Goal: Transaction & Acquisition: Subscribe to service/newsletter

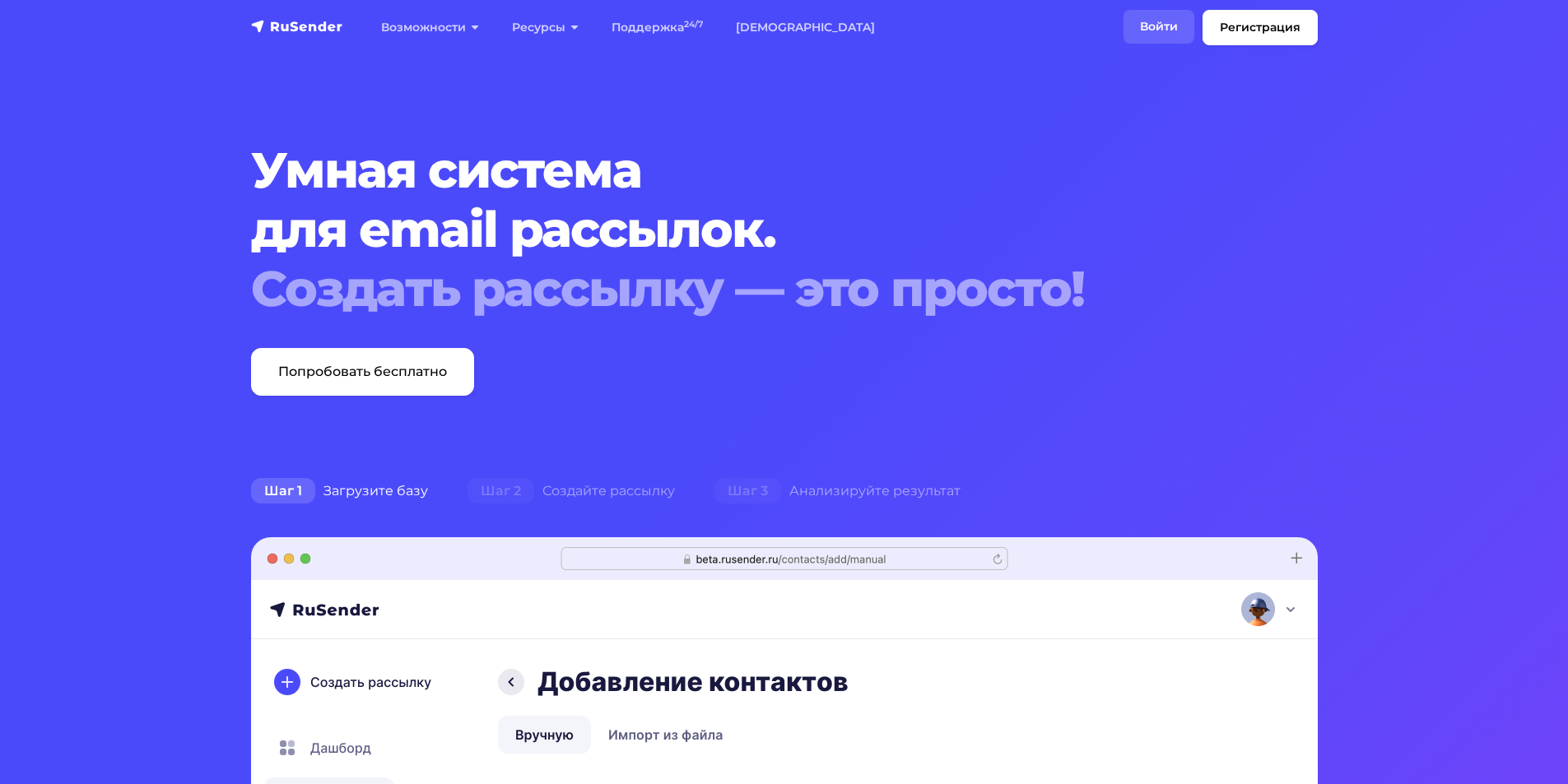
click at [1134, 25] on link "Войти" at bounding box center [1158, 26] width 70 height 34
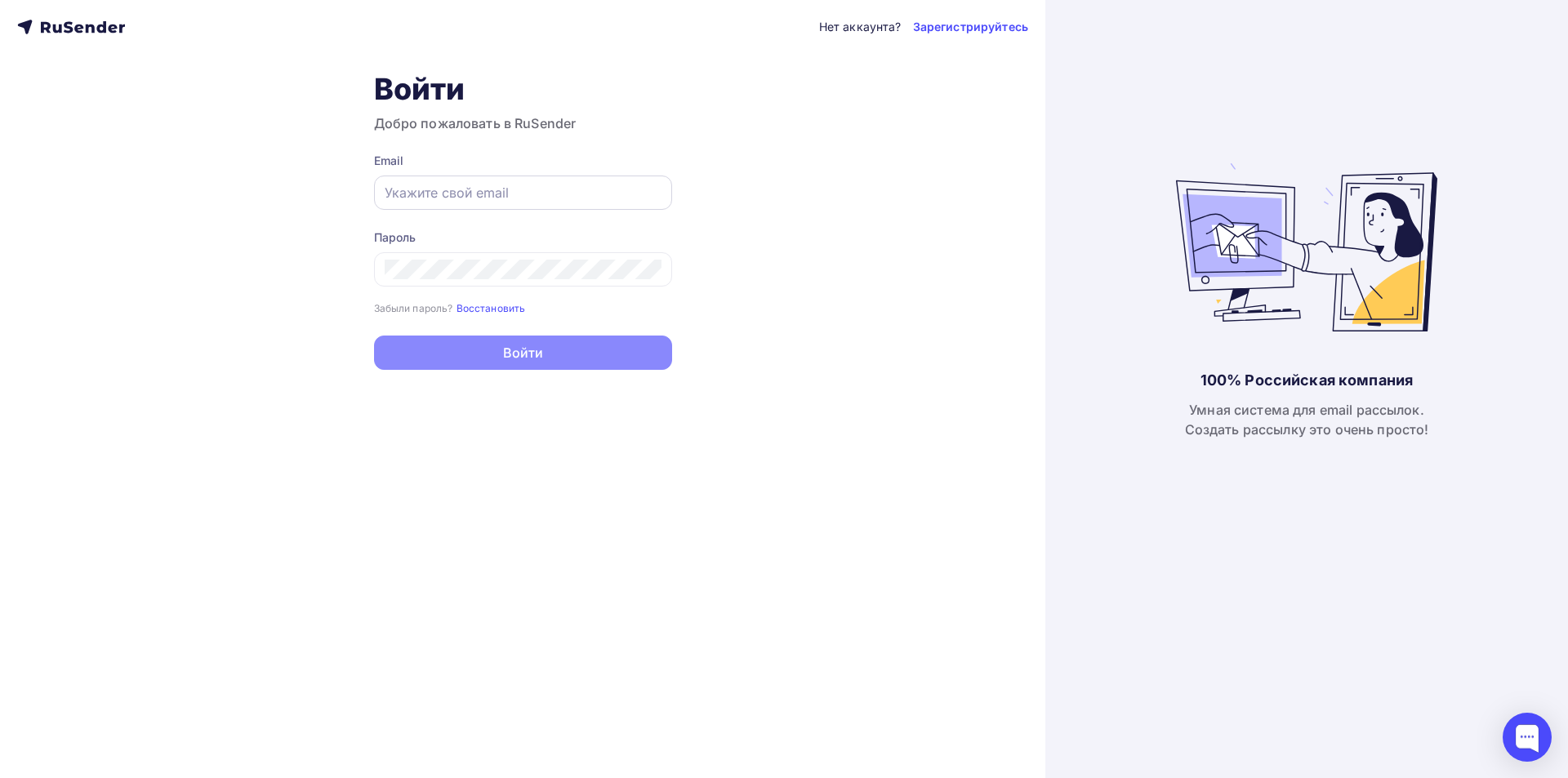
click at [423, 185] on input "text" at bounding box center [523, 193] width 277 height 19
paste input "[EMAIL_ADDRESS][DOMAIN_NAME]"
type input "[EMAIL_ADDRESS][DOMAIN_NAME]"
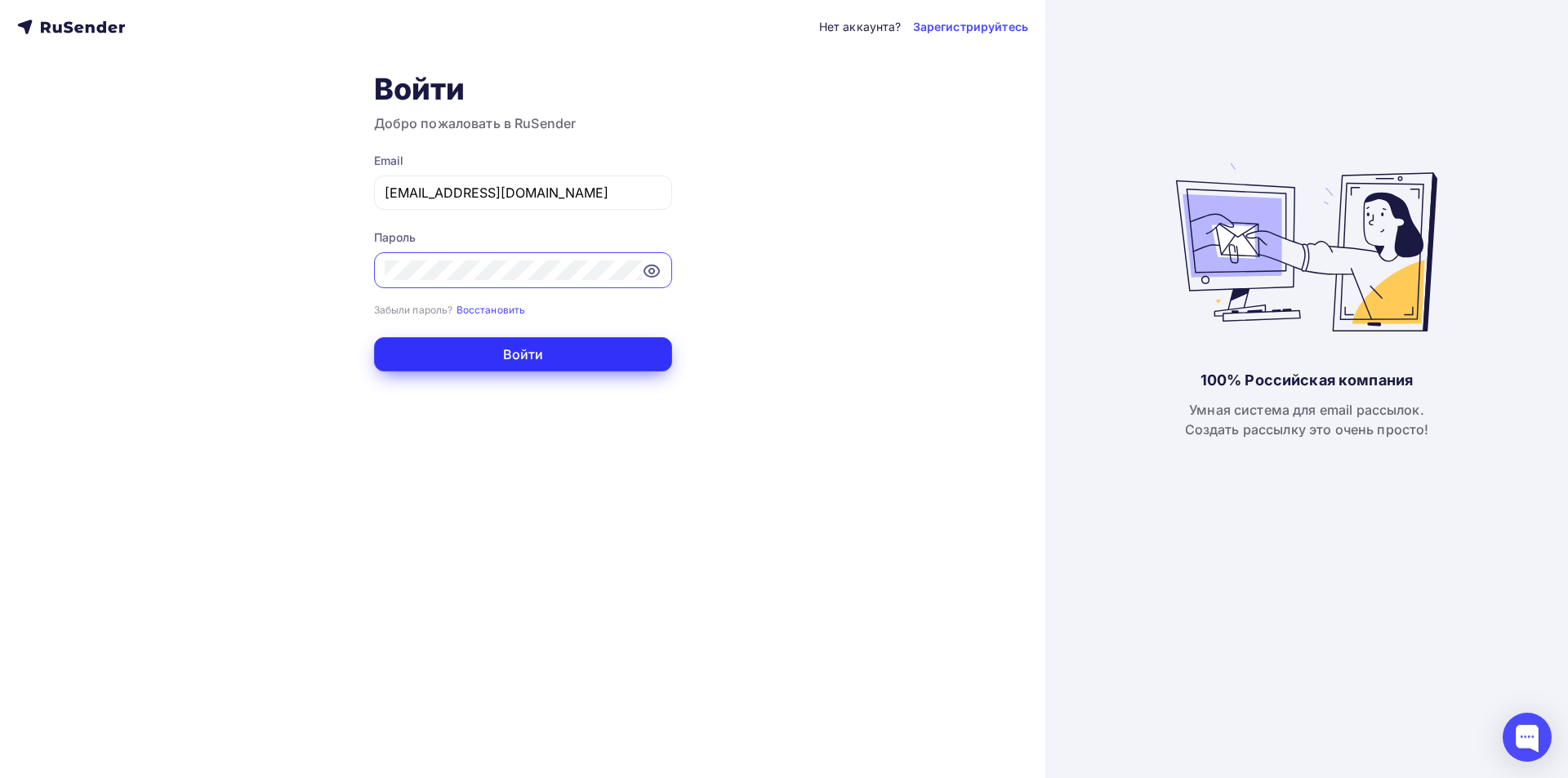
click at [527, 347] on button "Войти" at bounding box center [523, 354] width 298 height 34
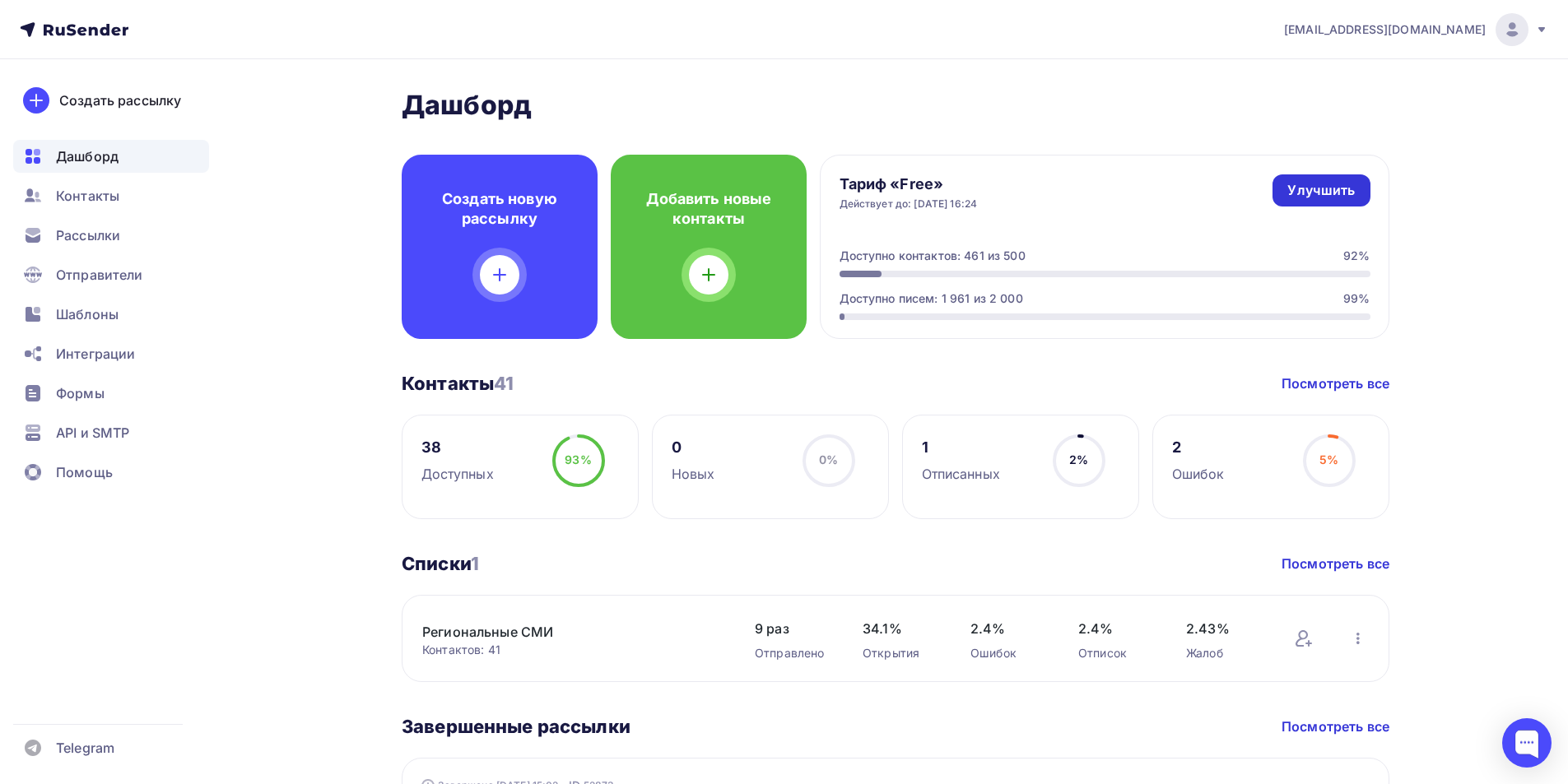
click at [1317, 189] on div "Улучшить" at bounding box center [1320, 189] width 67 height 19
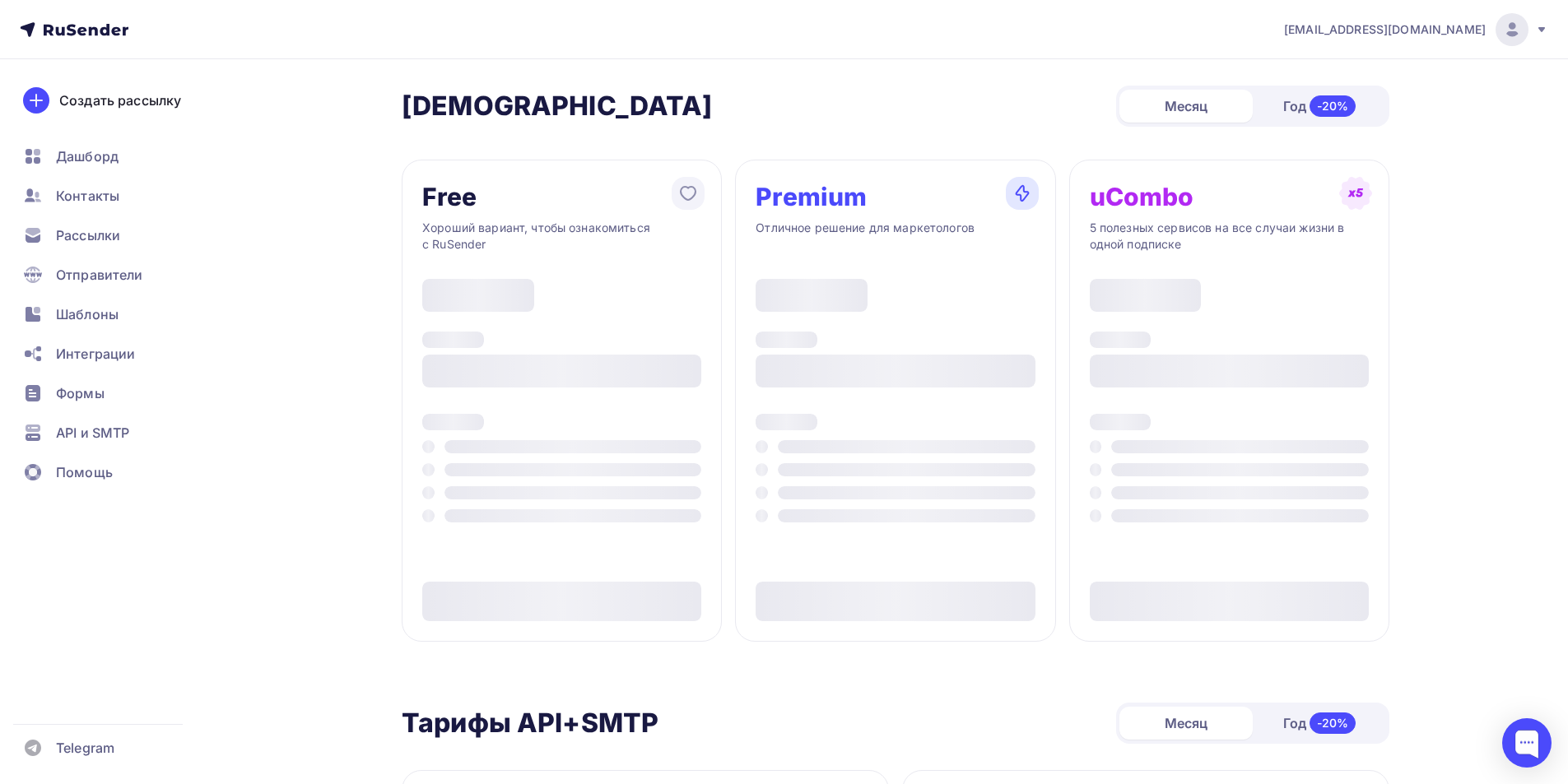
type input "500"
type input "100"
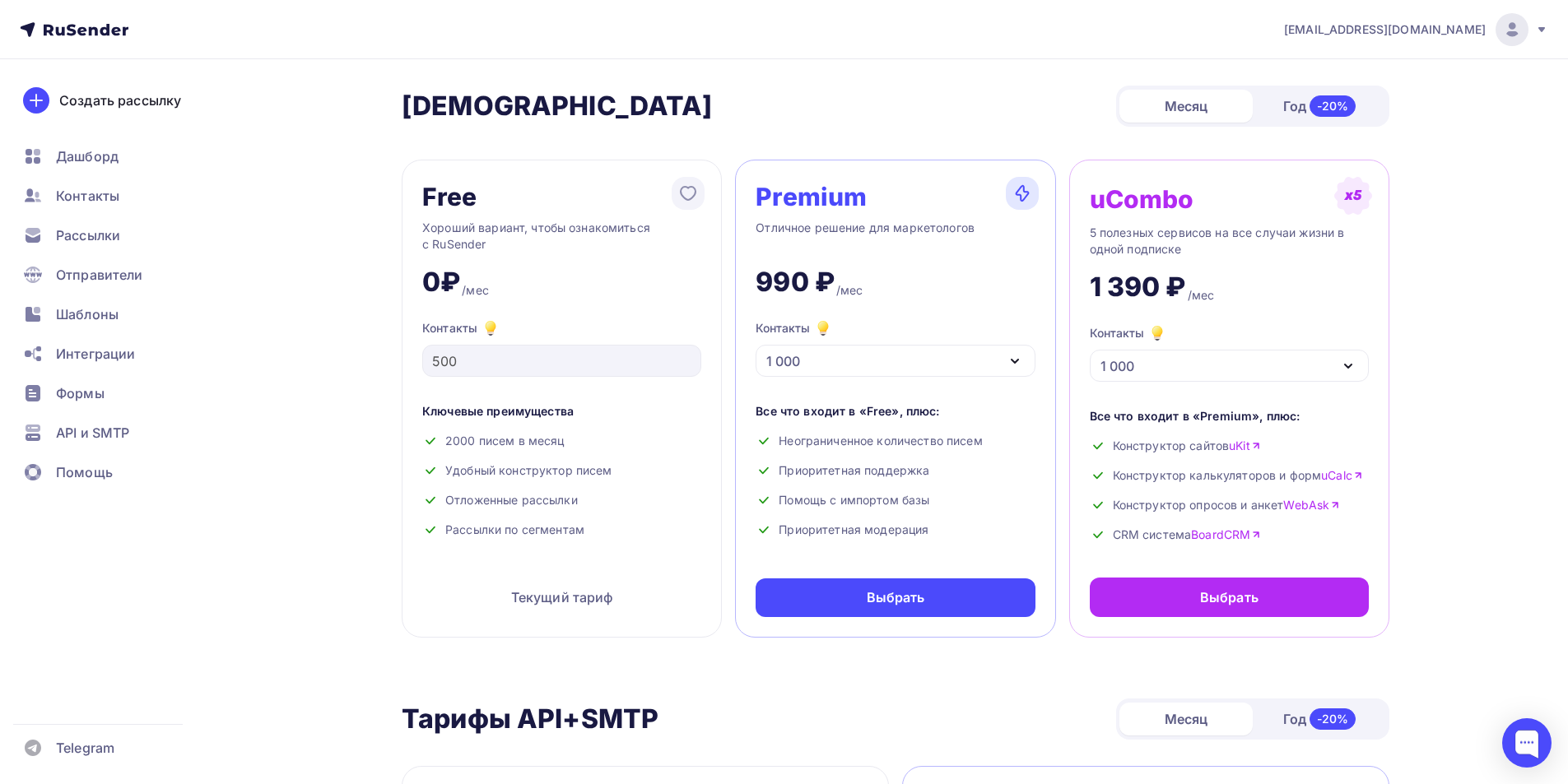
click at [1015, 358] on icon "button" at bounding box center [1014, 361] width 20 height 20
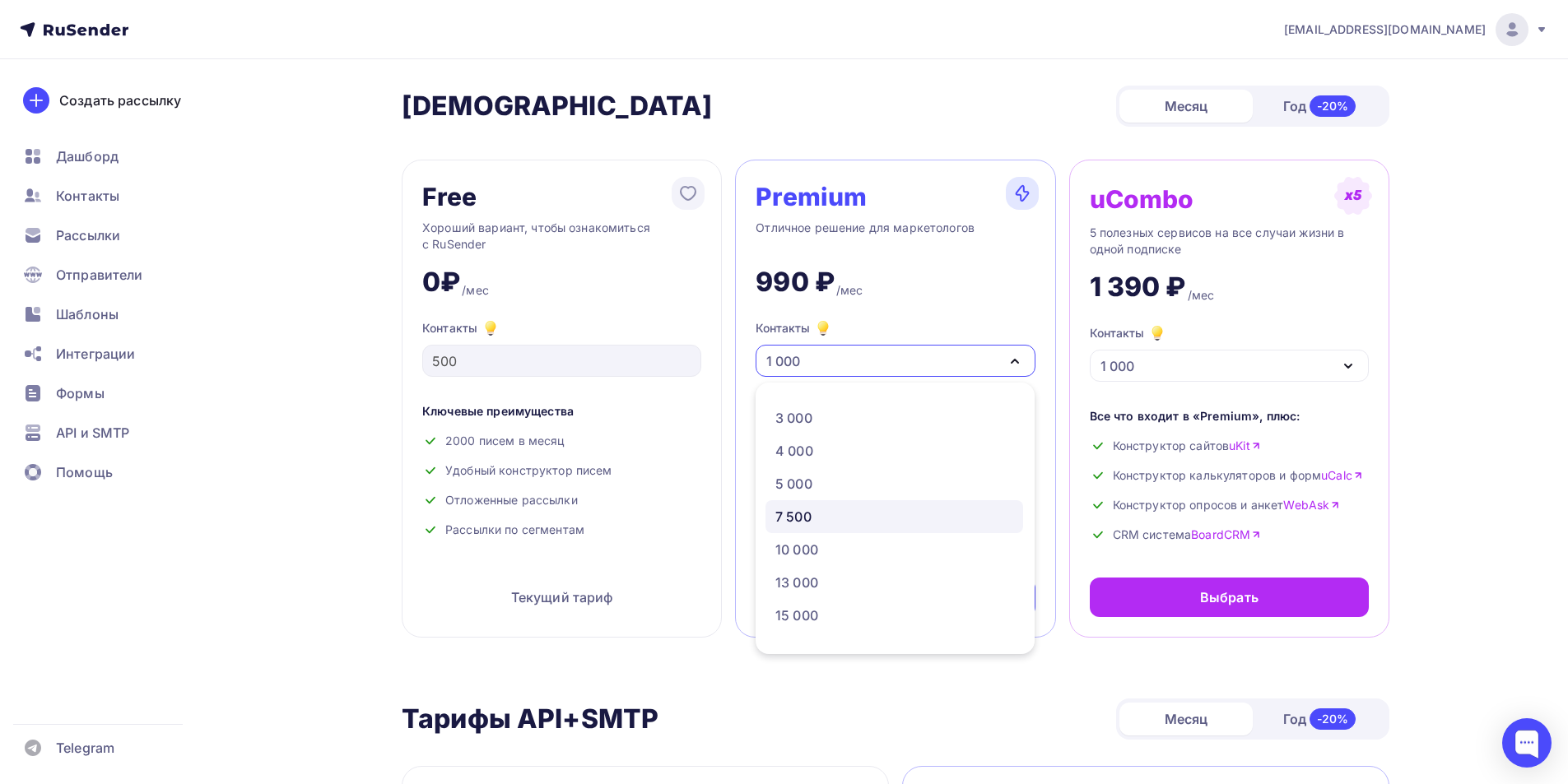
scroll to position [82, 0]
click at [820, 631] on div "20 000" at bounding box center [798, 626] width 45 height 20
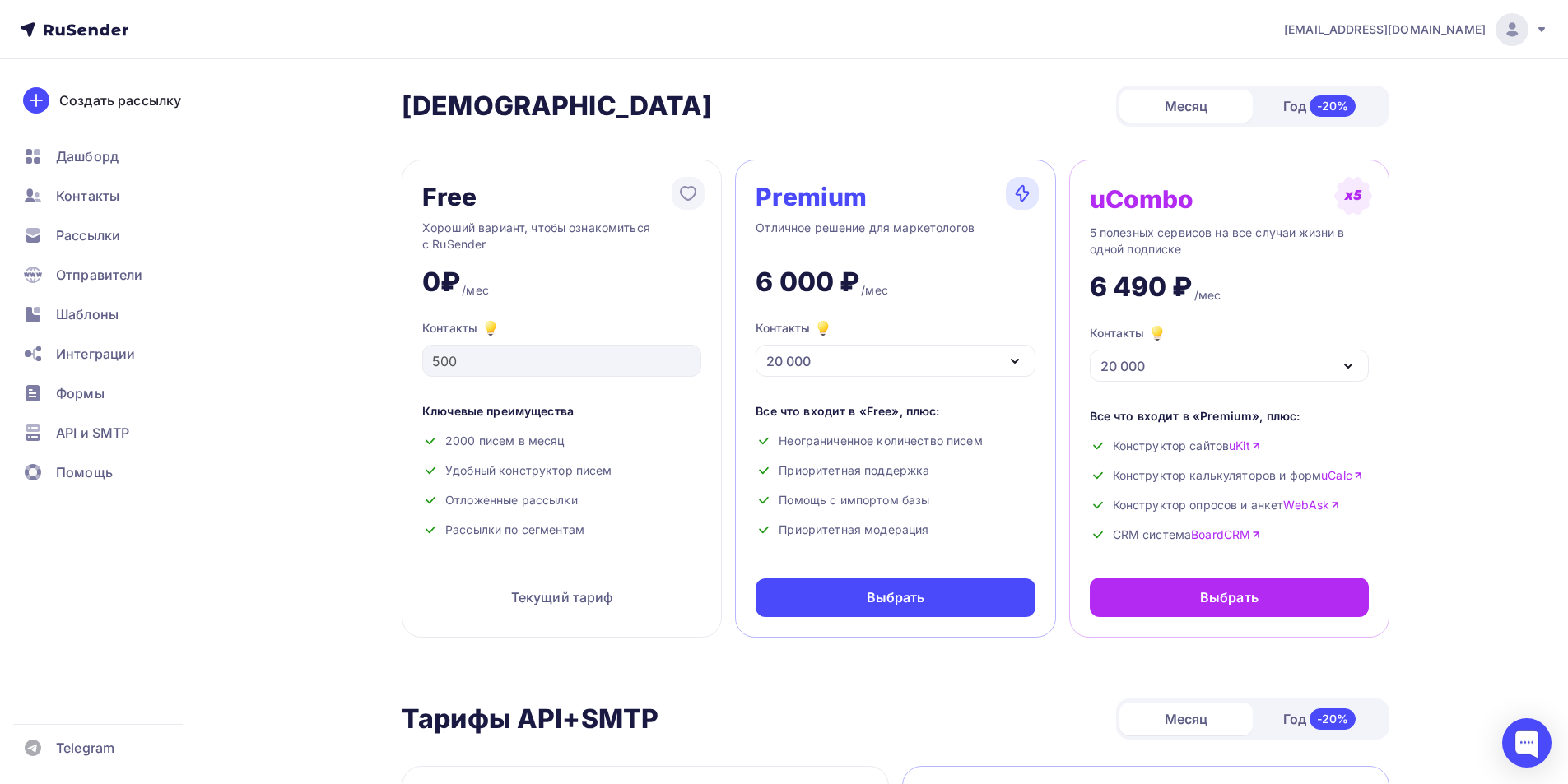
click at [1019, 358] on icon "button" at bounding box center [1014, 361] width 20 height 20
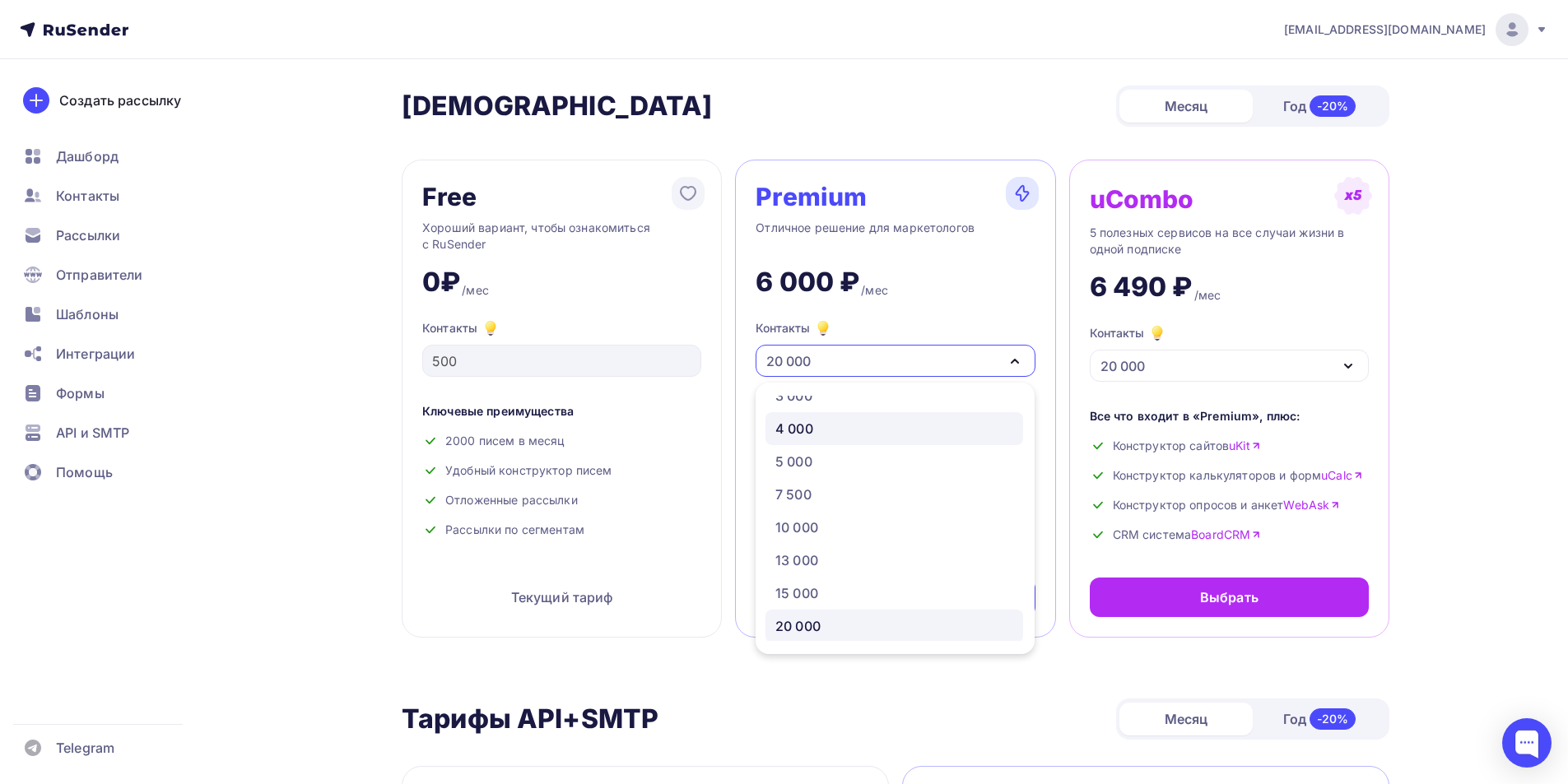
click at [855, 437] on div "4 000" at bounding box center [894, 429] width 238 height 20
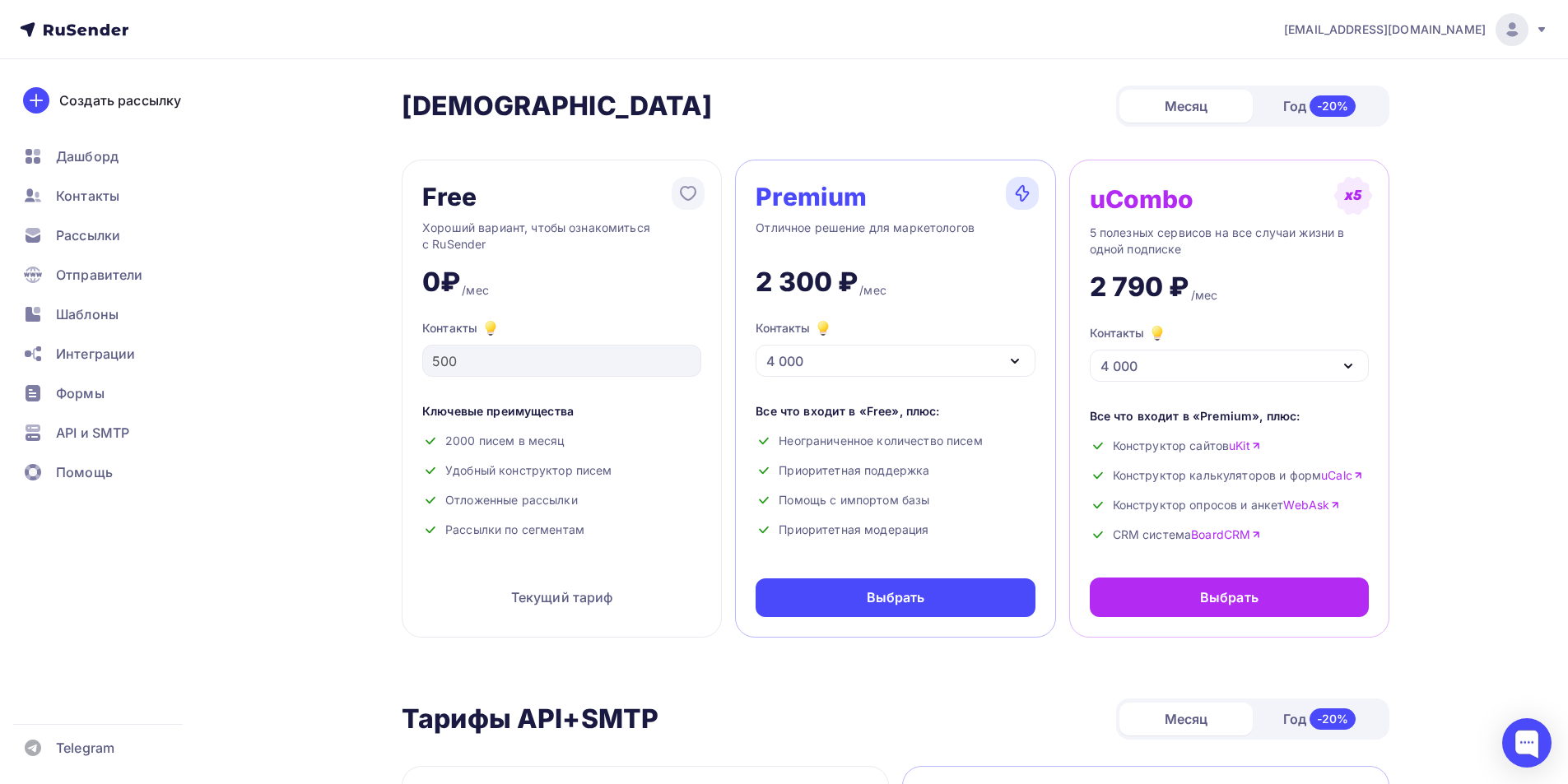
click at [1001, 360] on div "4 000" at bounding box center [895, 360] width 279 height 32
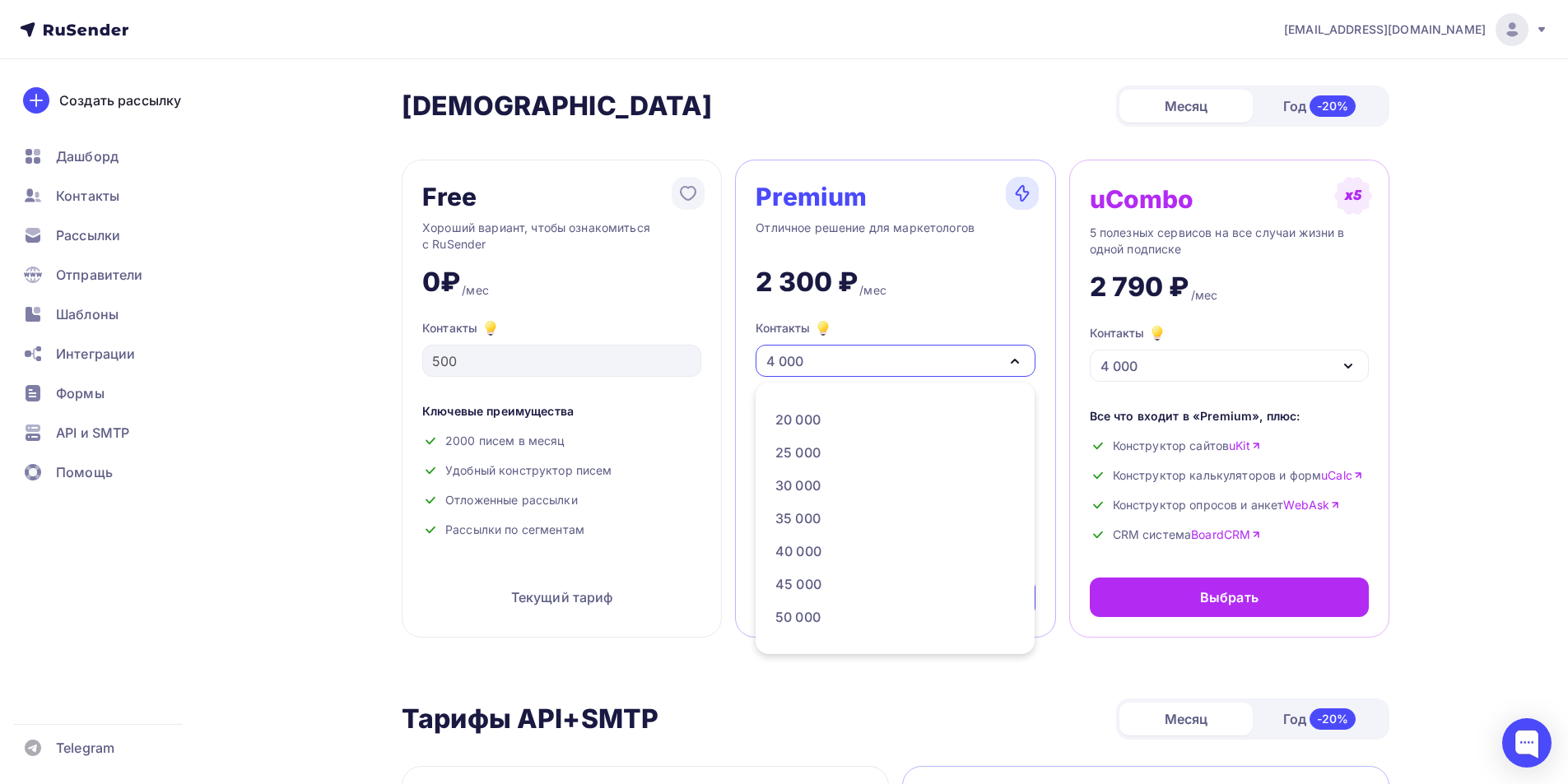
scroll to position [298, 0]
click at [819, 406] on div "20 000" at bounding box center [798, 410] width 45 height 20
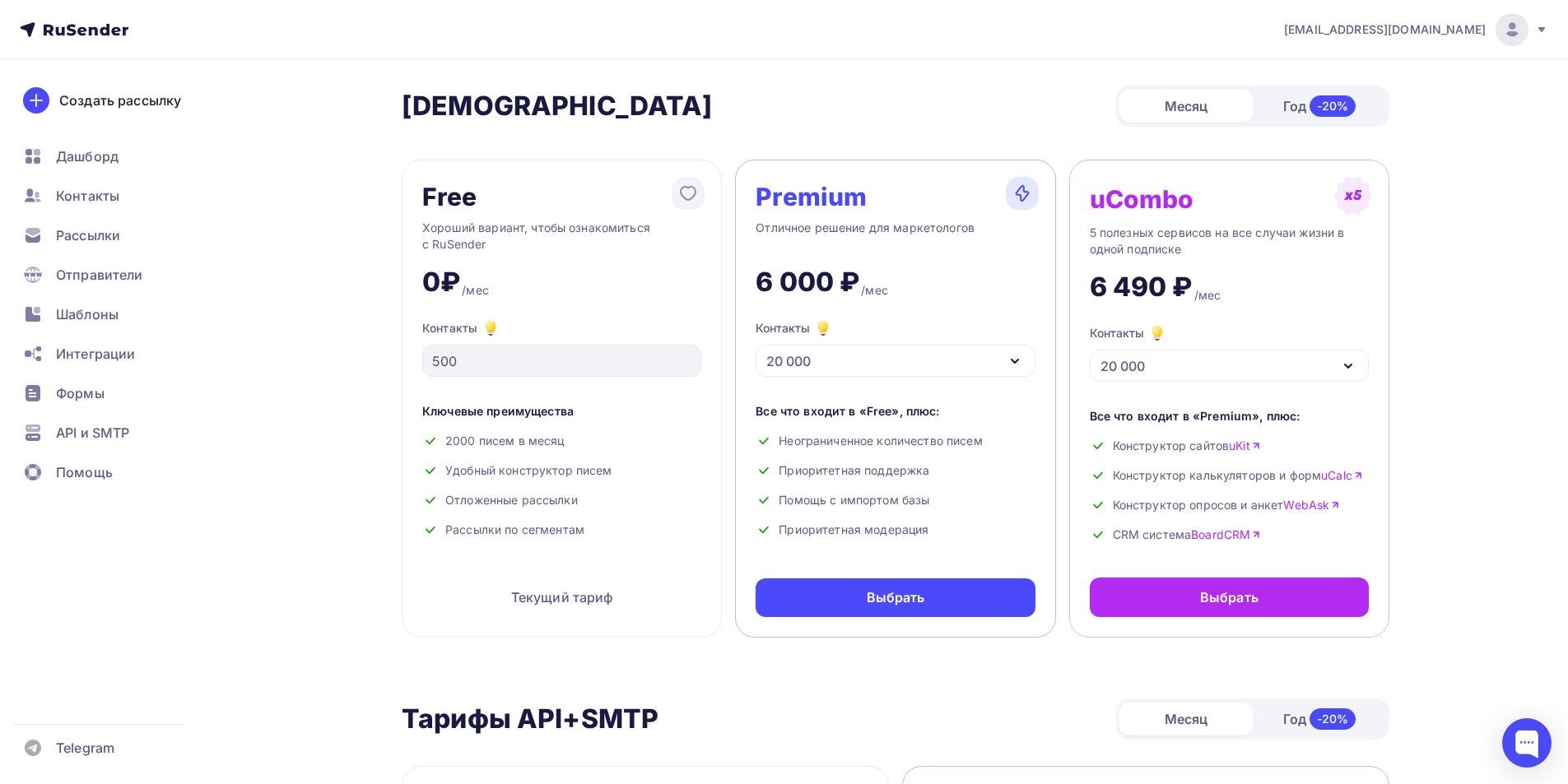
click at [1011, 359] on icon "button" at bounding box center [1014, 360] width 7 height 3
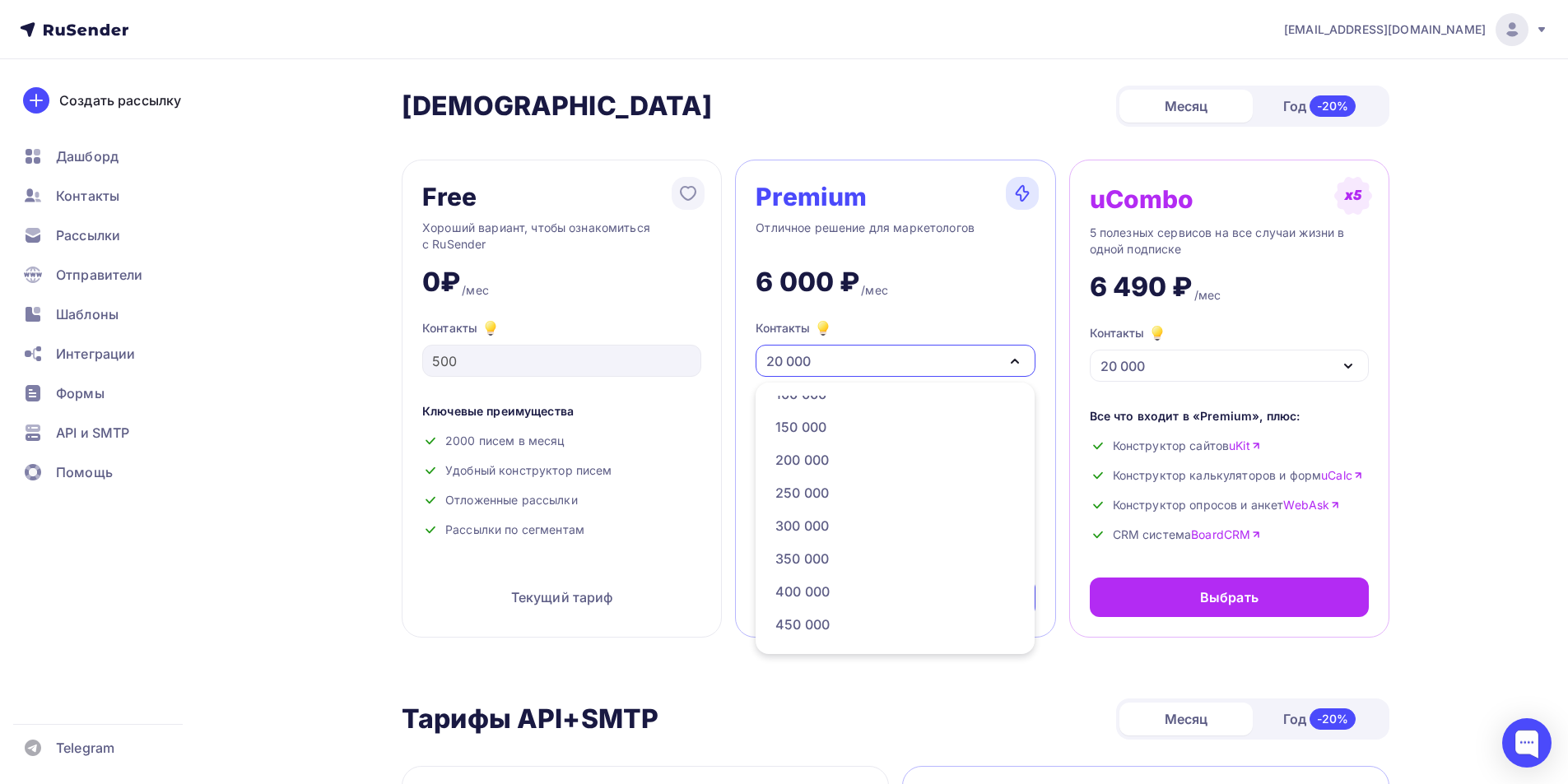
scroll to position [874, 0]
click at [827, 627] on div "500 000" at bounding box center [802, 625] width 54 height 20
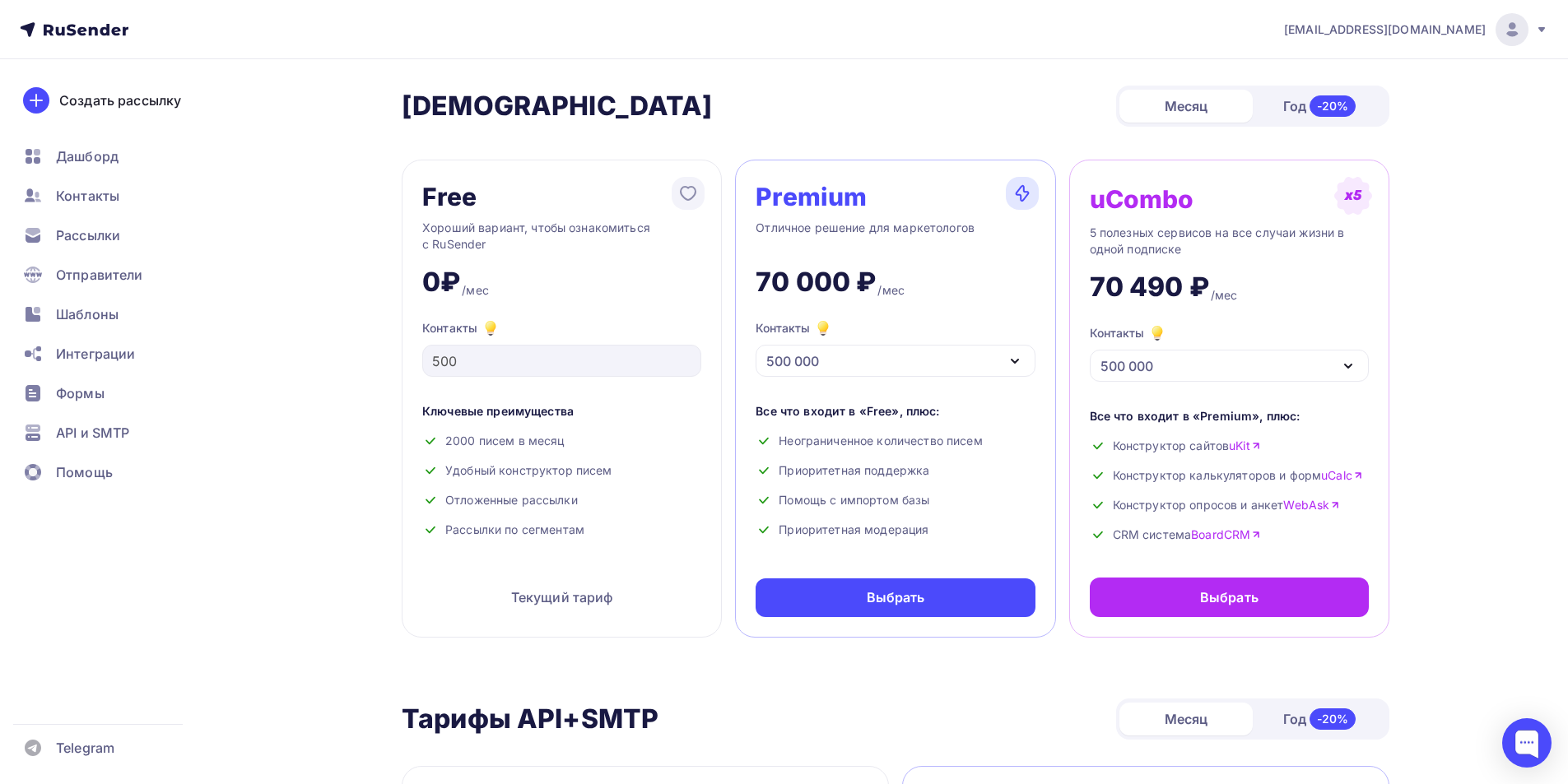
click at [1012, 364] on icon "button" at bounding box center [1014, 361] width 20 height 20
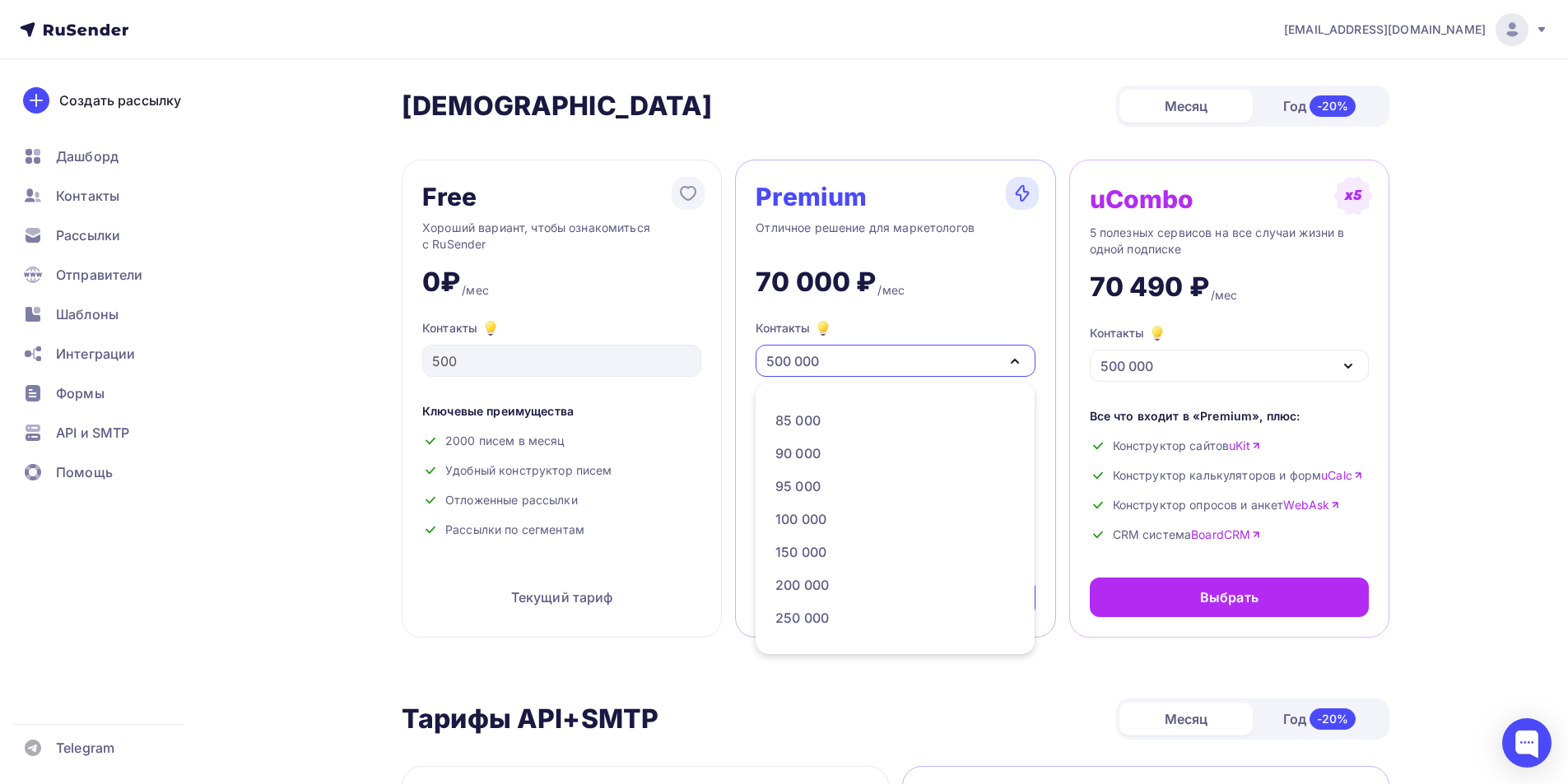
scroll to position [710, 0]
click at [838, 530] on div "100 000" at bounding box center [894, 525] width 238 height 20
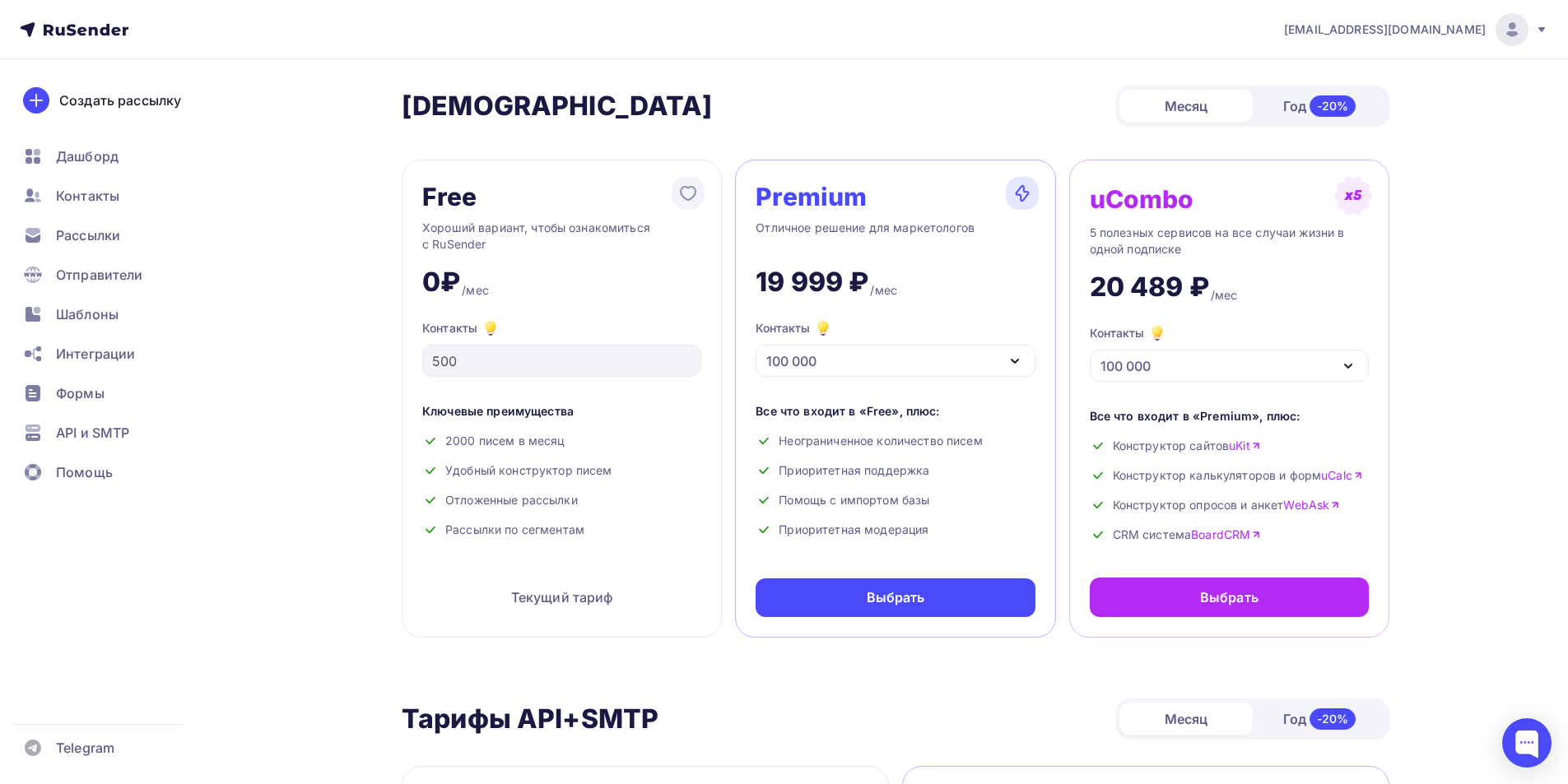
click at [1013, 360] on icon "button" at bounding box center [1014, 360] width 7 height 3
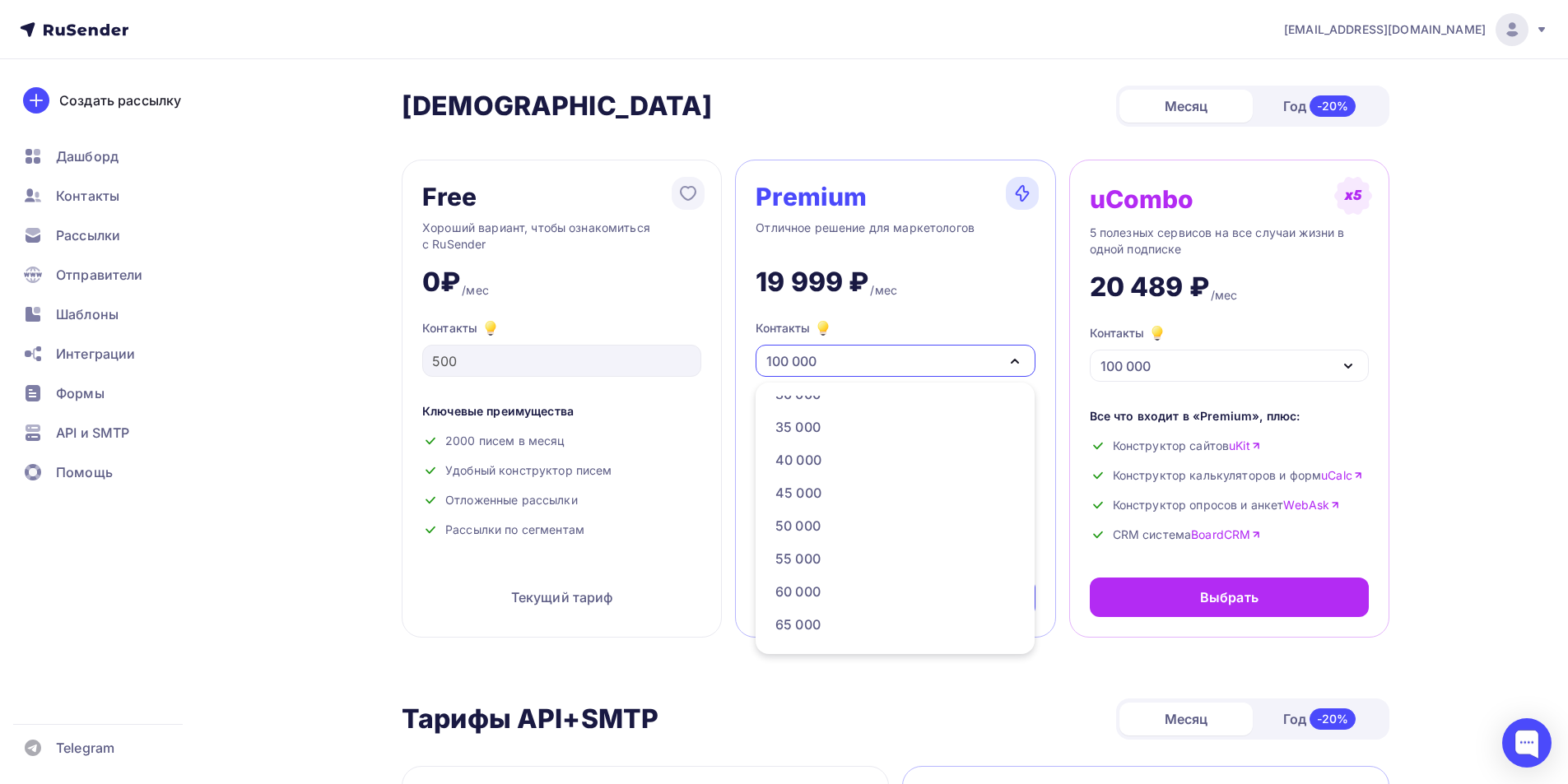
scroll to position [298, 0]
click at [804, 480] on div "30 000" at bounding box center [798, 476] width 45 height 20
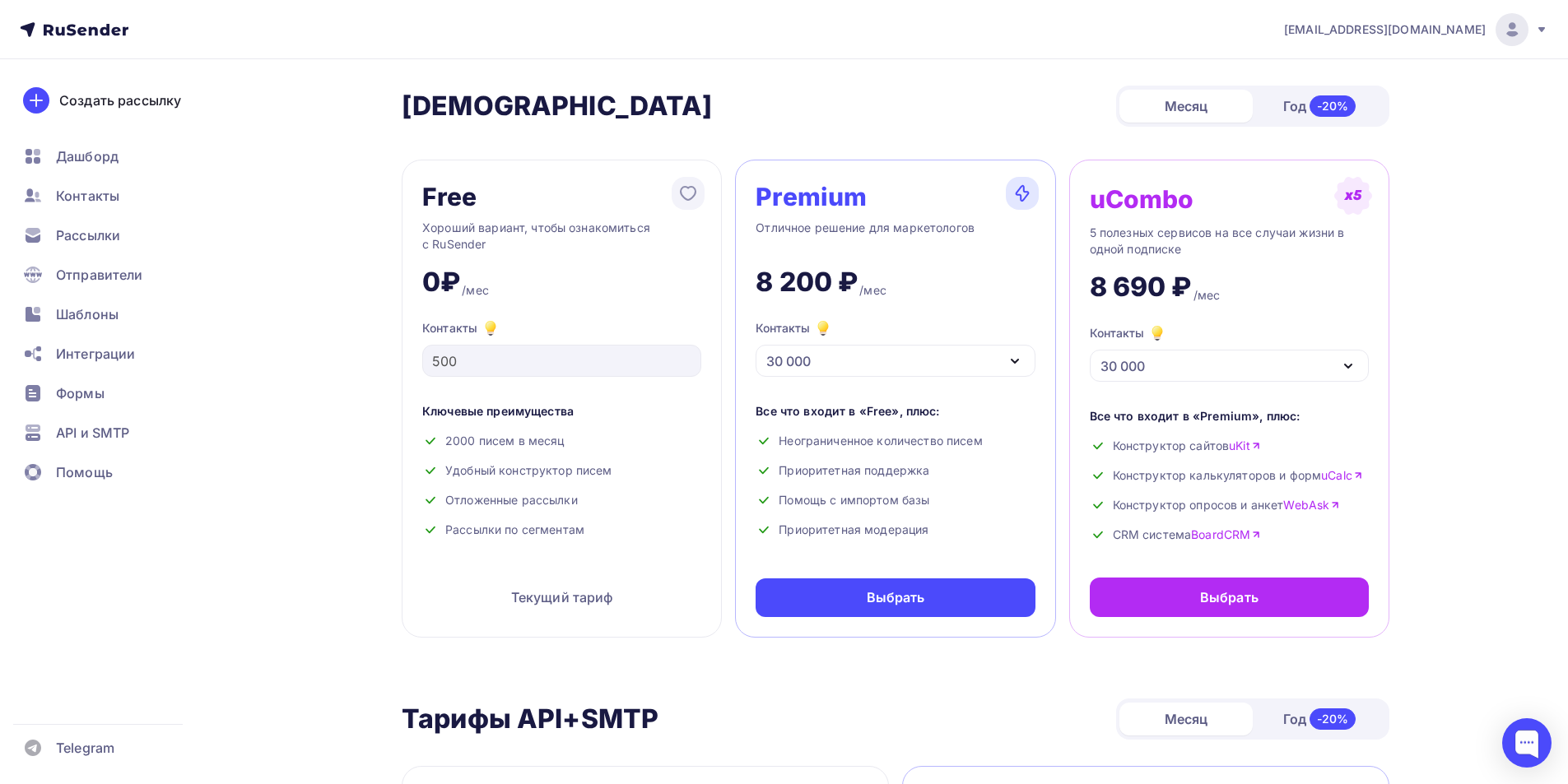
click at [1282, 108] on div "Год -20%" at bounding box center [1319, 105] width 134 height 34
click at [1182, 107] on div "Месяц" at bounding box center [1185, 106] width 134 height 33
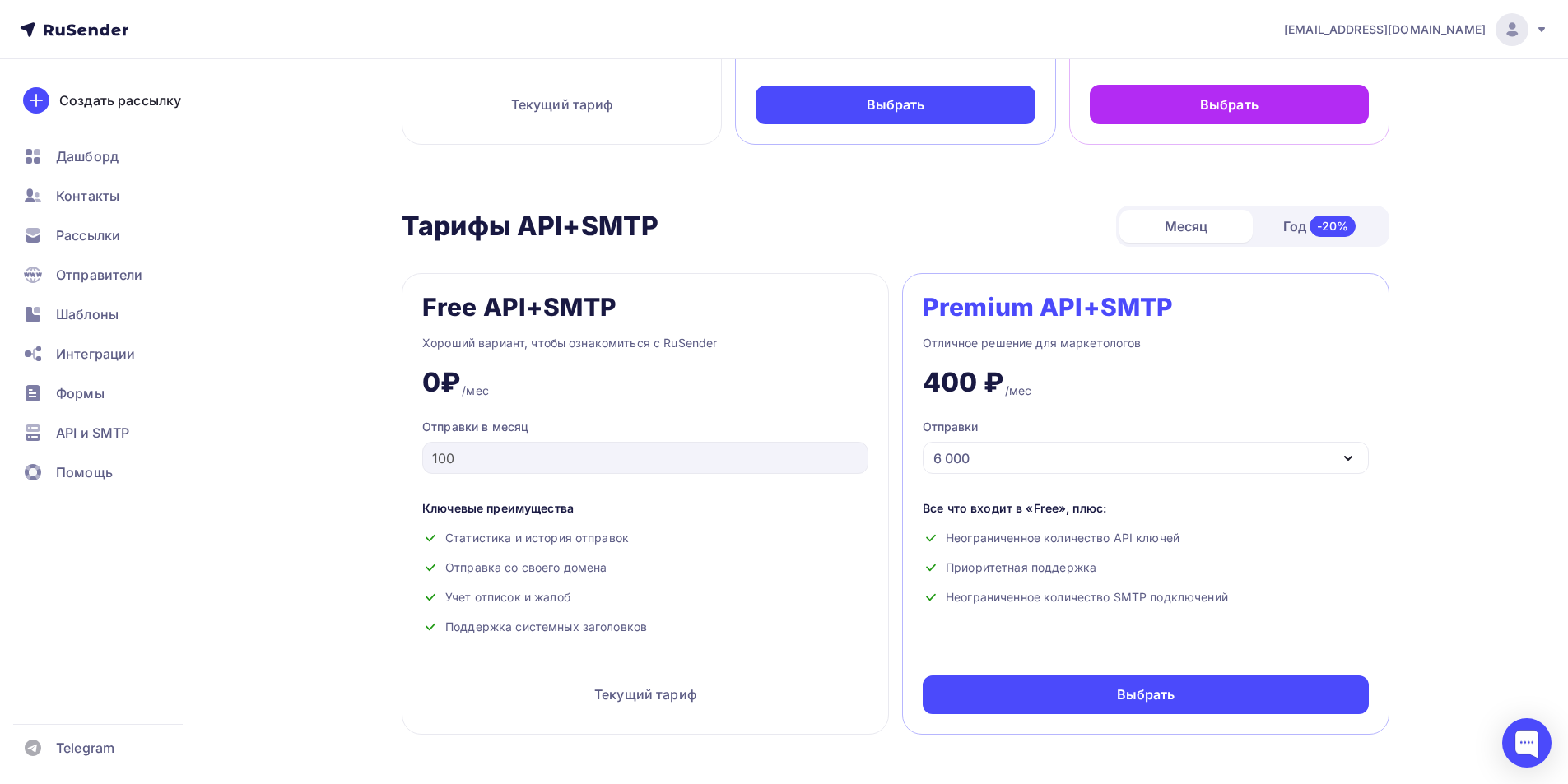
scroll to position [494, 0]
click at [1341, 459] on icon "button" at bounding box center [1347, 458] width 20 height 20
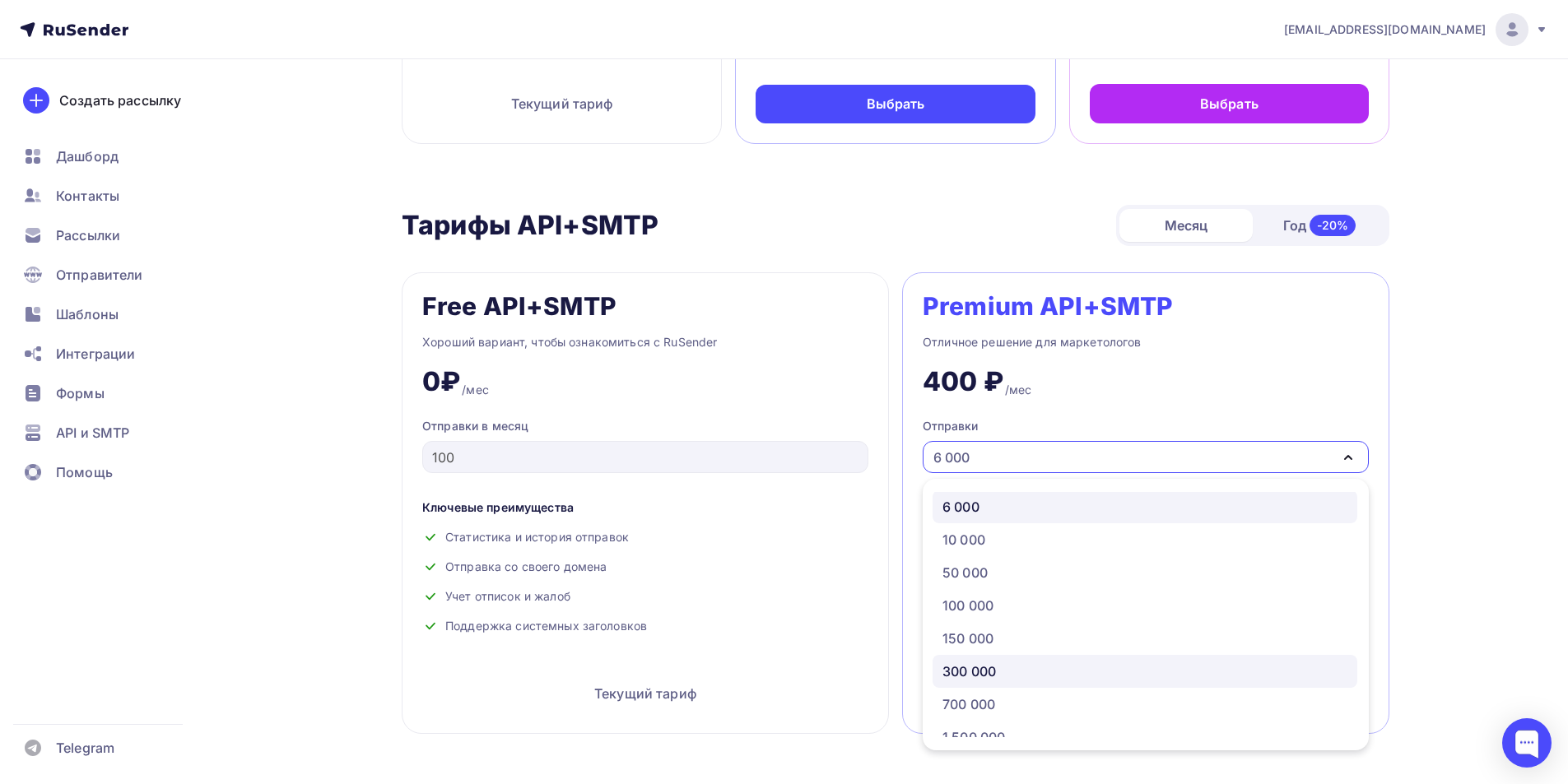
scroll to position [0, 0]
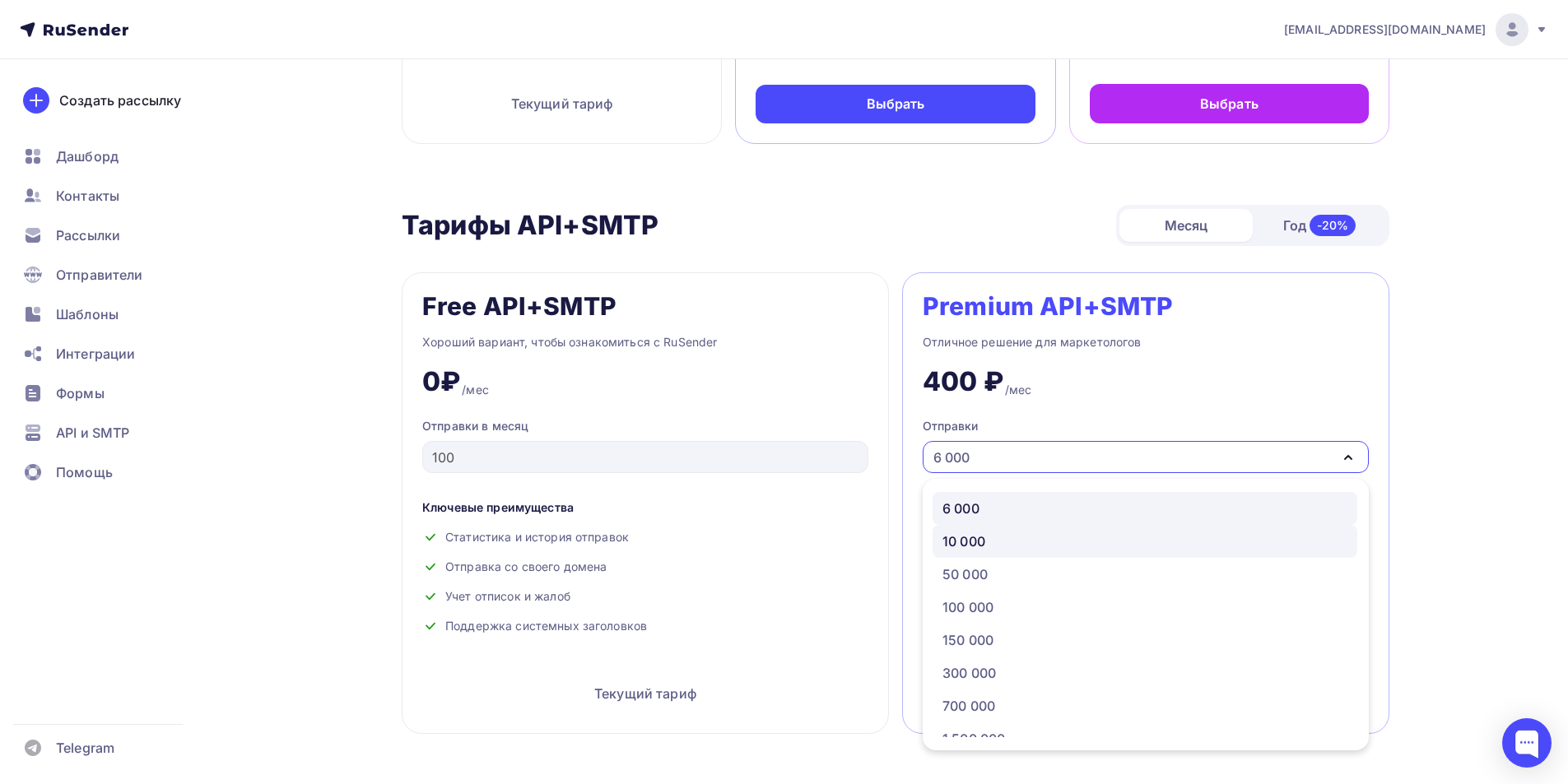
click at [965, 539] on div "10 000" at bounding box center [964, 541] width 43 height 20
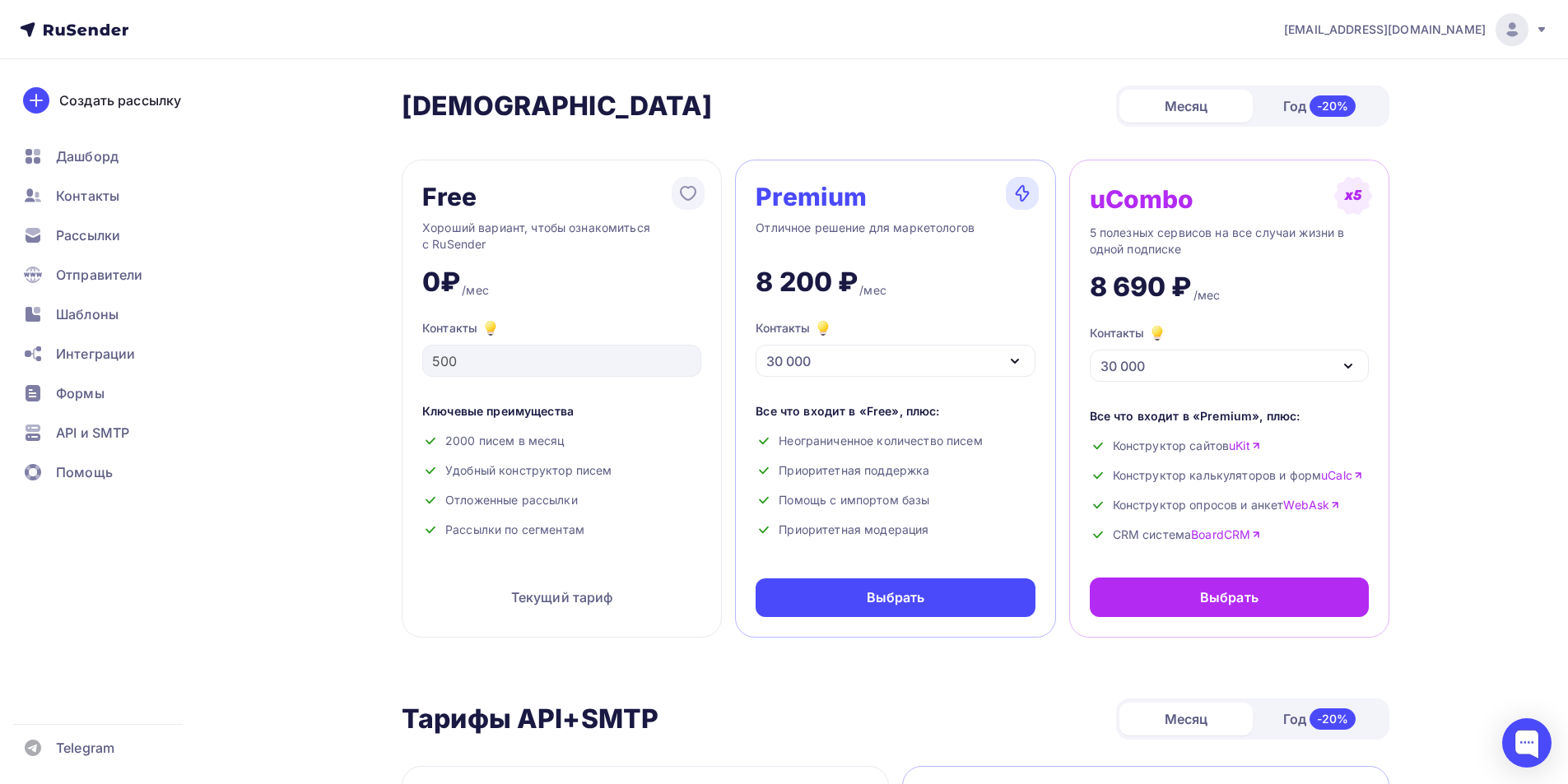
click at [1025, 360] on div "30 000" at bounding box center [895, 360] width 279 height 32
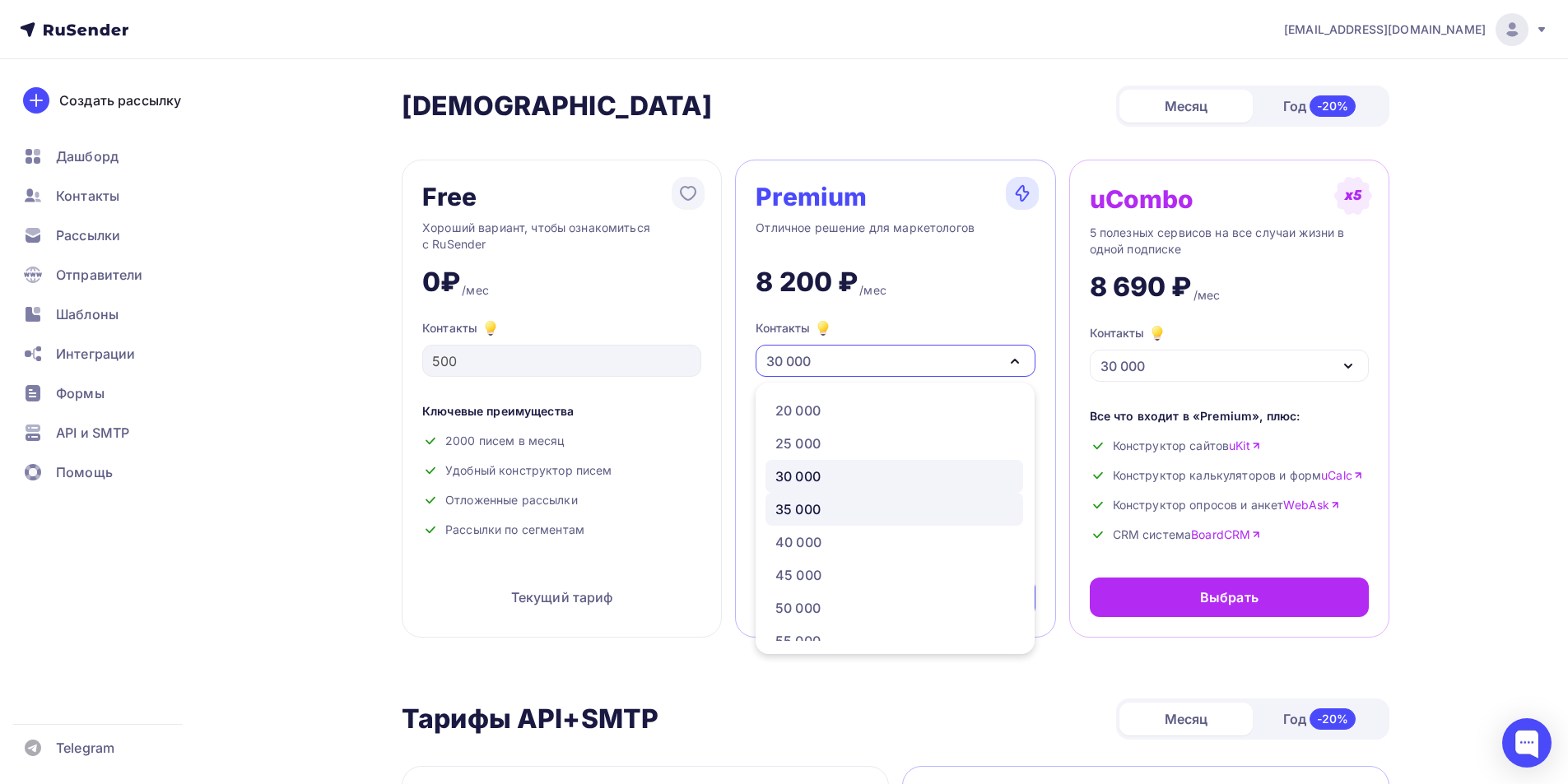
click at [851, 511] on div "35 000" at bounding box center [894, 510] width 238 height 20
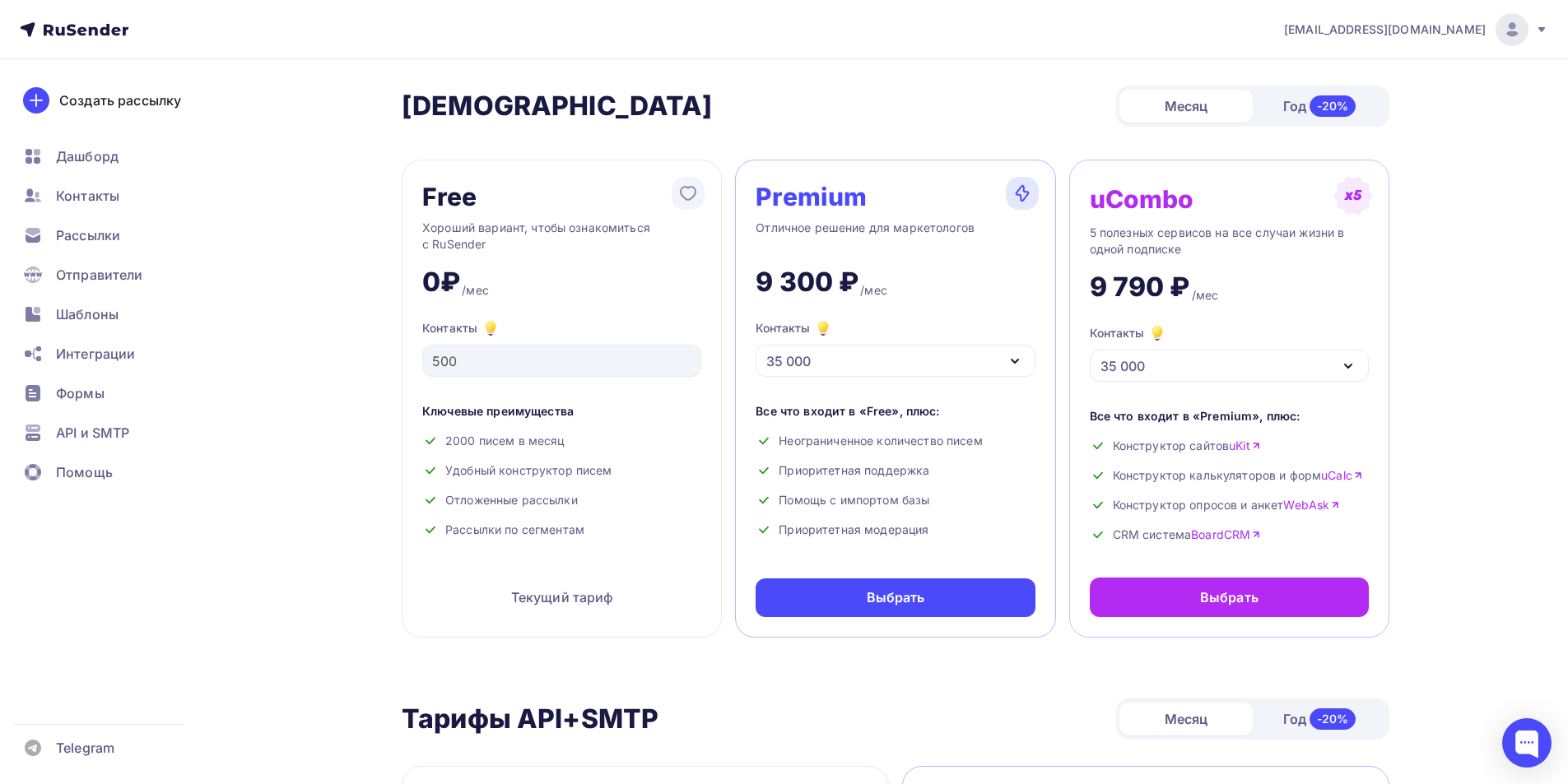
click at [1018, 353] on icon "button" at bounding box center [1014, 361] width 20 height 20
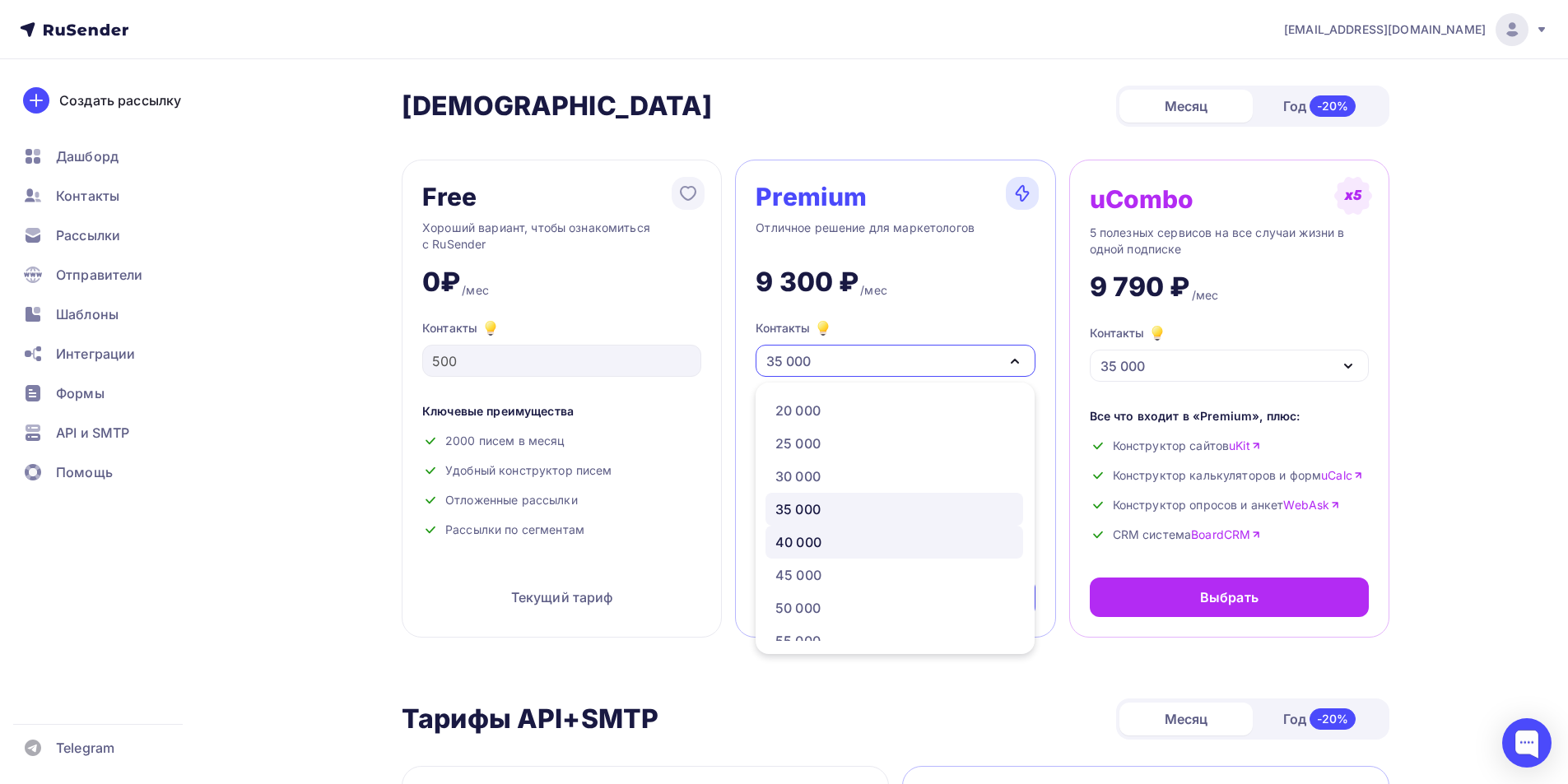
click at [872, 541] on div "40 000" at bounding box center [894, 542] width 238 height 20
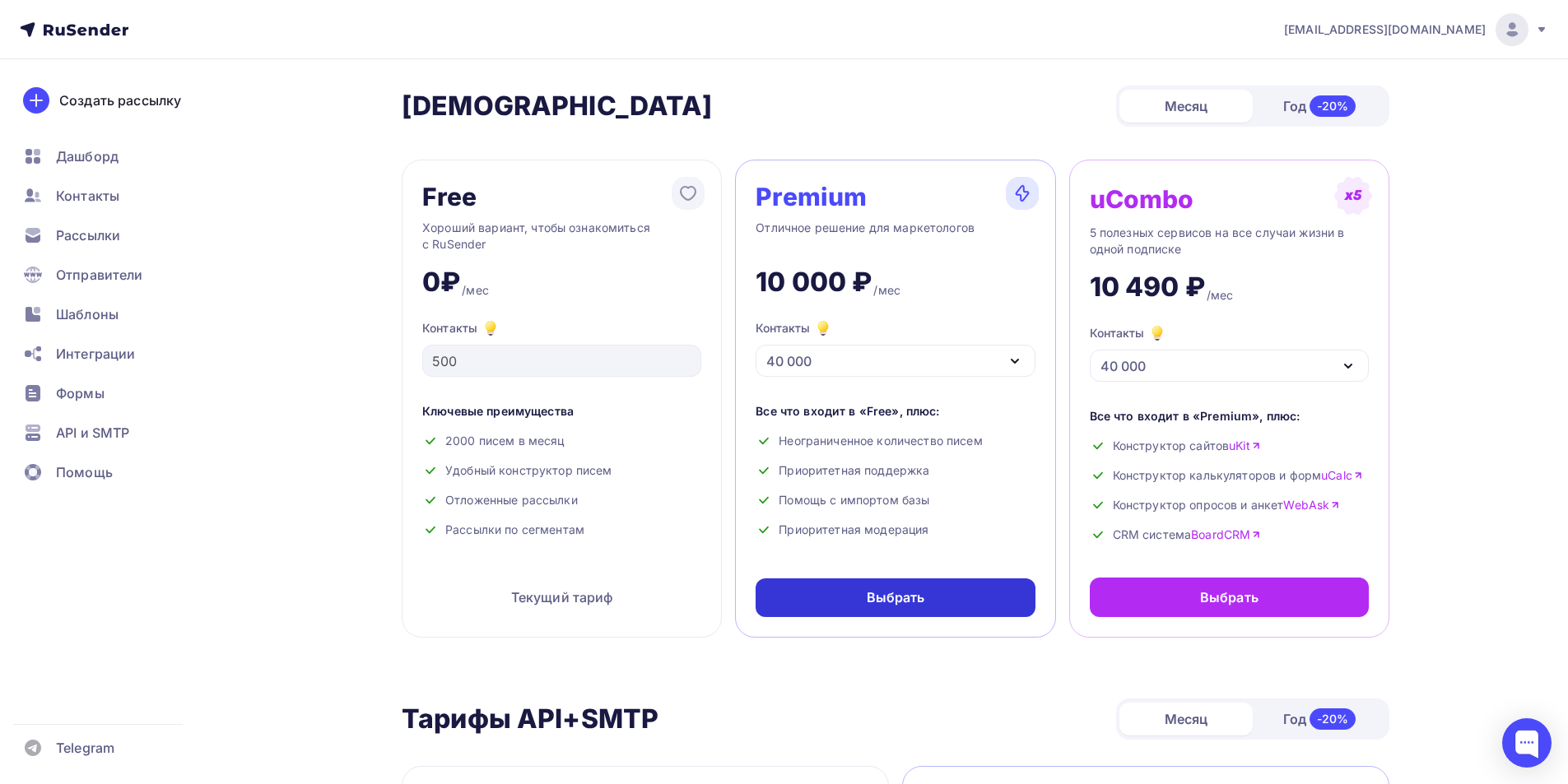
click at [914, 590] on div "Выбрать" at bounding box center [896, 598] width 59 height 19
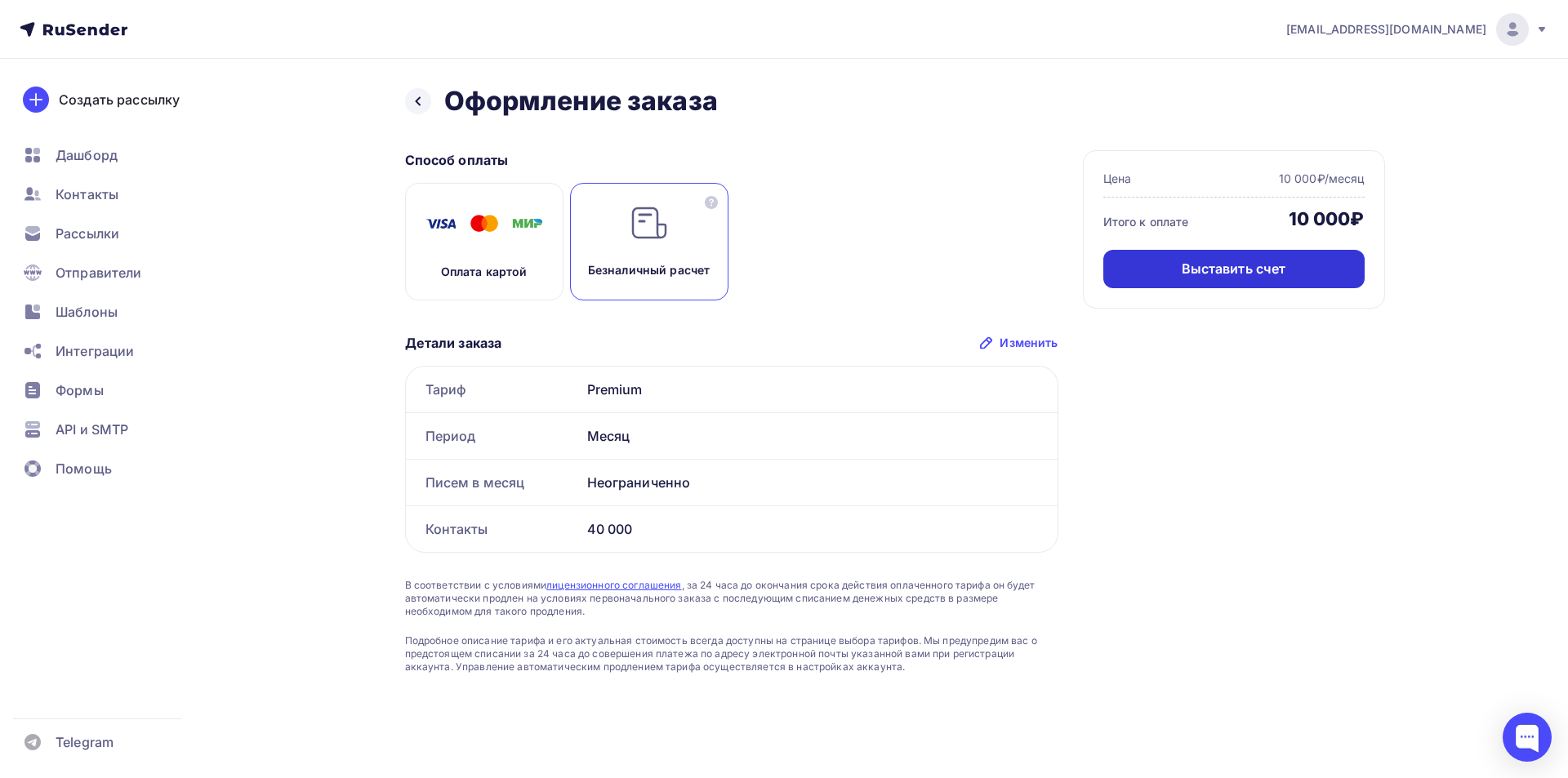
click at [1274, 268] on div "Выставить счет" at bounding box center [1235, 268] width 105 height 18
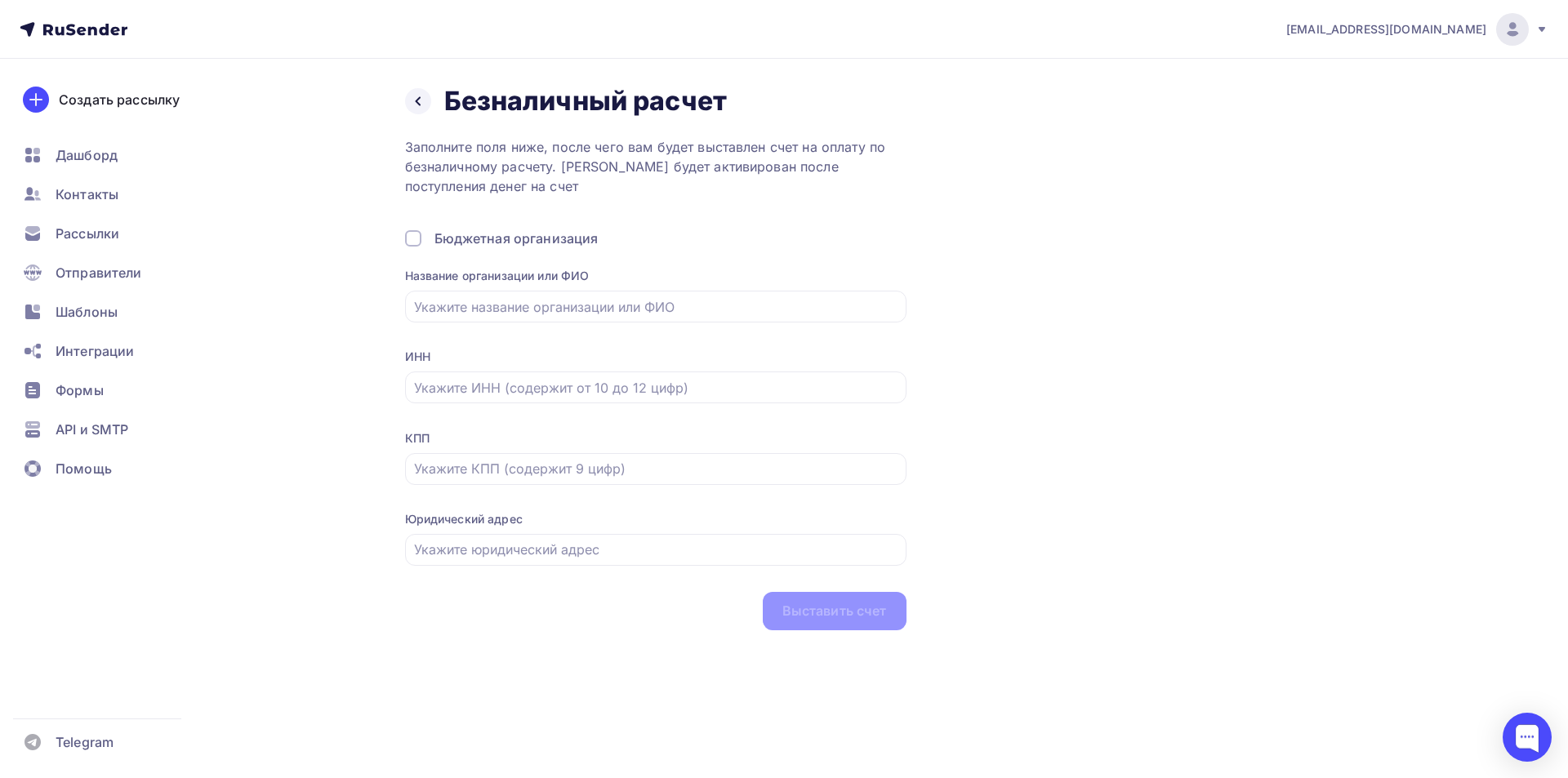
click at [406, 94] on div "Назад" at bounding box center [424, 102] width 39 height 33
click at [413, 99] on icon at bounding box center [418, 101] width 13 height 13
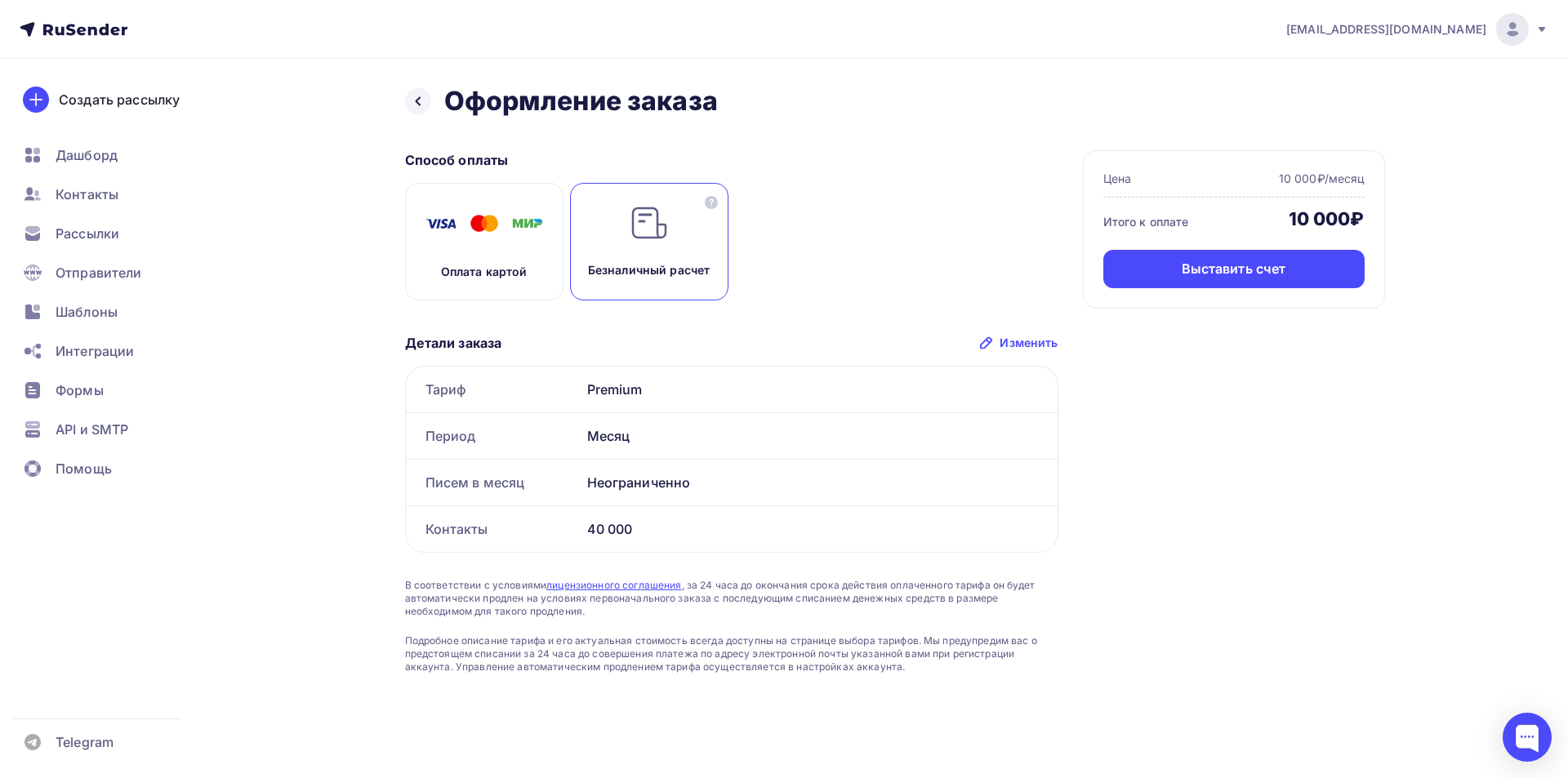
click at [520, 240] on img at bounding box center [484, 224] width 131 height 41
click at [1225, 265] on div "Оплатить" at bounding box center [1234, 268] width 63 height 18
click at [85, 232] on span "Рассылки" at bounding box center [87, 233] width 64 height 19
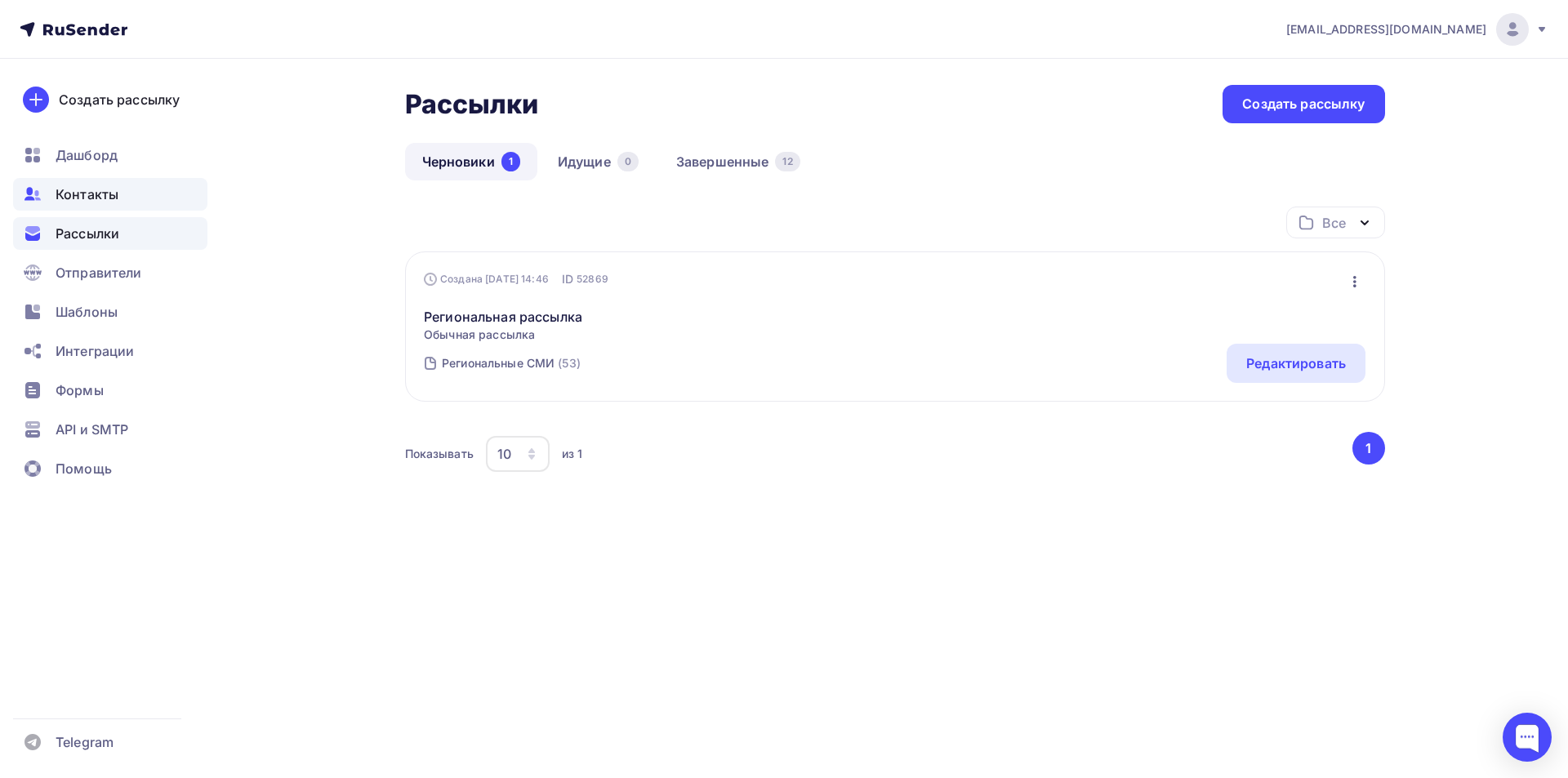
click at [99, 196] on span "Контакты" at bounding box center [86, 194] width 63 height 19
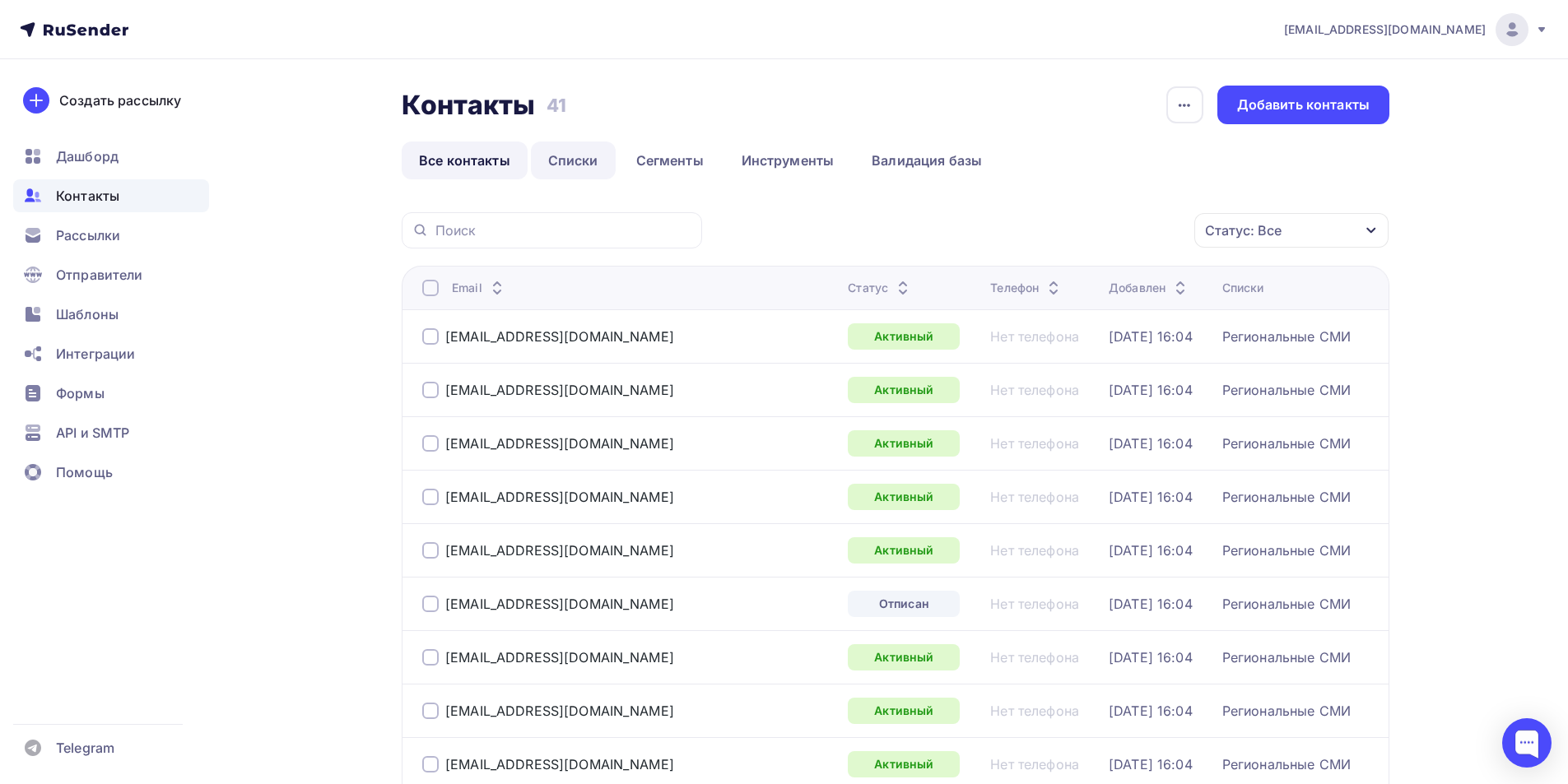
click at [563, 154] on link "Списки" at bounding box center [573, 160] width 85 height 38
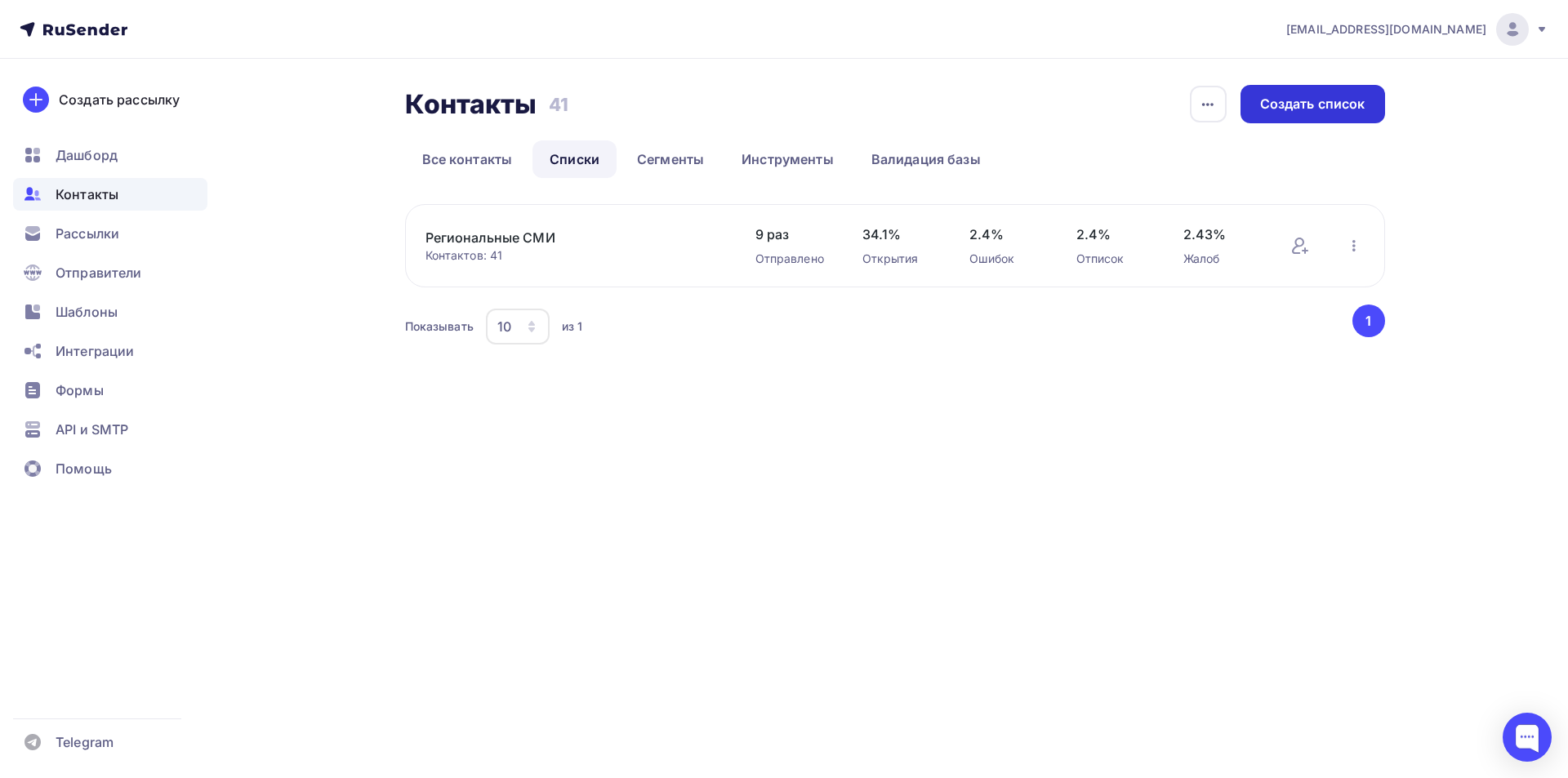
click at [1309, 109] on div "Создать список" at bounding box center [1313, 104] width 106 height 18
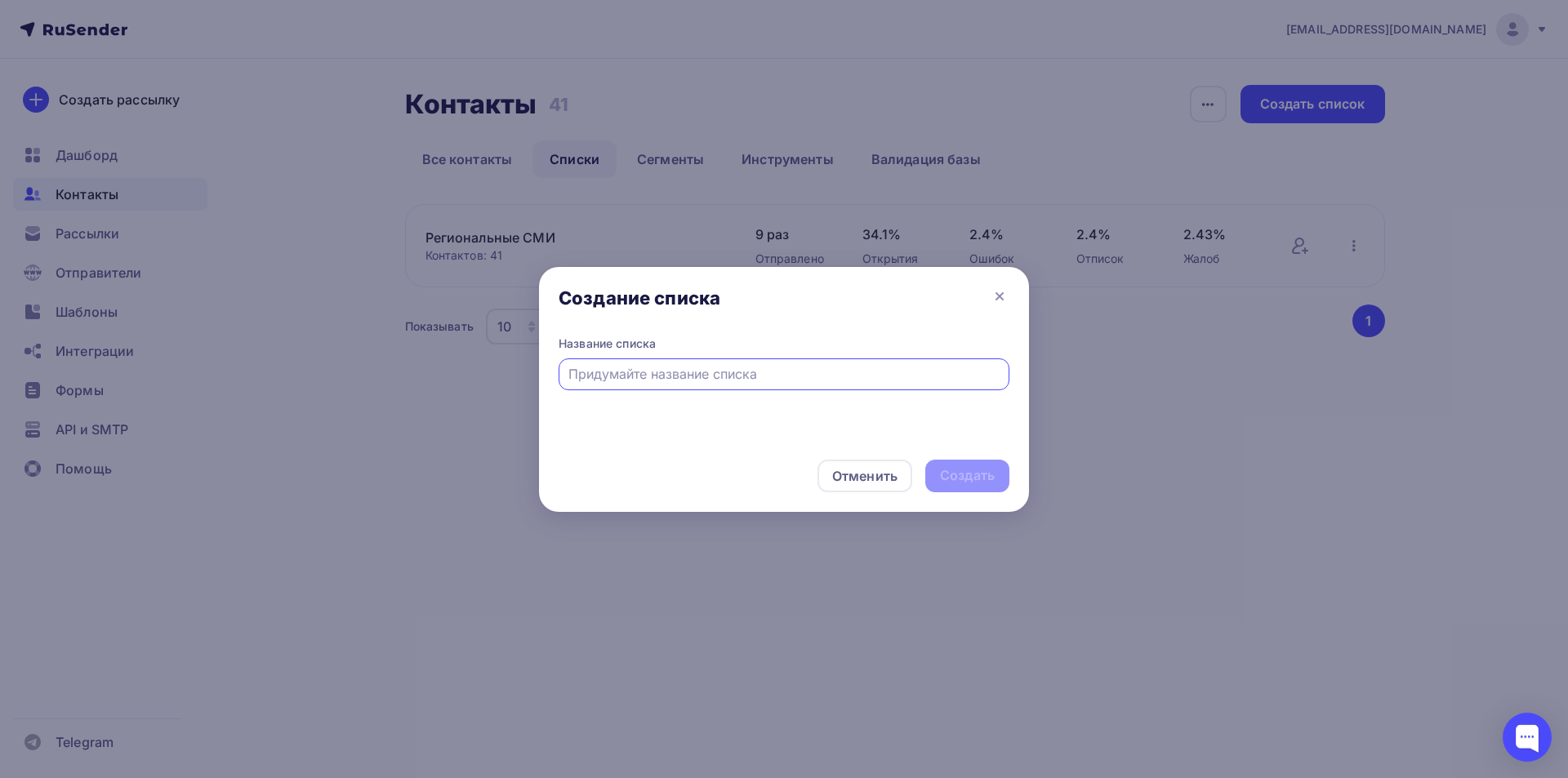
click at [708, 376] on input "text" at bounding box center [785, 374] width 432 height 19
type input "Отдел маркетинга"
click at [993, 468] on div "Создать" at bounding box center [967, 475] width 54 height 18
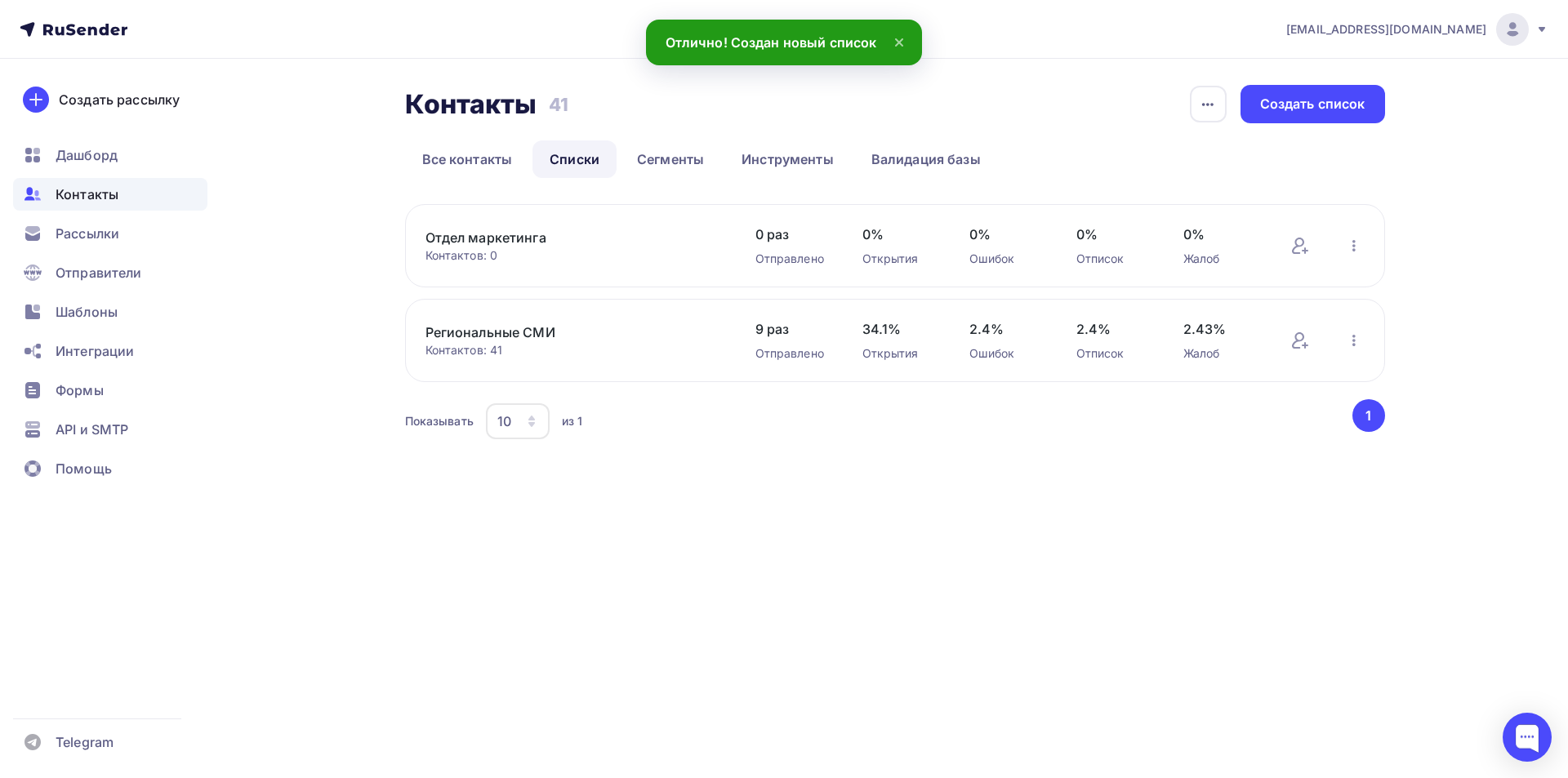
click at [502, 236] on link "Отдел маркетинга" at bounding box center [564, 237] width 278 height 19
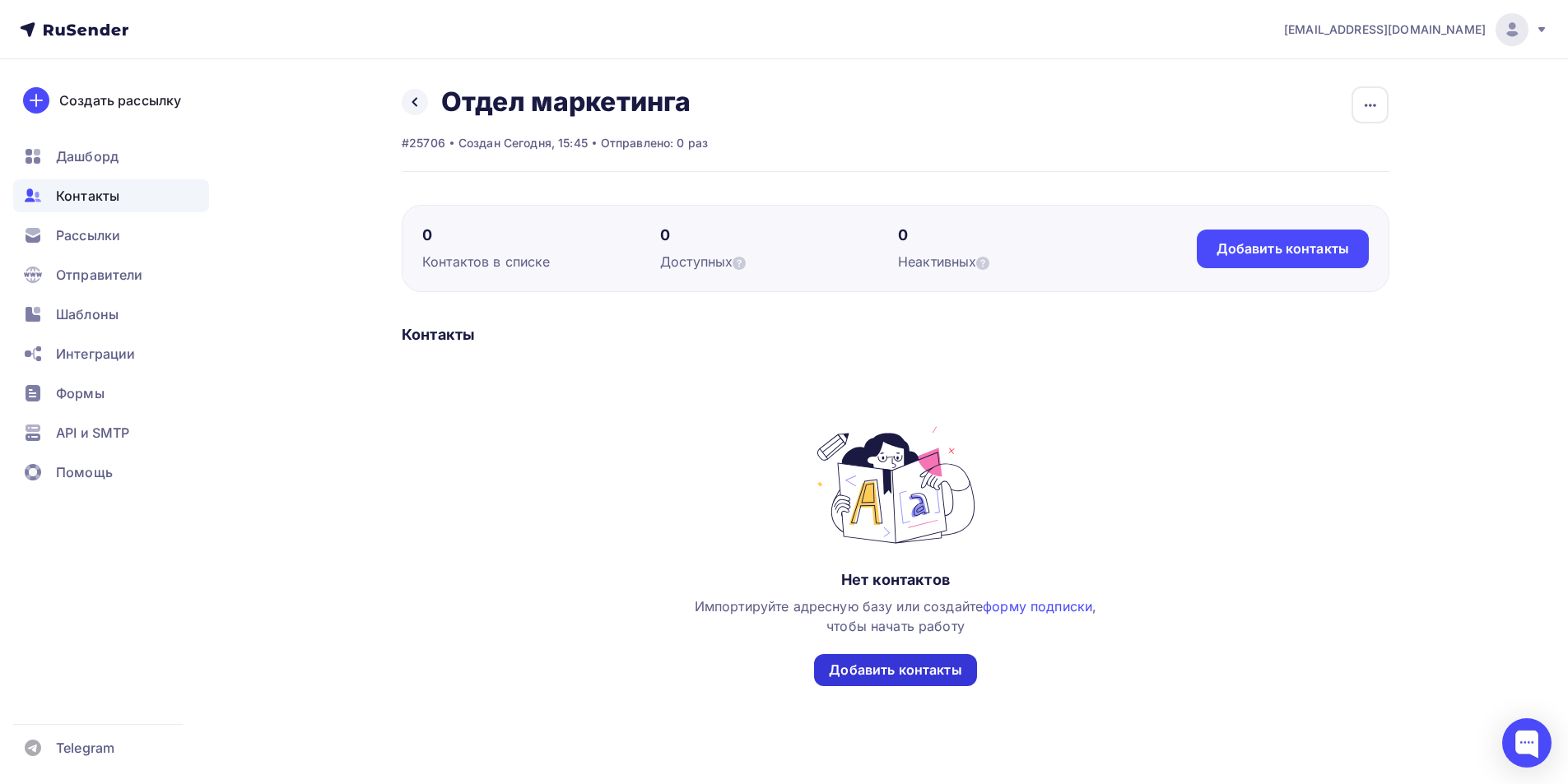
click at [846, 668] on div "Добавить контакты" at bounding box center [895, 670] width 133 height 19
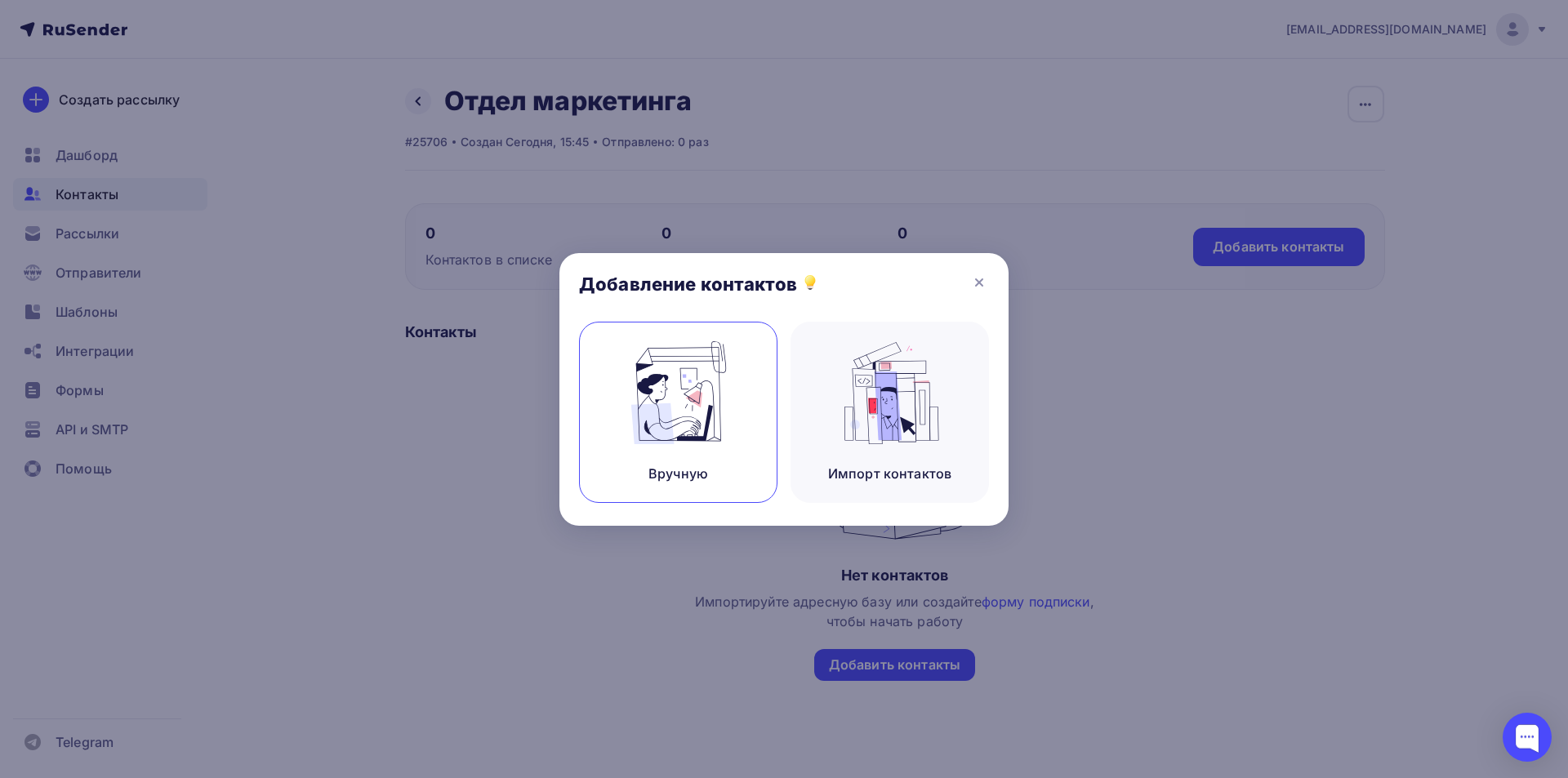
click at [686, 468] on div "Вручную" at bounding box center [678, 474] width 60 height 19
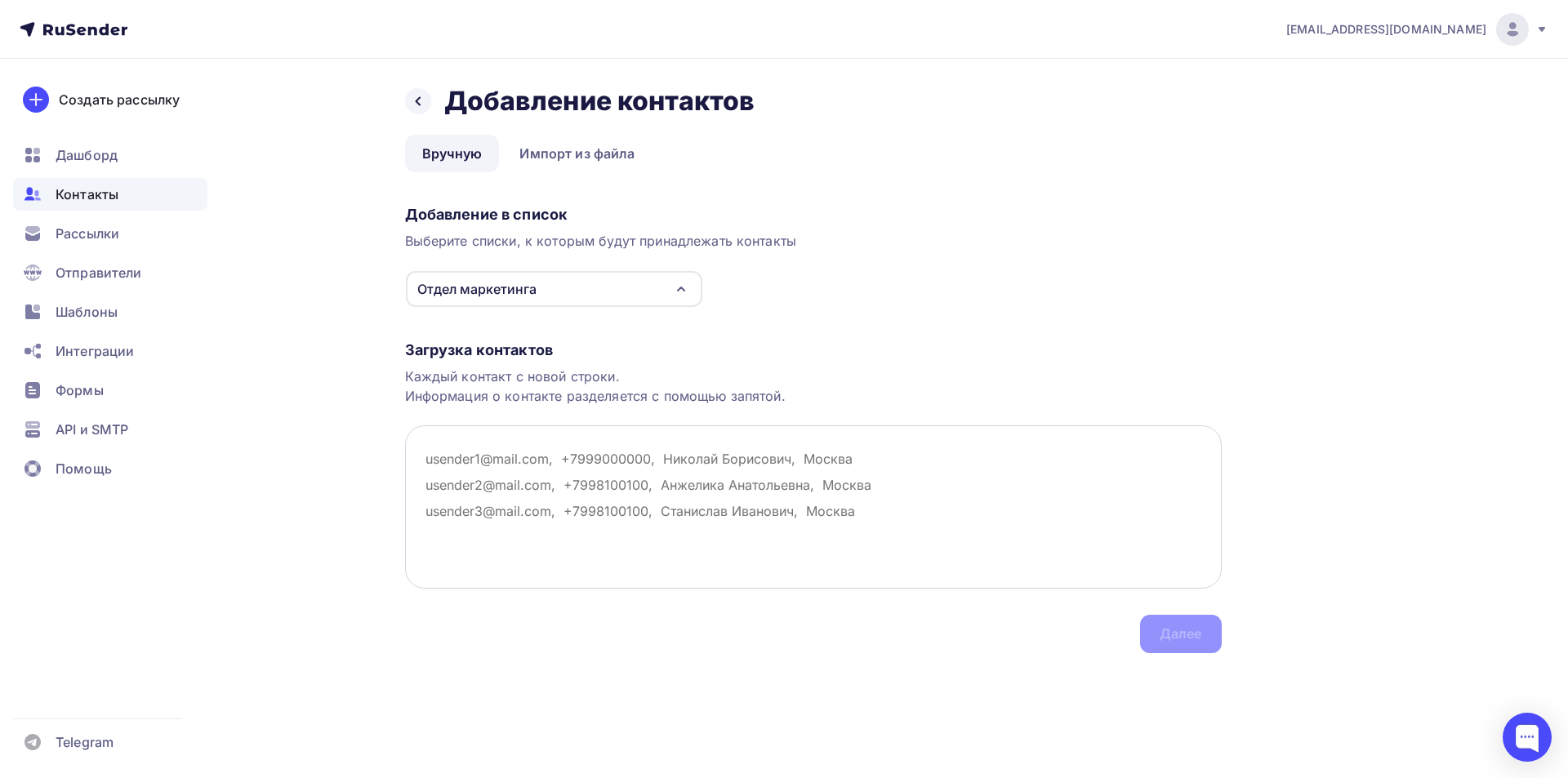
paste textarea "isyanova_yuliya@mail.ru"
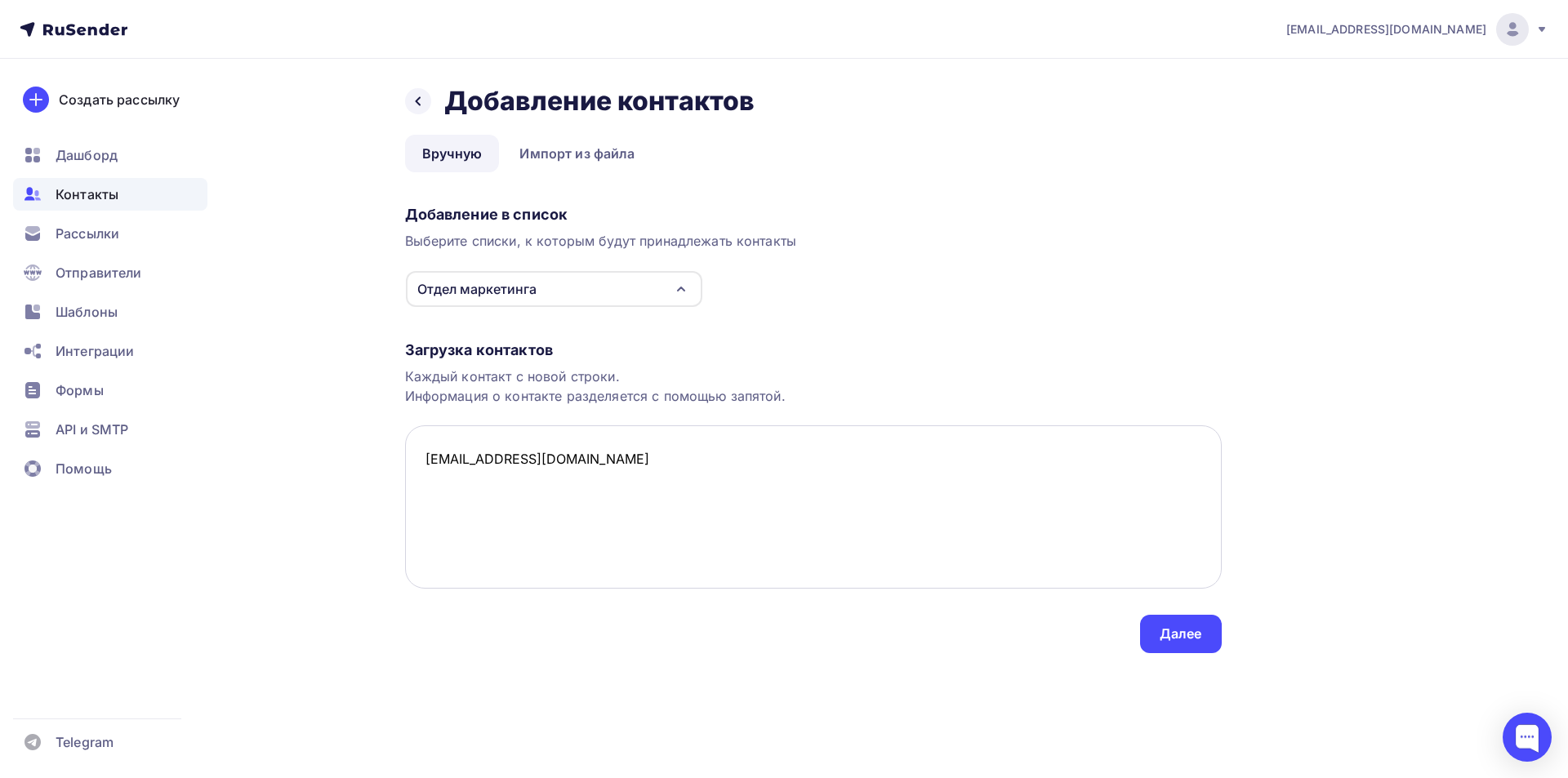
click at [492, 505] on textarea "isyanova_yuliya@mail.ru" at bounding box center [813, 507] width 817 height 164
click at [590, 468] on textarea "isyanova_yuliya@mail.ru" at bounding box center [813, 507] width 817 height 164
paste textarea "zubovaanastasiya33@gmail/com"
click at [599, 481] on textarea "isyanova_yuliya@mail.ru zubovaanastasiya33@gmail/com" at bounding box center [813, 507] width 817 height 164
click at [468, 517] on textarea "isyanova_yuliya@mail.ru zubovaanastasiya33@gmail.com" at bounding box center [813, 507] width 817 height 164
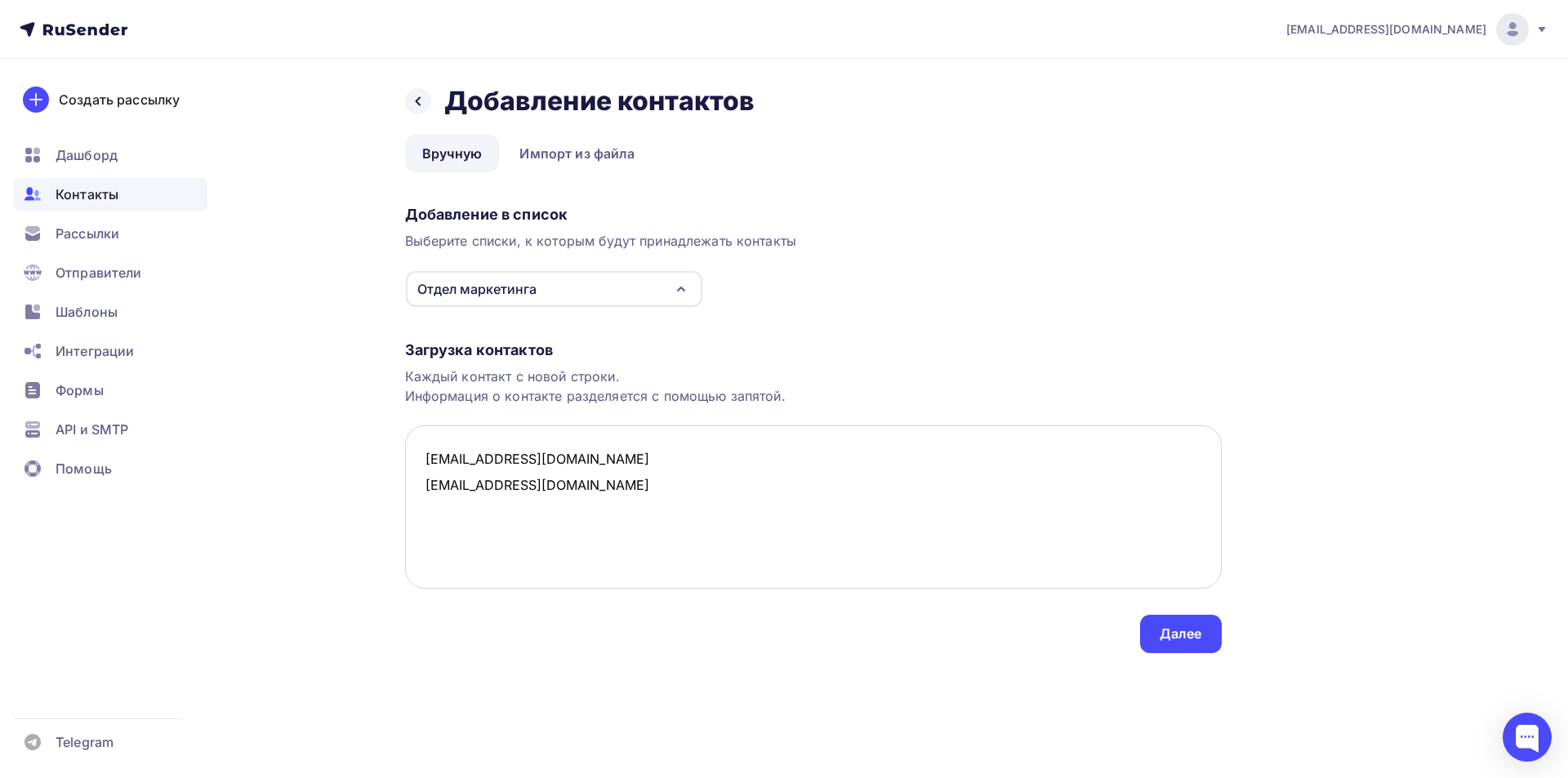
click at [645, 491] on textarea "isyanova_yuliya@mail.ru zubovaanastasiya33@gmail.com" at bounding box center [813, 507] width 817 height 164
click at [543, 513] on textarea "isyanova_yuliya@mail.ru zubovaanastasiya33@gmail.com ilinskaam10@gmail/com" at bounding box center [813, 507] width 817 height 164
type textarea "isyanova_yuliya@mail.ru zubovaanastasiya33@gmail.com ilinskaam10@gmail.com"
click at [1205, 631] on div "Далее" at bounding box center [1181, 635] width 81 height 39
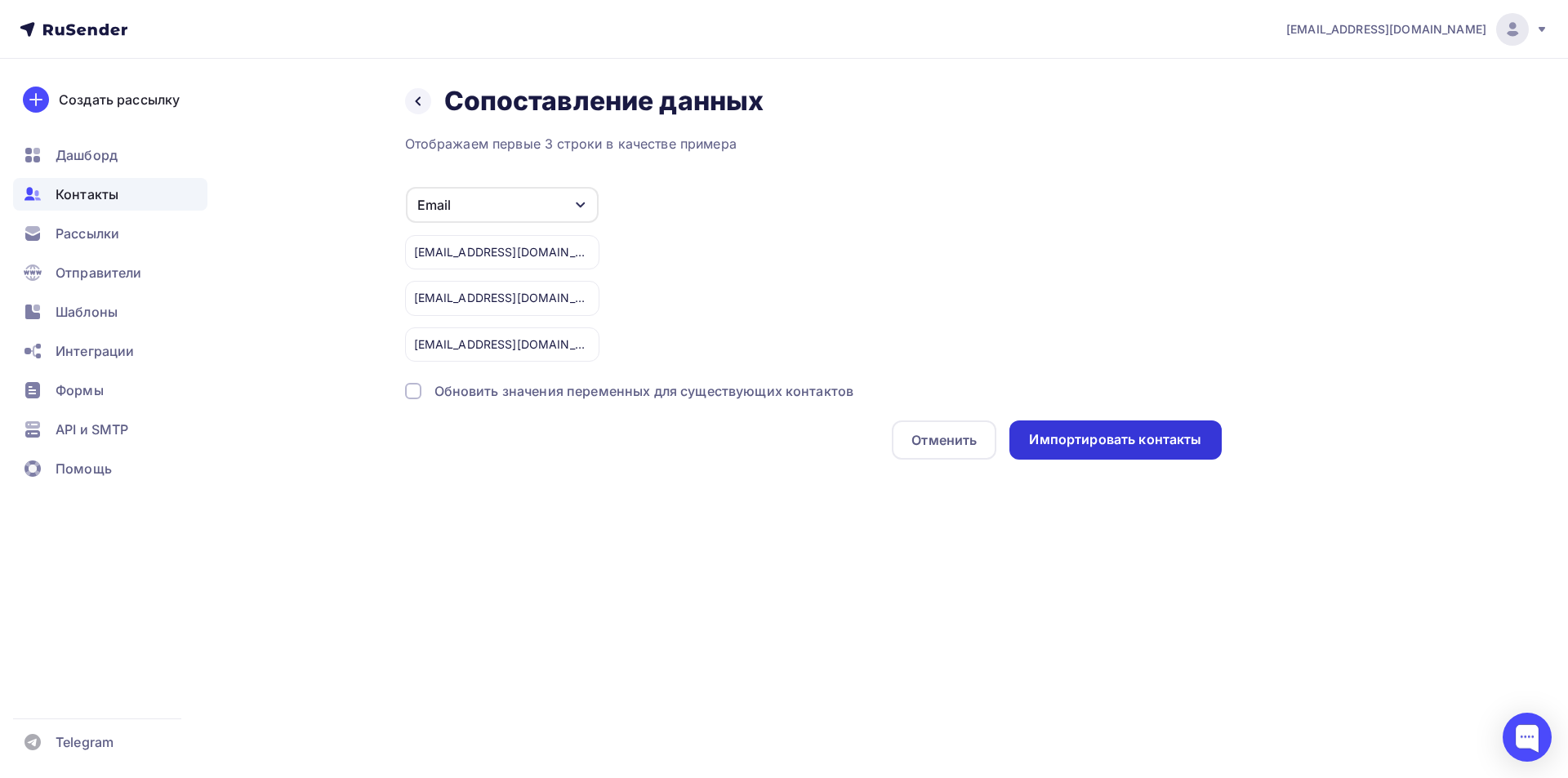
click at [1073, 445] on div "Импортировать контакты" at bounding box center [1115, 439] width 172 height 18
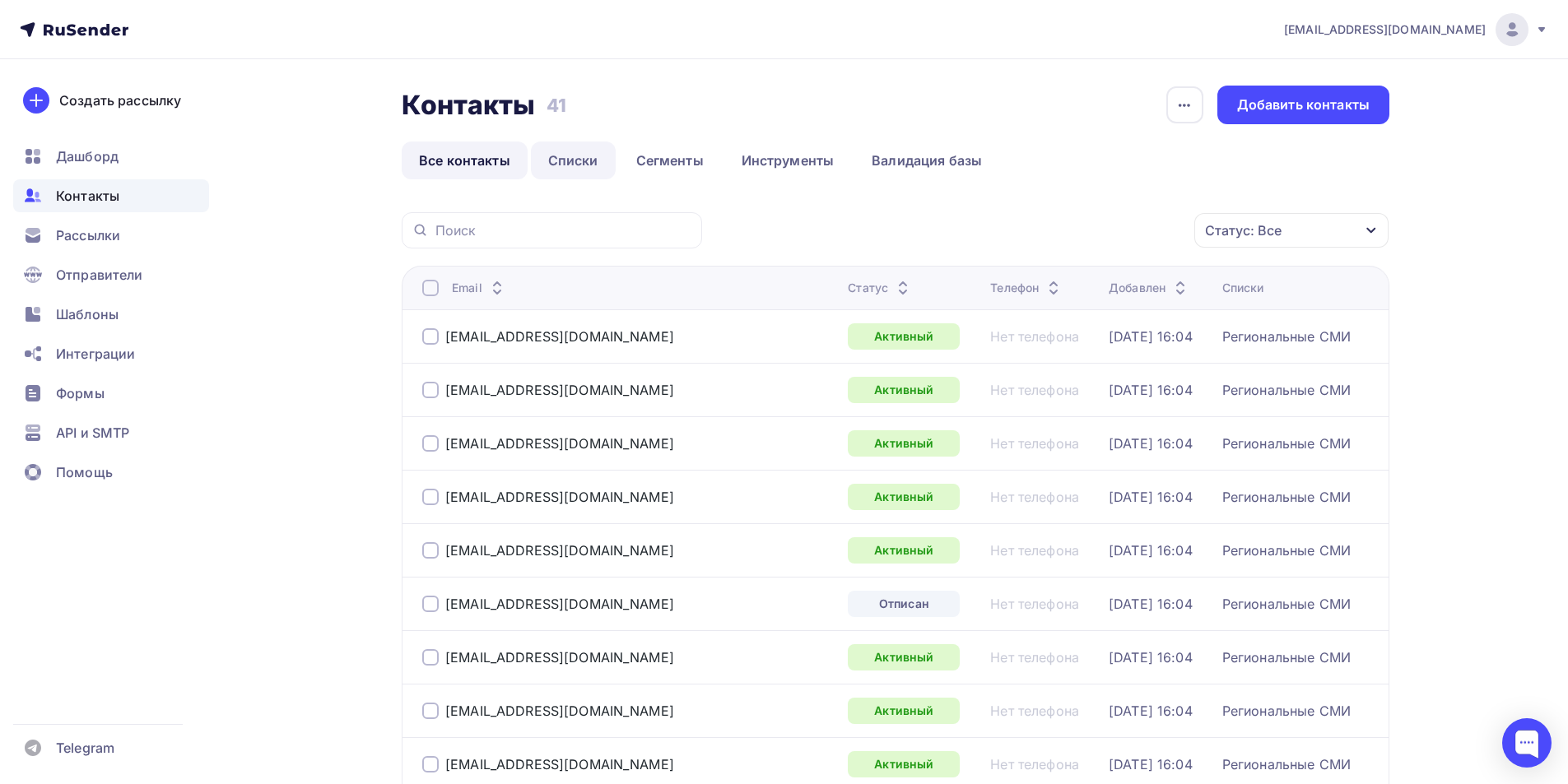
click at [585, 161] on link "Списки" at bounding box center [573, 160] width 85 height 38
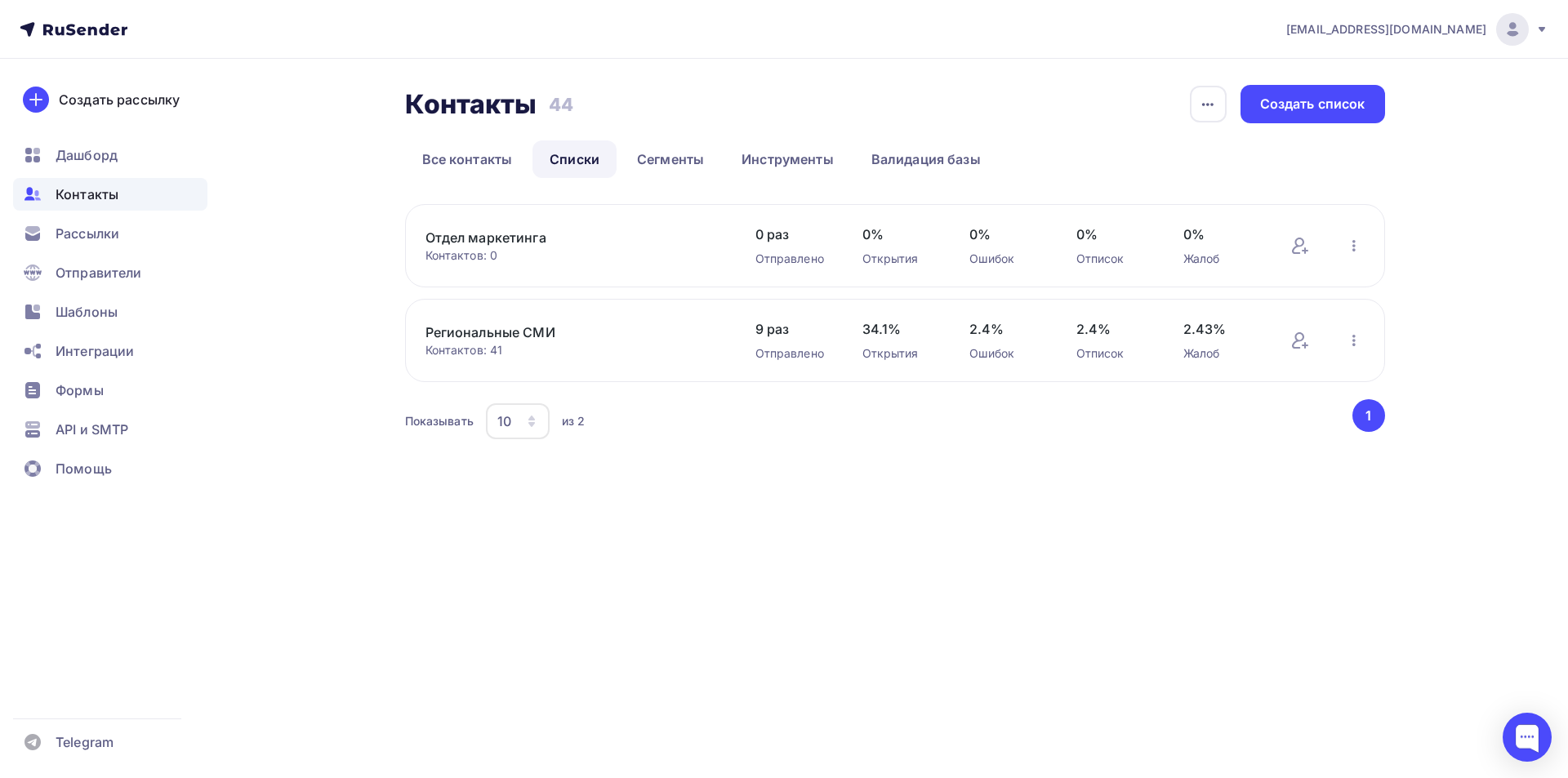
click at [473, 234] on link "Отдел маркетинга" at bounding box center [564, 237] width 278 height 19
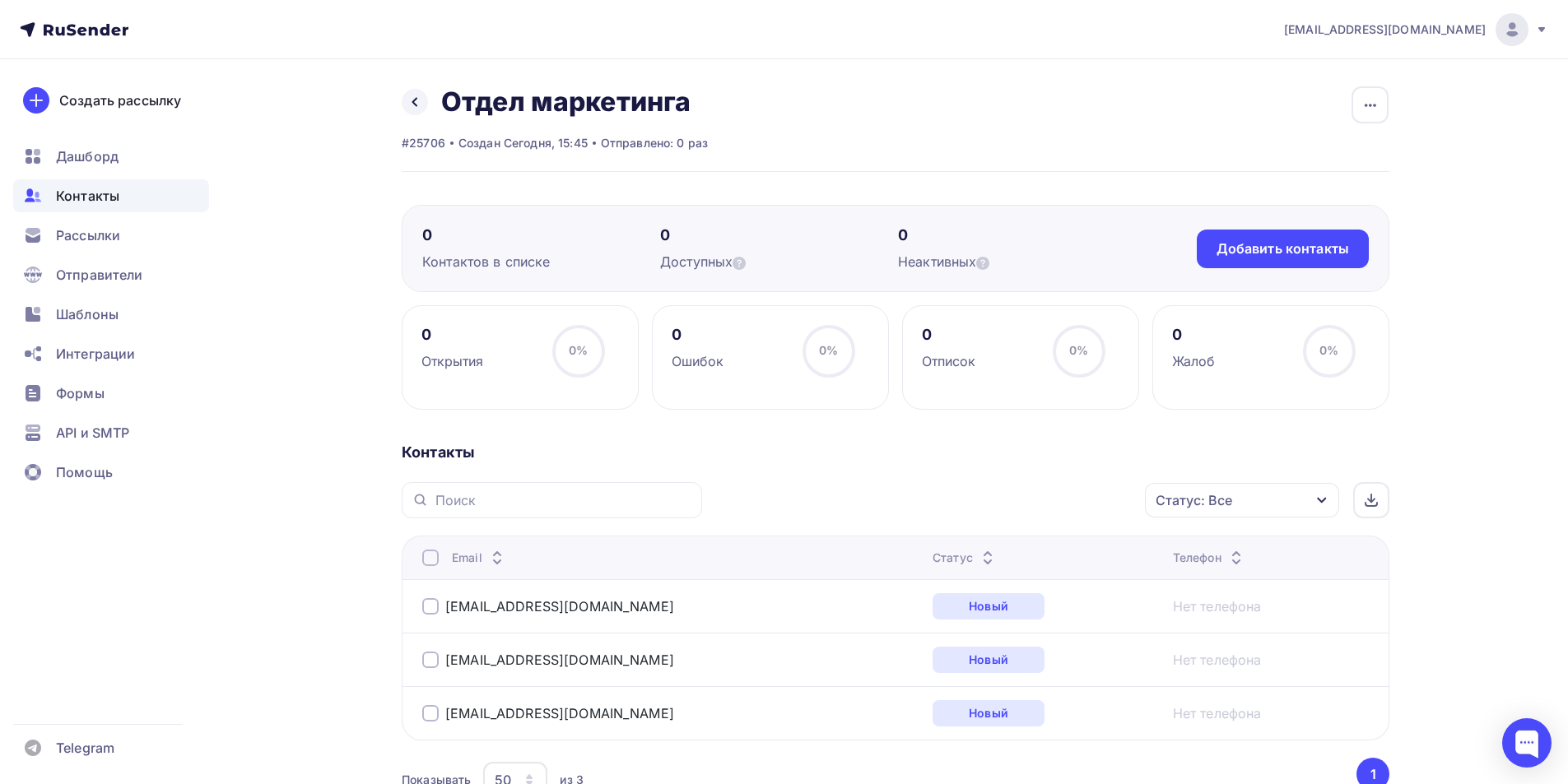
click at [102, 196] on span "Контакты" at bounding box center [87, 195] width 63 height 20
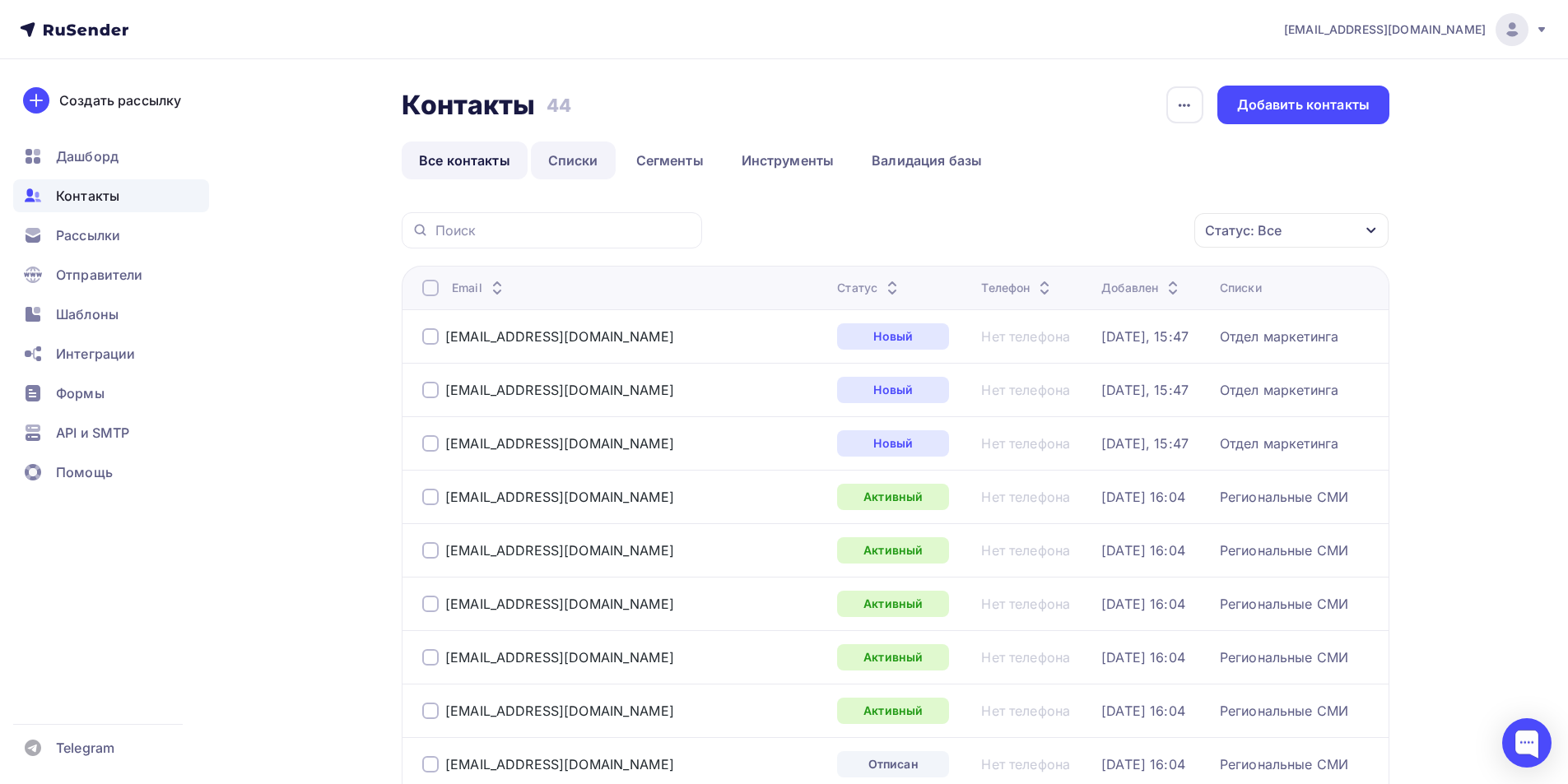
click at [552, 160] on link "Списки" at bounding box center [573, 160] width 85 height 38
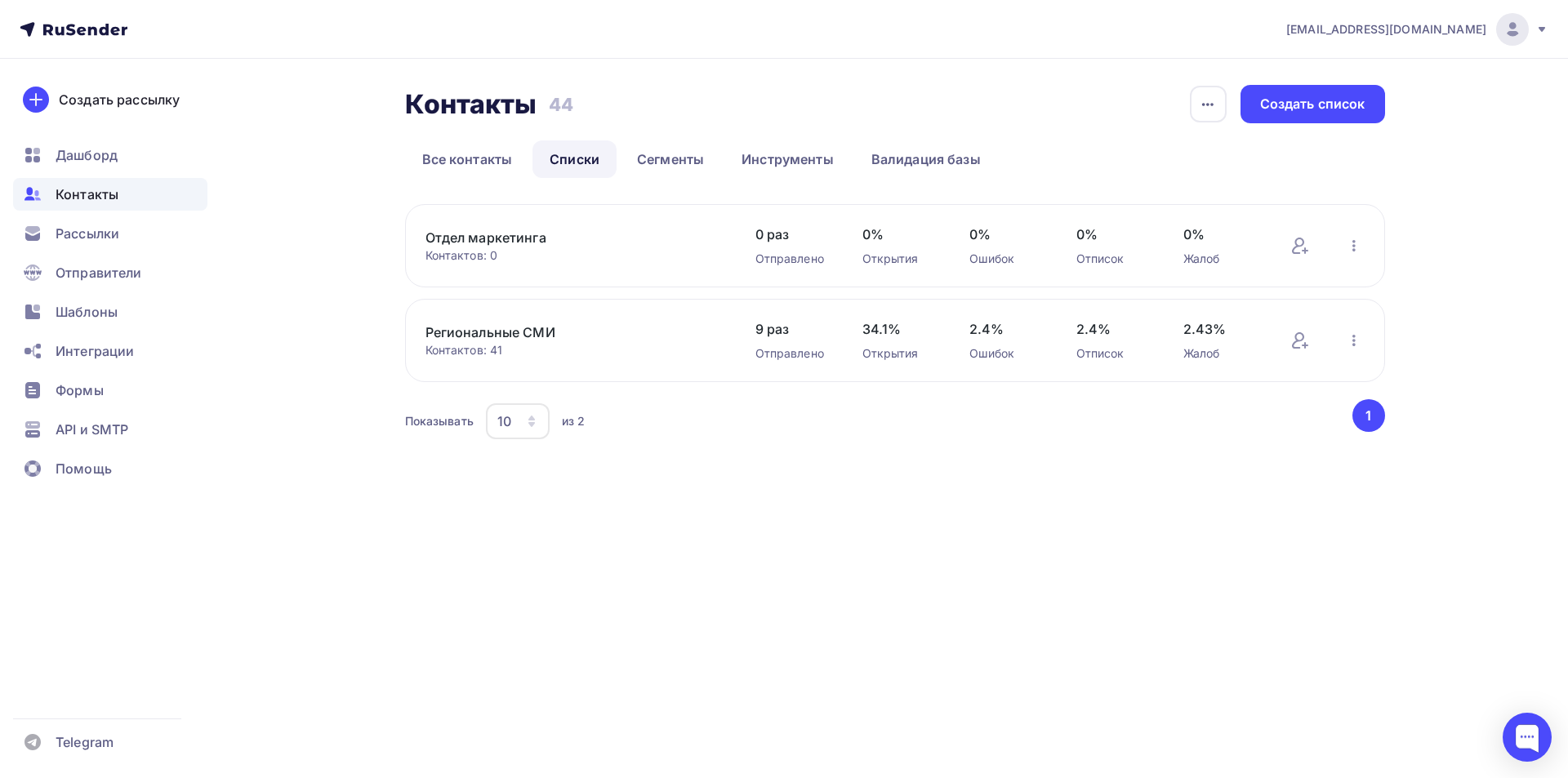
click at [486, 245] on link "Отдел маркетинга" at bounding box center [564, 237] width 278 height 19
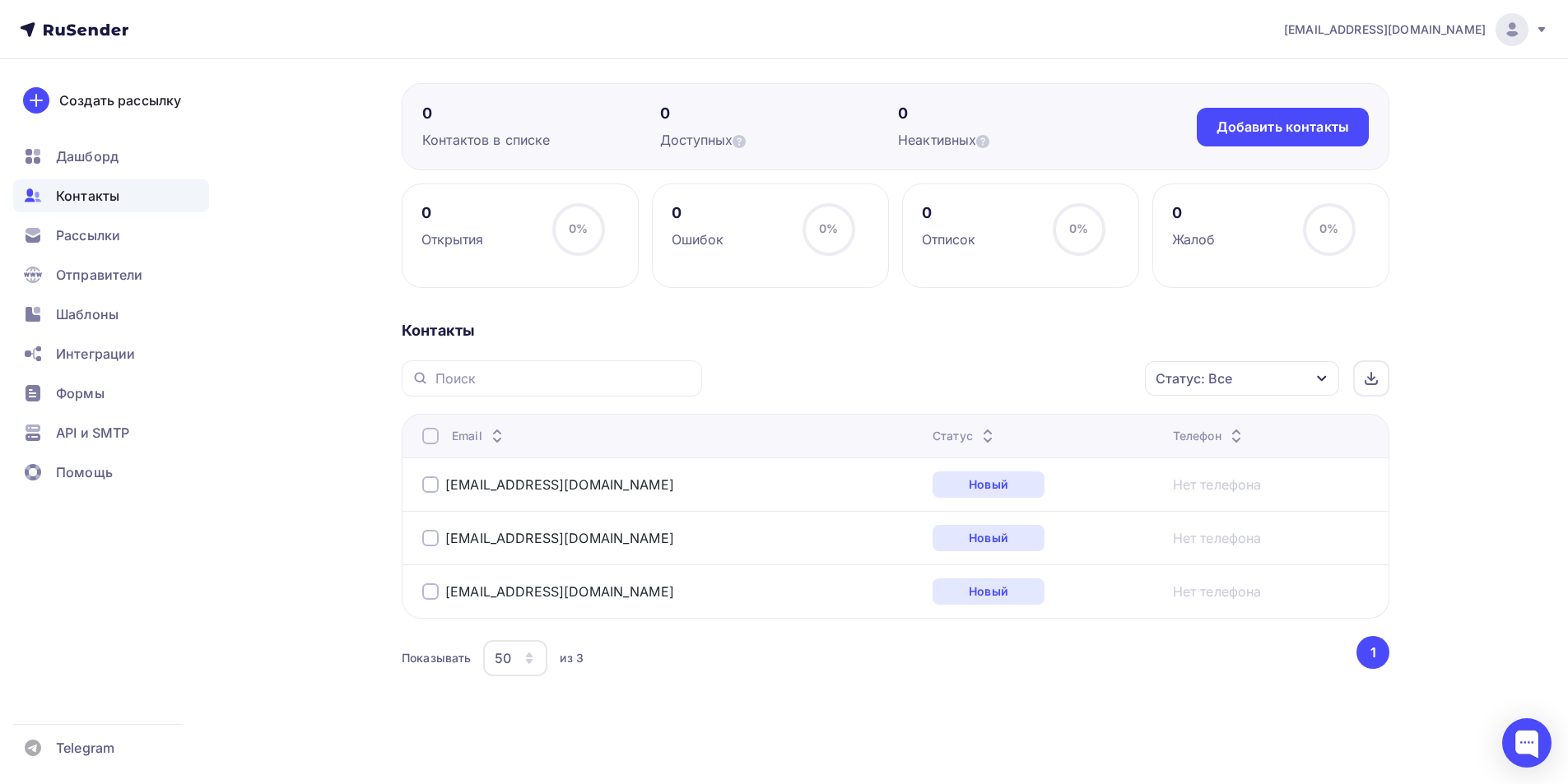
scroll to position [124, 0]
click at [430, 479] on div at bounding box center [430, 481] width 17 height 17
click at [427, 540] on div at bounding box center [430, 535] width 17 height 17
click at [424, 594] on div at bounding box center [430, 589] width 17 height 17
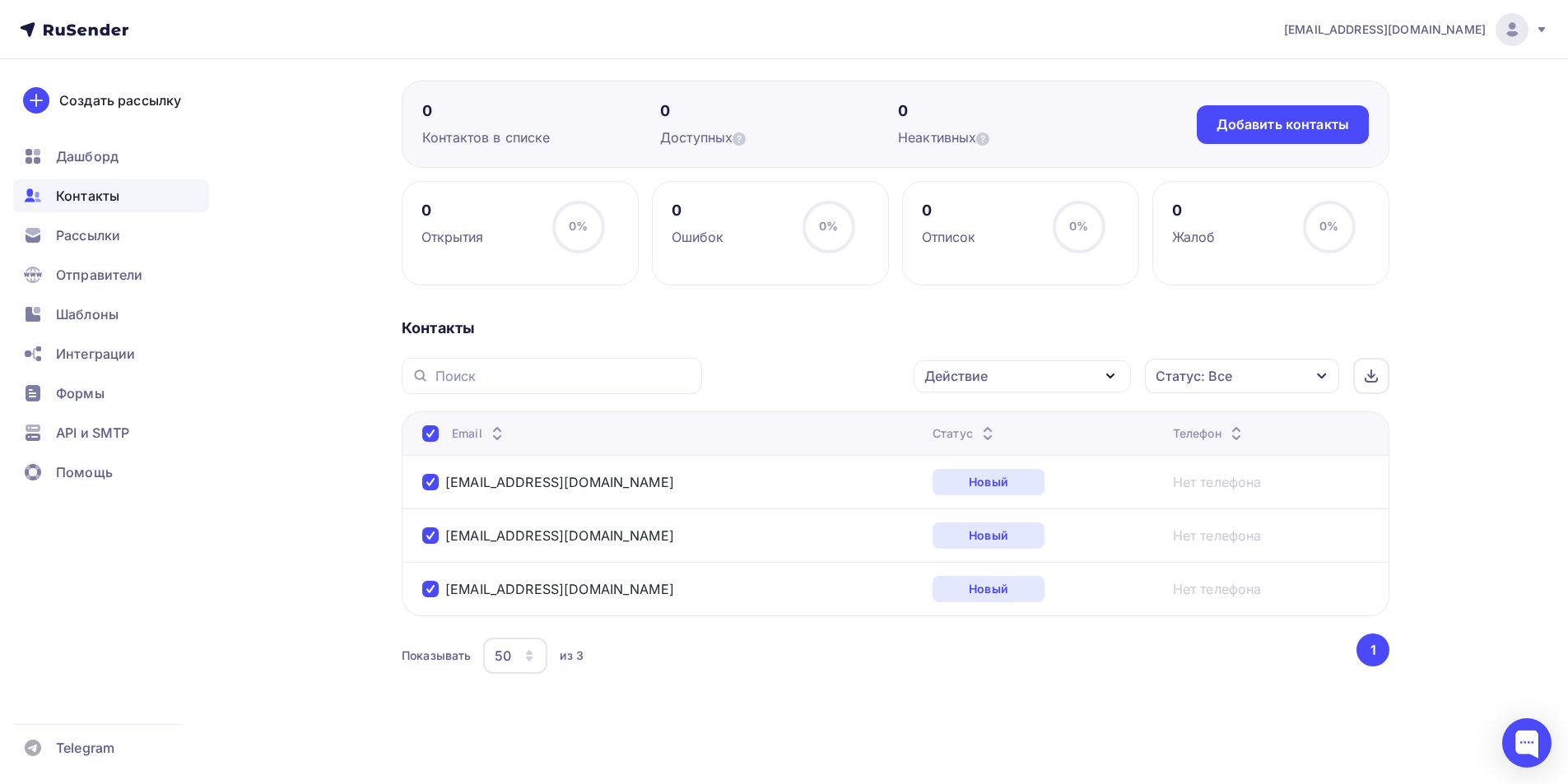
click at [430, 433] on div at bounding box center [430, 433] width 17 height 17
click at [429, 486] on div at bounding box center [430, 481] width 17 height 17
click at [436, 536] on div at bounding box center [430, 535] width 17 height 17
click at [433, 589] on div at bounding box center [430, 589] width 17 height 17
click at [298, 535] on div "Назад Отдел маркетинга Переименовать список Скачать список Отписать адреса Наст…" at bounding box center [783, 359] width 1348 height 849
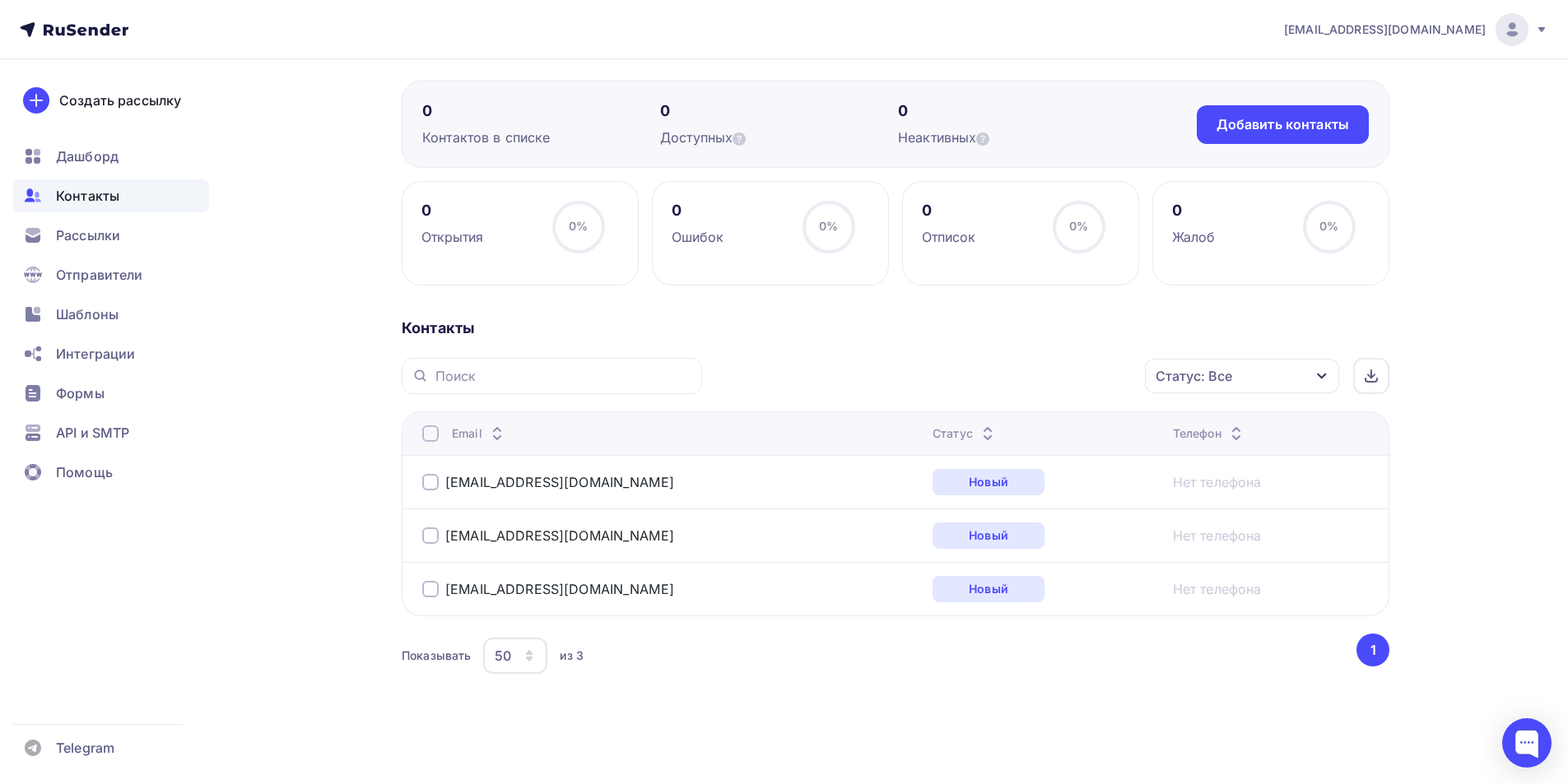
click at [86, 191] on span "Контакты" at bounding box center [87, 195] width 63 height 20
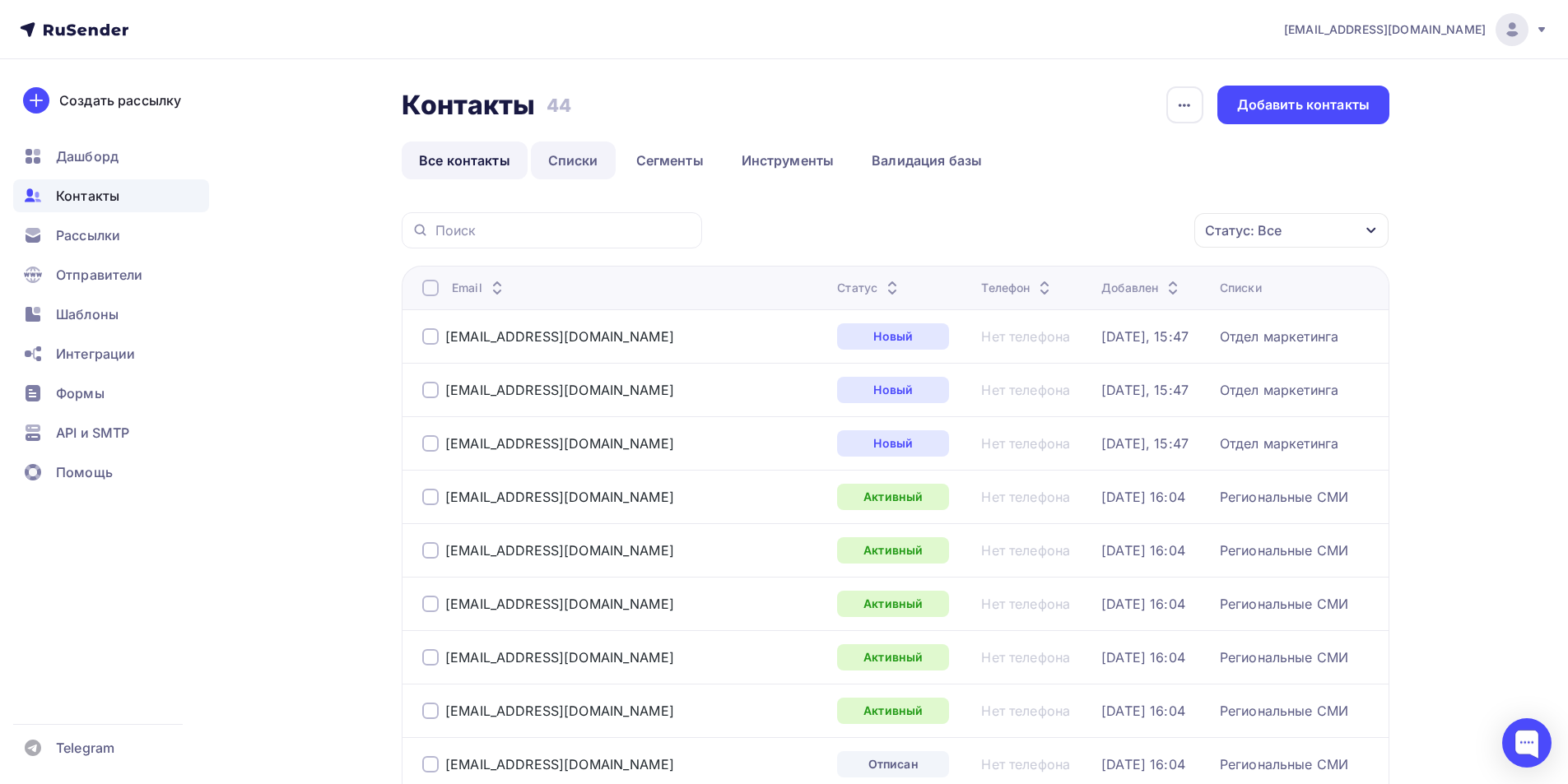
click at [576, 156] on link "Списки" at bounding box center [573, 160] width 85 height 38
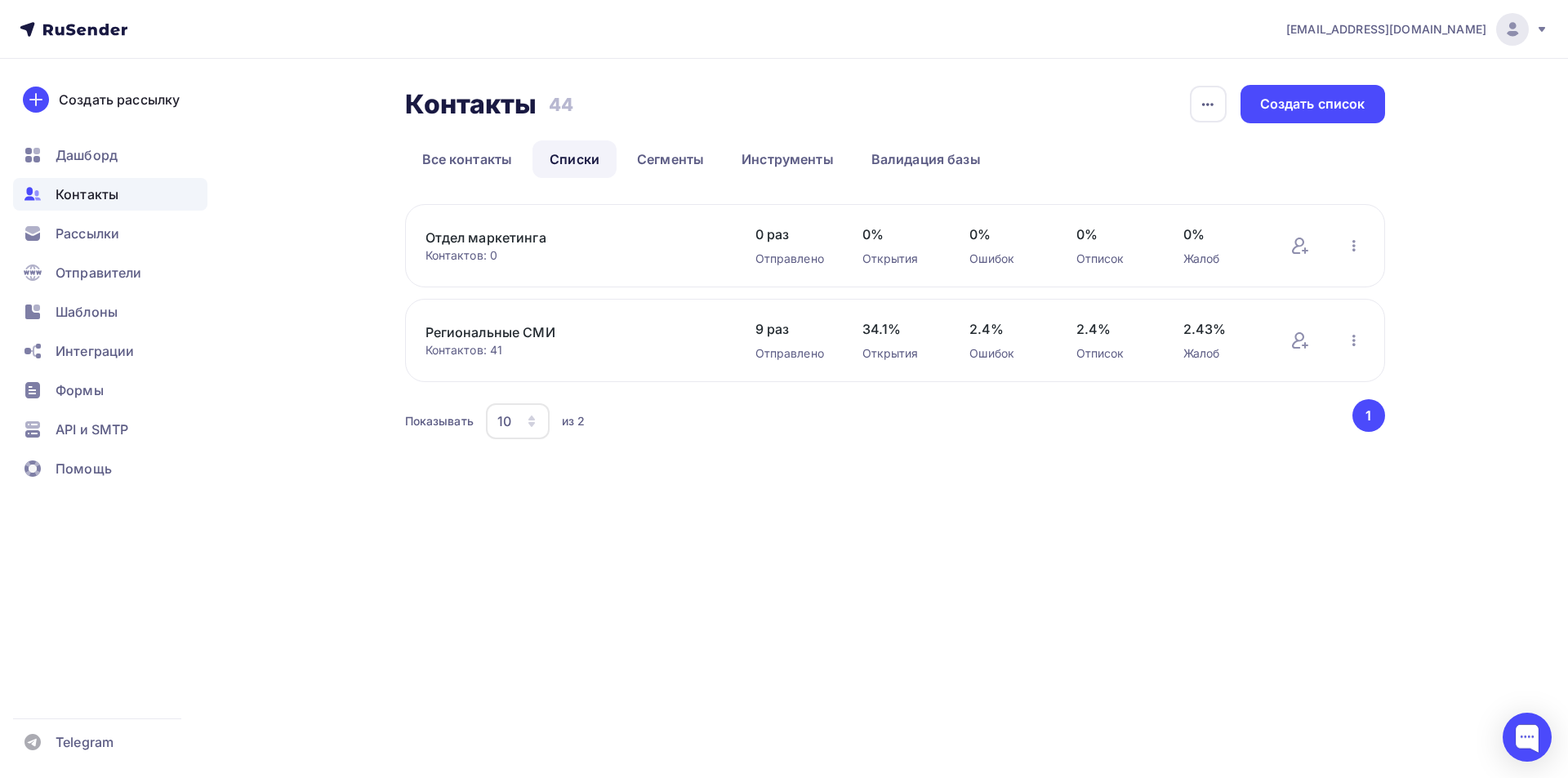
click at [521, 238] on link "Отдел маркетинга" at bounding box center [564, 237] width 278 height 19
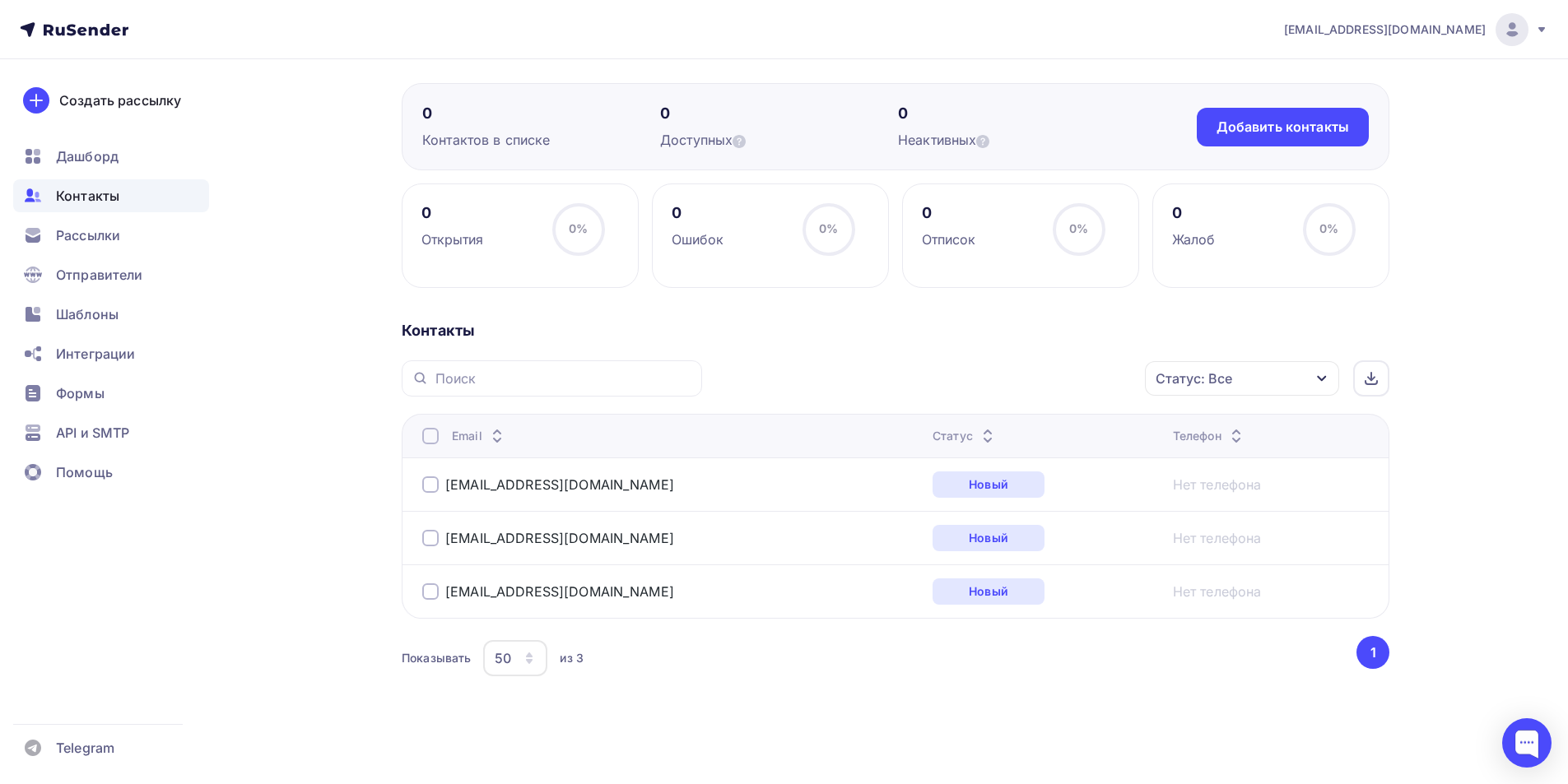
scroll to position [124, 0]
click at [67, 226] on span "Рассылки" at bounding box center [88, 235] width 64 height 20
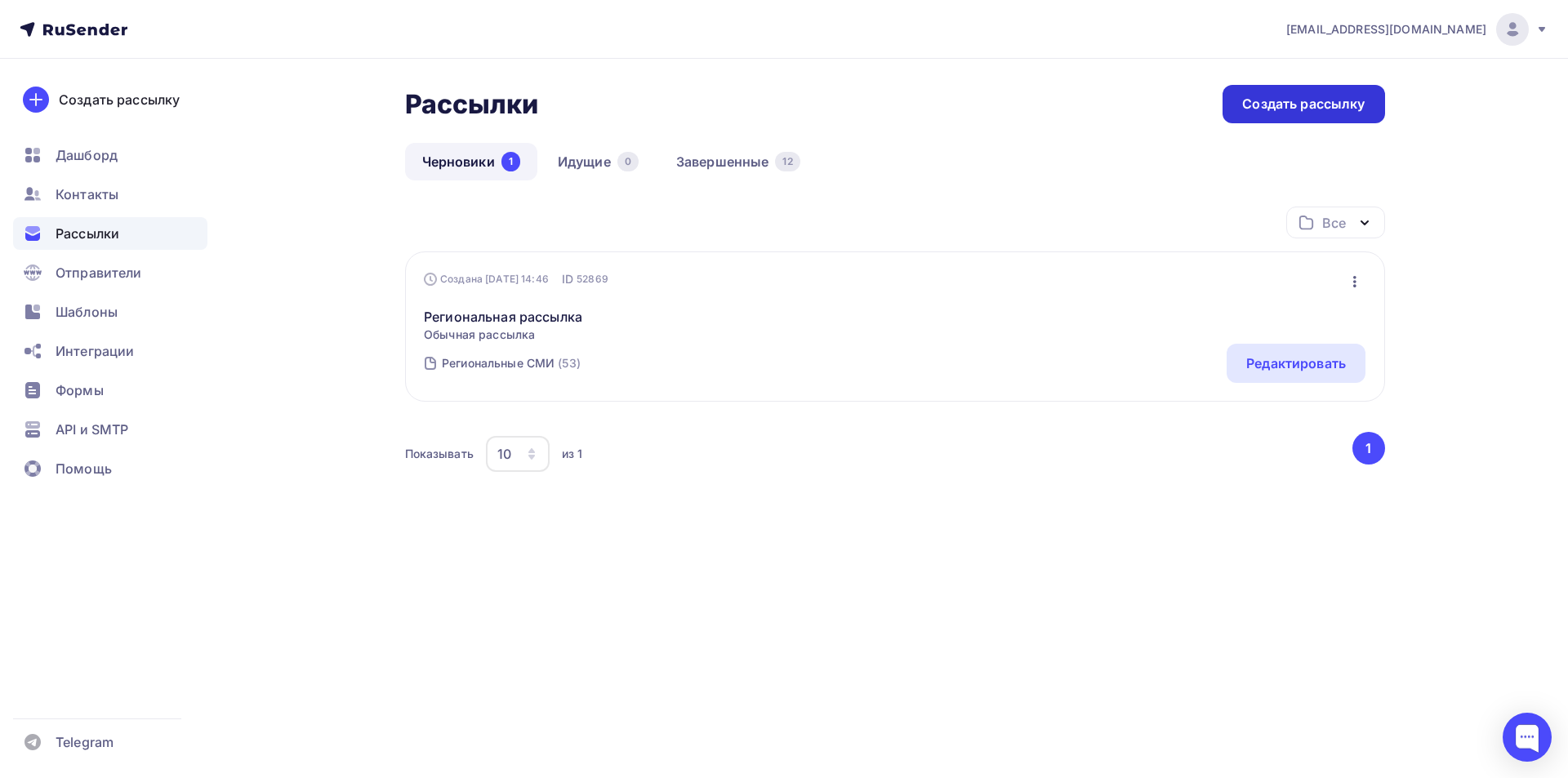
click at [1240, 107] on div "Создать рассылку" at bounding box center [1303, 105] width 162 height 39
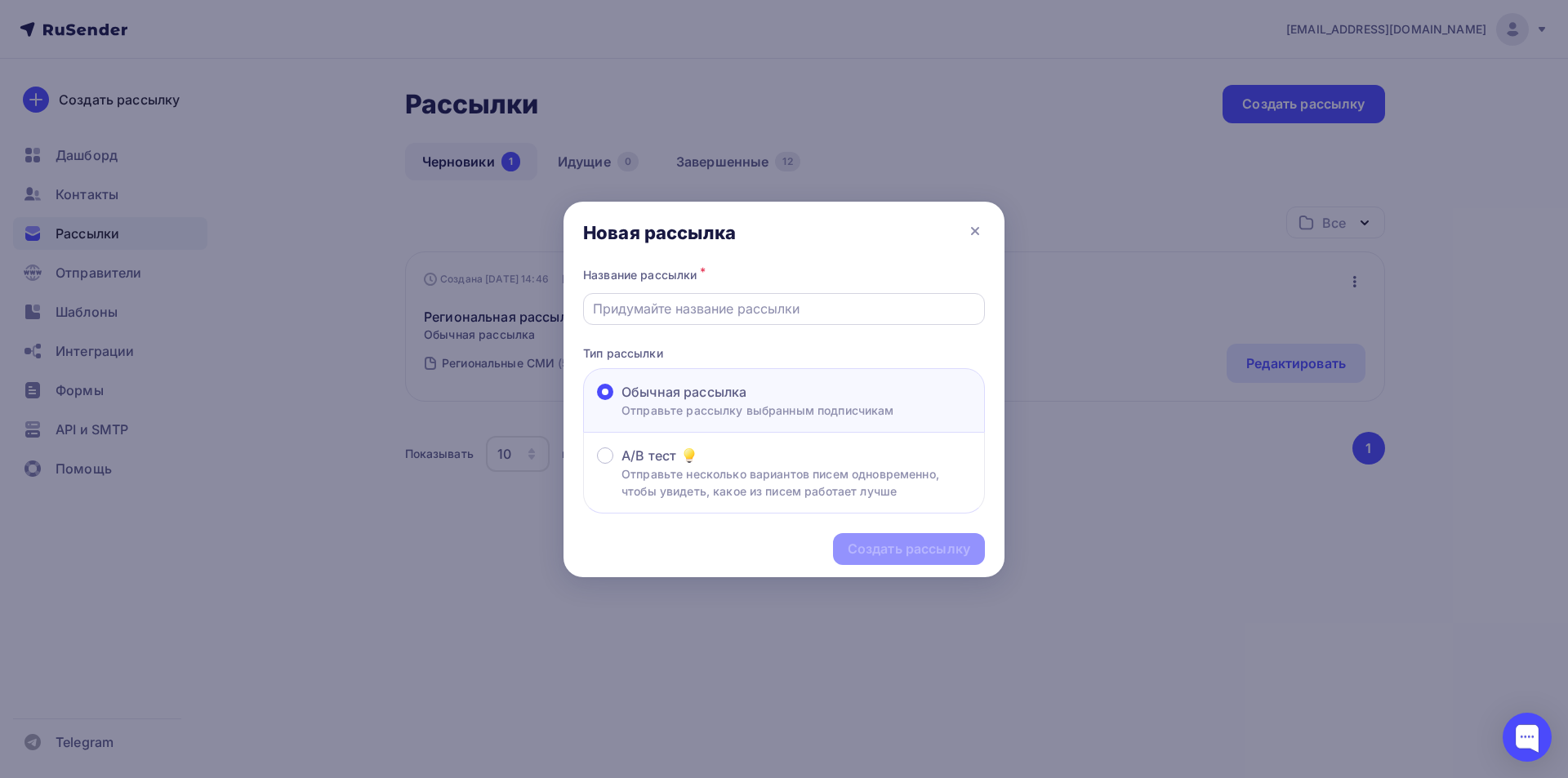
click at [777, 319] on div at bounding box center [784, 309] width 402 height 32
click at [765, 299] on input "text" at bounding box center [784, 308] width 383 height 19
click at [683, 309] on input "text" at bounding box center [784, 308] width 383 height 19
paste input "[PERSON_NAME] «Консилиум» в «Первой Честной Премии»"
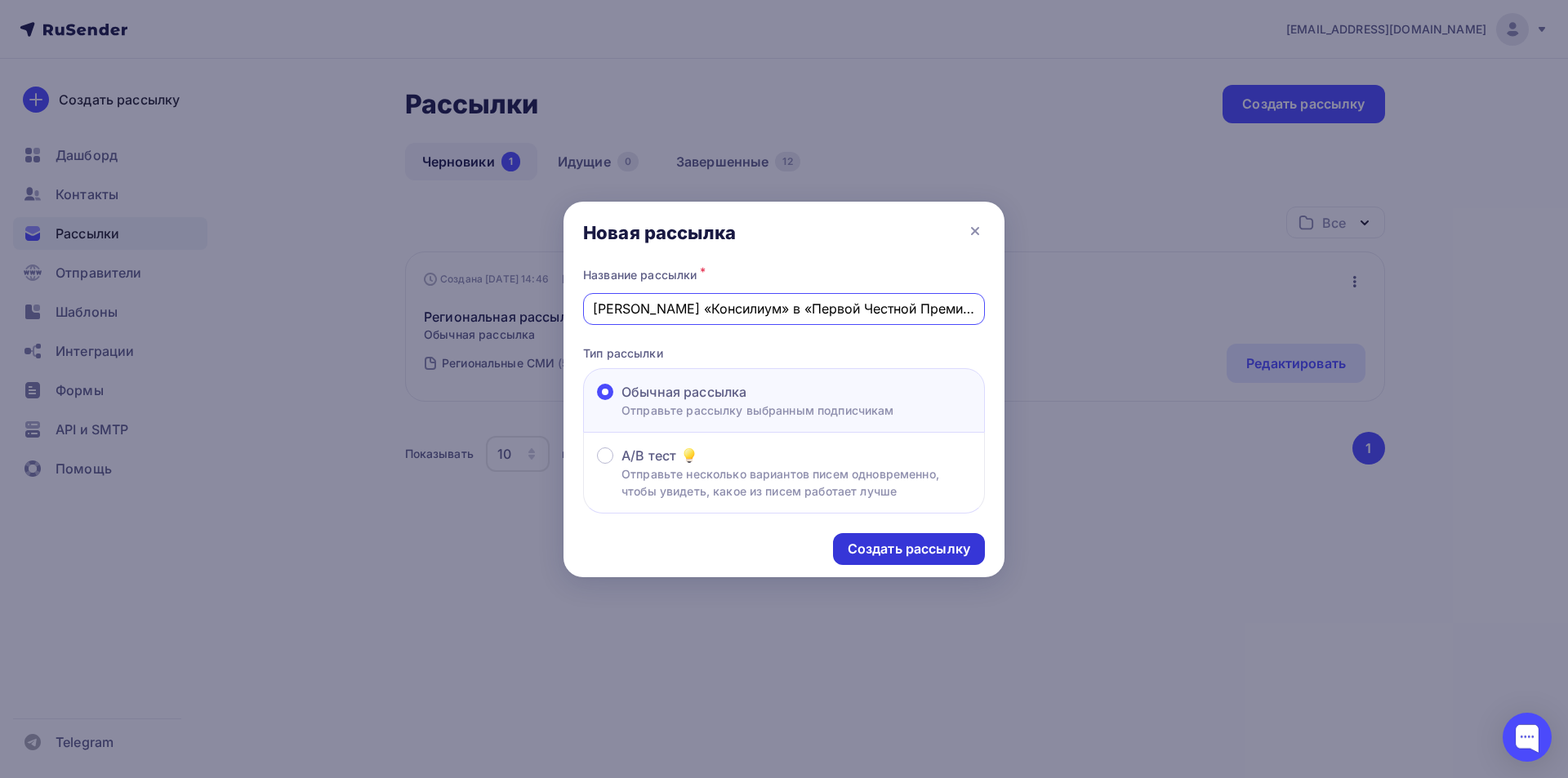
type input "[PERSON_NAME] «Консилиум» в «Первой Честной Премии»"
click at [934, 543] on div "Создать рассылку" at bounding box center [909, 548] width 122 height 18
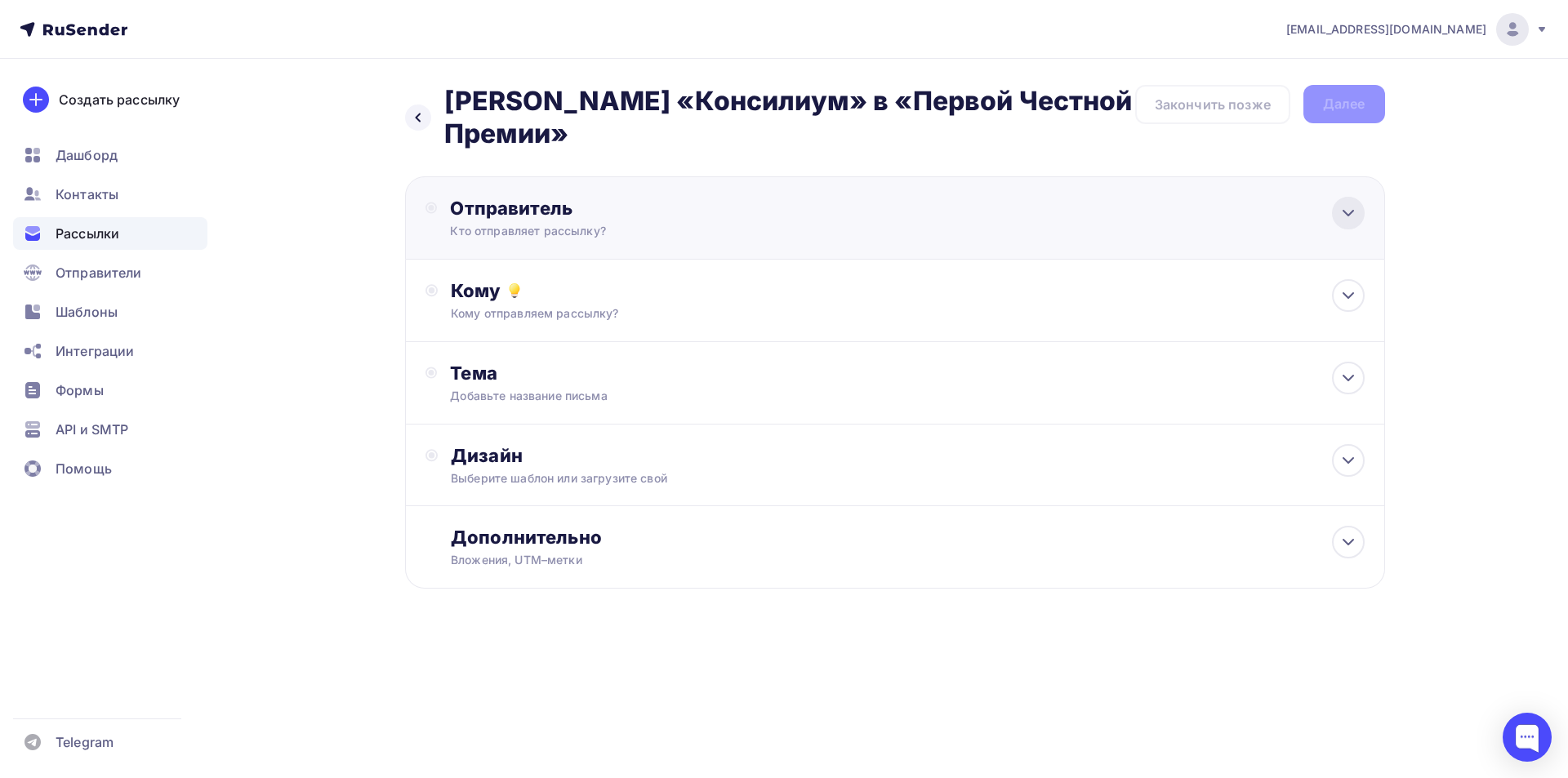
click at [1344, 207] on icon at bounding box center [1348, 213] width 19 height 19
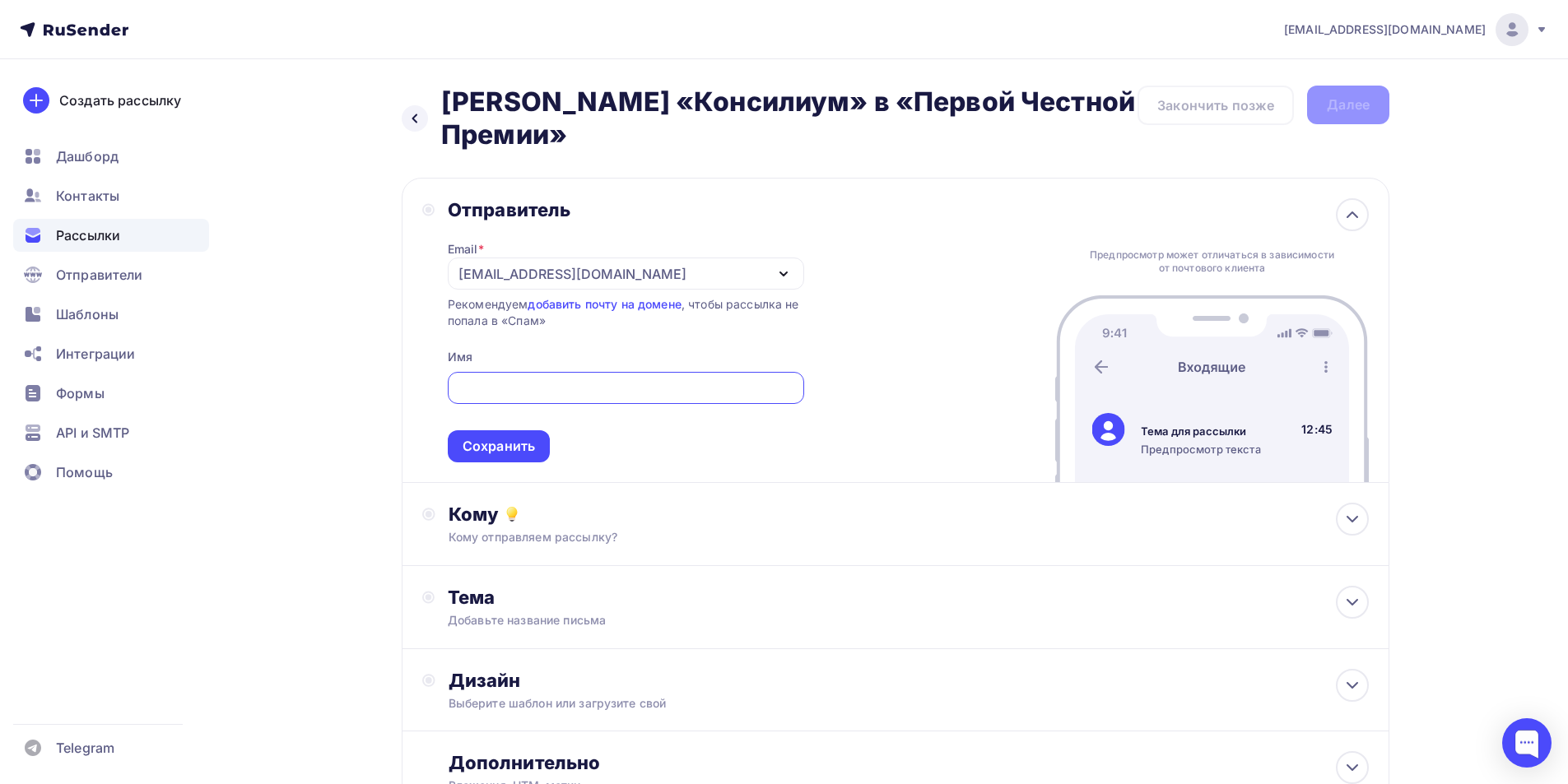
click at [777, 271] on icon "button" at bounding box center [783, 274] width 20 height 20
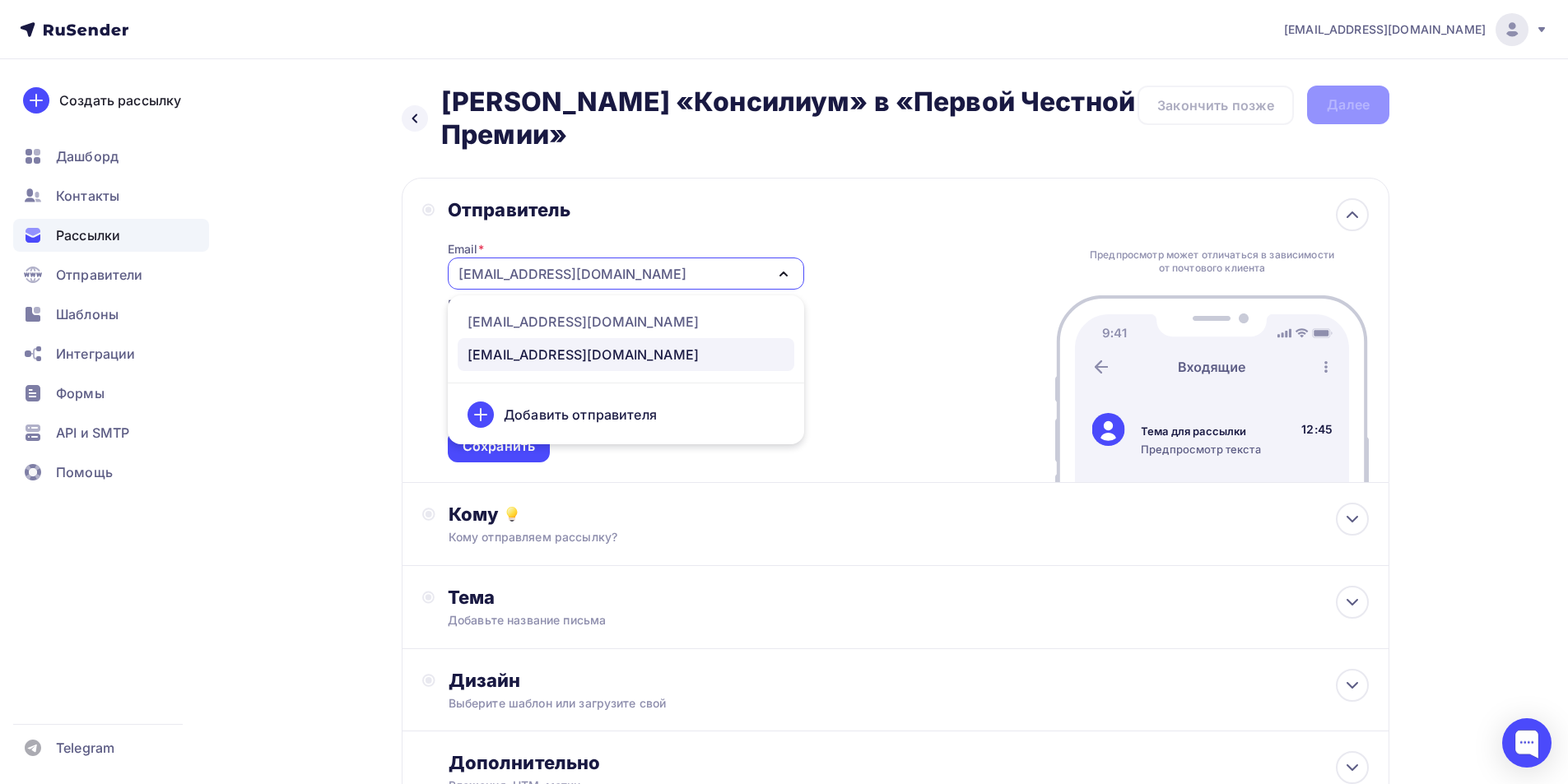
click at [777, 271] on icon "button" at bounding box center [783, 274] width 20 height 20
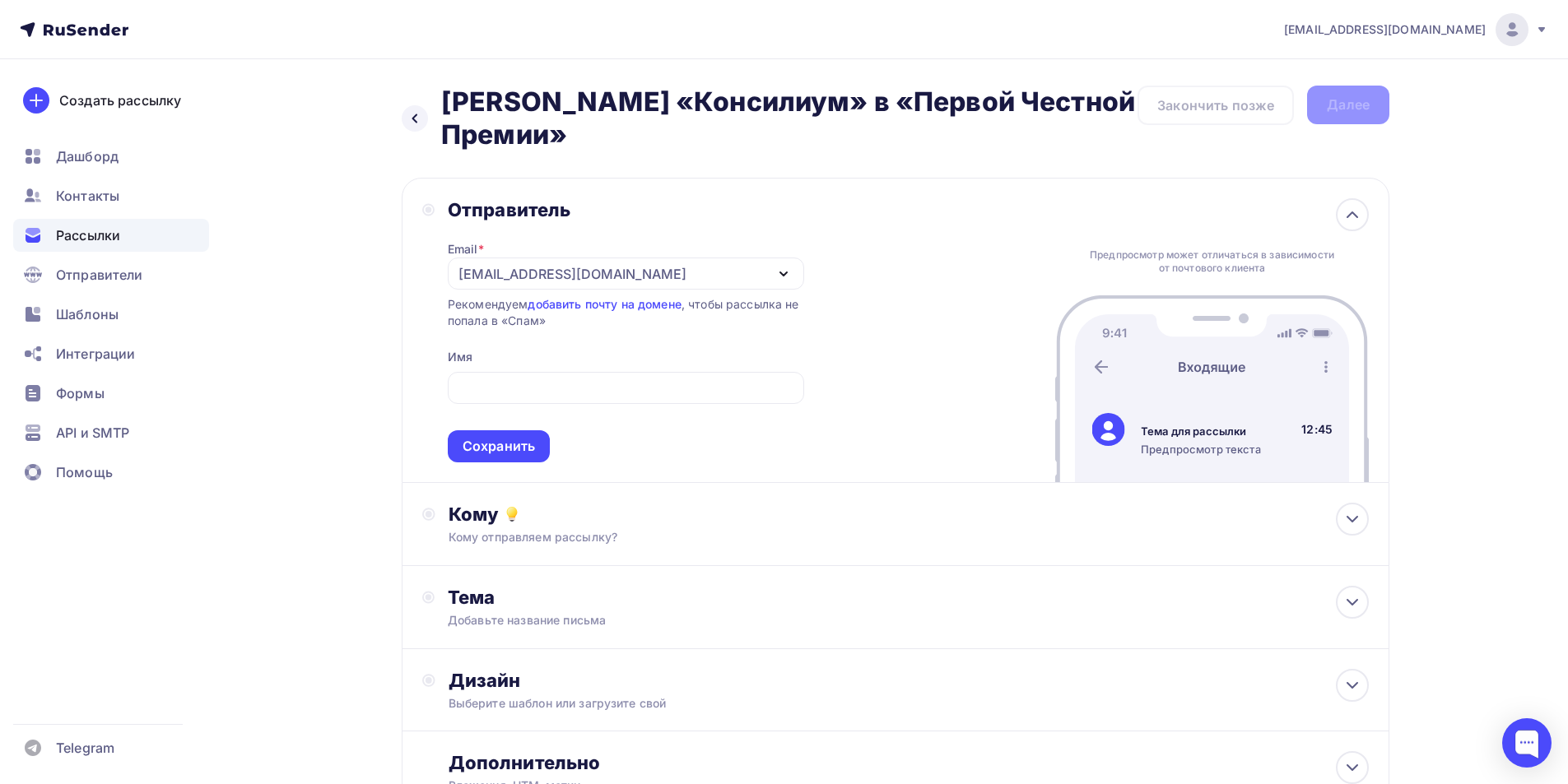
click at [777, 271] on icon "button" at bounding box center [783, 274] width 20 height 20
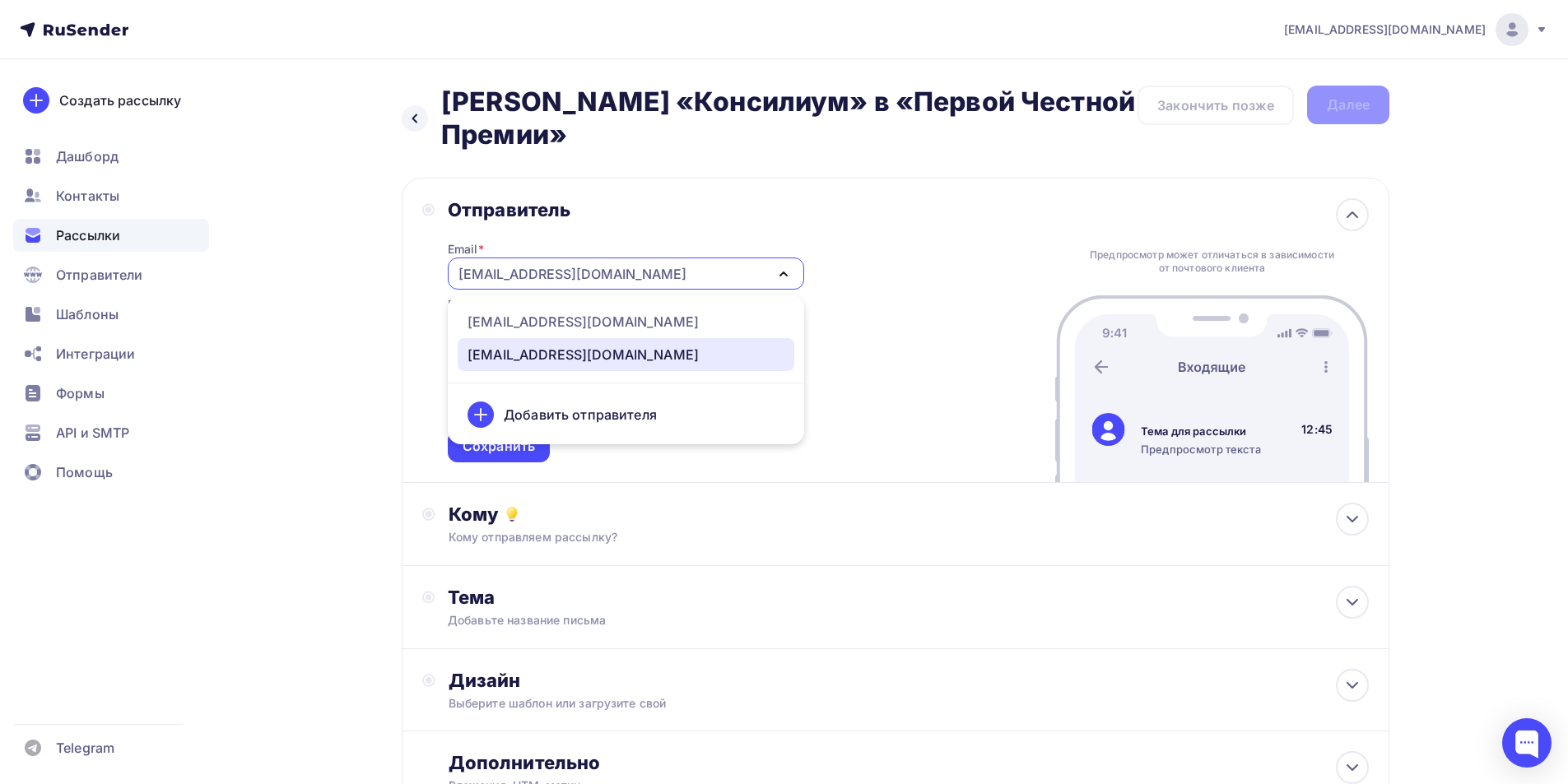
click at [721, 360] on div "[EMAIL_ADDRESS][DOMAIN_NAME]" at bounding box center [626, 354] width 316 height 20
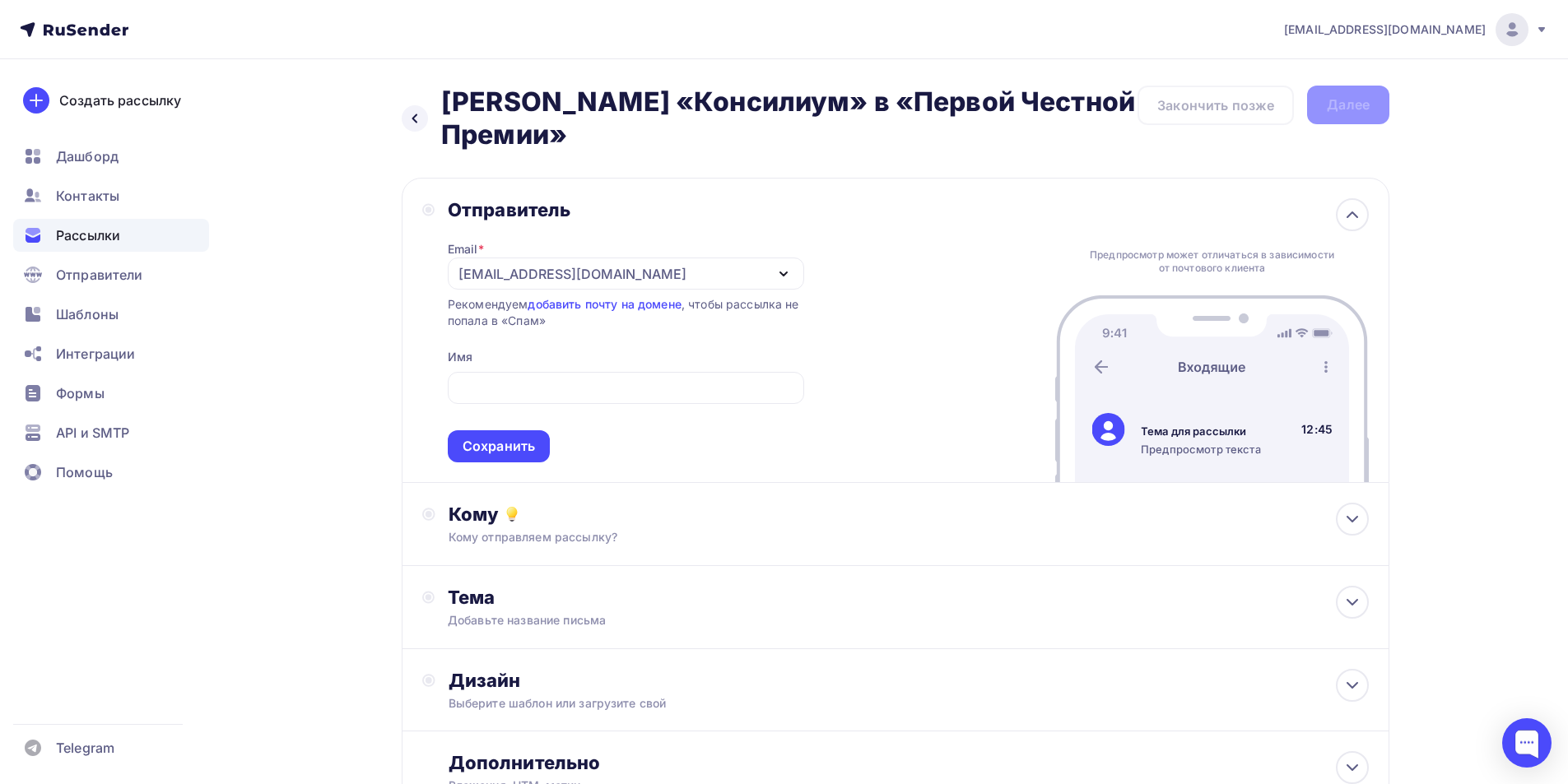
click at [780, 275] on icon "button" at bounding box center [783, 274] width 20 height 20
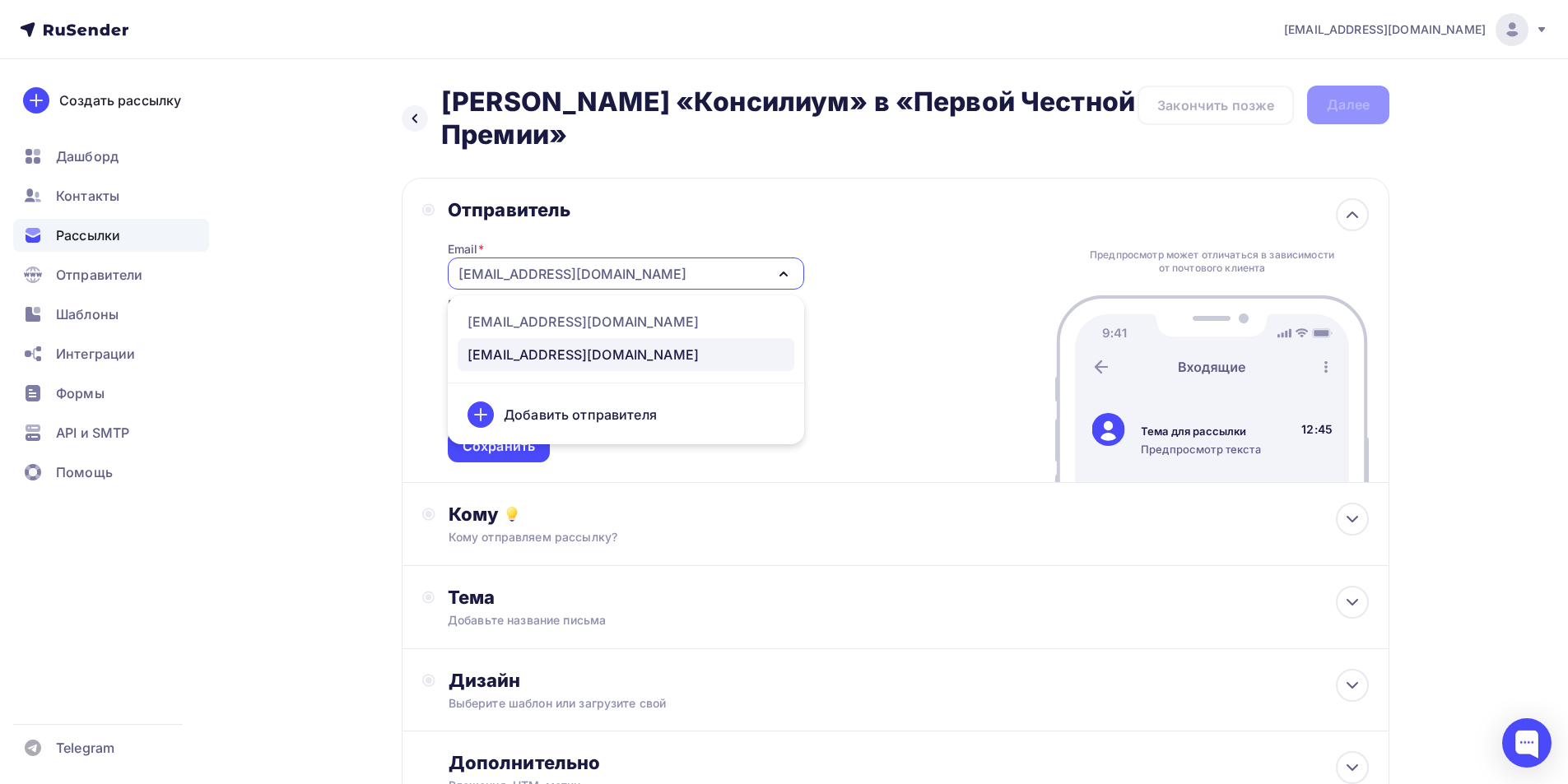
click at [892, 350] on div "Отправитель Email * email@consilium30.su drozdova_a@consilium.su email@consiliu…" at bounding box center [894, 330] width 987 height 306
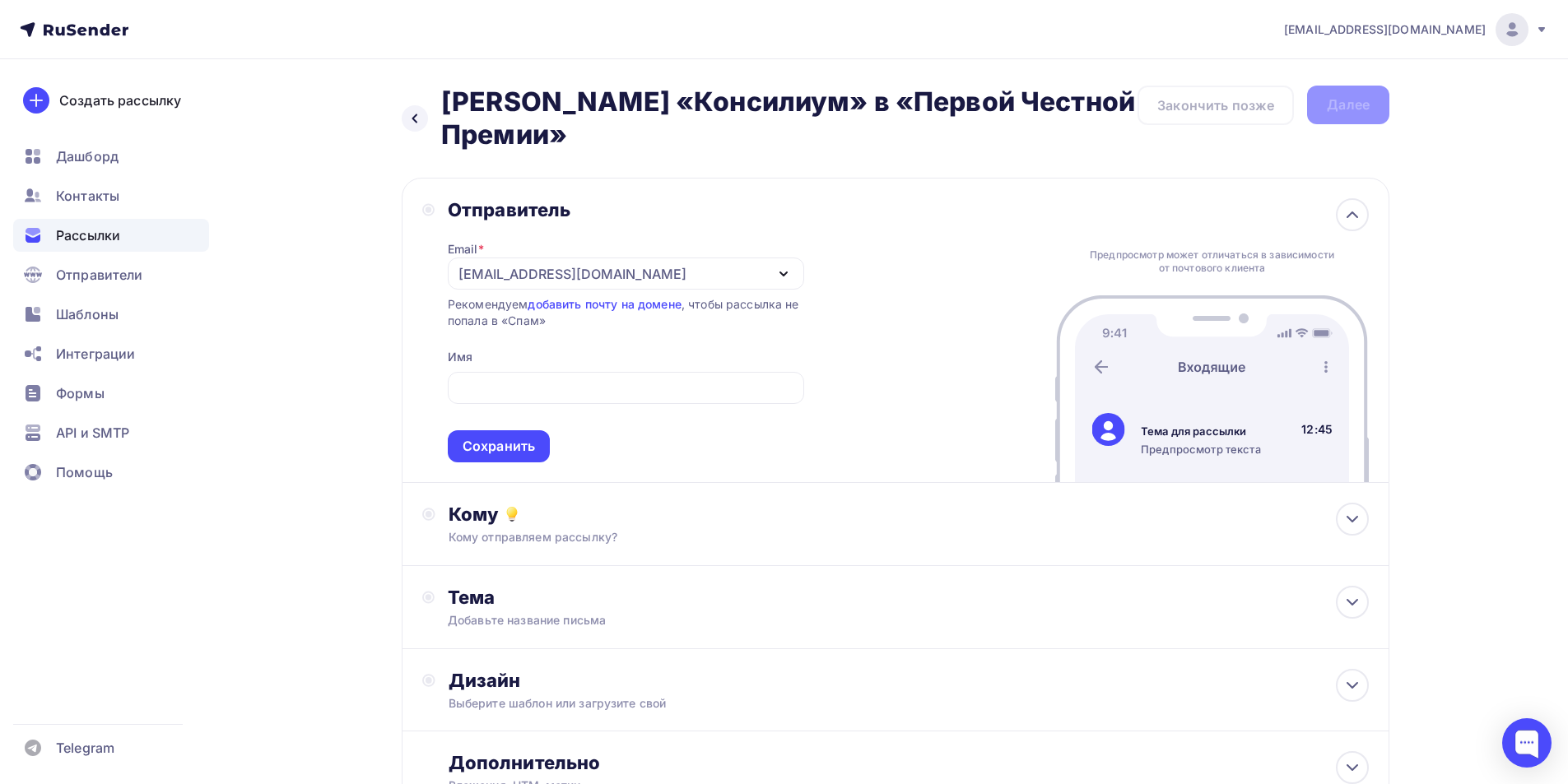
drag, startPoint x: 617, startPoint y: 269, endPoint x: 557, endPoint y: 272, distance: 60.1
click at [557, 272] on div "[EMAIL_ADDRESS][DOMAIN_NAME]" at bounding box center [626, 273] width 356 height 32
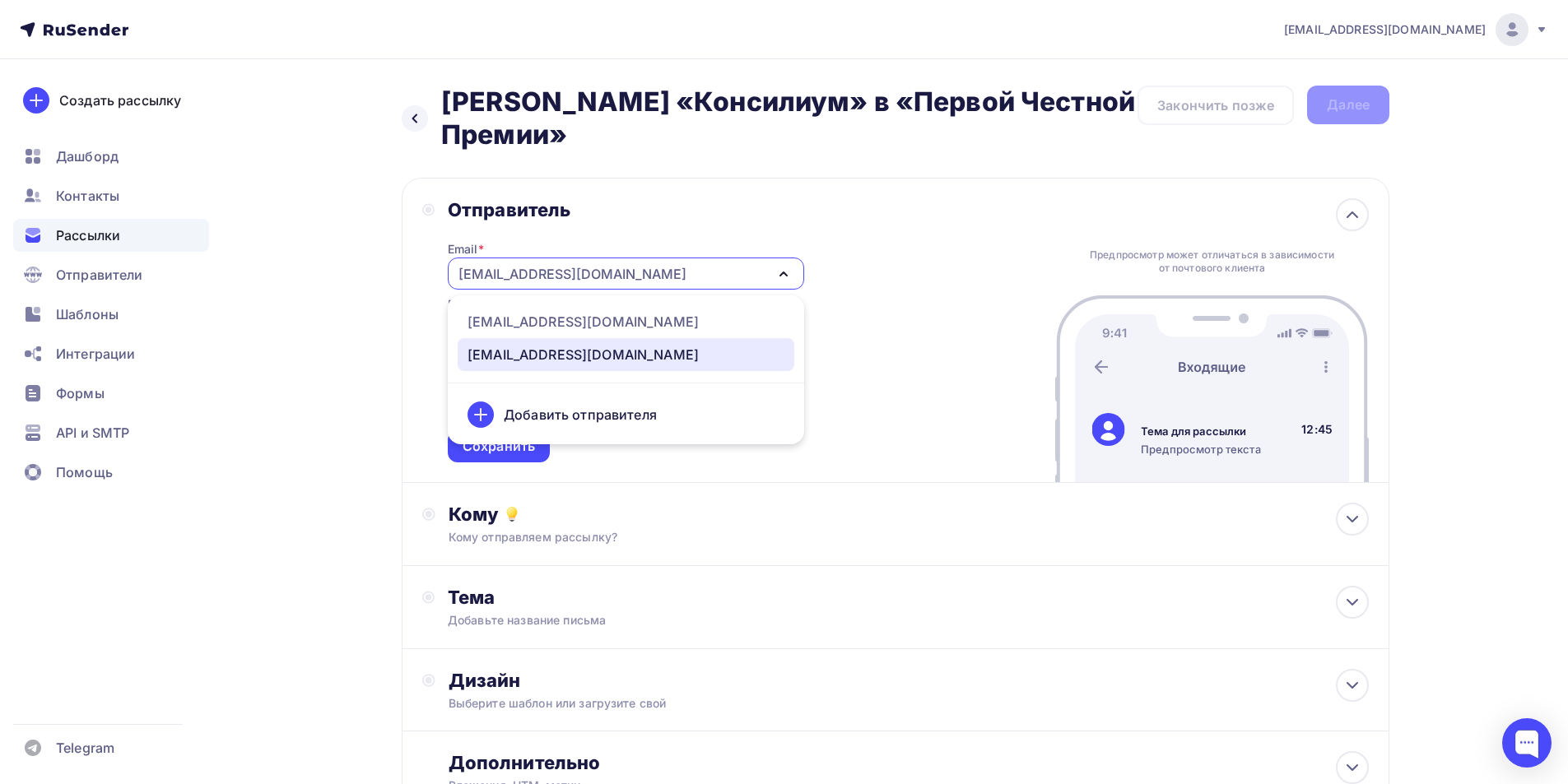
click at [589, 274] on div "[EMAIL_ADDRESS][DOMAIN_NAME]" at bounding box center [571, 274] width 227 height 20
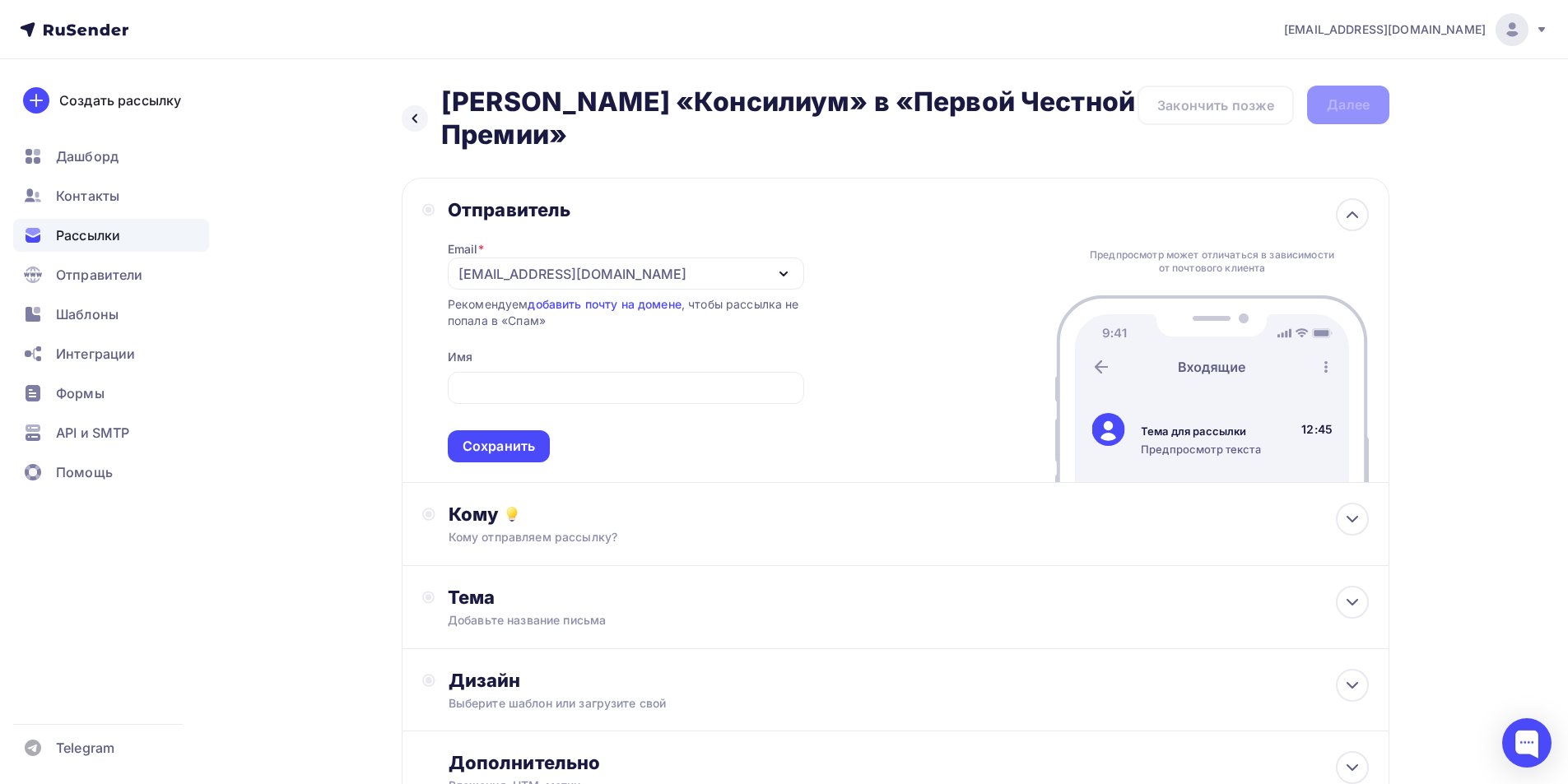
click at [597, 272] on div "[EMAIL_ADDRESS][DOMAIN_NAME]" at bounding box center [571, 274] width 227 height 20
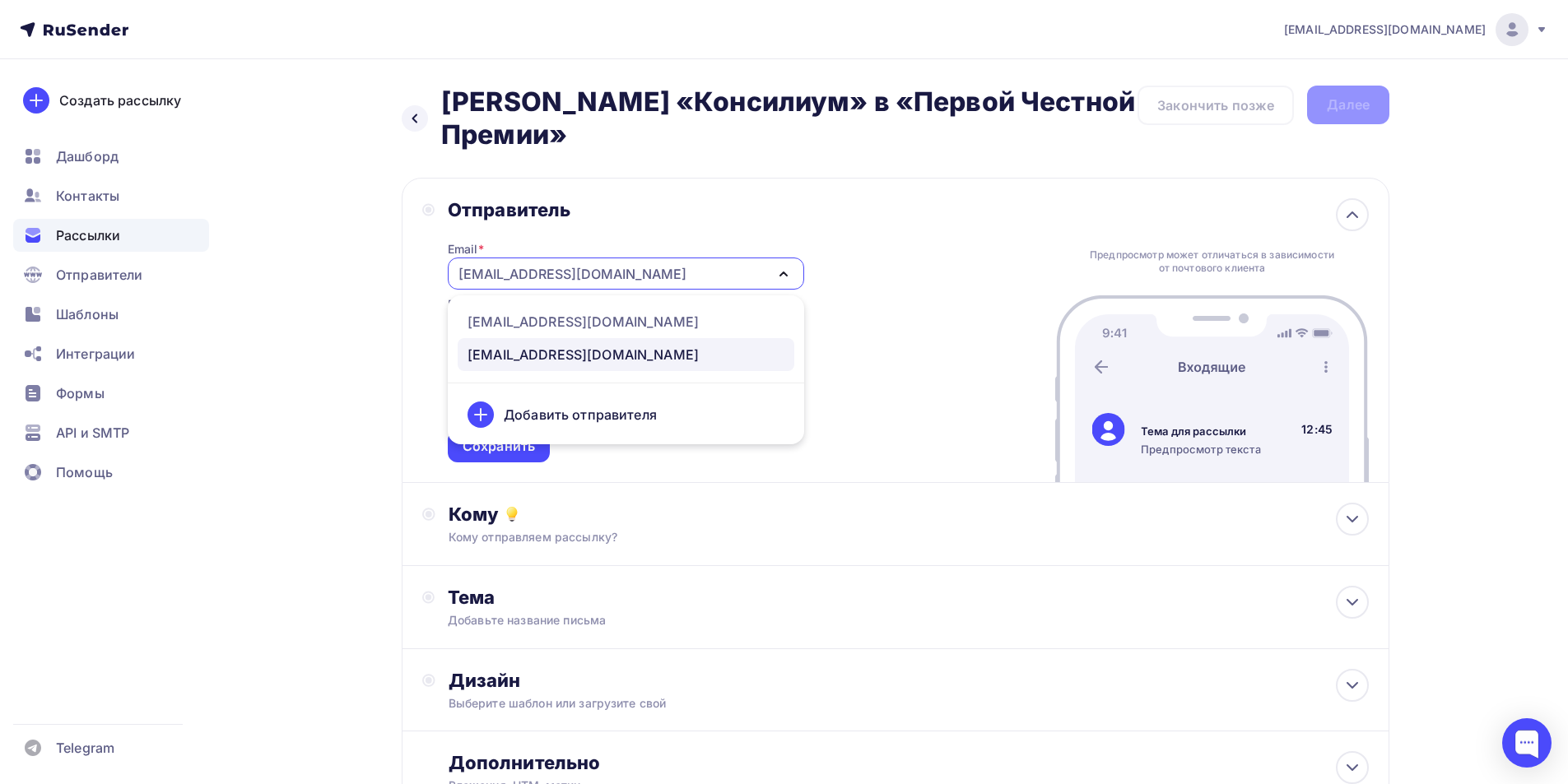
click at [595, 353] on div "[EMAIL_ADDRESS][DOMAIN_NAME]" at bounding box center [583, 354] width 231 height 20
click at [595, 353] on div "Email * email@consilium30.su drozdova_a@consilium.su email@consilium30.su Добав…" at bounding box center [626, 342] width 356 height 241
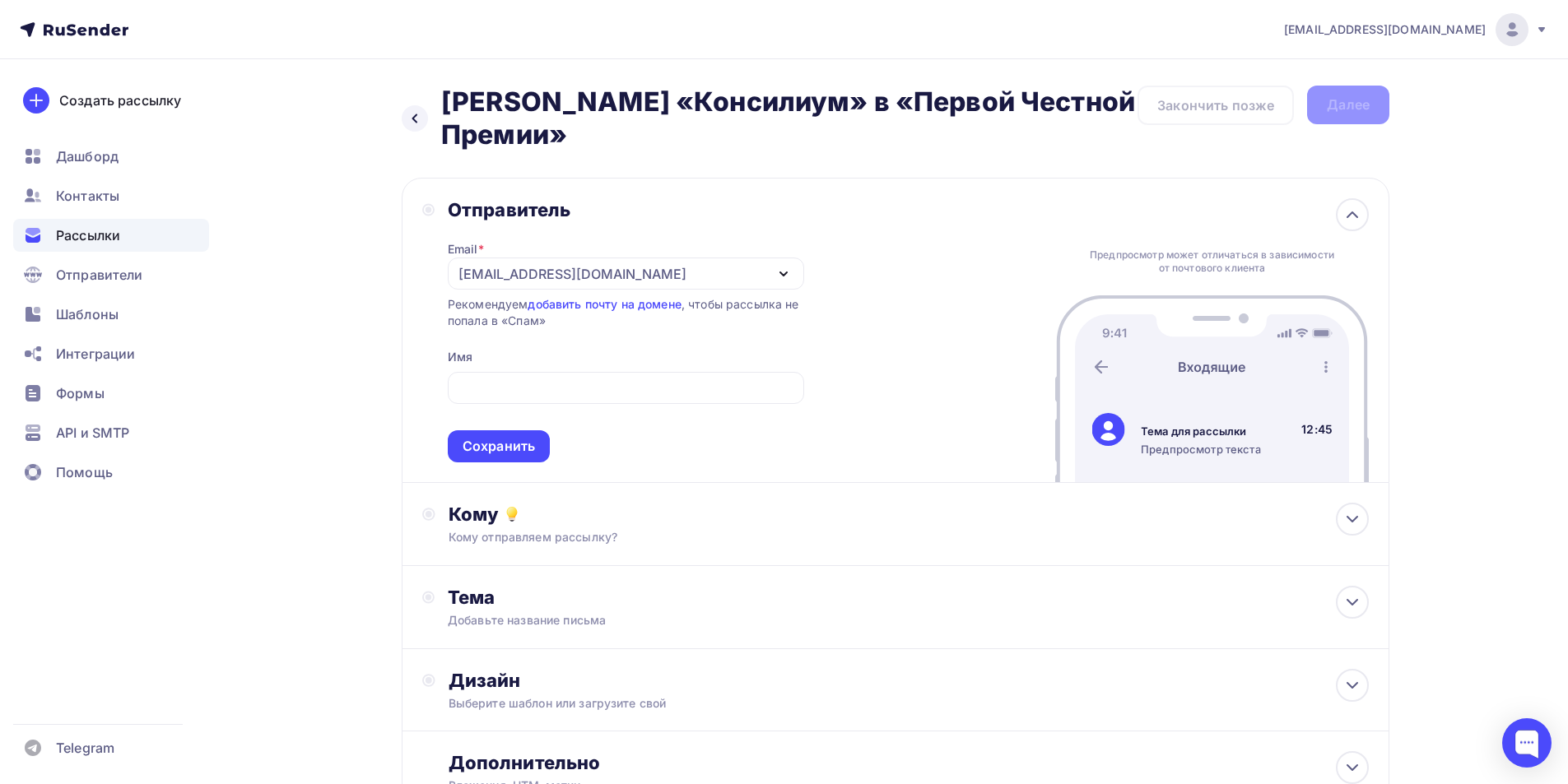
click at [589, 349] on div "Email * email@consilium30.su drozdova_a@consilium.su email@consilium30.su Добав…" at bounding box center [626, 342] width 356 height 241
click at [603, 278] on div "[EMAIL_ADDRESS][DOMAIN_NAME]" at bounding box center [626, 273] width 356 height 32
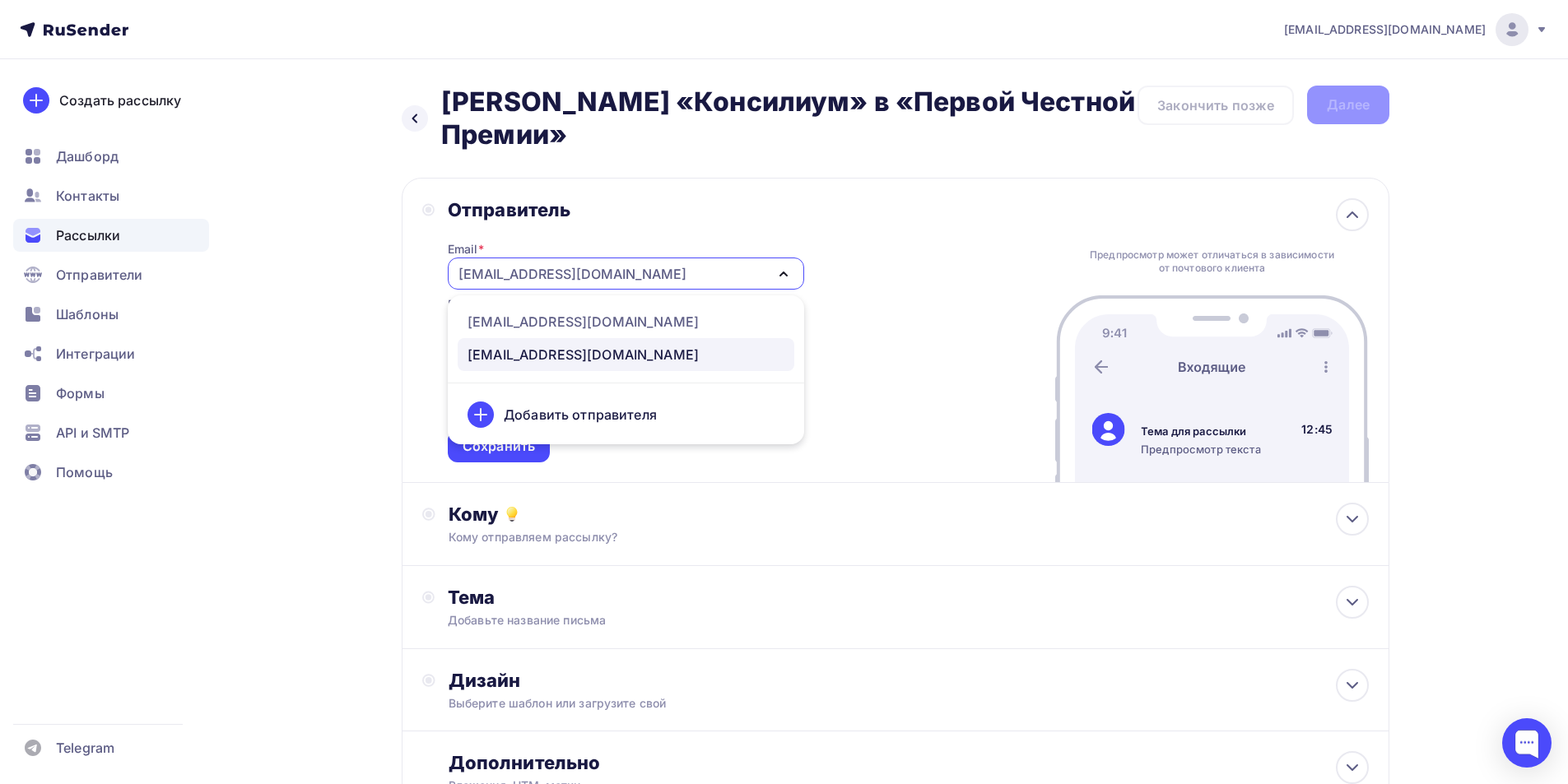
drag, startPoint x: 608, startPoint y: 271, endPoint x: 566, endPoint y: 271, distance: 42.0
click at [566, 271] on div "[EMAIL_ADDRESS][DOMAIN_NAME]" at bounding box center [626, 273] width 356 height 32
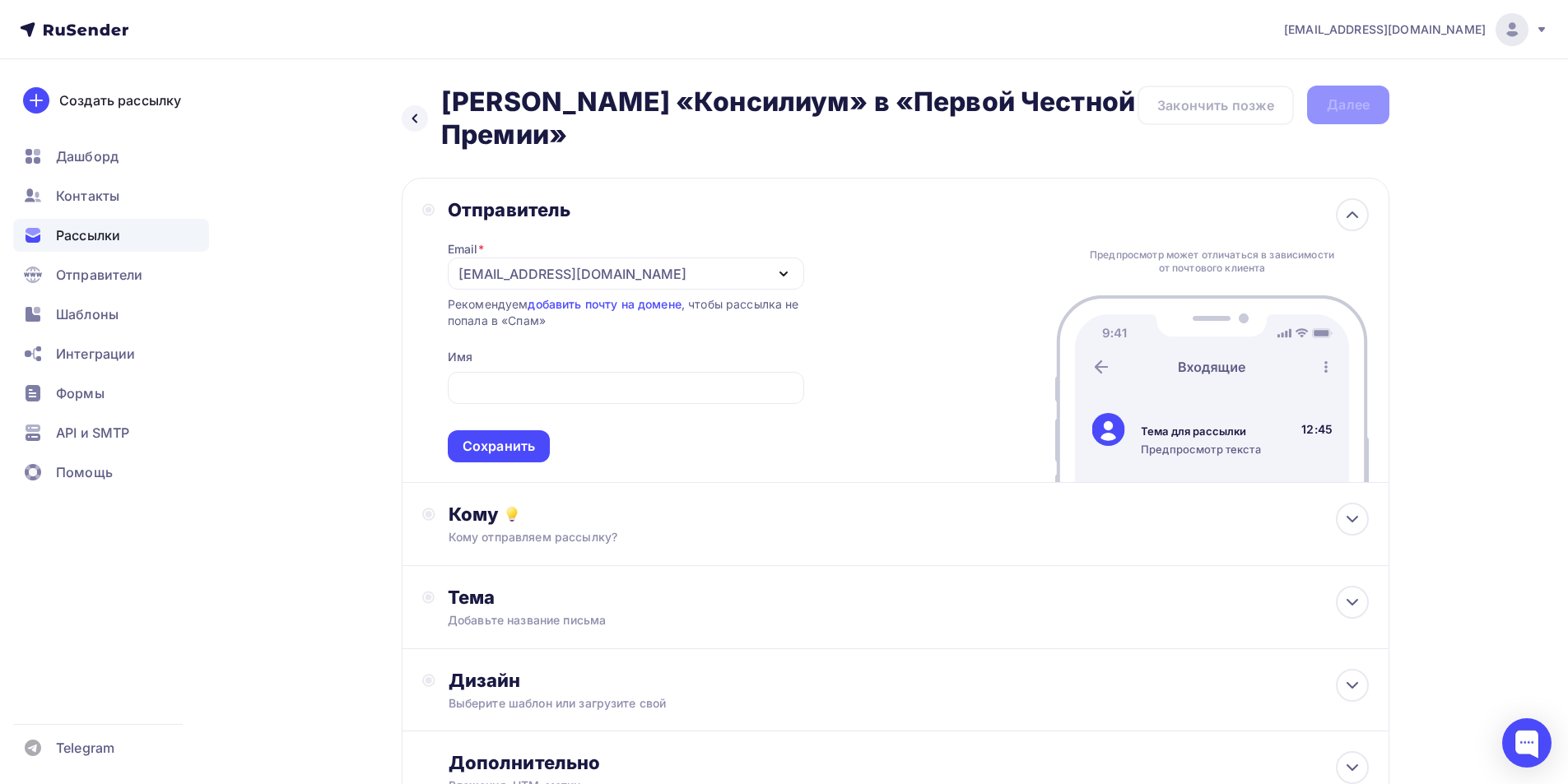
click at [774, 267] on icon "button" at bounding box center [783, 274] width 20 height 20
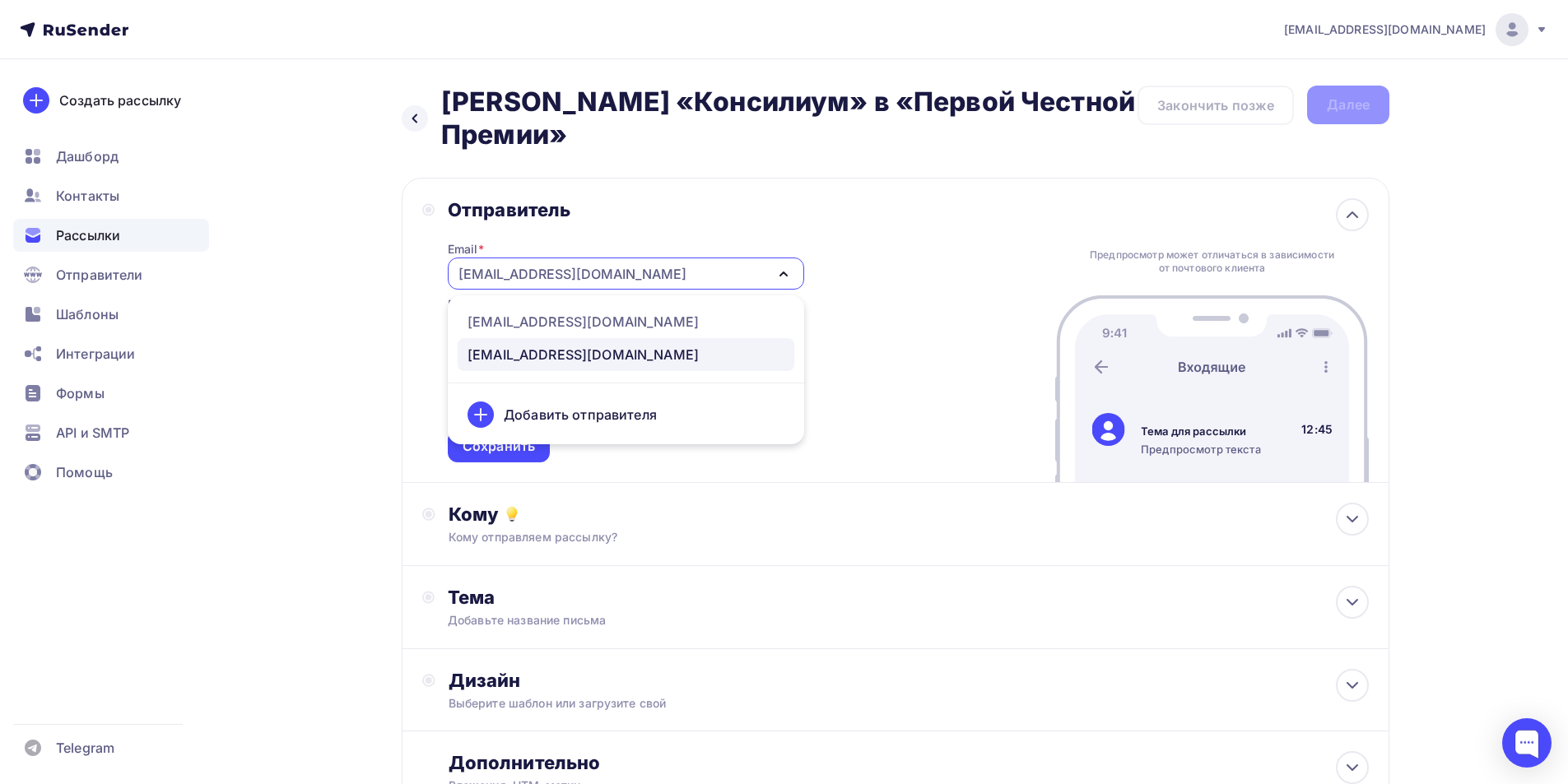
click at [775, 267] on icon "button" at bounding box center [783, 274] width 20 height 20
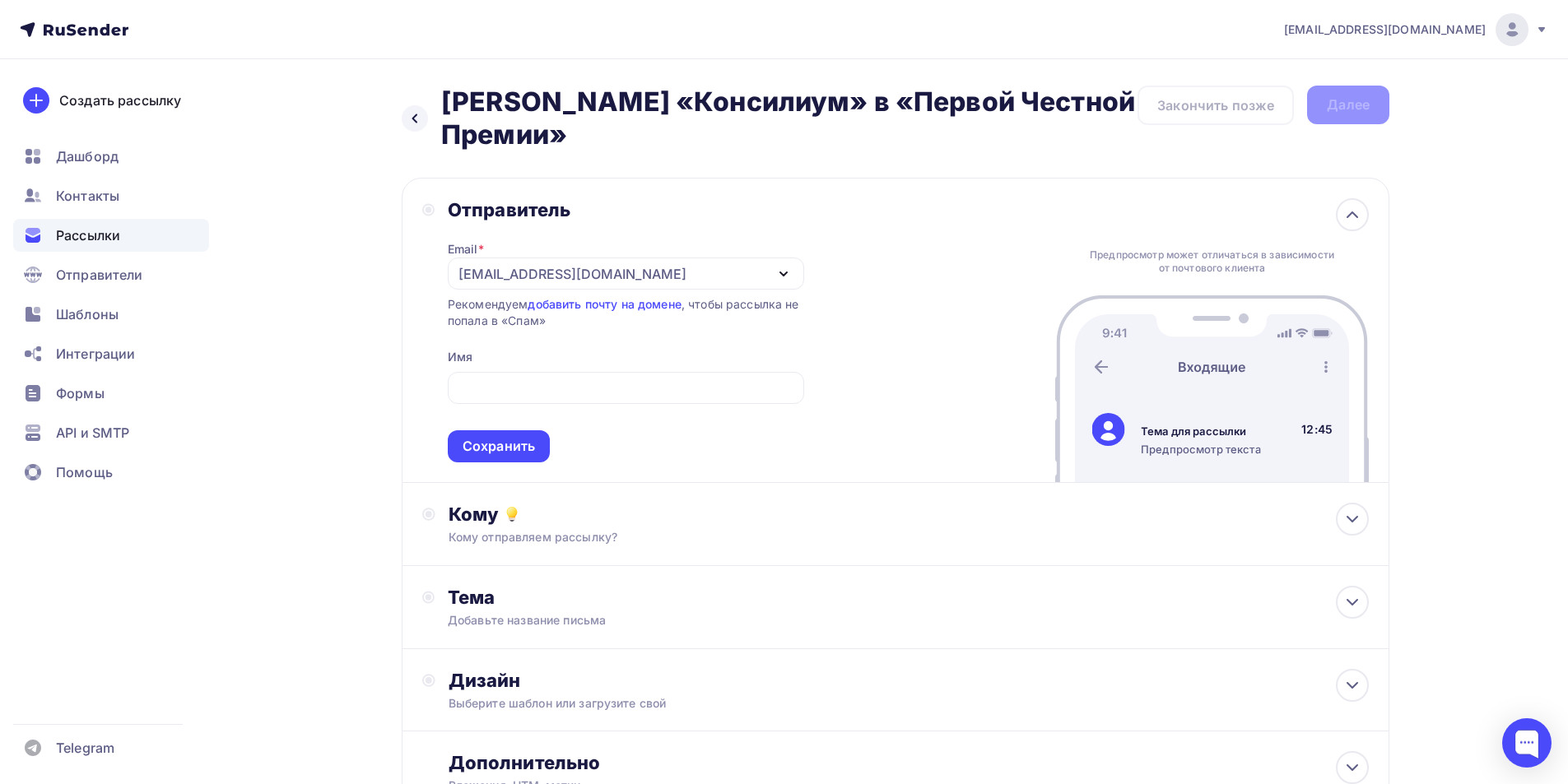
click at [794, 277] on div "[EMAIL_ADDRESS][DOMAIN_NAME]" at bounding box center [626, 273] width 356 height 32
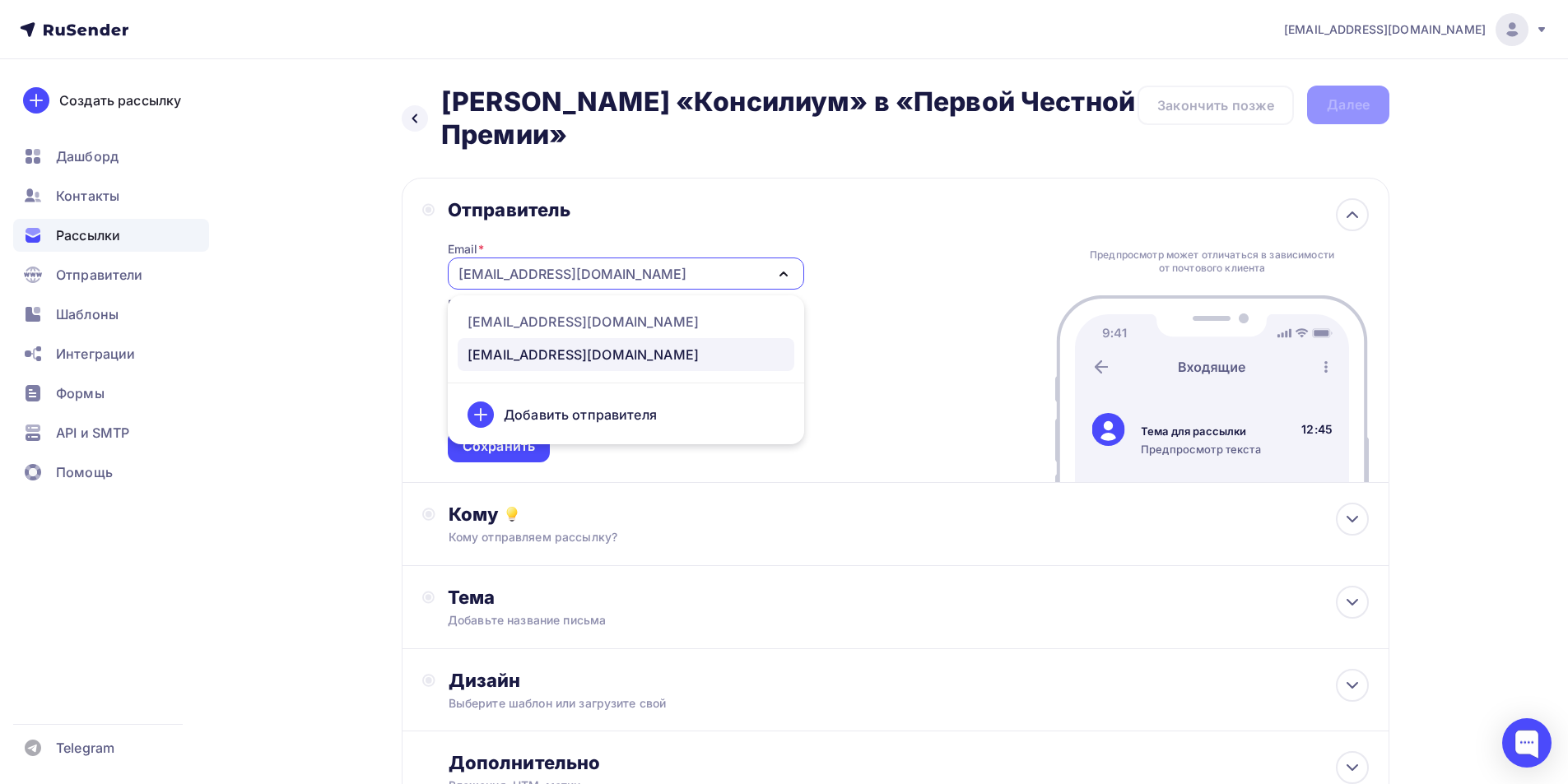
click at [928, 430] on div "Отправитель Email * email@consilium30.su drozdova_a@consilium.su email@consiliu…" at bounding box center [894, 330] width 987 height 306
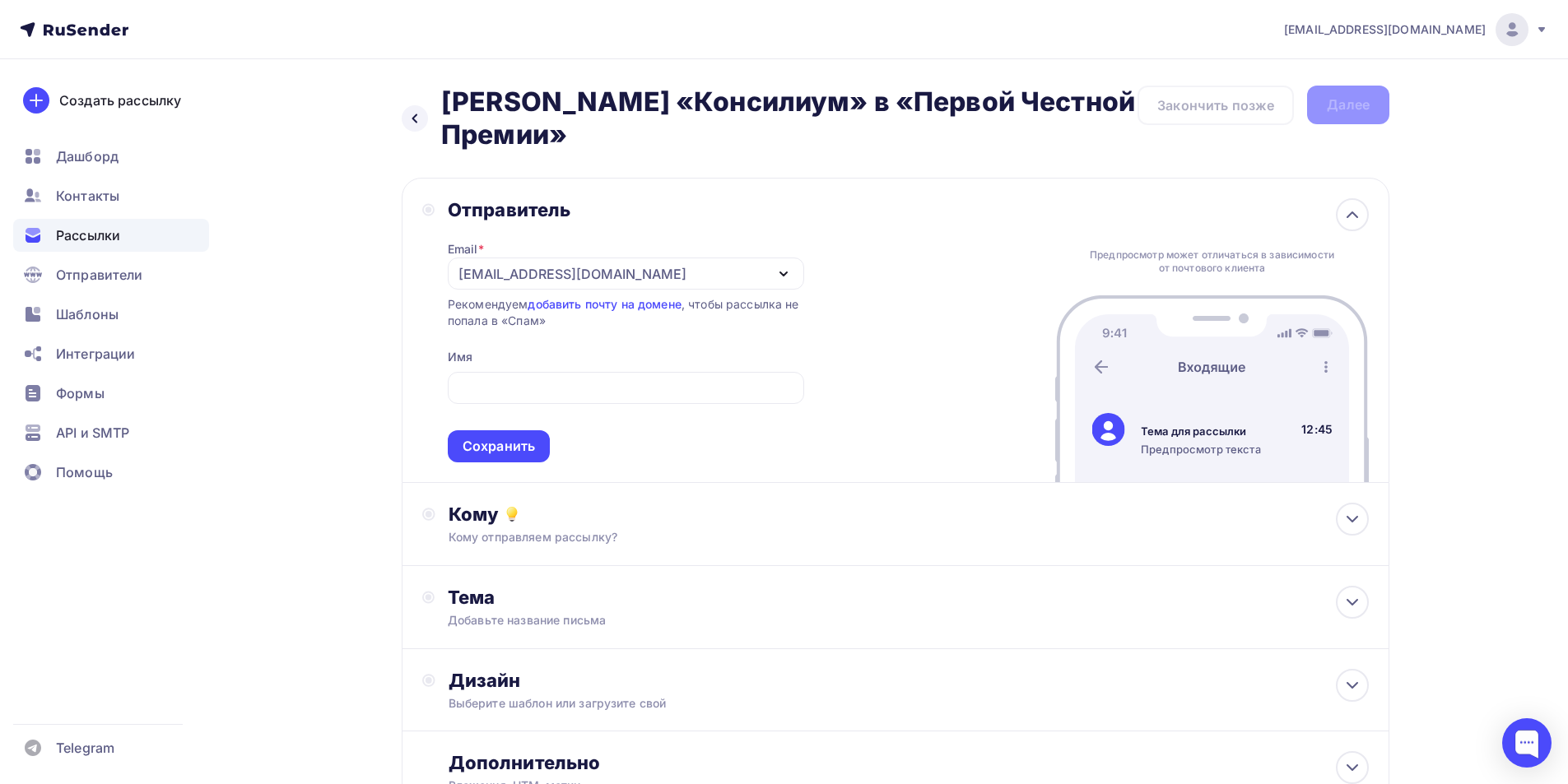
click at [785, 271] on icon "button" at bounding box center [783, 274] width 20 height 20
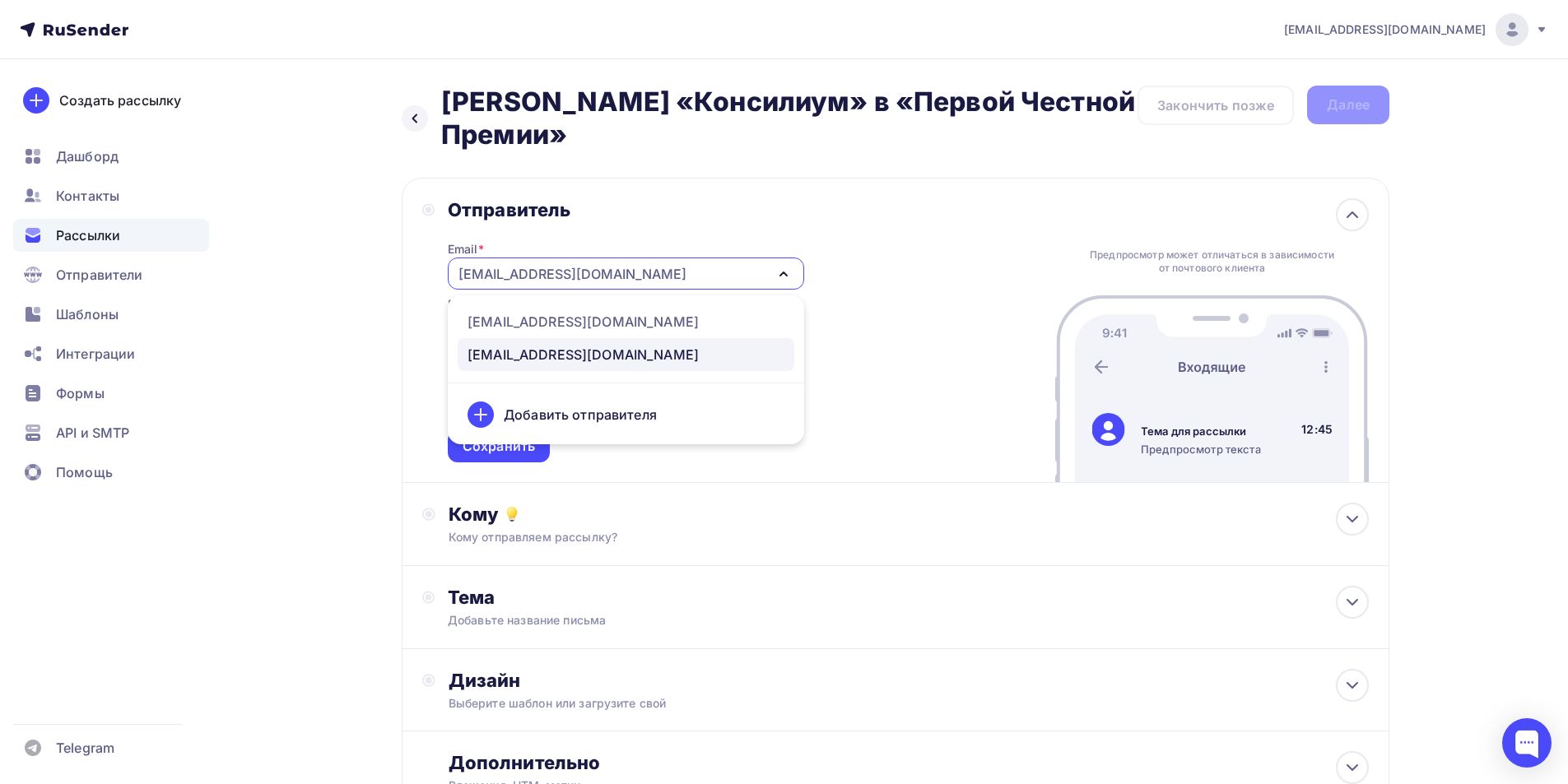
click at [785, 271] on icon "button" at bounding box center [783, 274] width 20 height 20
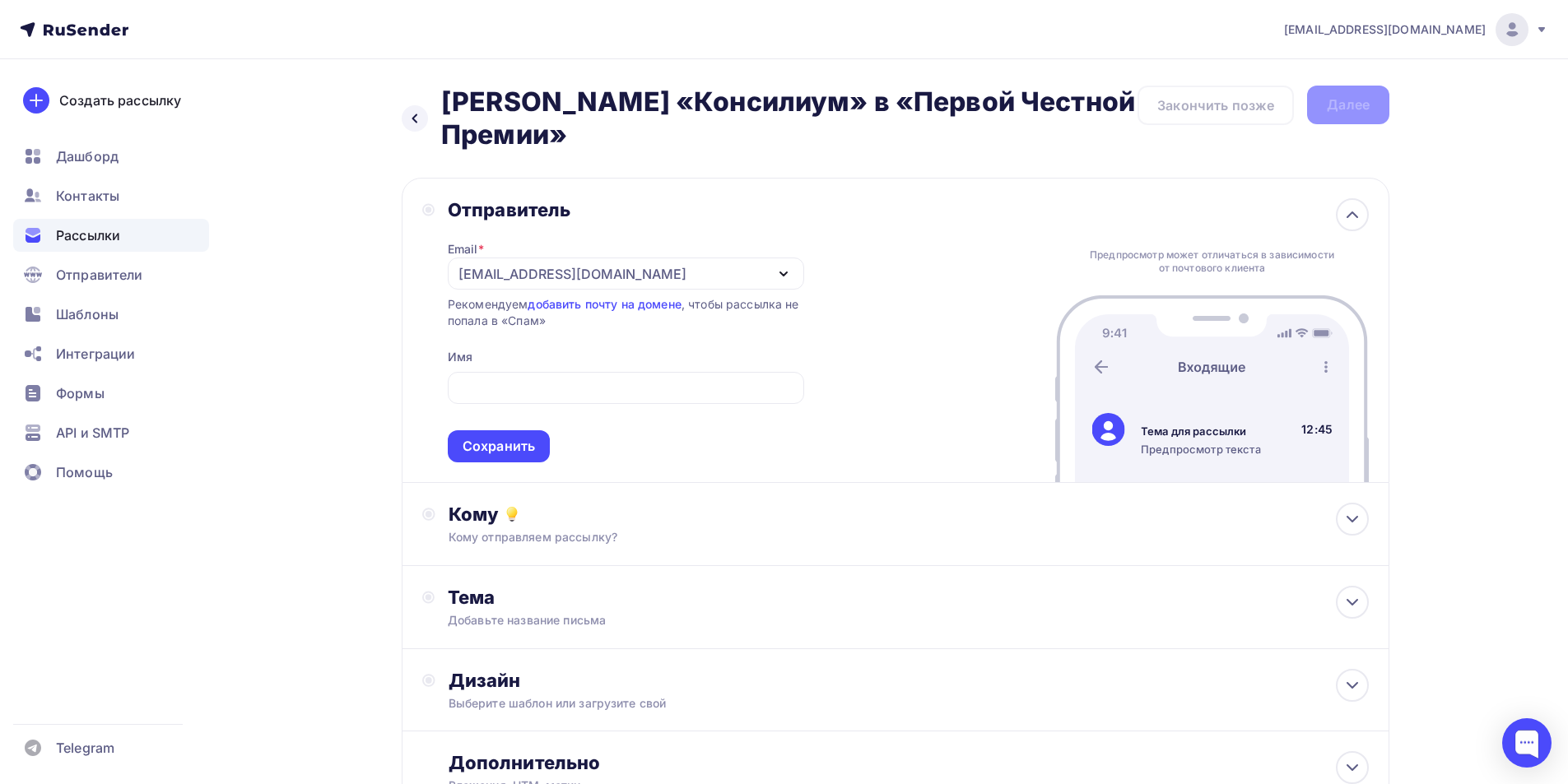
click at [783, 271] on icon "button" at bounding box center [783, 274] width 20 height 20
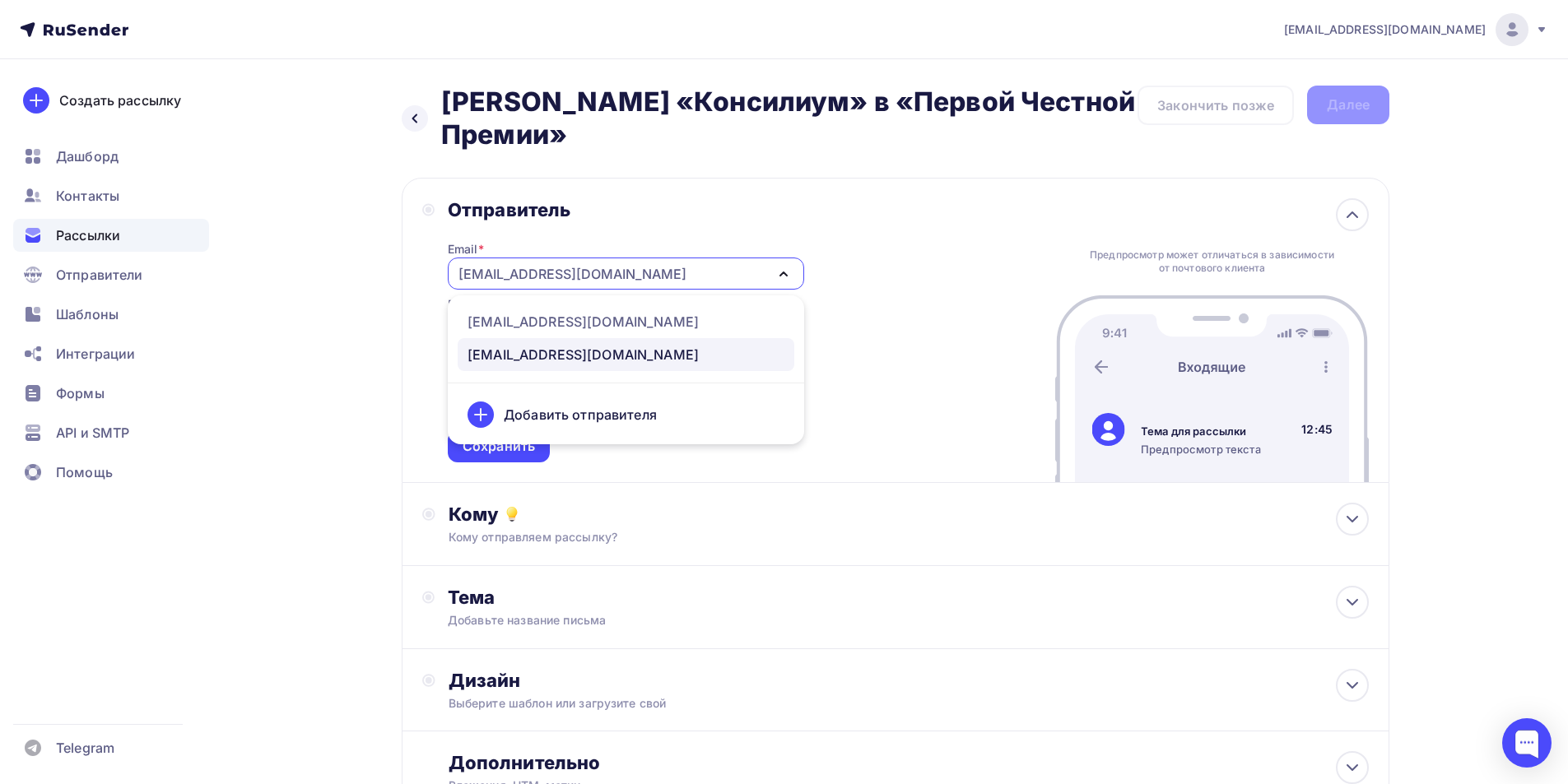
click at [540, 413] on div "Добавить отправителя" at bounding box center [580, 415] width 153 height 20
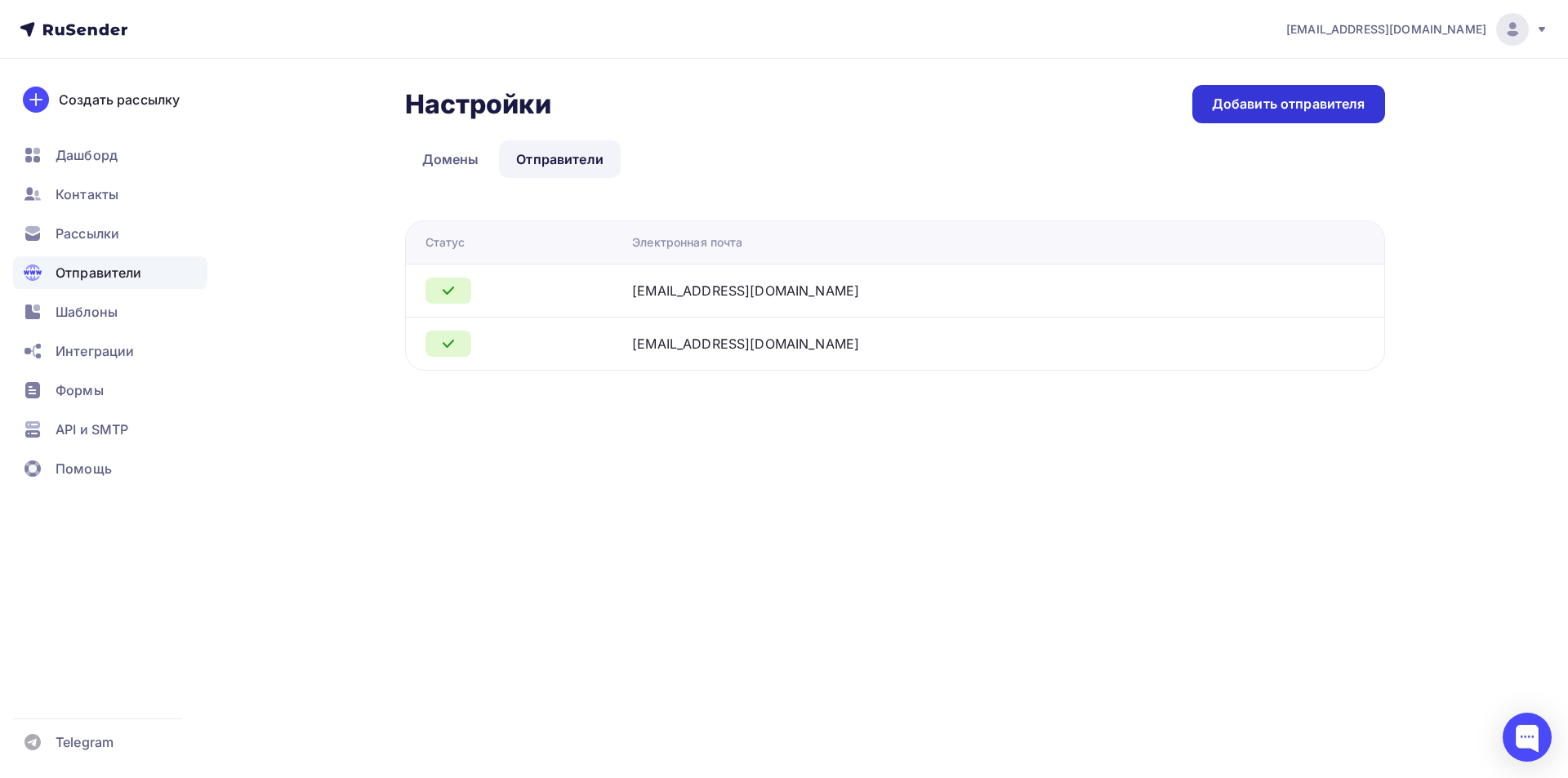
click at [1248, 105] on div "Добавить отправителя" at bounding box center [1289, 104] width 153 height 18
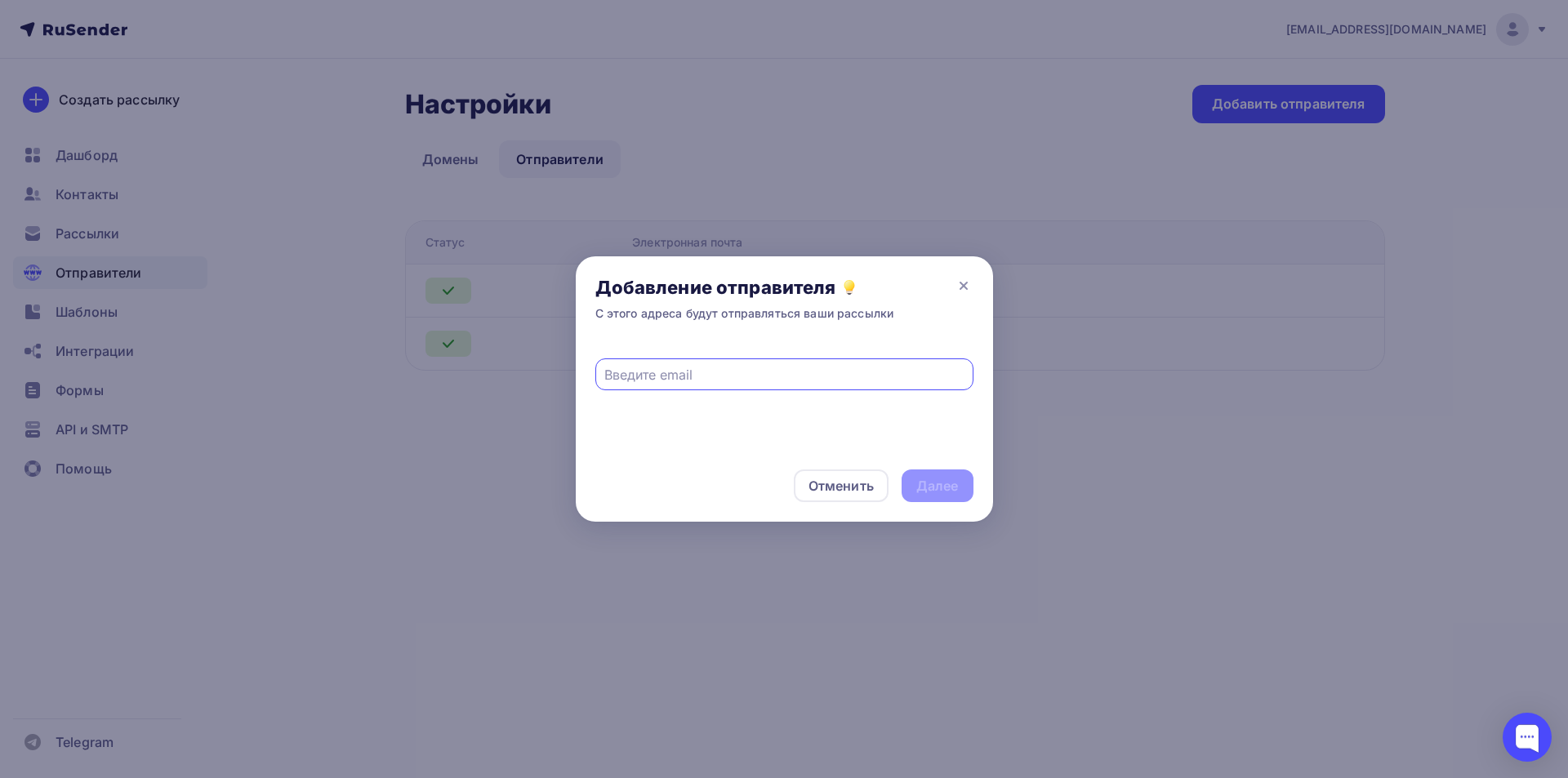
click at [664, 381] on input "text" at bounding box center [784, 375] width 360 height 19
type input "[EMAIL_ADDRESS][DOMAIN_NAME]"
click at [917, 476] on div "Далее" at bounding box center [938, 486] width 72 height 33
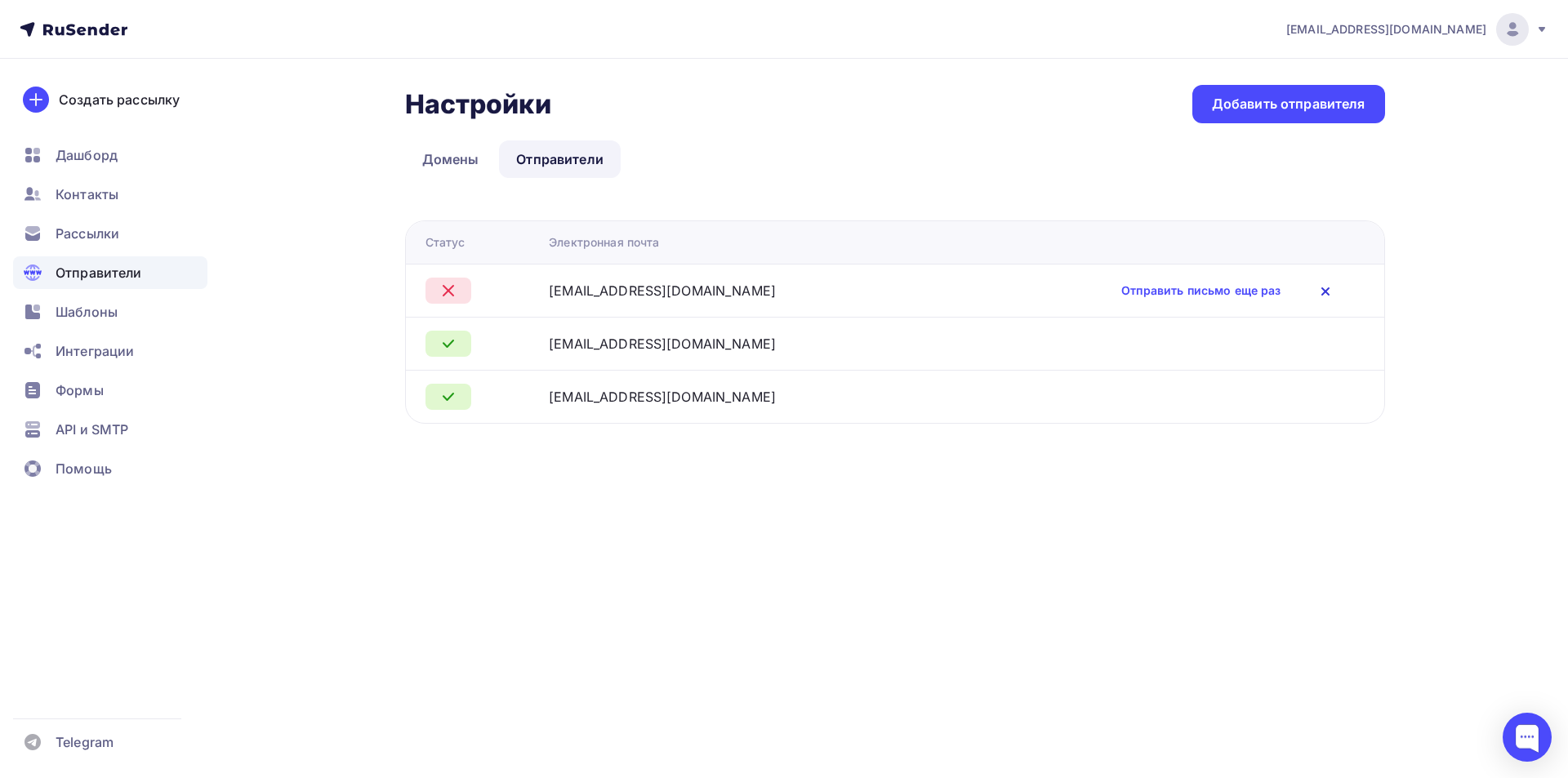
click at [1316, 289] on icon at bounding box center [1326, 292] width 19 height 19
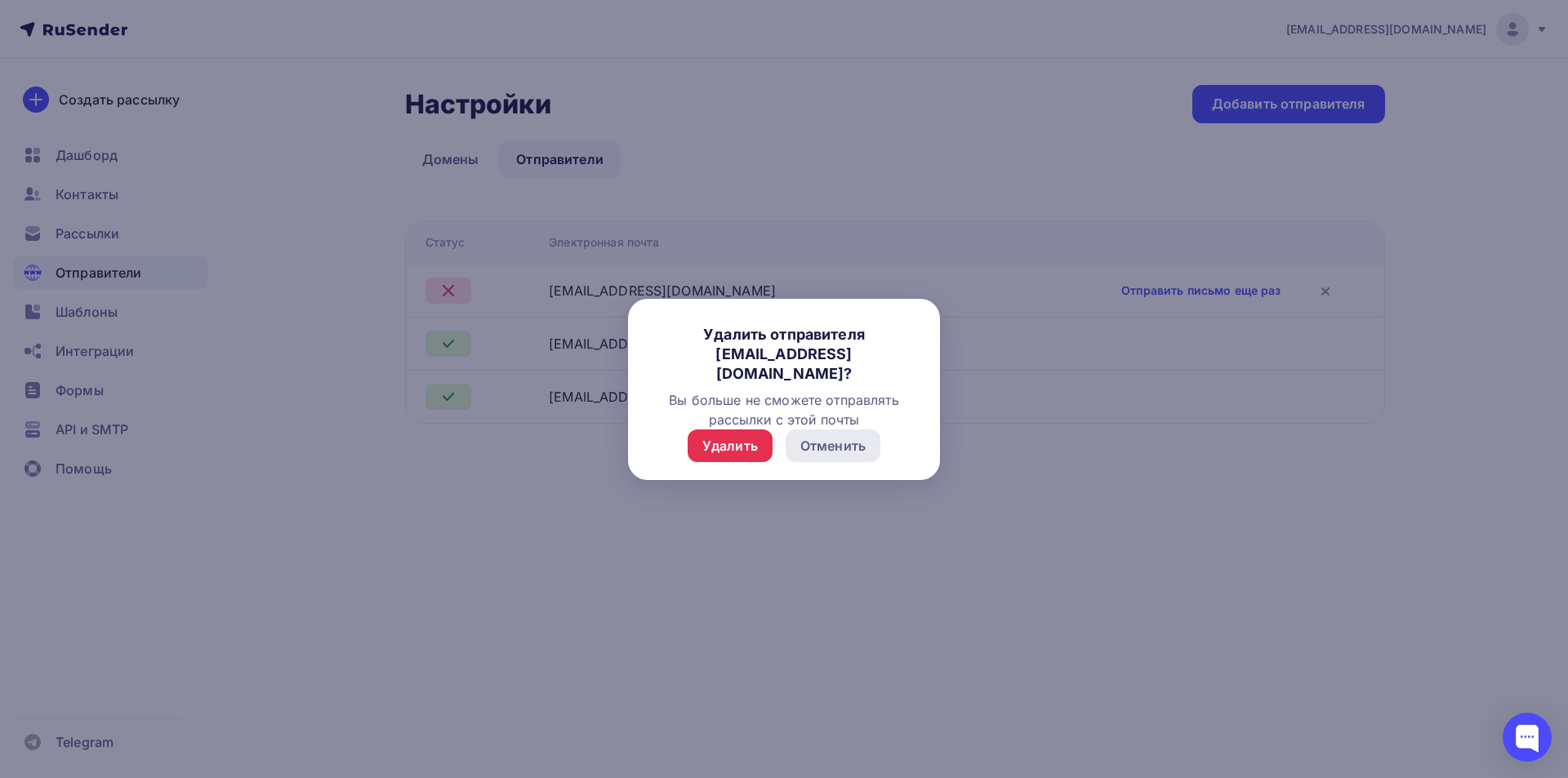
click at [855, 442] on div "Отменить" at bounding box center [832, 446] width 65 height 19
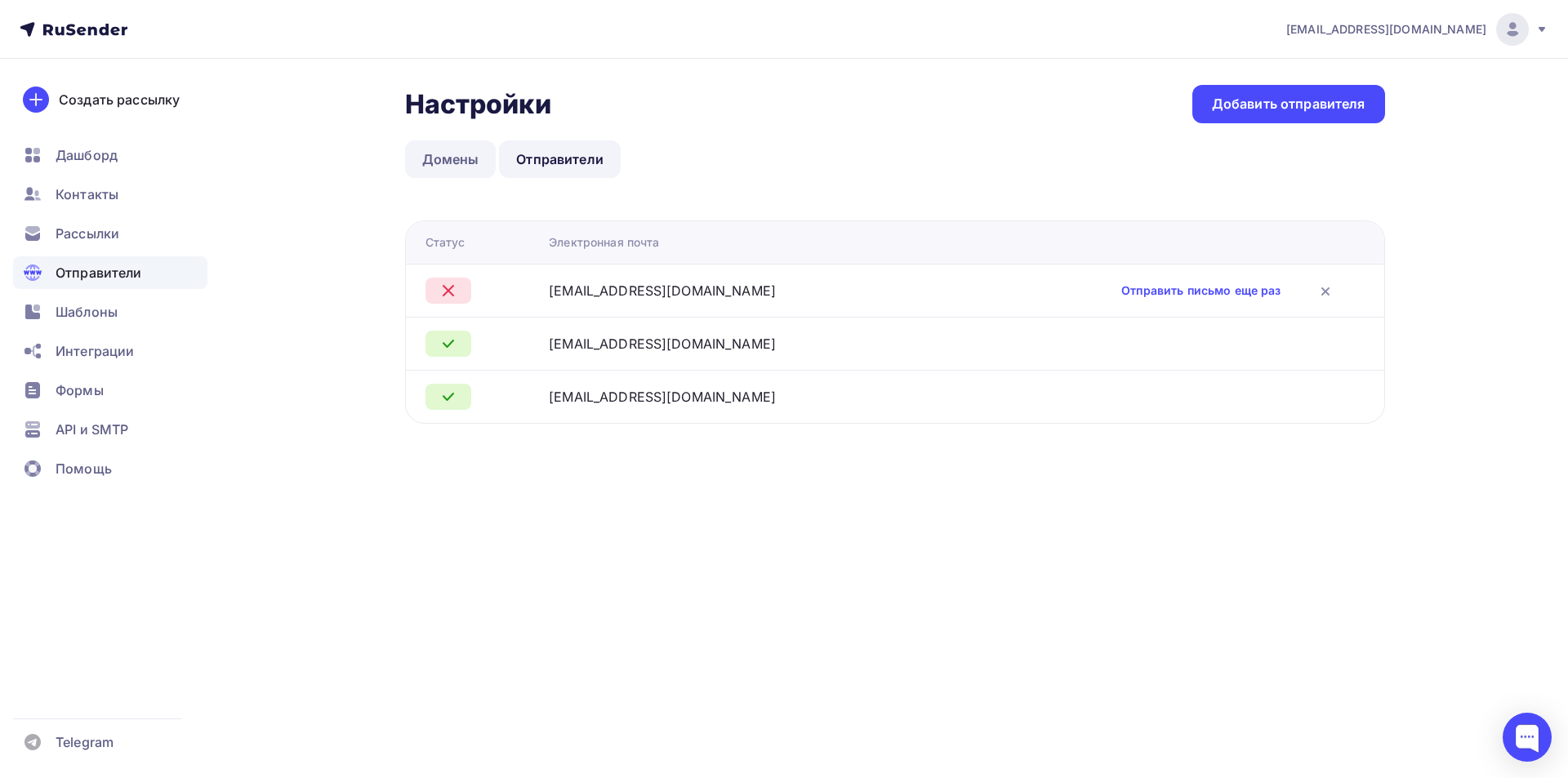
click at [450, 159] on link "Домены" at bounding box center [451, 159] width 91 height 38
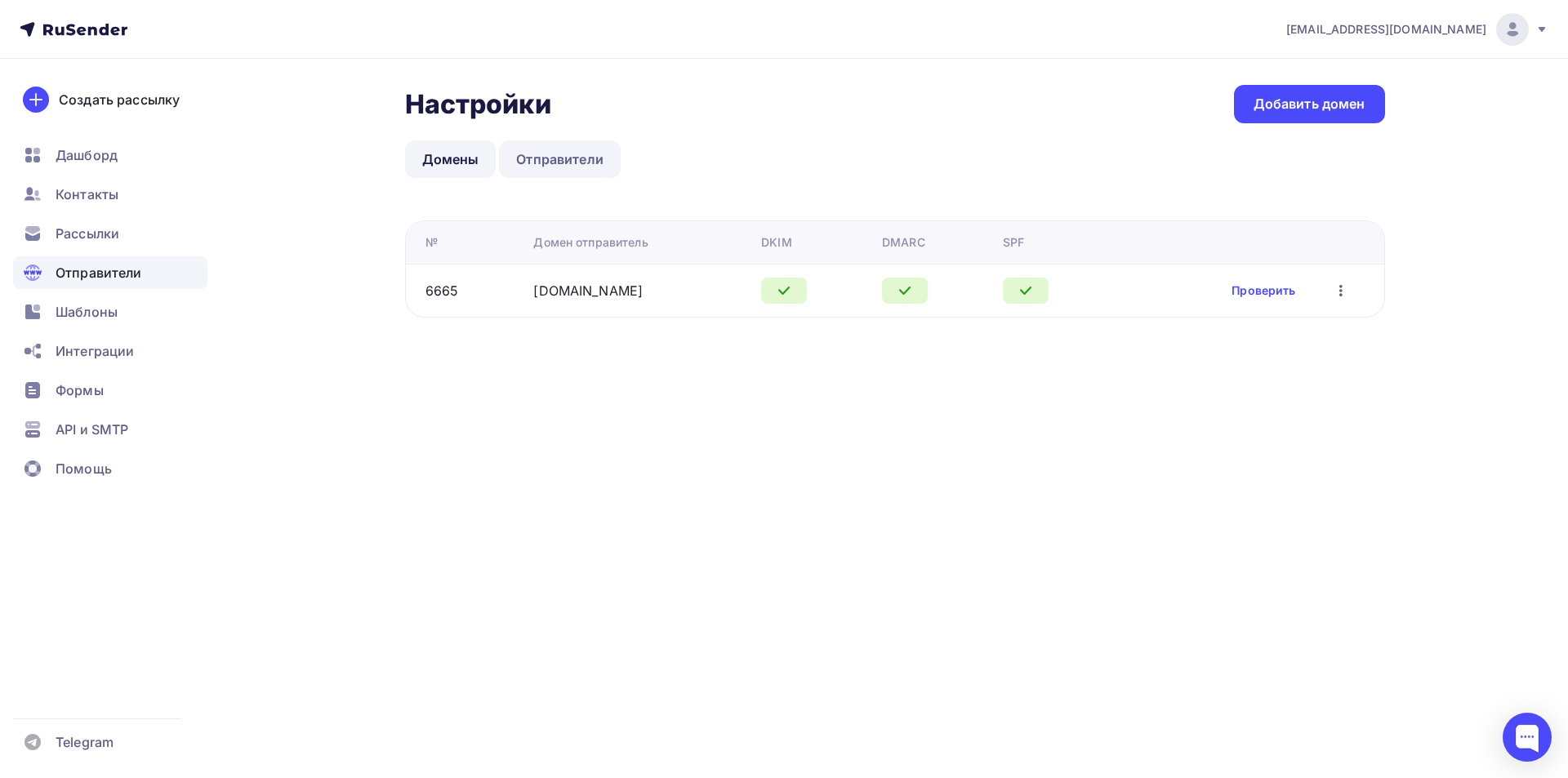
click at [531, 158] on link "Отправители" at bounding box center [560, 159] width 122 height 38
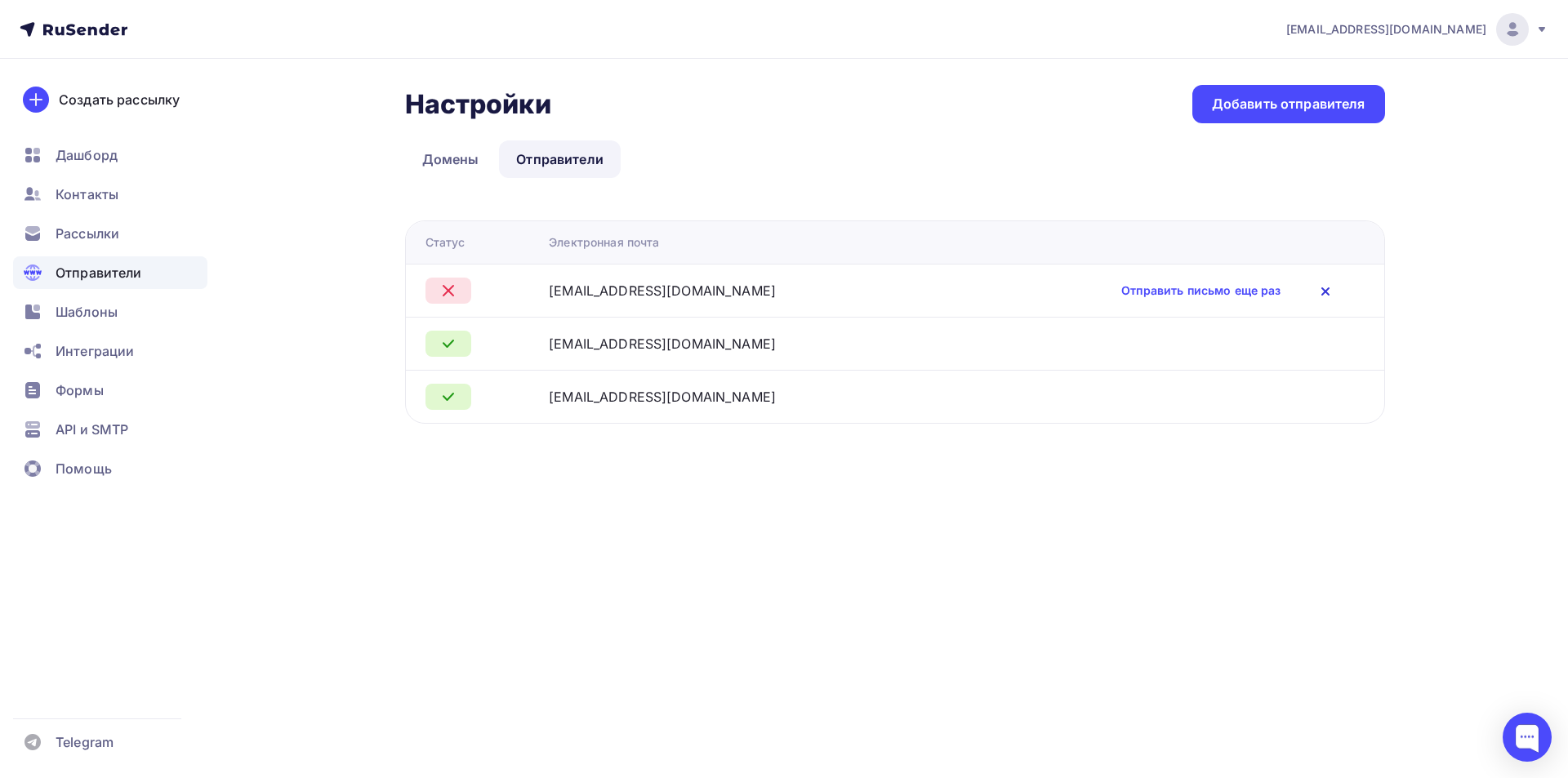
click at [1316, 289] on icon at bounding box center [1326, 292] width 19 height 19
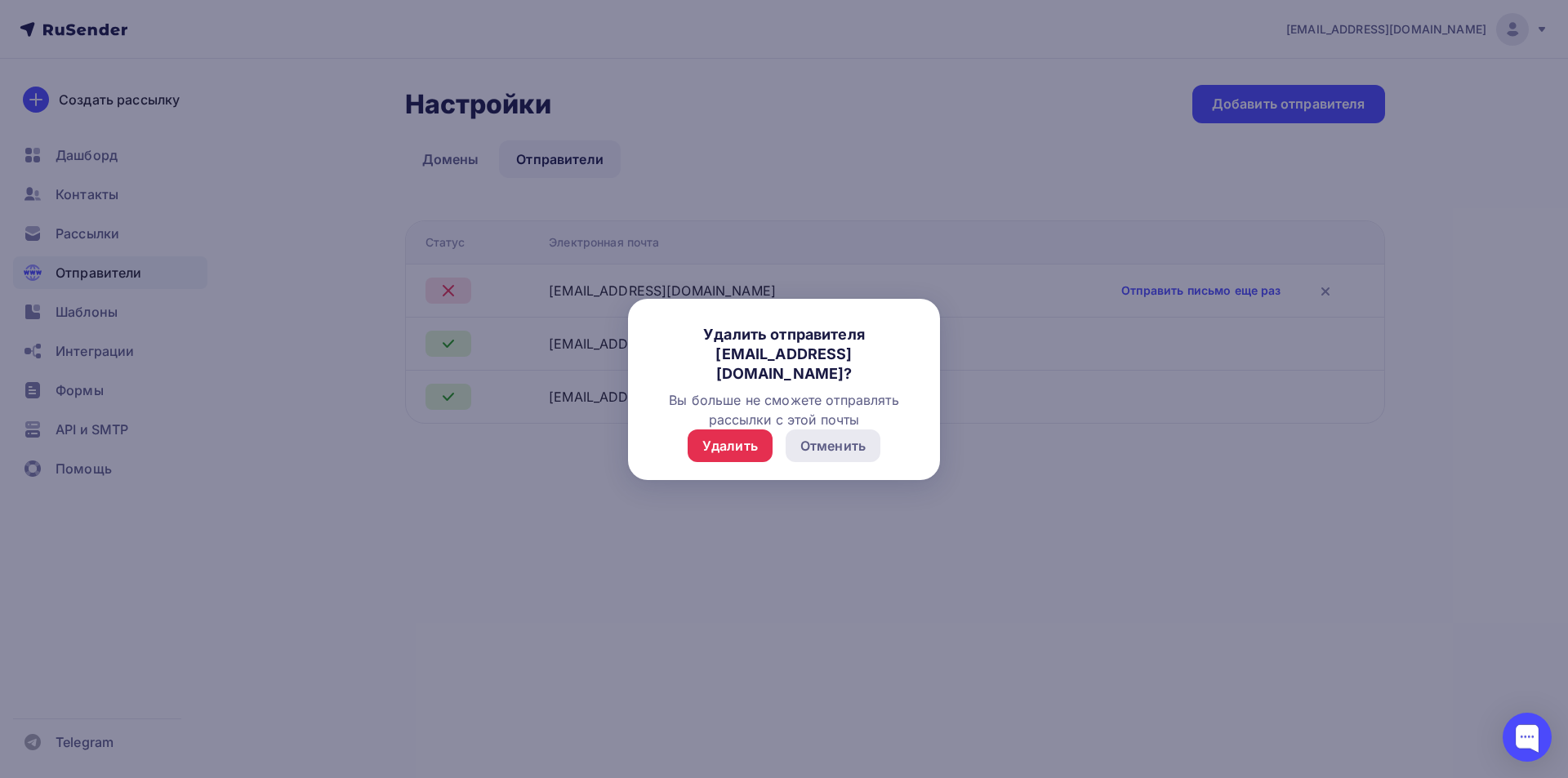
click at [815, 436] on div "Отменить" at bounding box center [832, 446] width 65 height 19
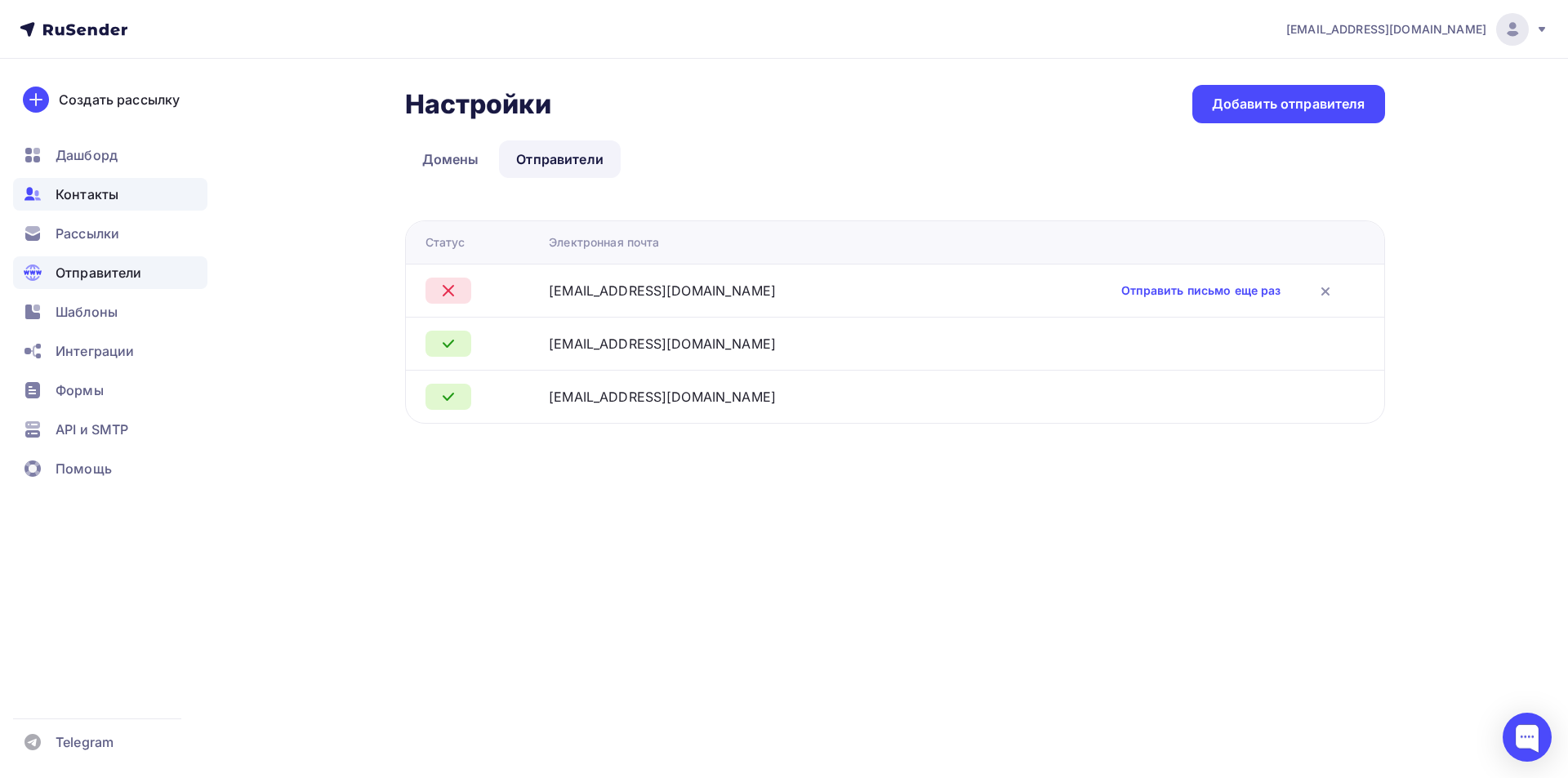
click at [100, 194] on span "Контакты" at bounding box center [86, 194] width 63 height 19
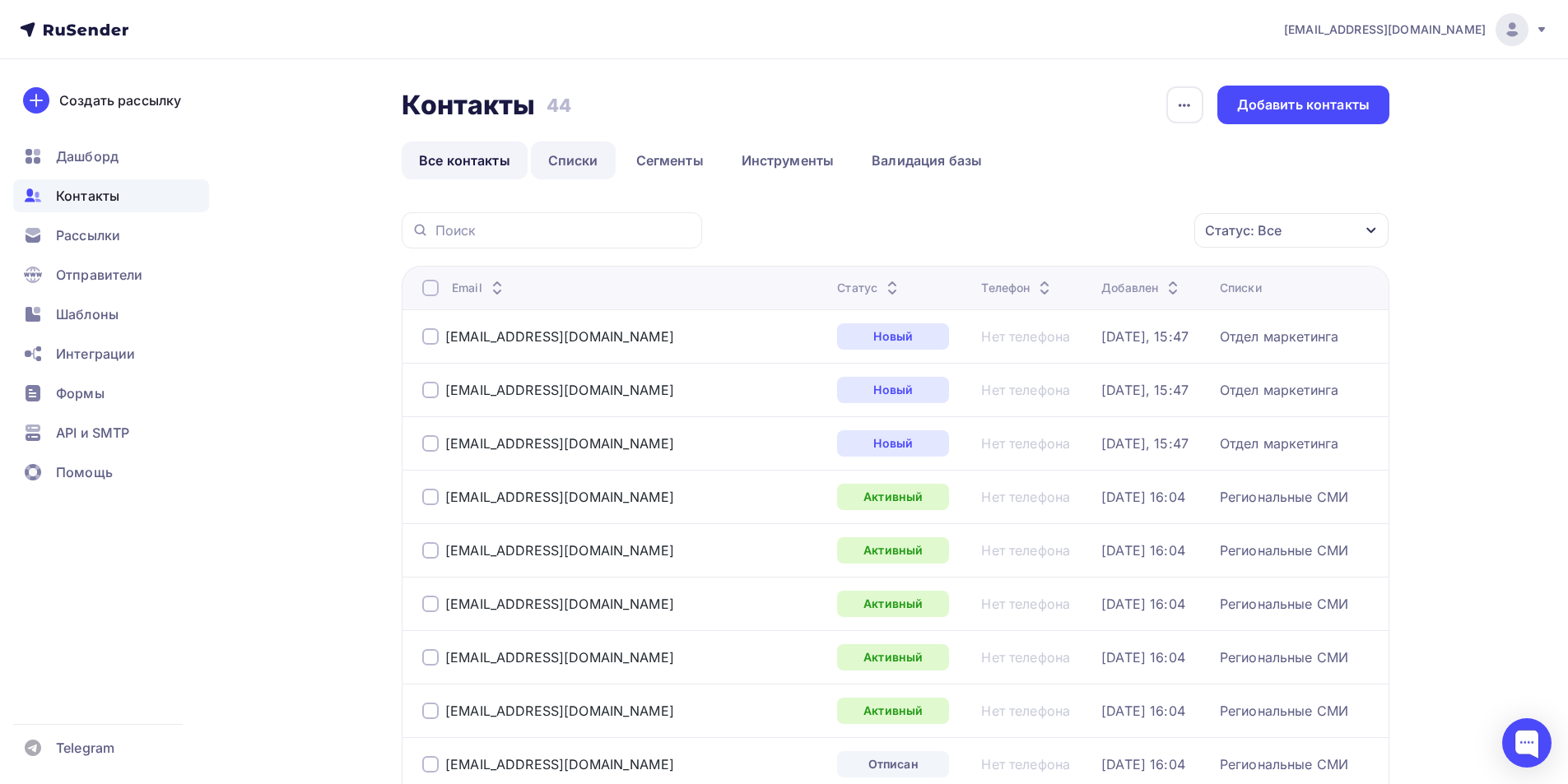
click at [565, 157] on link "Списки" at bounding box center [573, 160] width 85 height 38
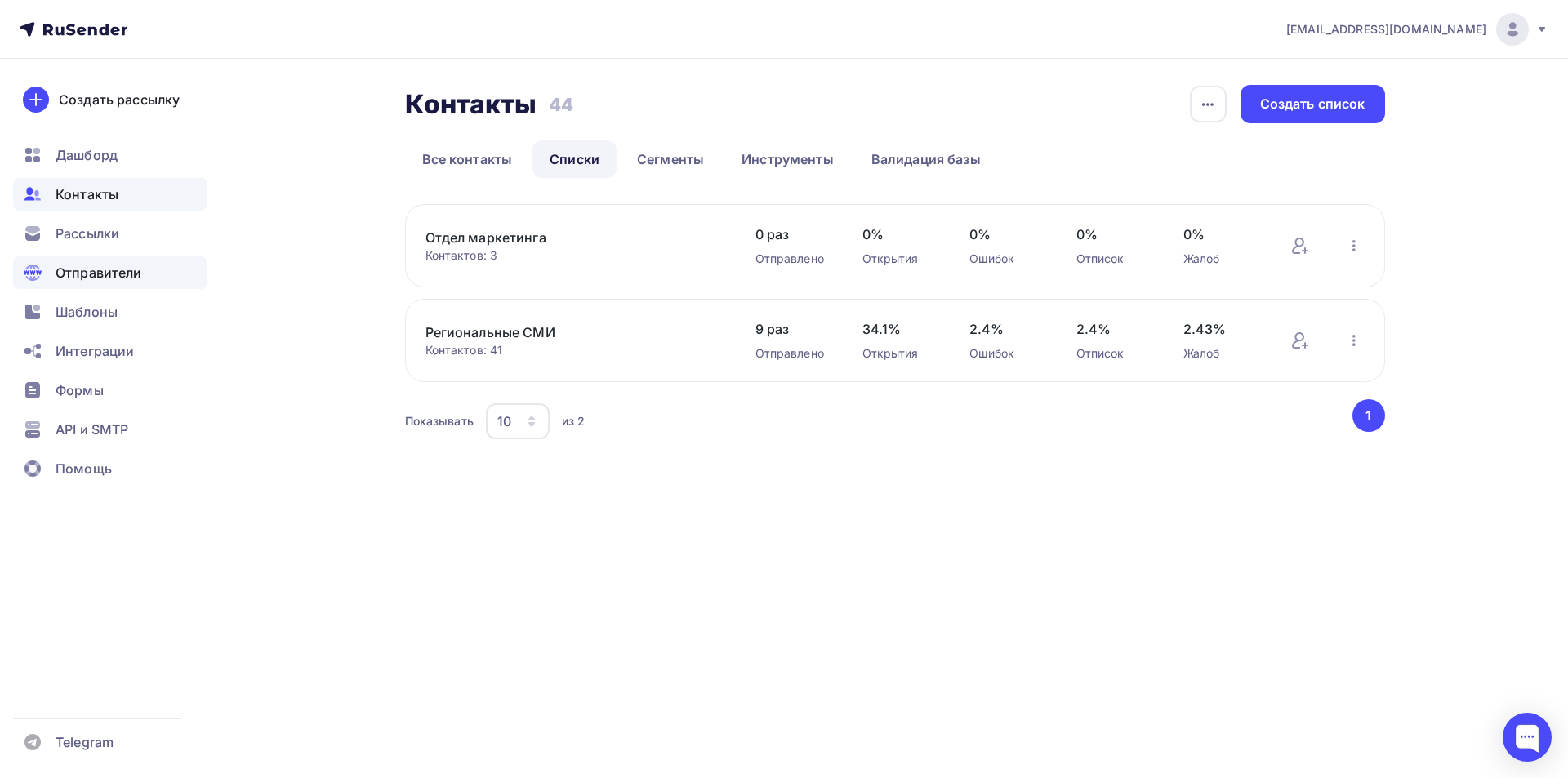
click at [98, 275] on span "Отправители" at bounding box center [98, 272] width 86 height 19
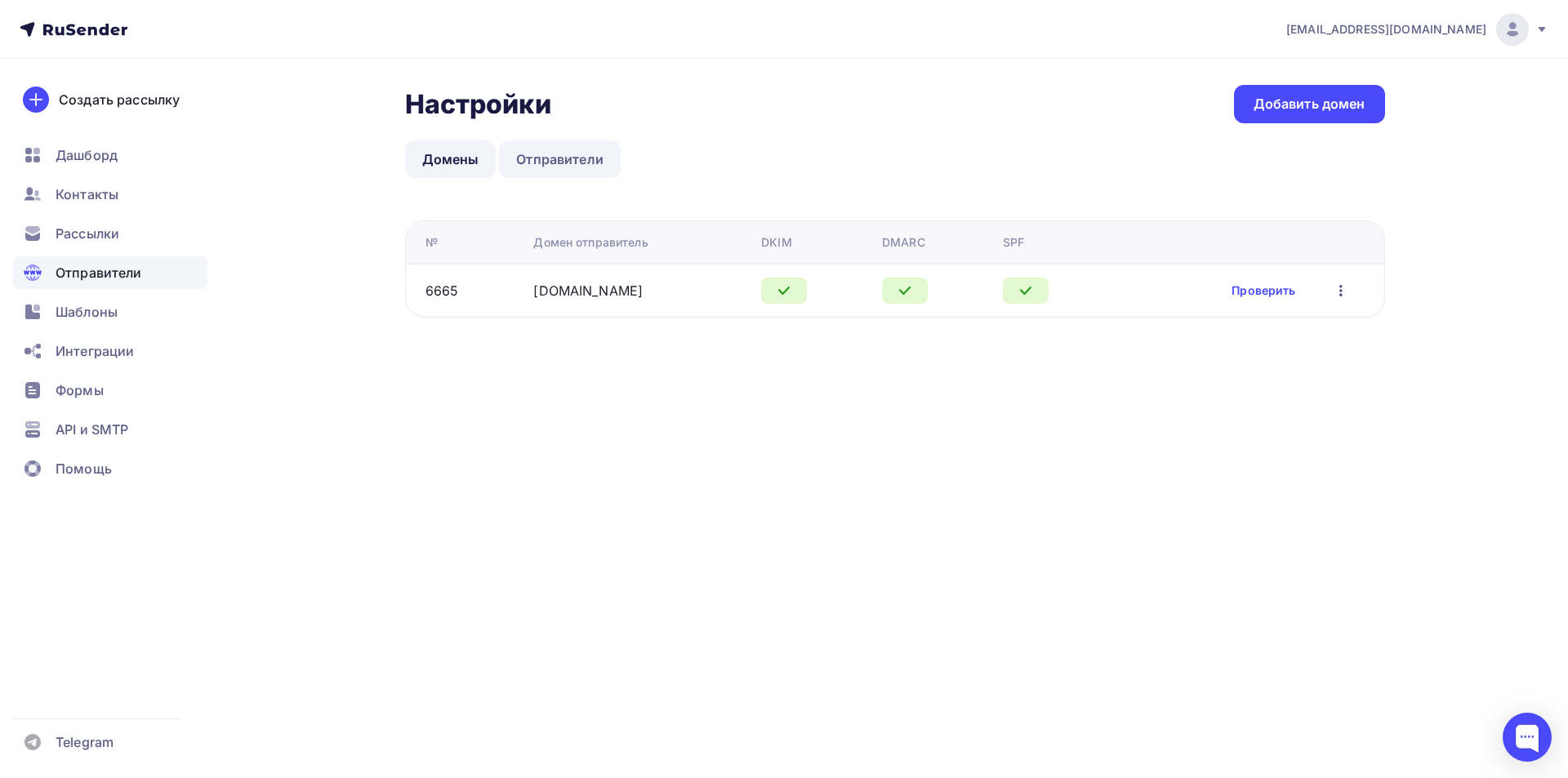
click at [564, 162] on link "Отправители" at bounding box center [560, 159] width 122 height 38
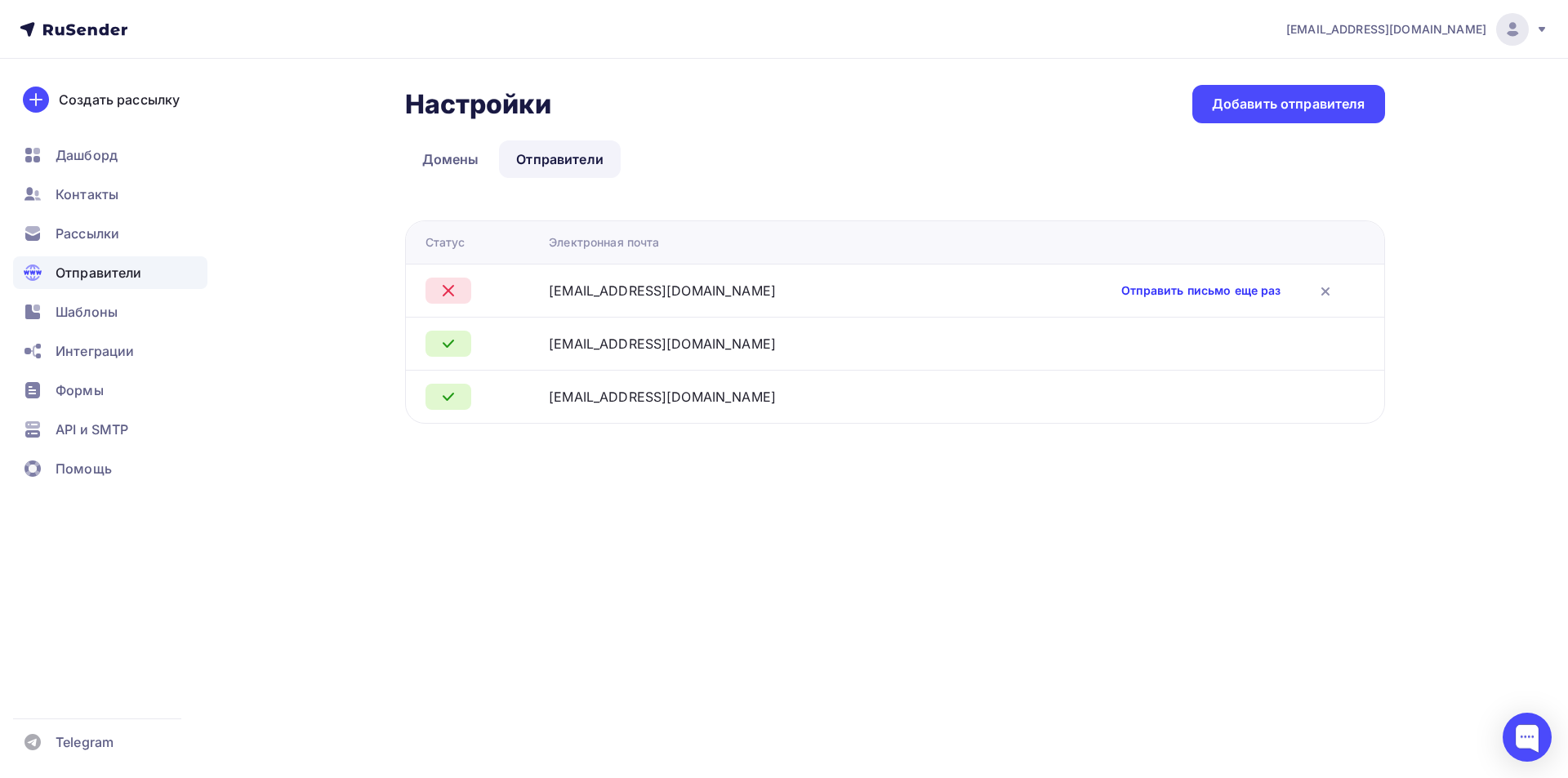
click at [1121, 289] on link "Отправить письмо еще раз" at bounding box center [1201, 291] width 159 height 16
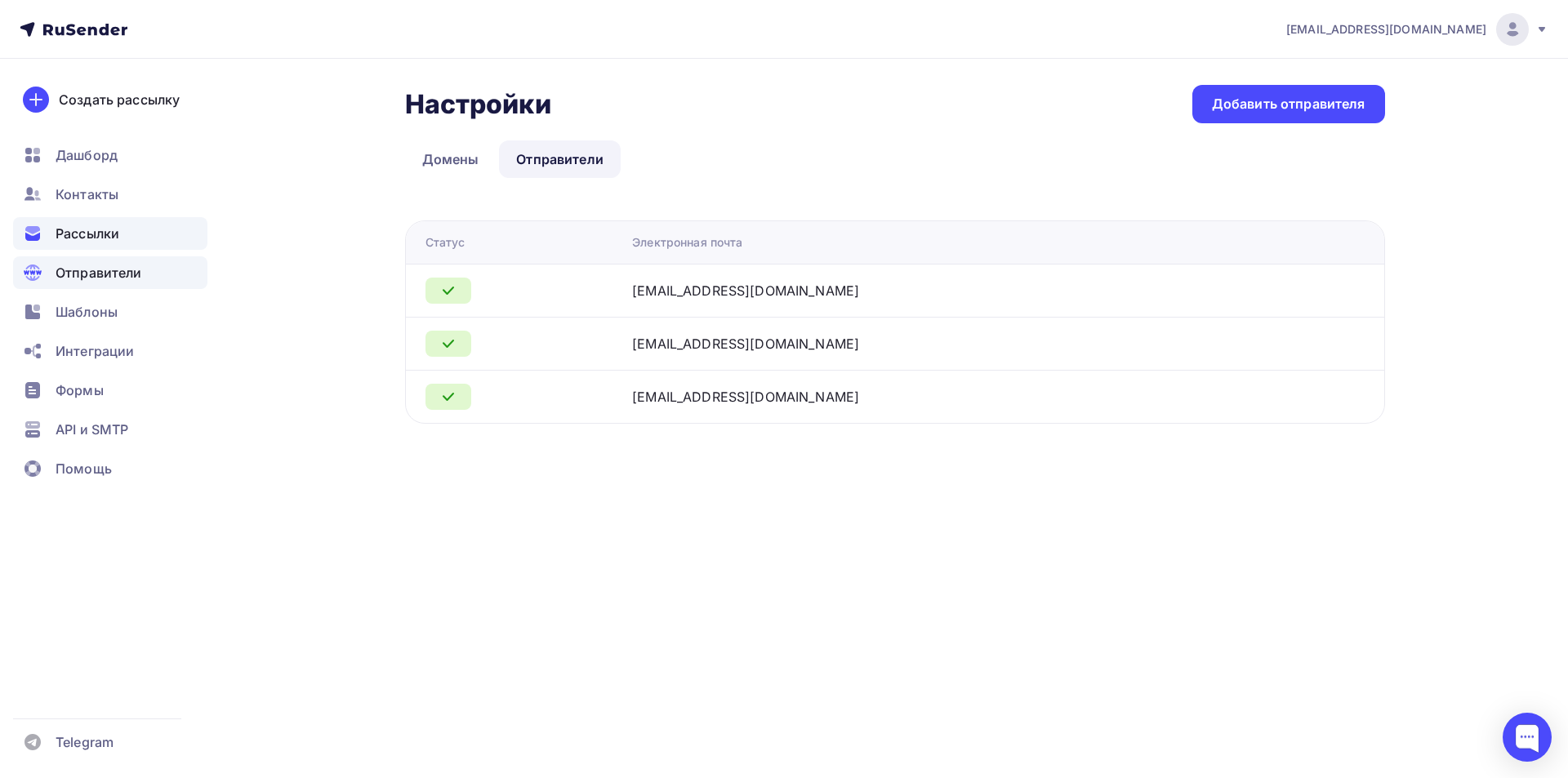
click at [71, 237] on span "Рассылки" at bounding box center [87, 233] width 64 height 19
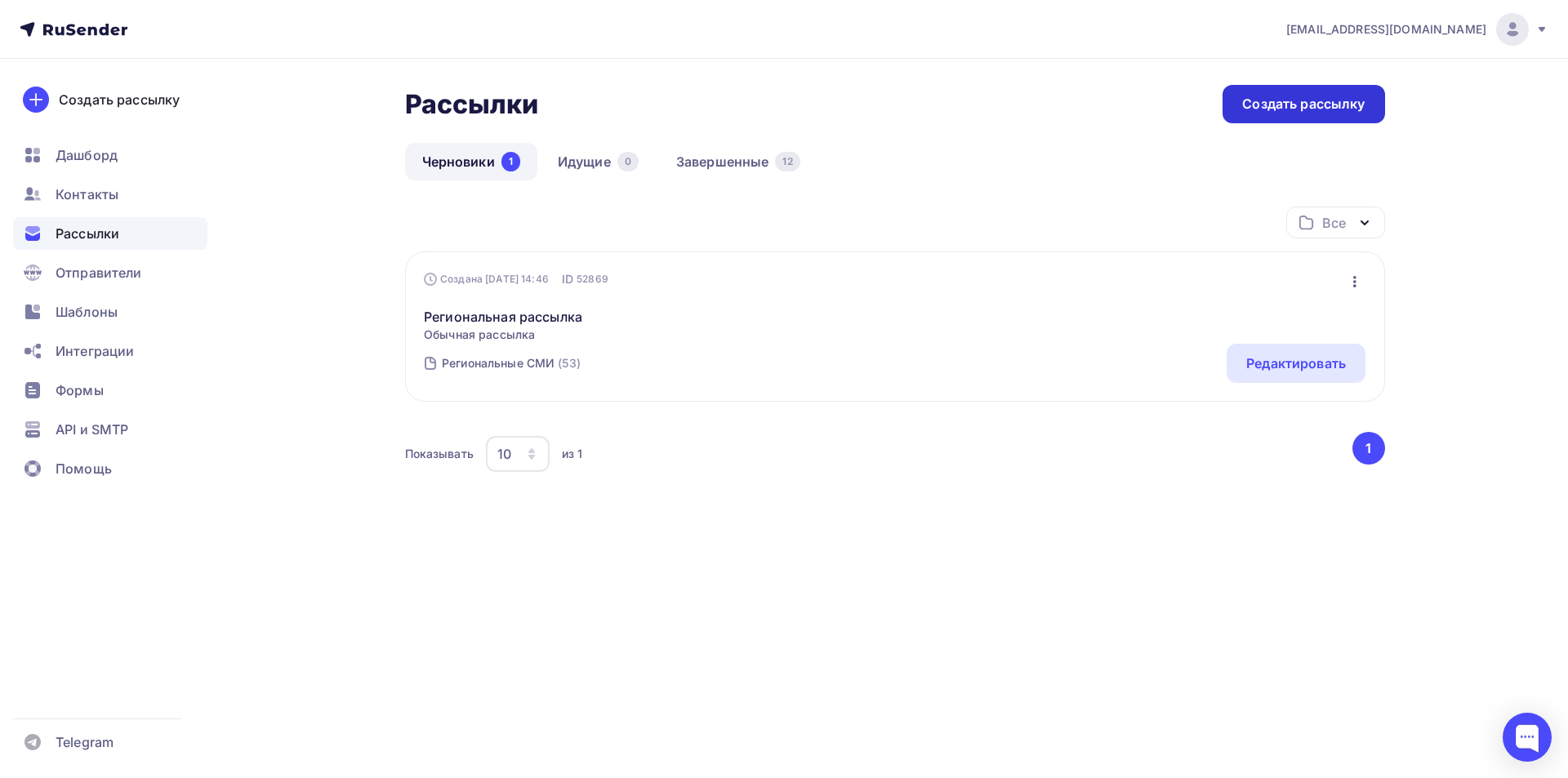
click at [1340, 109] on div "Создать рассылку" at bounding box center [1303, 104] width 122 height 18
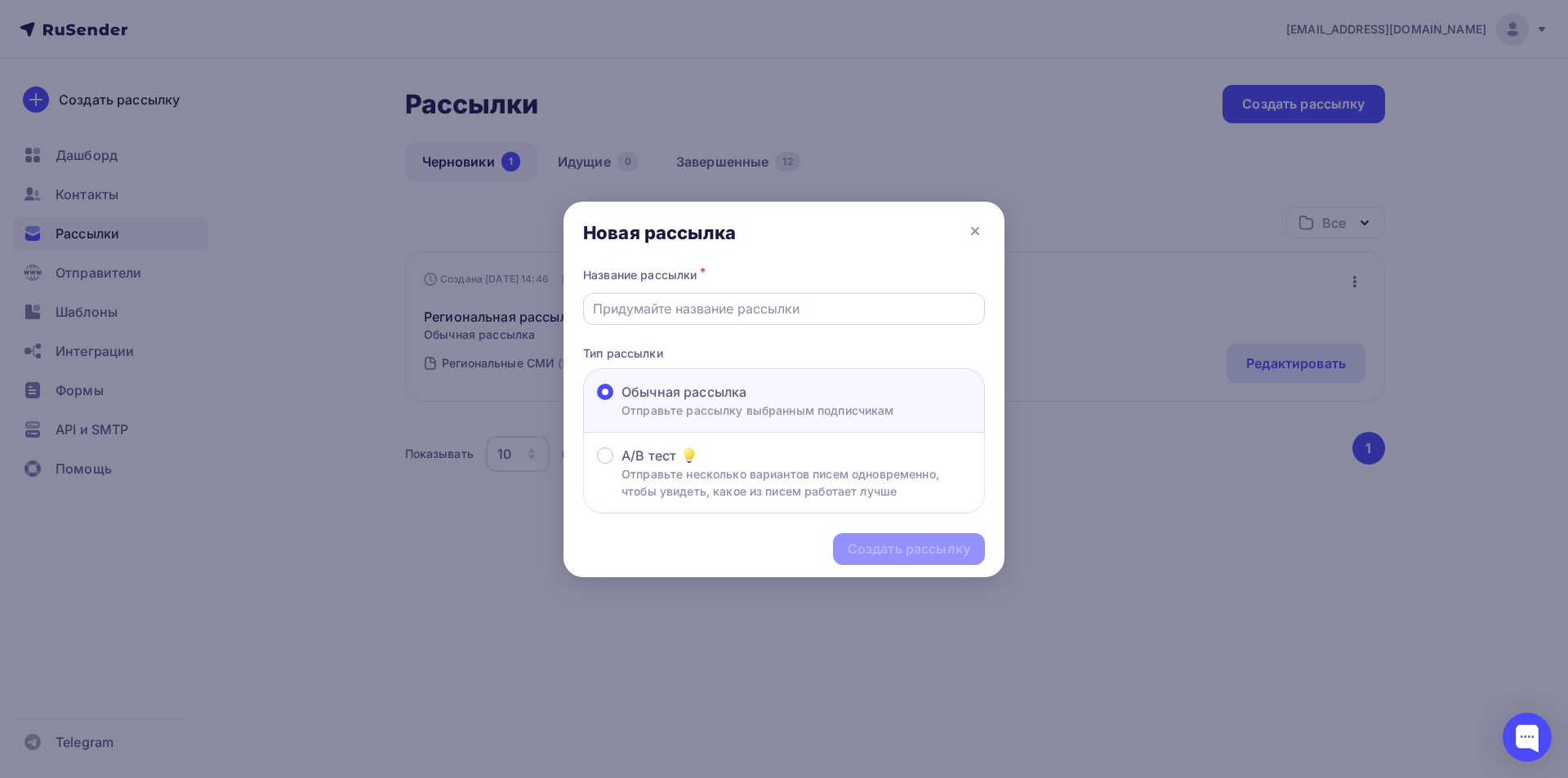
click at [714, 310] on input "text" at bounding box center [784, 308] width 383 height 19
type input "[PERSON_NAME] «Консилиум» в «Первой Честной Премии»"
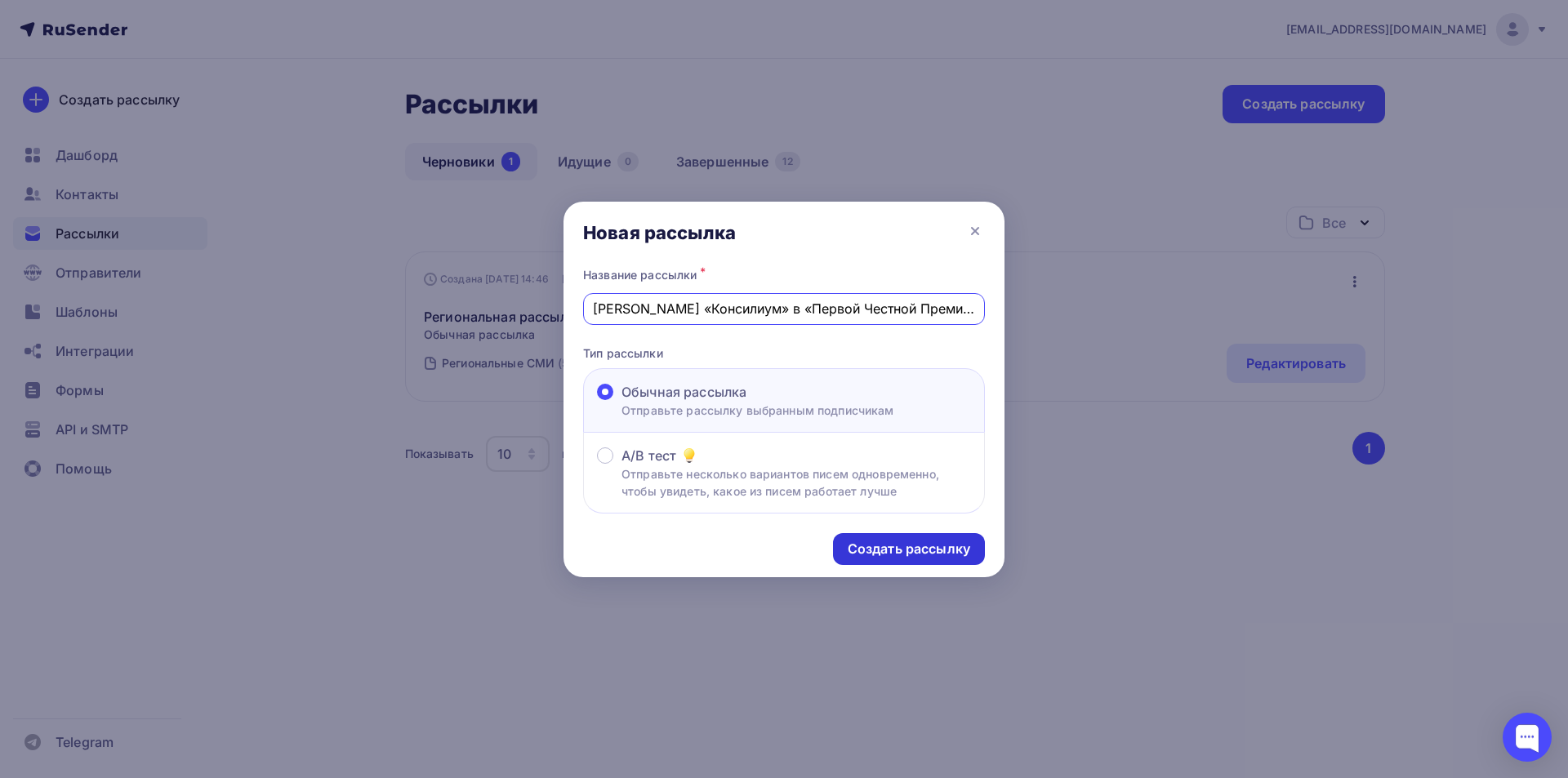
click at [875, 553] on div "Создать рассылку" at bounding box center [909, 548] width 122 height 18
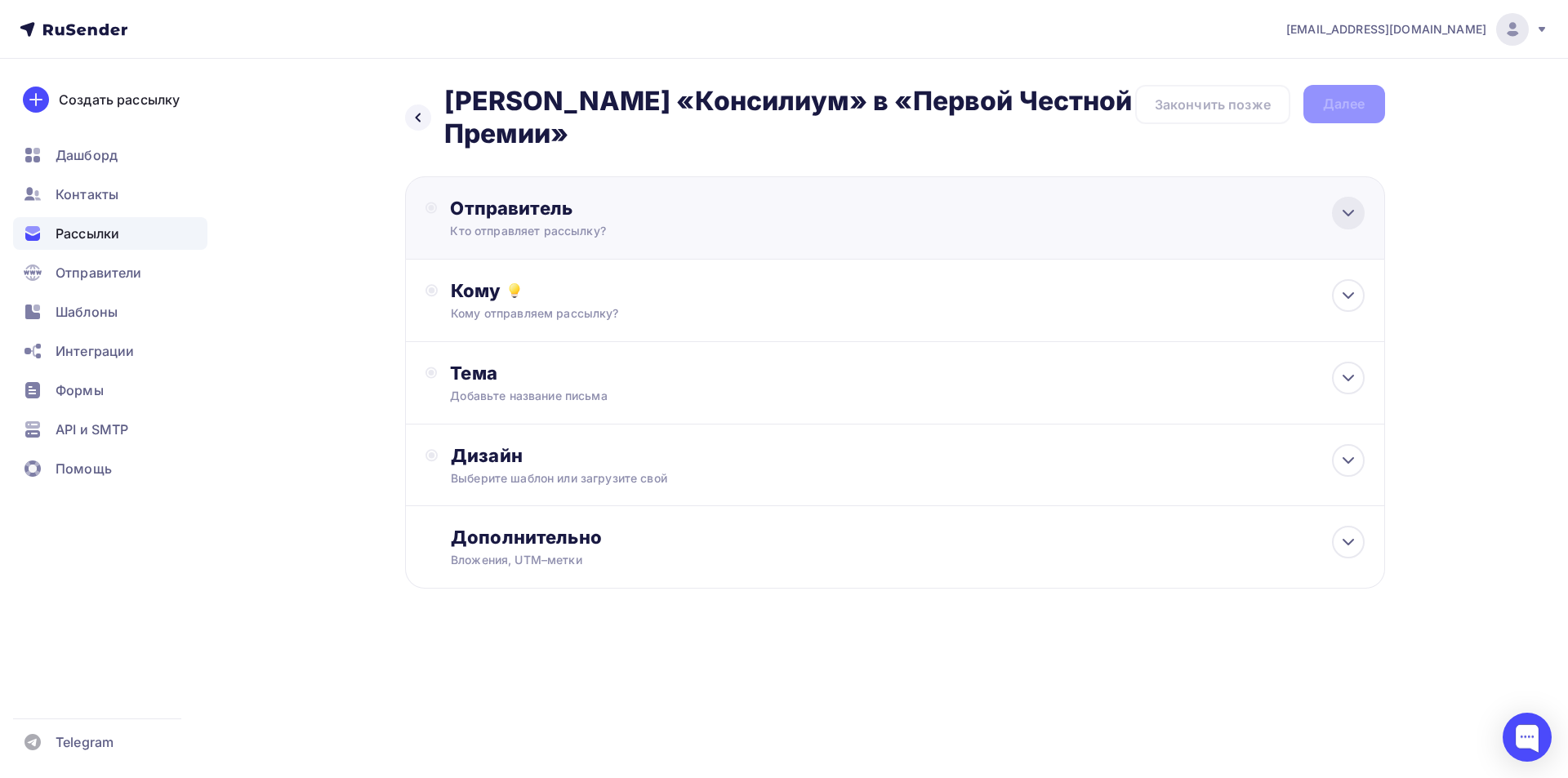
click at [1345, 208] on icon at bounding box center [1348, 213] width 19 height 19
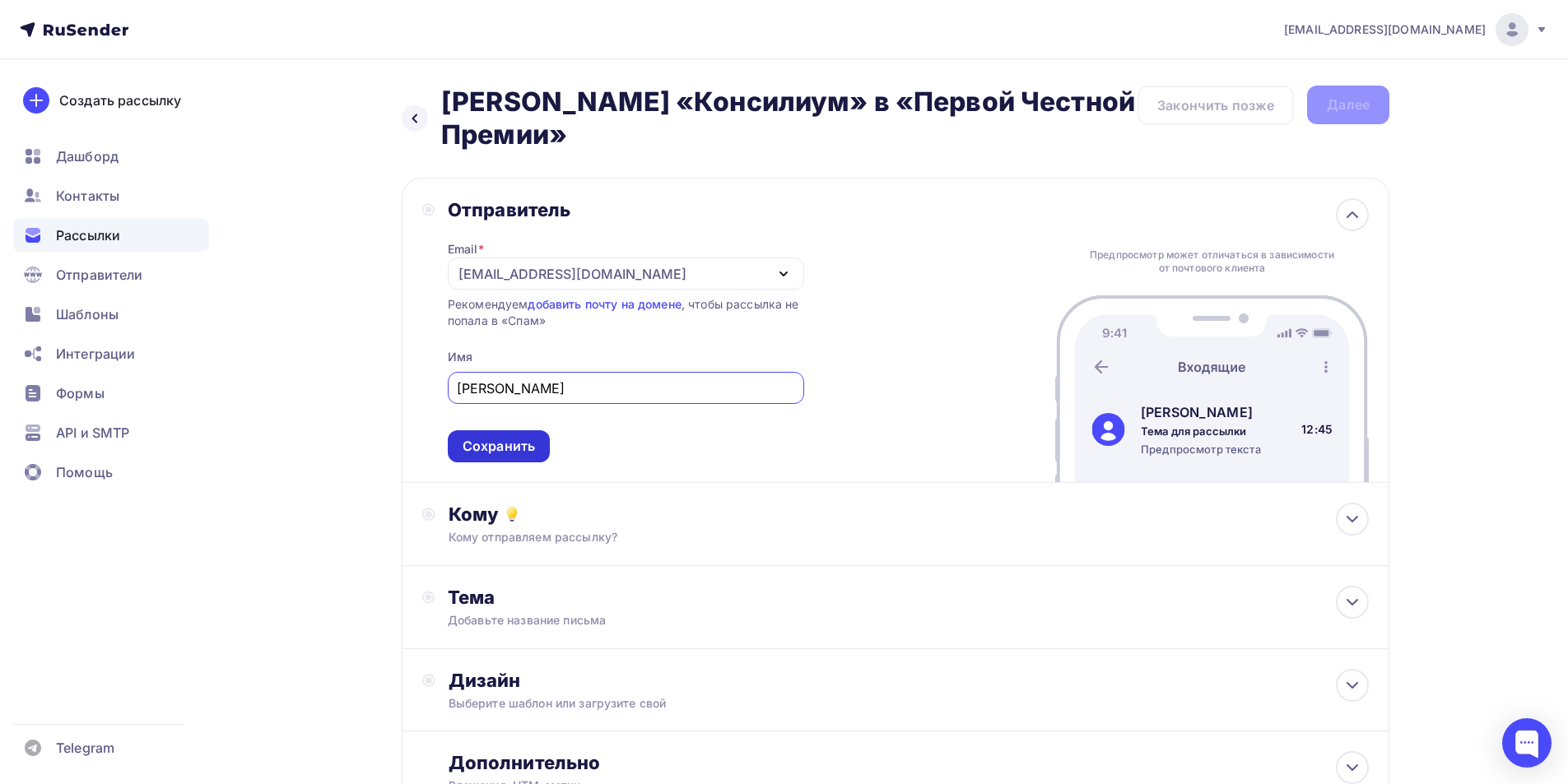
type input "[PERSON_NAME]"
click at [496, 448] on div "Сохранить" at bounding box center [499, 446] width 72 height 19
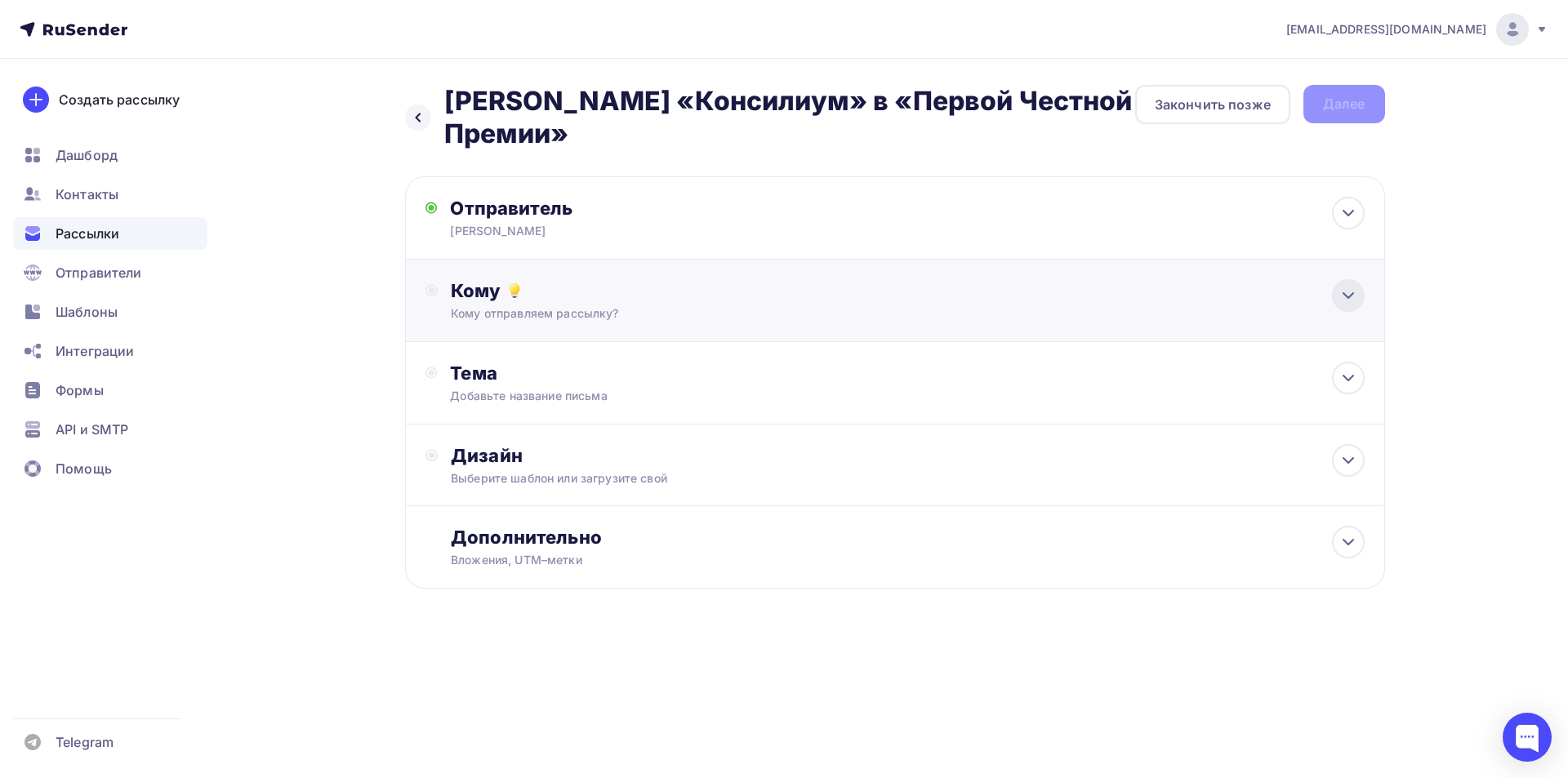
click at [1343, 294] on icon at bounding box center [1348, 296] width 19 height 19
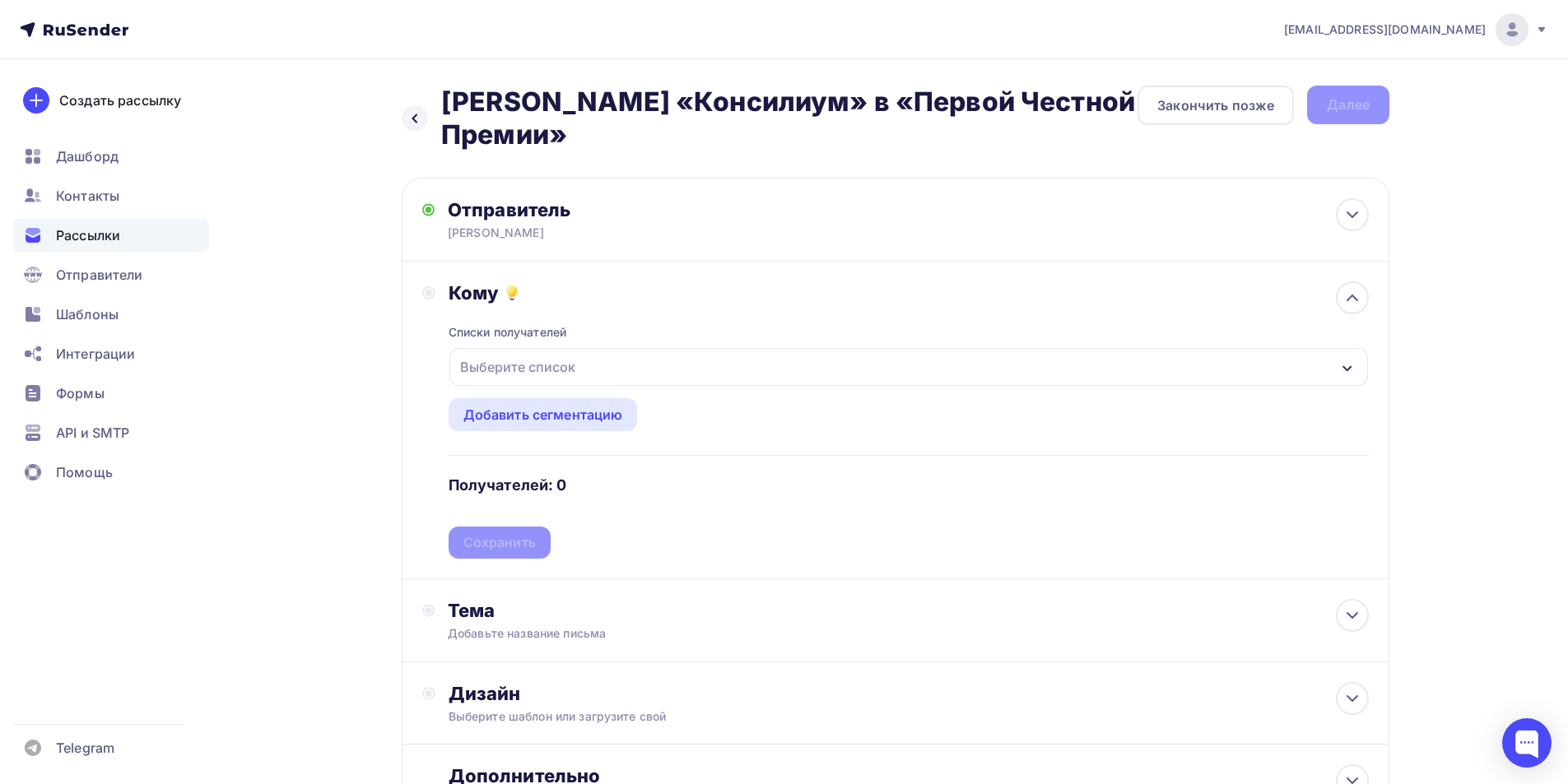
click at [1343, 374] on icon "button" at bounding box center [1346, 368] width 13 height 13
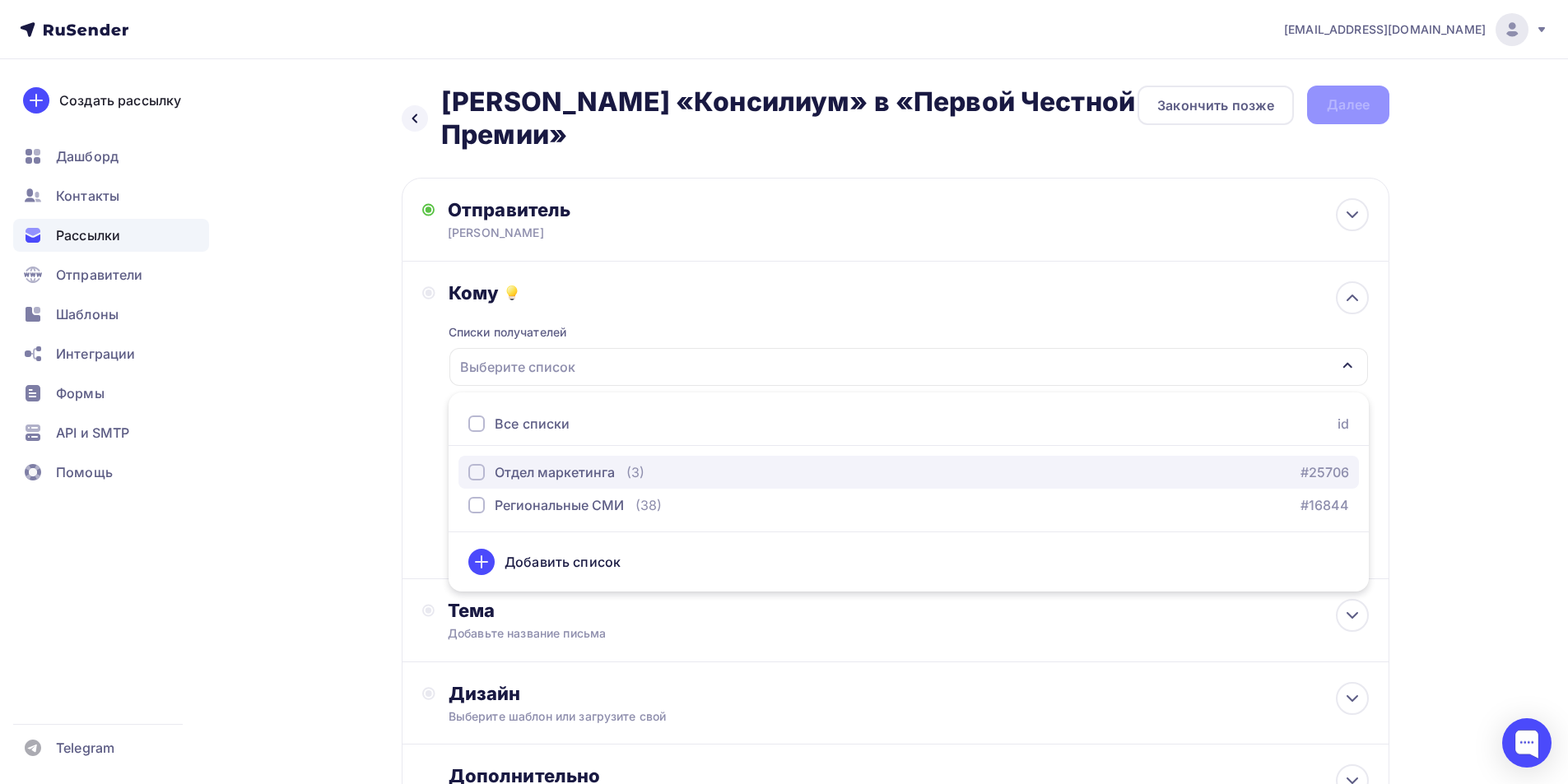
click at [482, 470] on div "button" at bounding box center [476, 472] width 17 height 17
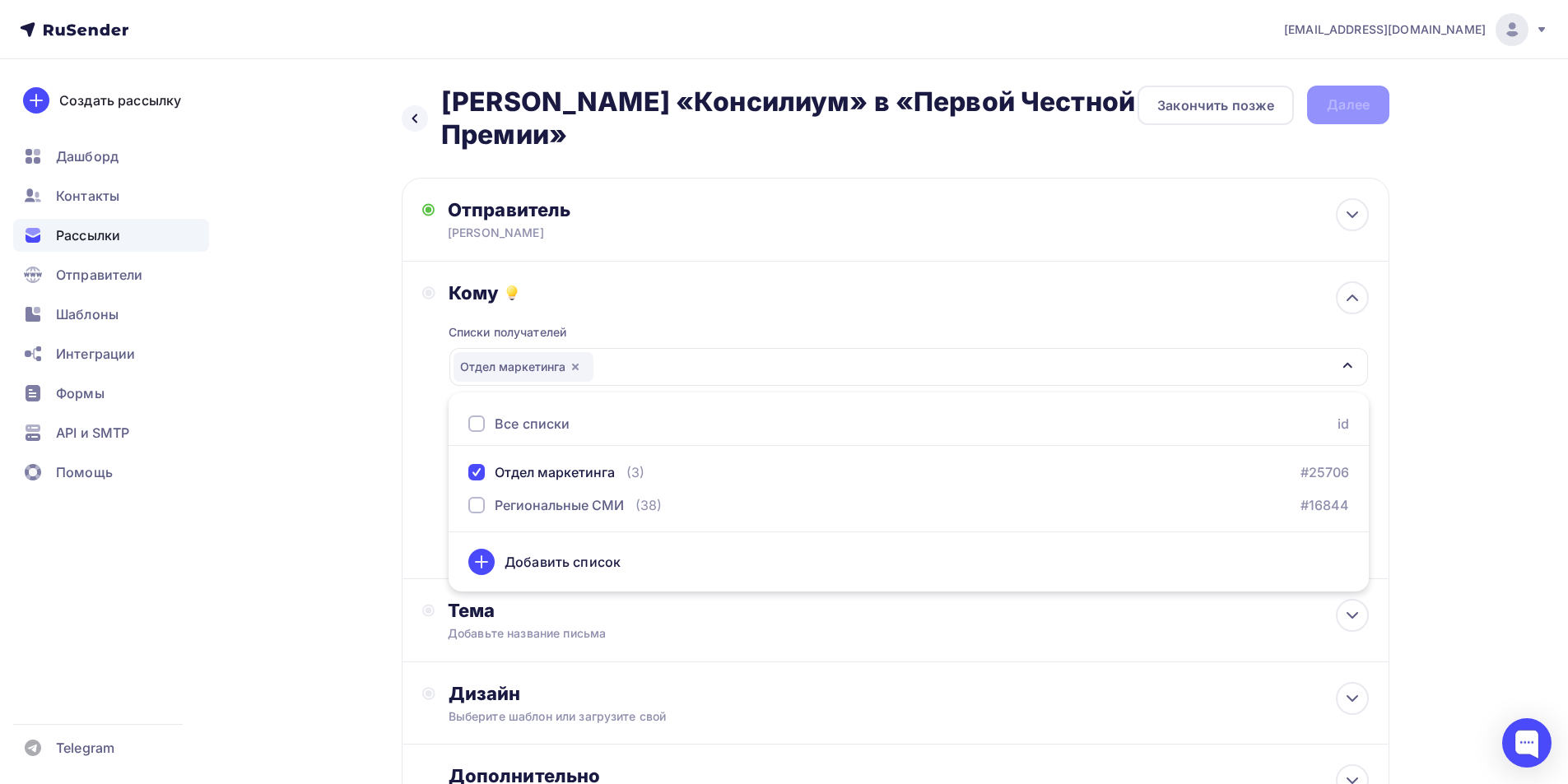
click at [1503, 513] on div "[EMAIL_ADDRESS][DOMAIN_NAME] Аккаунт Тарифы Выйти Создать рассылку [GEOGRAPHIC_…" at bounding box center [784, 467] width 1568 height 934
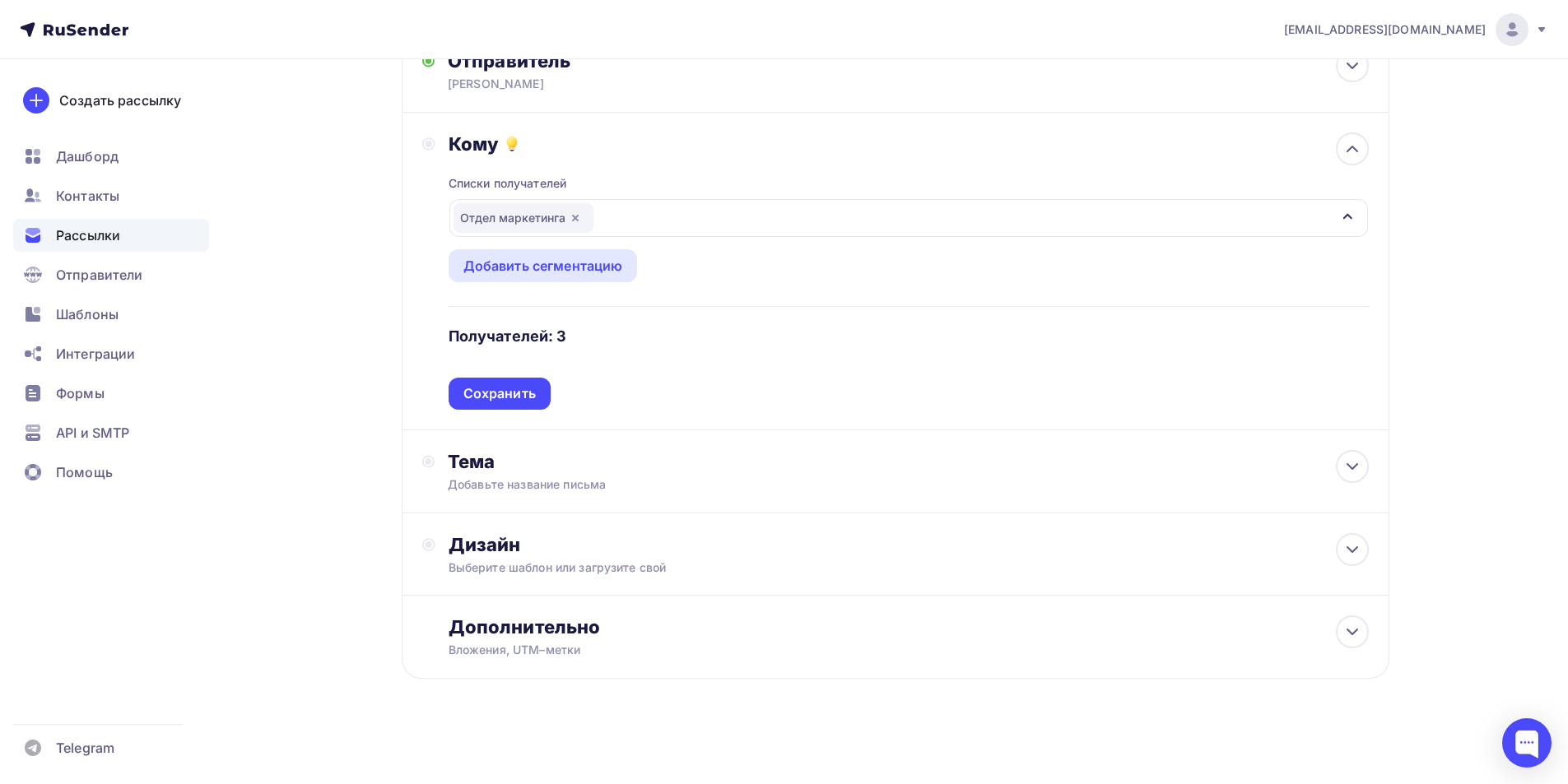
scroll to position [149, 0]
click at [1345, 469] on icon at bounding box center [1352, 466] width 20 height 20
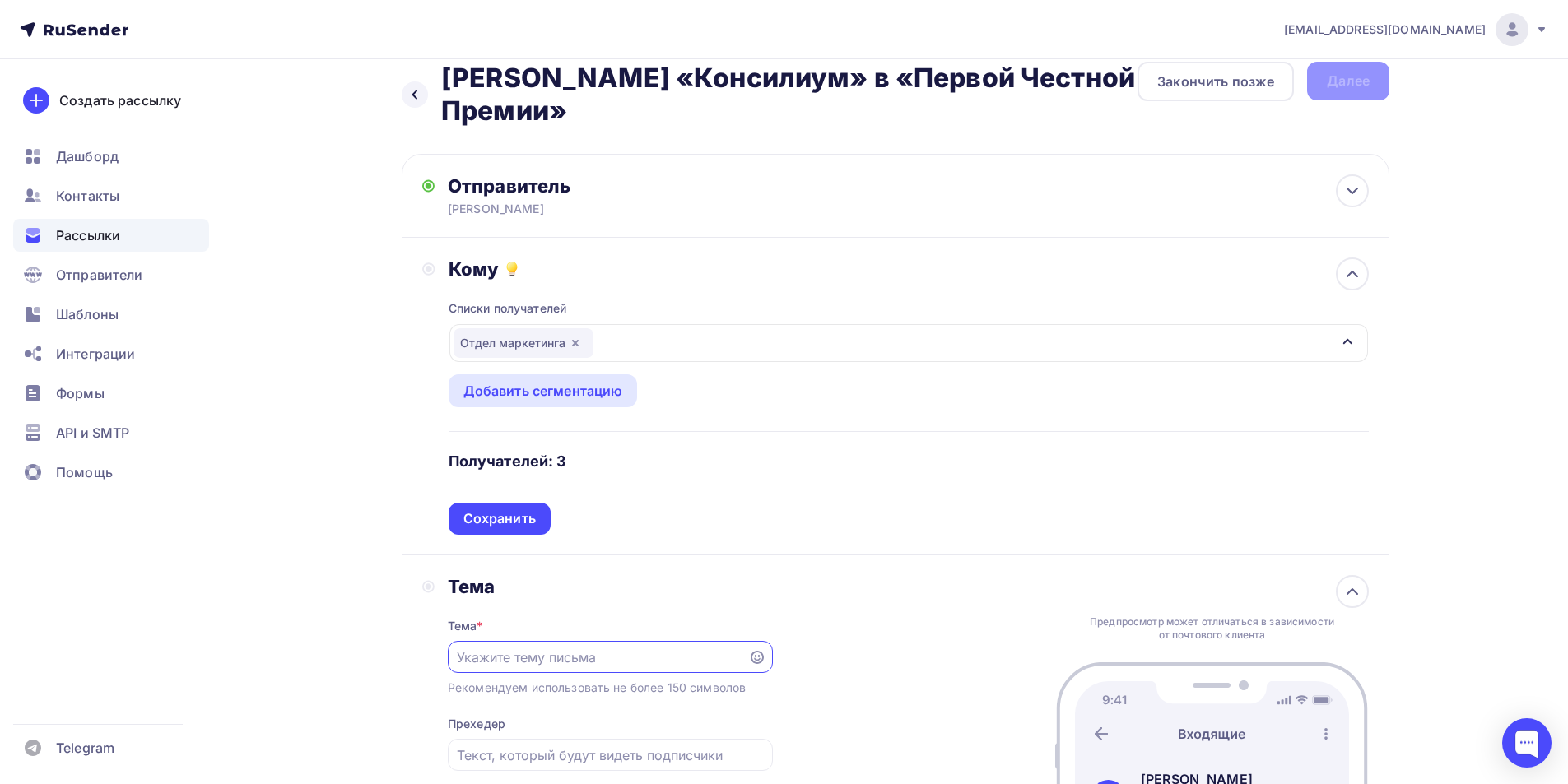
scroll to position [0, 0]
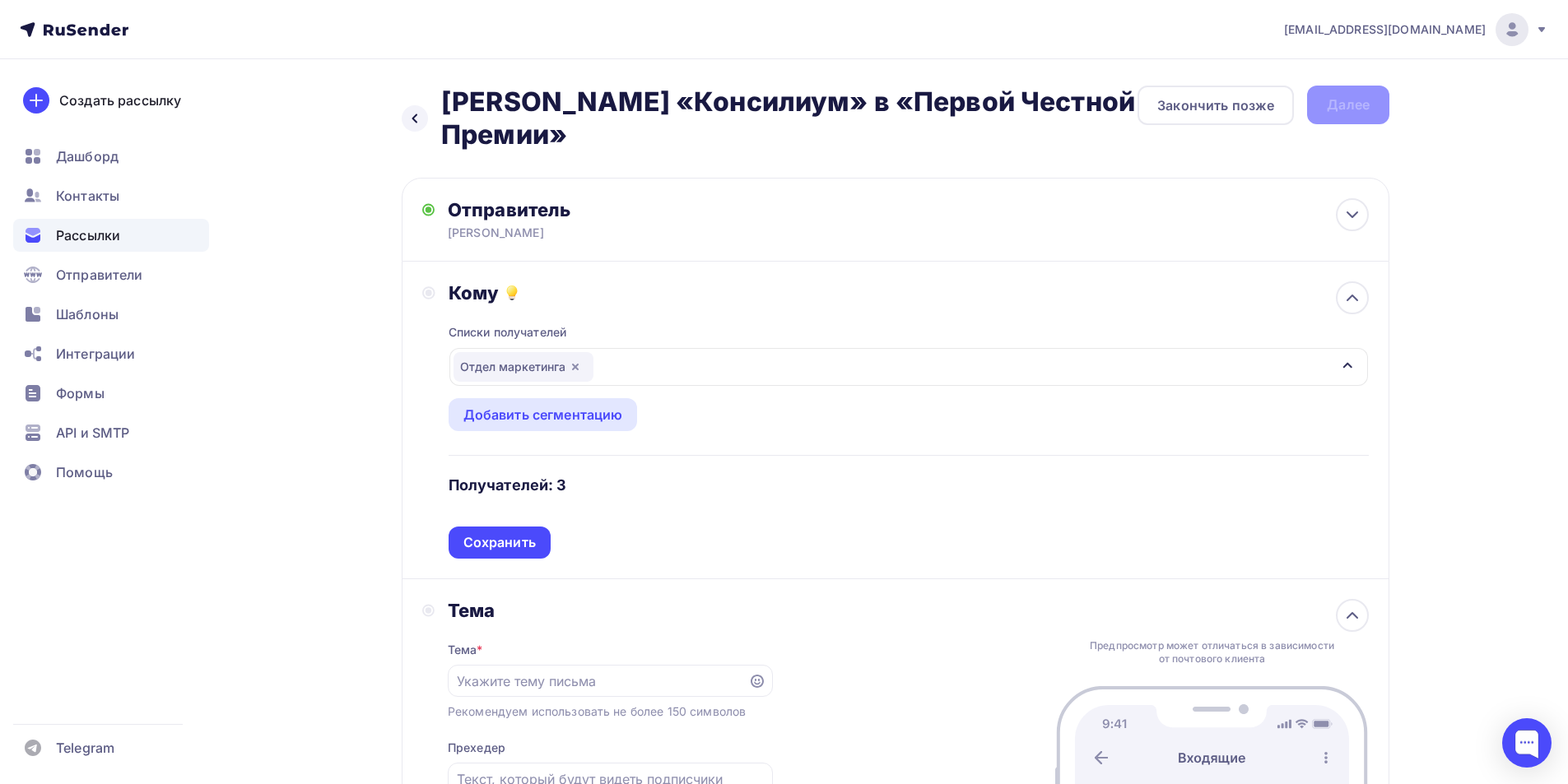
drag, startPoint x: 442, startPoint y: 97, endPoint x: 611, endPoint y: 144, distance: 175.4
click at [611, 144] on h2 "[PERSON_NAME] «Консилиум» в «Первой Честной Премии»" at bounding box center [789, 118] width 696 height 65
copy h2 "[PERSON_NAME] «Консилиум» в «Первой Честной Премии»"
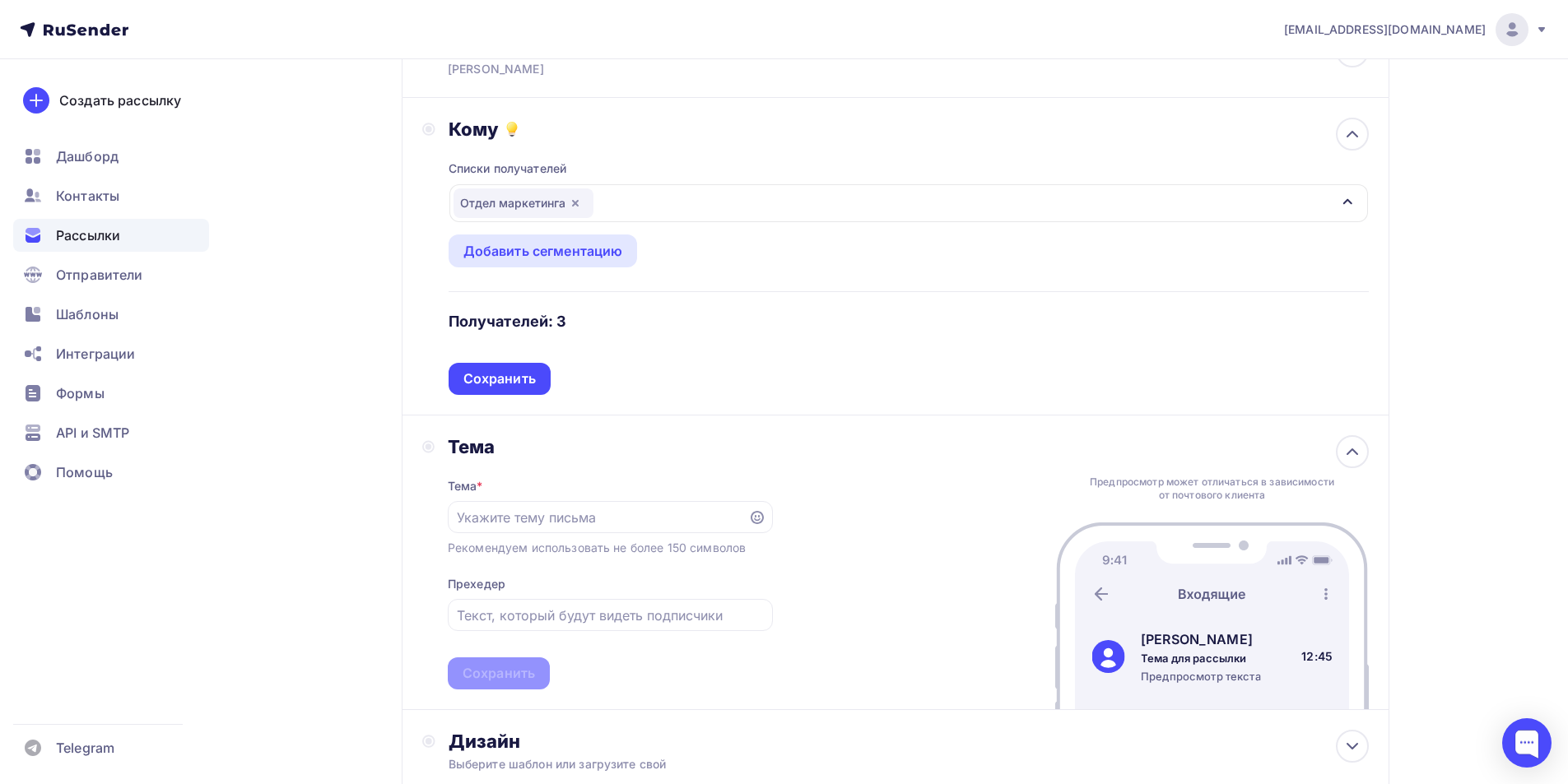
scroll to position [165, 0]
click at [557, 516] on input "text" at bounding box center [598, 516] width 281 height 20
paste input "[PERSON_NAME] «Консилиум» в «Первой Честной Премии»"
type input "[PERSON_NAME] «Консилиум» в «Первой Честной Премии»"
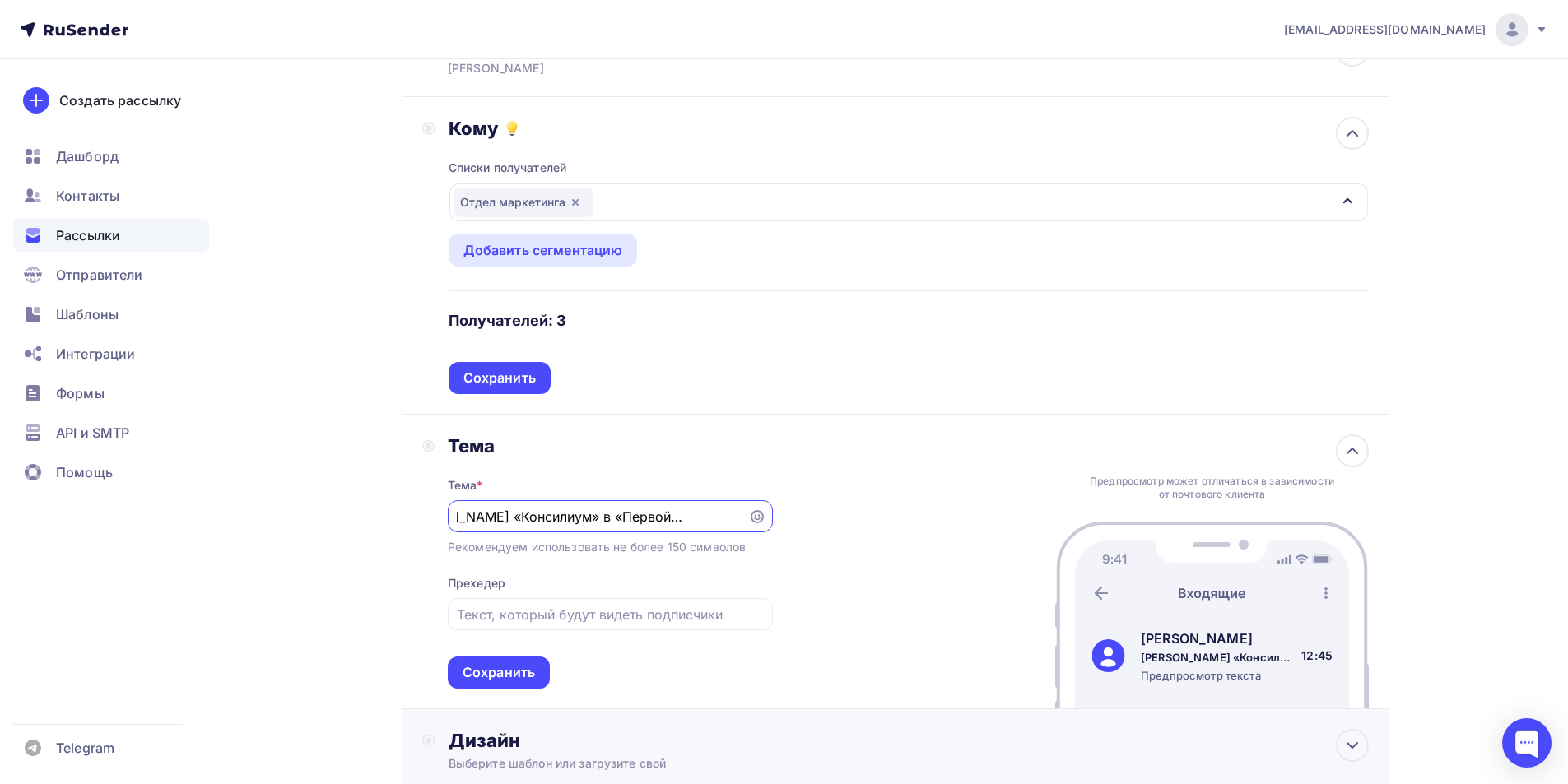
scroll to position [0, 0]
click at [512, 610] on input "text" at bounding box center [610, 614] width 307 height 20
paste input "Ваш голос – это наша победа. Участвуйте в народном голосовании GEOMETRIA AWARDS…"
type input "Ваш голос – это наша победа. Участвуйте в народном голосовании GEOMETRIA AWARDS…"
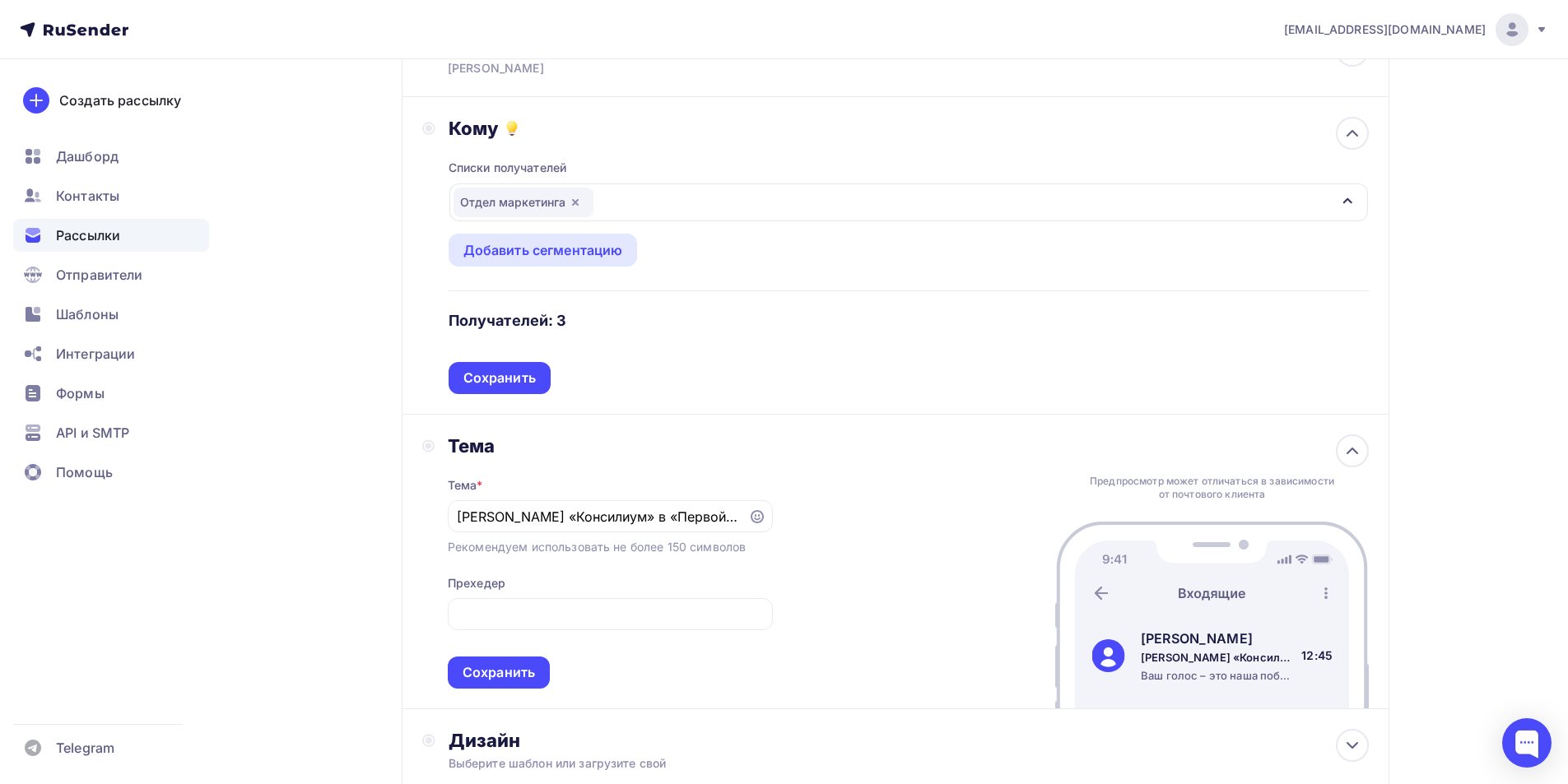
click at [920, 571] on div "Тема Тема * Клиника «Консилиум» в «Первой Честной Премии» Рекомендуем использов…" at bounding box center [894, 562] width 987 height 295
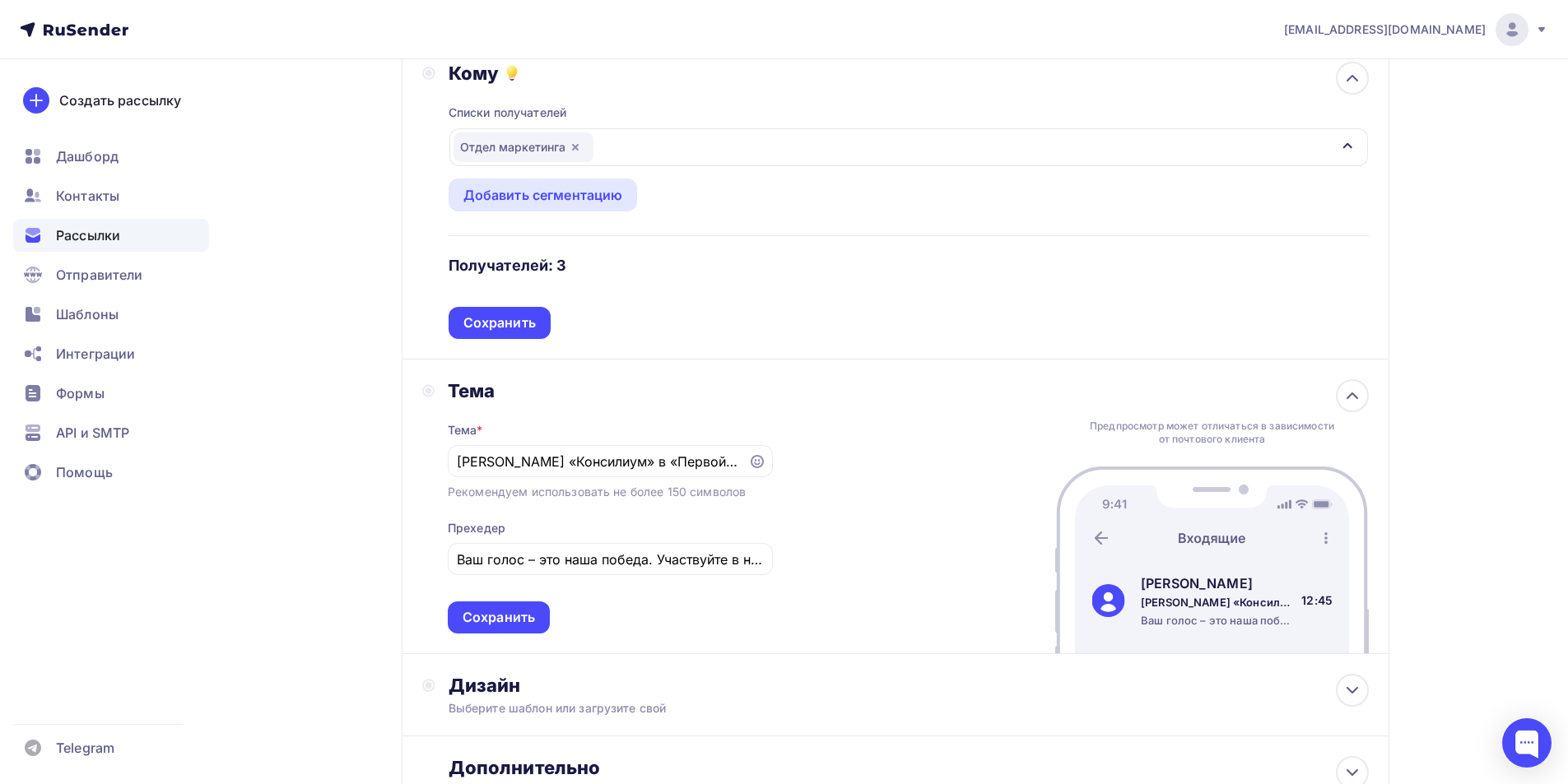
scroll to position [247, 0]
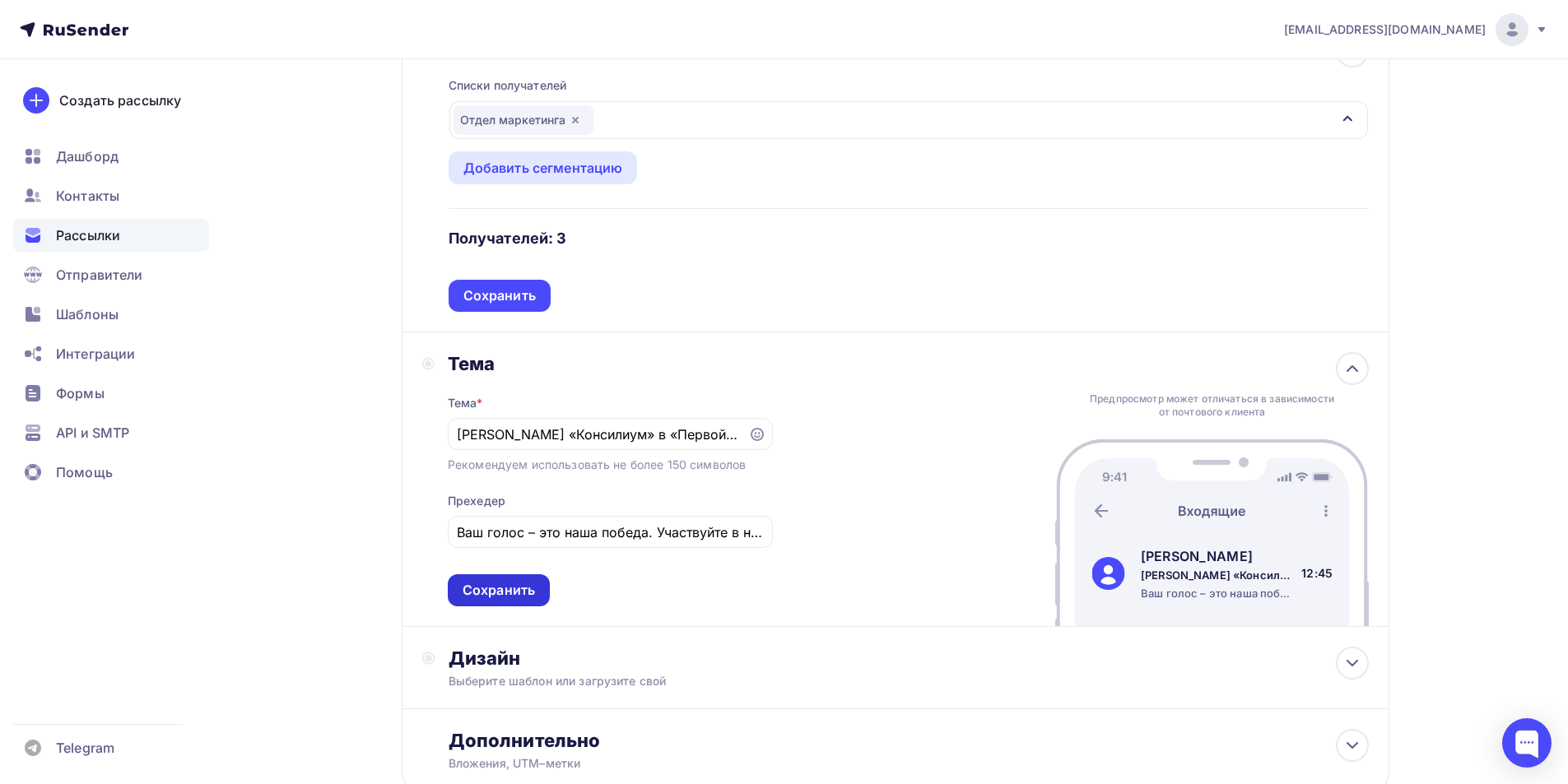
click at [531, 592] on div "Сохранить" at bounding box center [499, 590] width 72 height 19
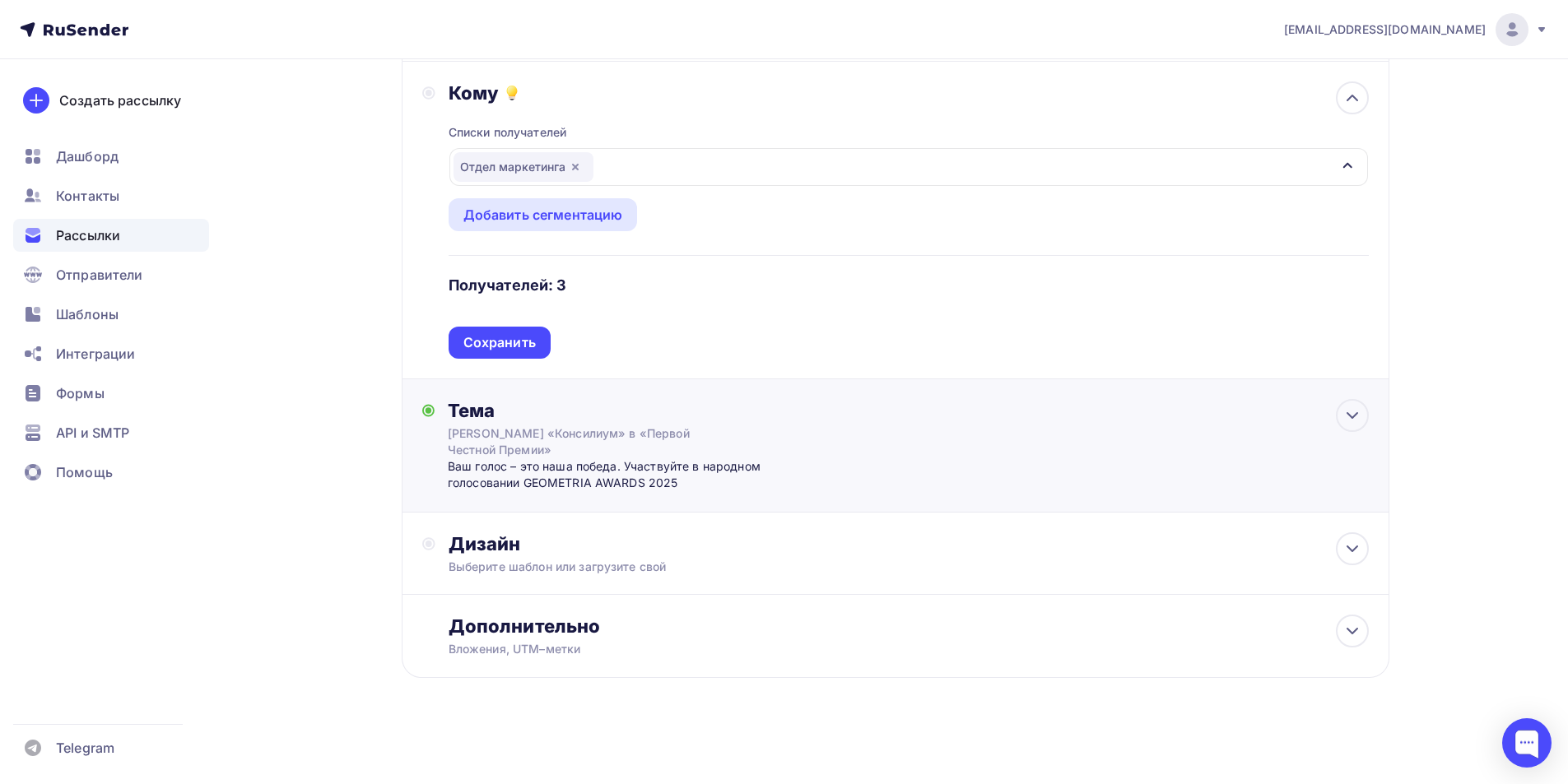
scroll to position [200, 0]
click at [1348, 545] on icon at bounding box center [1352, 549] width 20 height 20
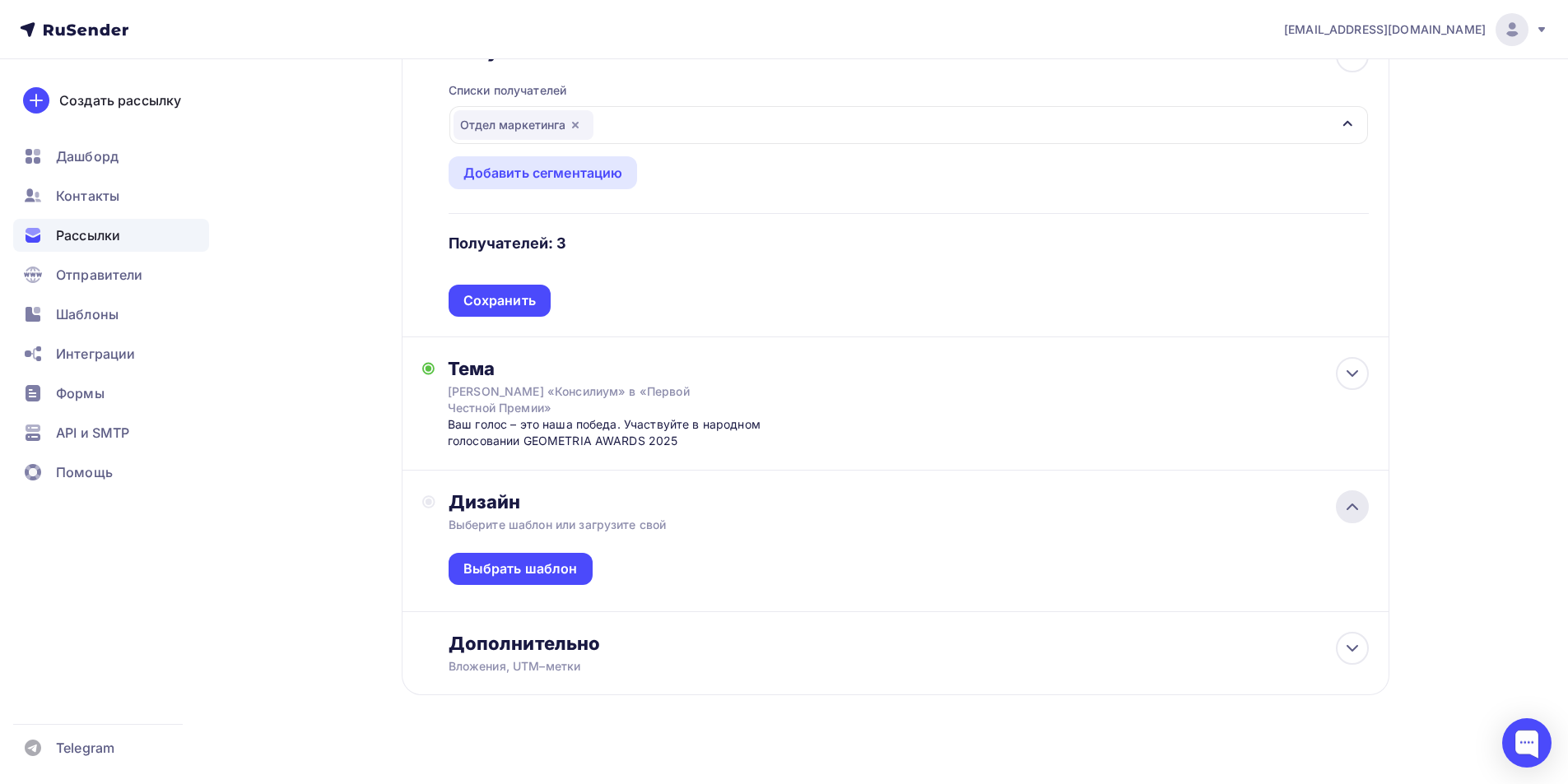
scroll to position [247, 0]
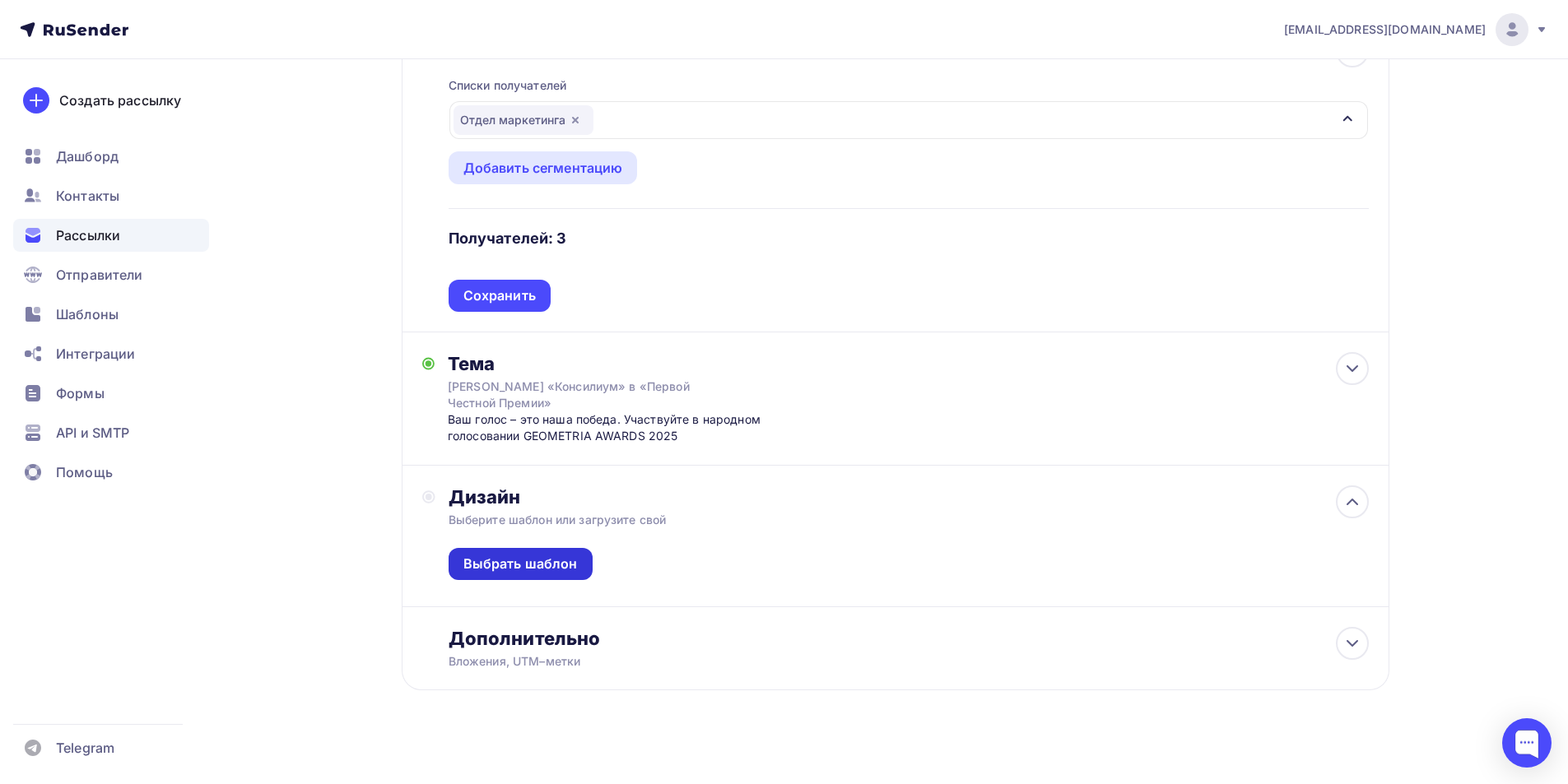
click at [526, 562] on div "Выбрать шаблон" at bounding box center [520, 563] width 114 height 19
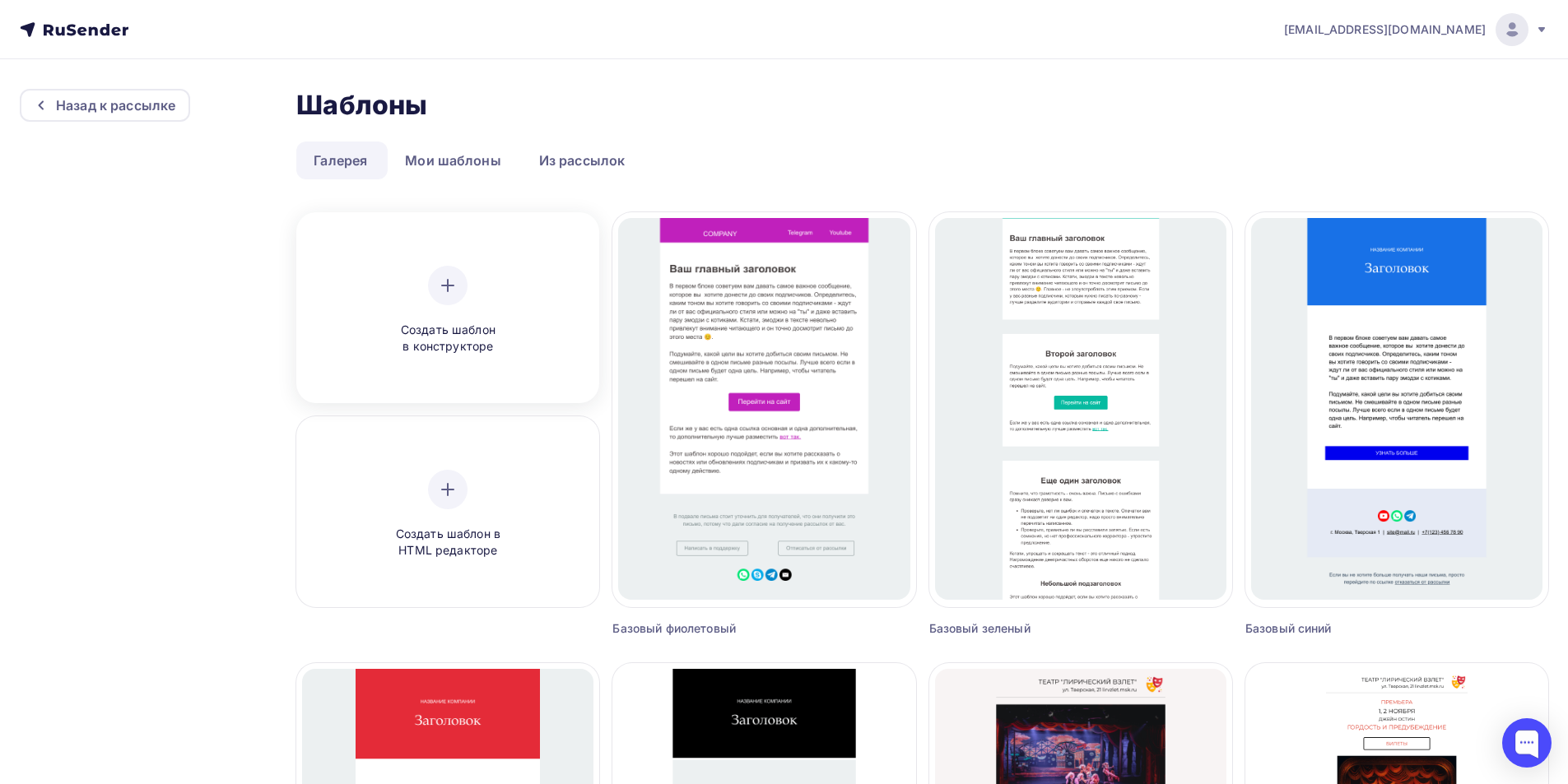
click at [457, 278] on icon at bounding box center [447, 285] width 20 height 20
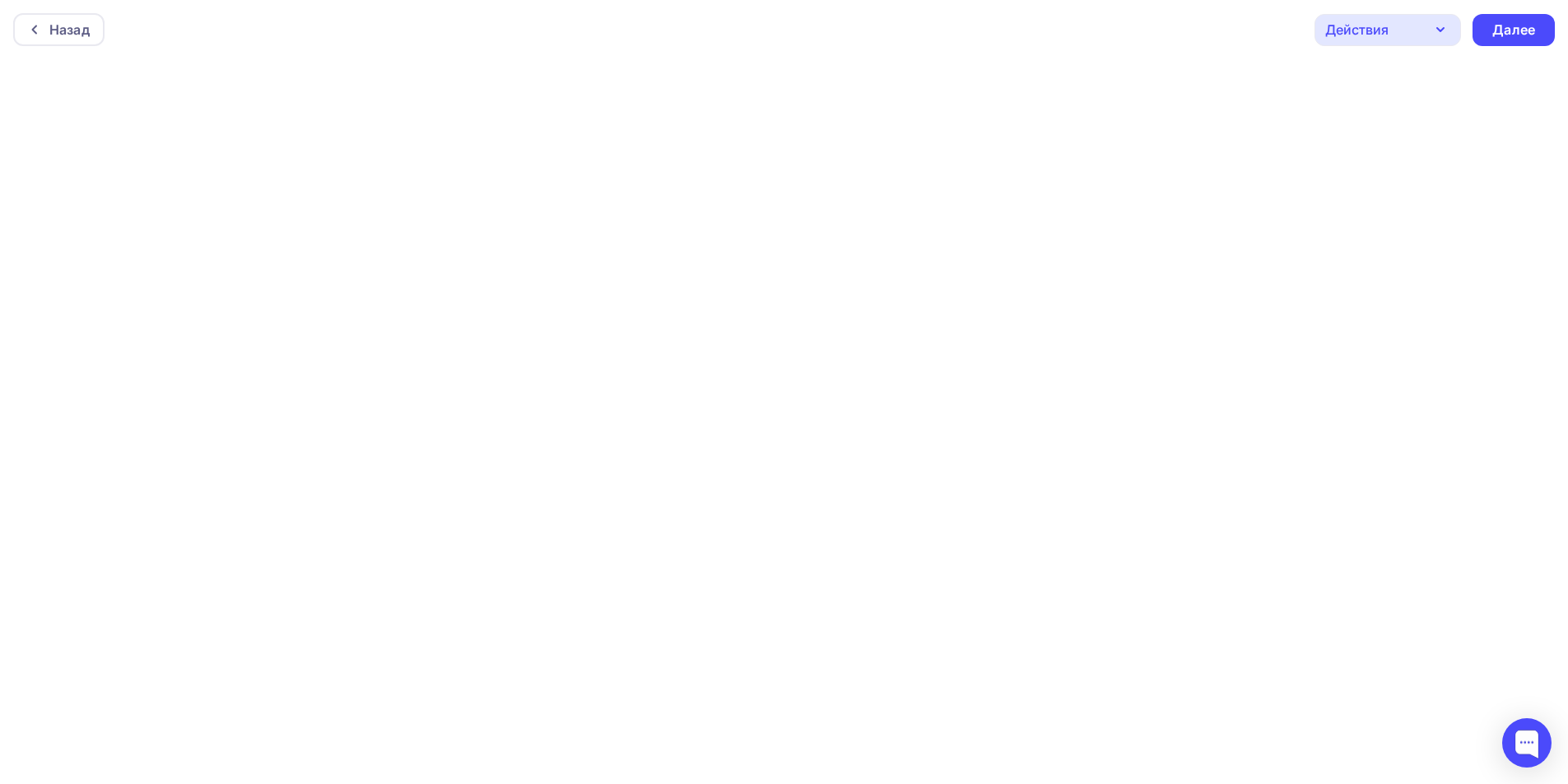
click at [1443, 31] on icon "button" at bounding box center [1440, 29] width 20 height 20
click at [1433, 29] on icon "button" at bounding box center [1440, 29] width 20 height 20
click at [1496, 28] on div "Далее" at bounding box center [1513, 25] width 43 height 19
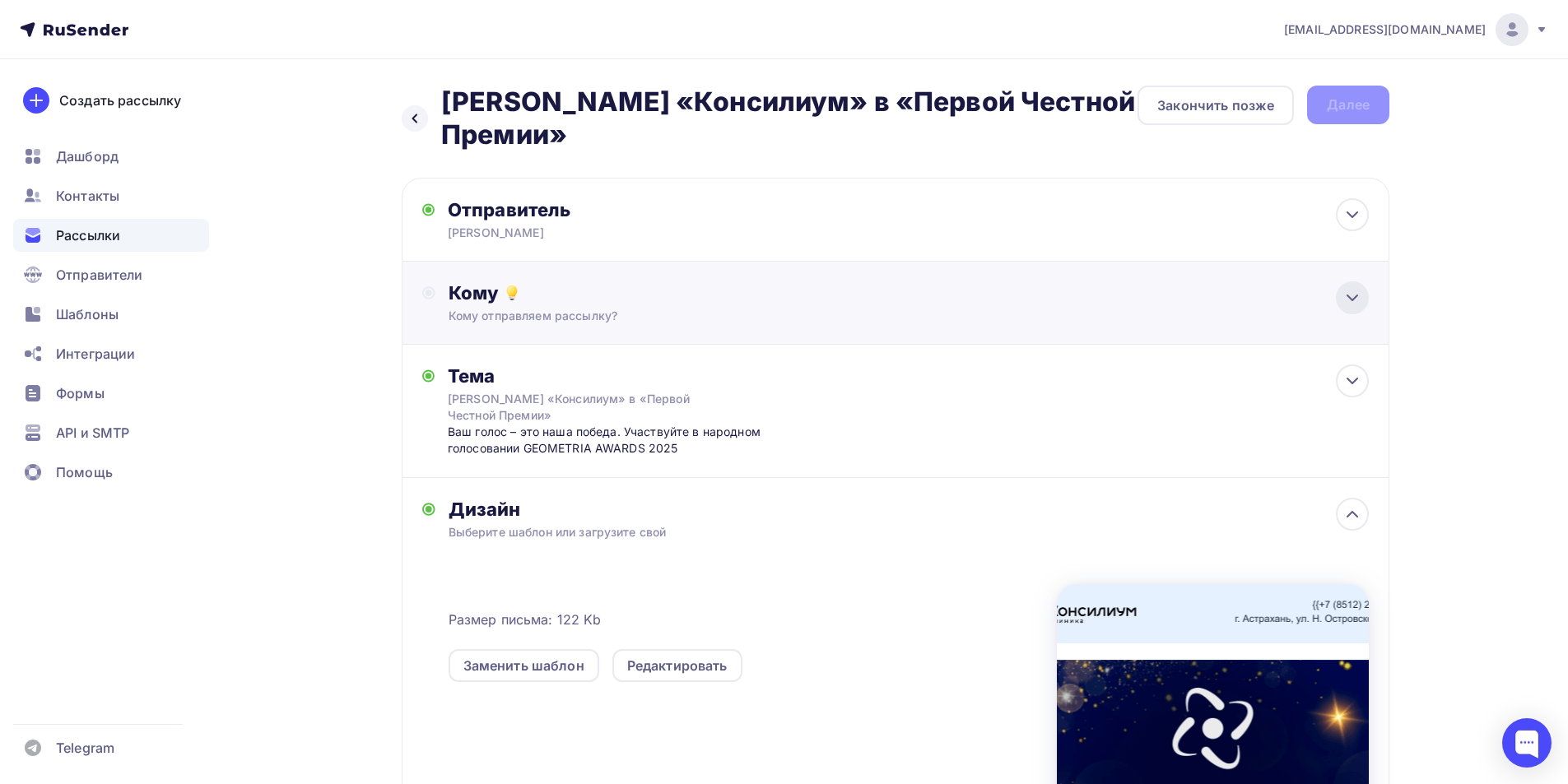
click at [1346, 288] on div at bounding box center [1352, 298] width 33 height 33
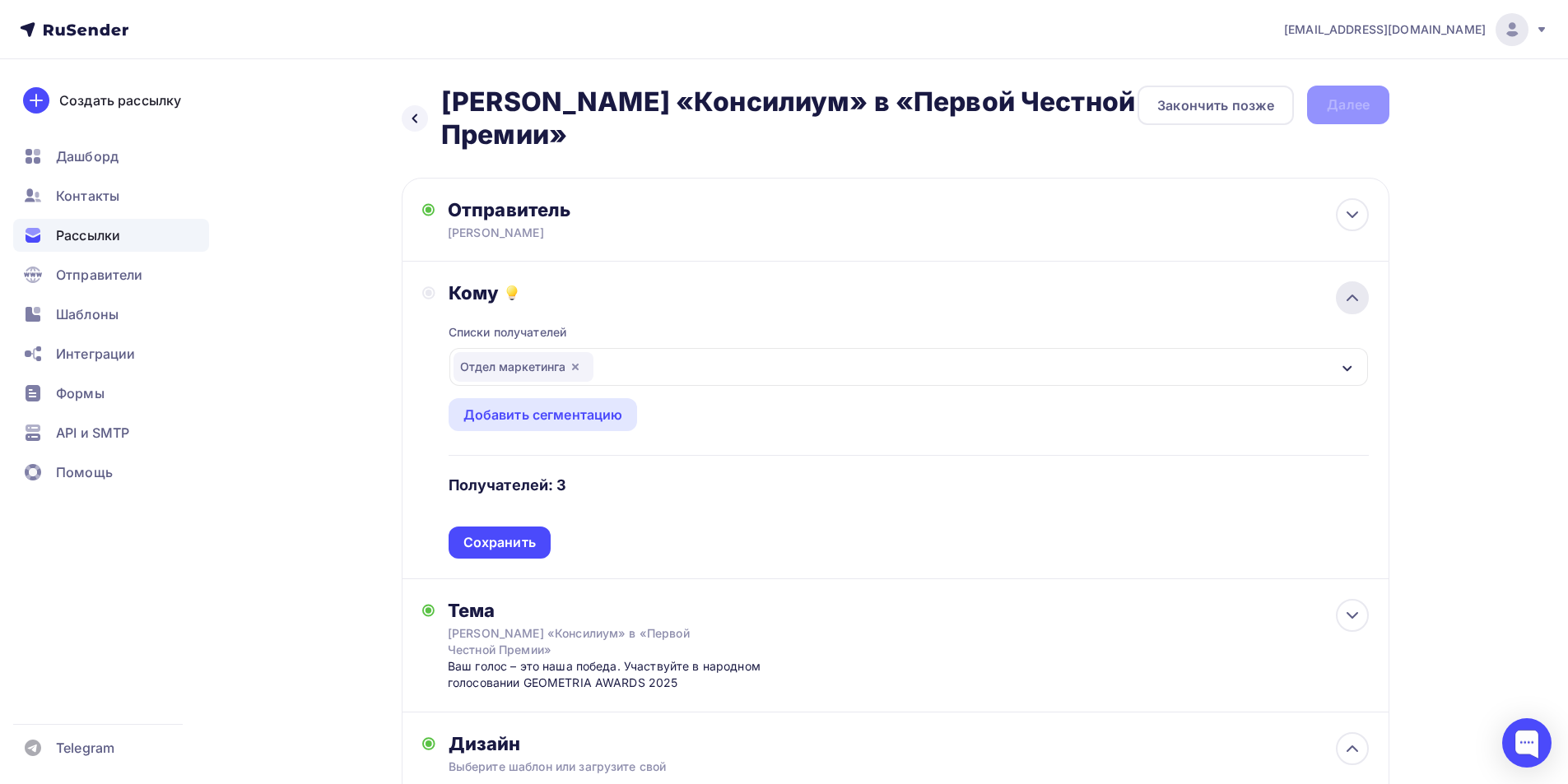
click at [1352, 298] on icon at bounding box center [1352, 298] width 20 height 20
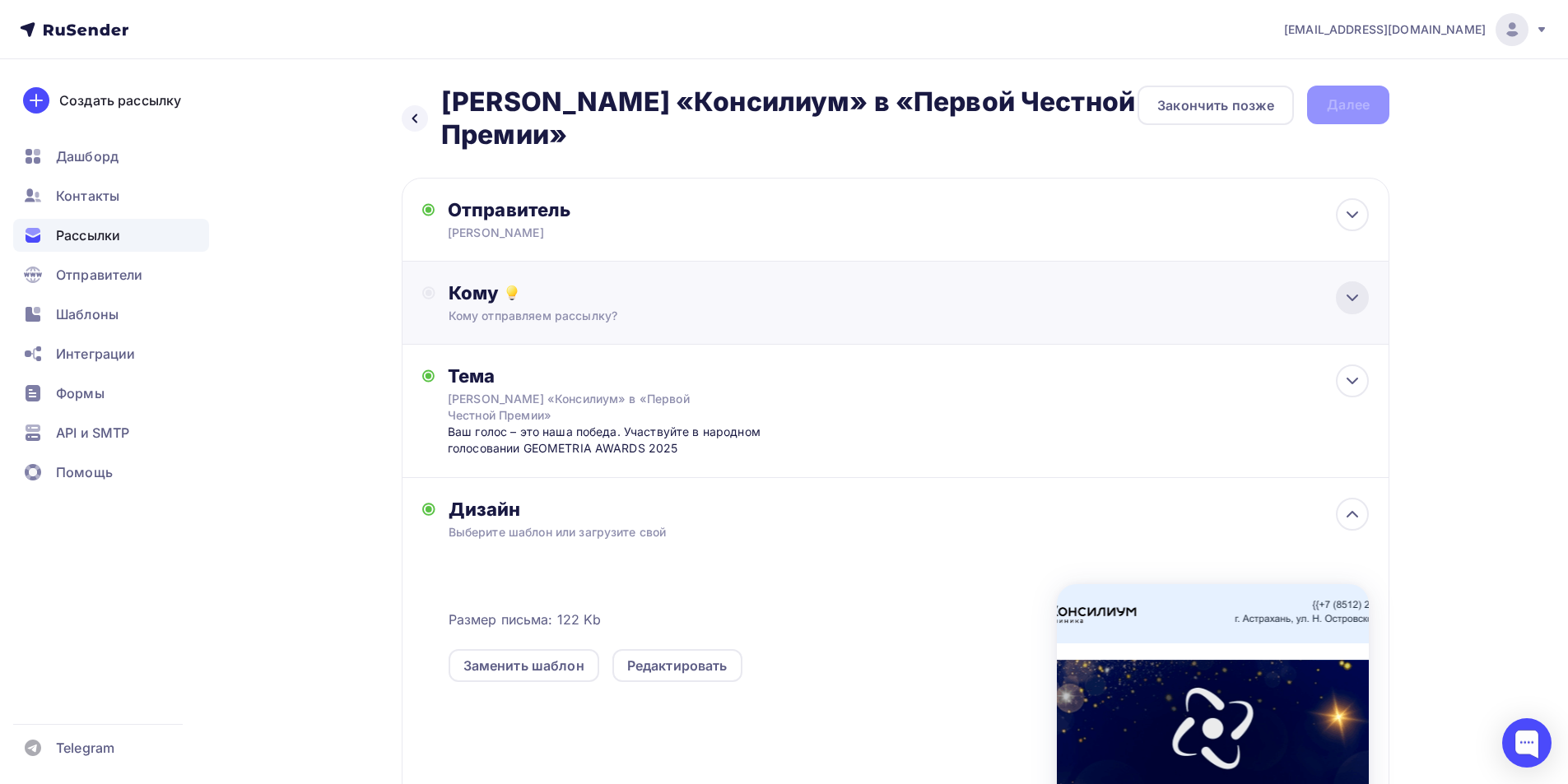
click at [1352, 298] on icon at bounding box center [1352, 298] width 20 height 20
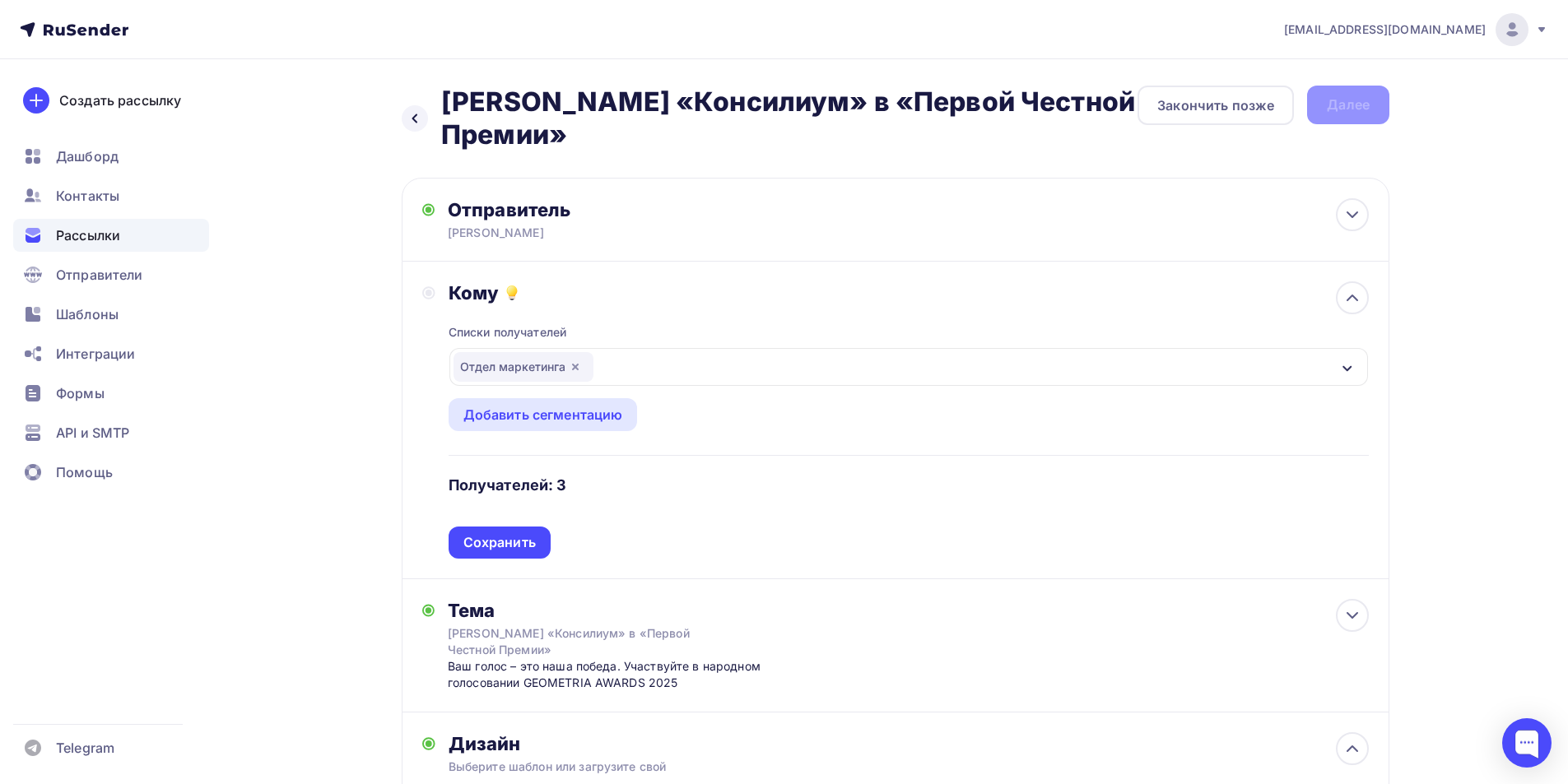
click at [532, 369] on div "Отдел маркетинга" at bounding box center [522, 367] width 140 height 29
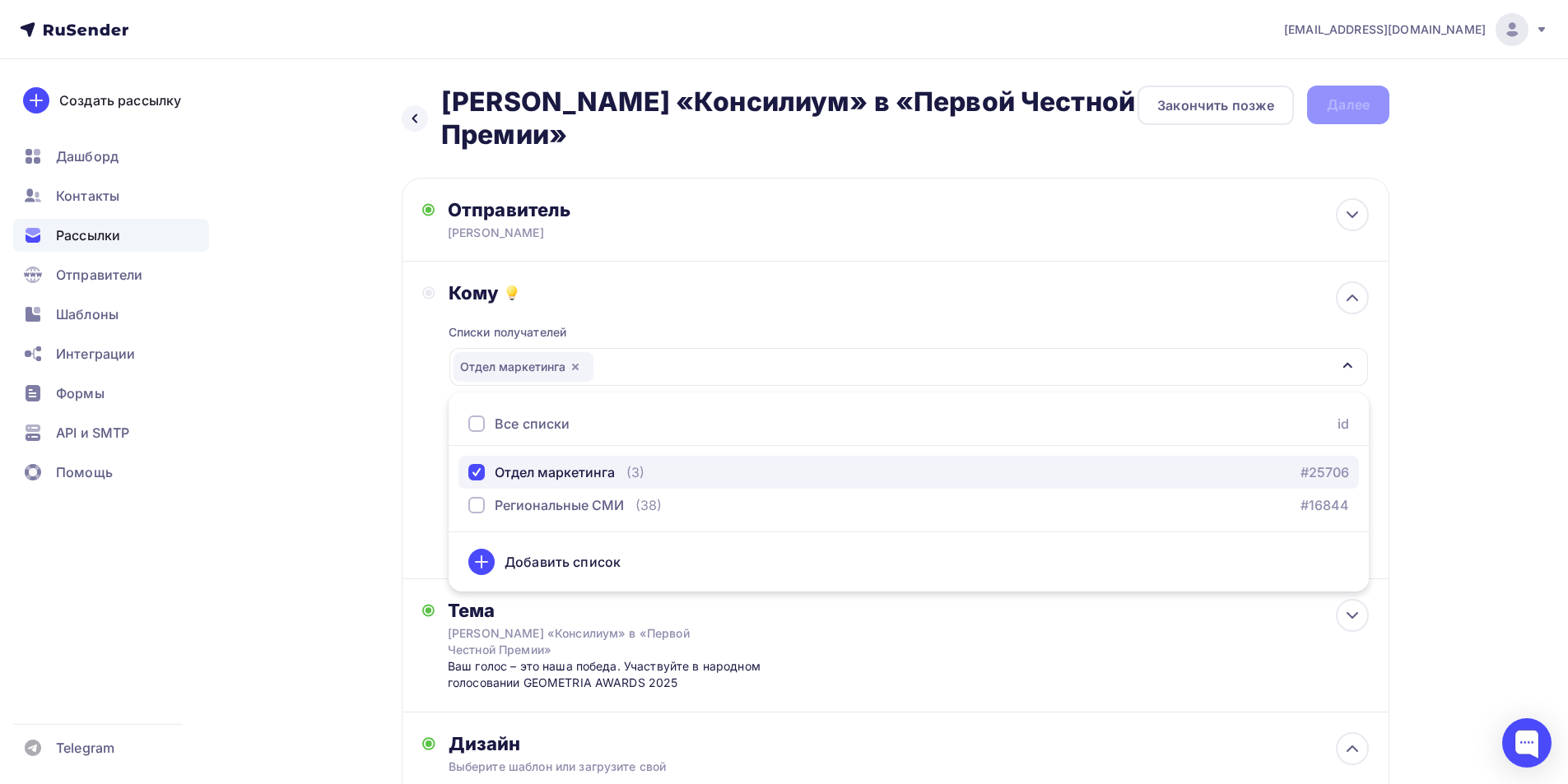
click at [578, 473] on div "Отдел маркетинга" at bounding box center [555, 473] width 120 height 20
click at [481, 473] on div "button" at bounding box center [476, 472] width 17 height 17
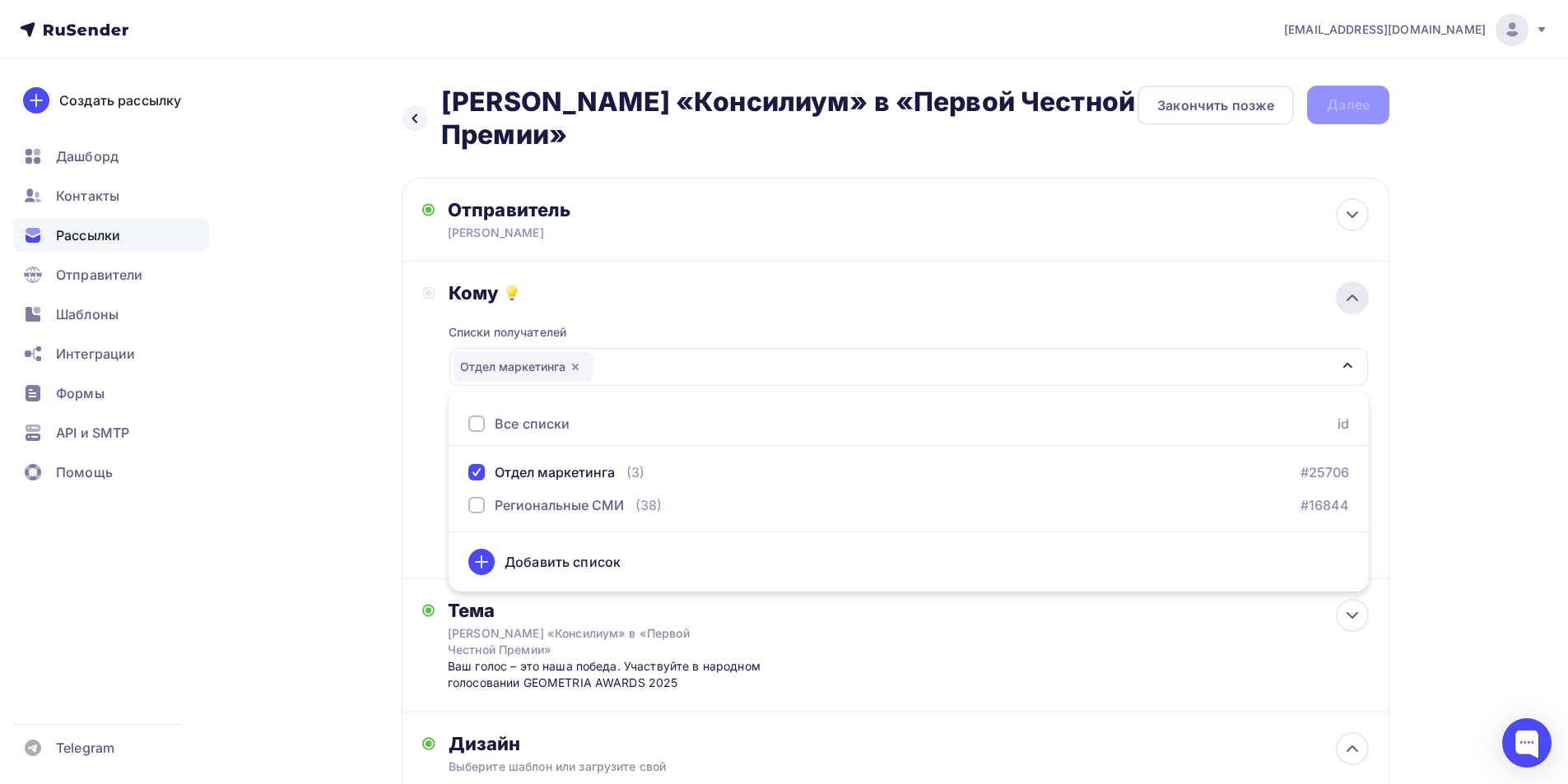
click at [1347, 301] on icon at bounding box center [1352, 298] width 20 height 20
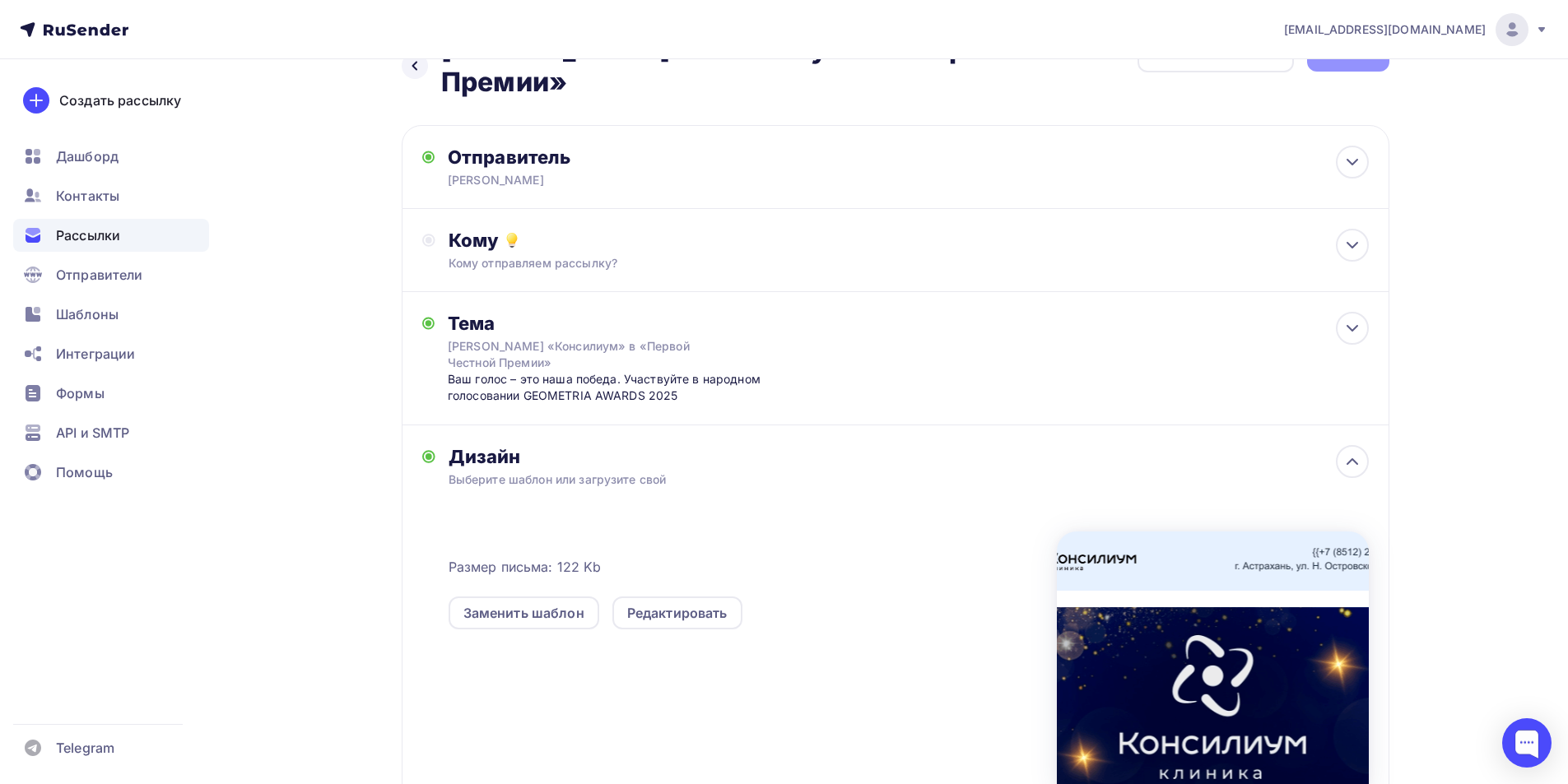
scroll to position [82, 0]
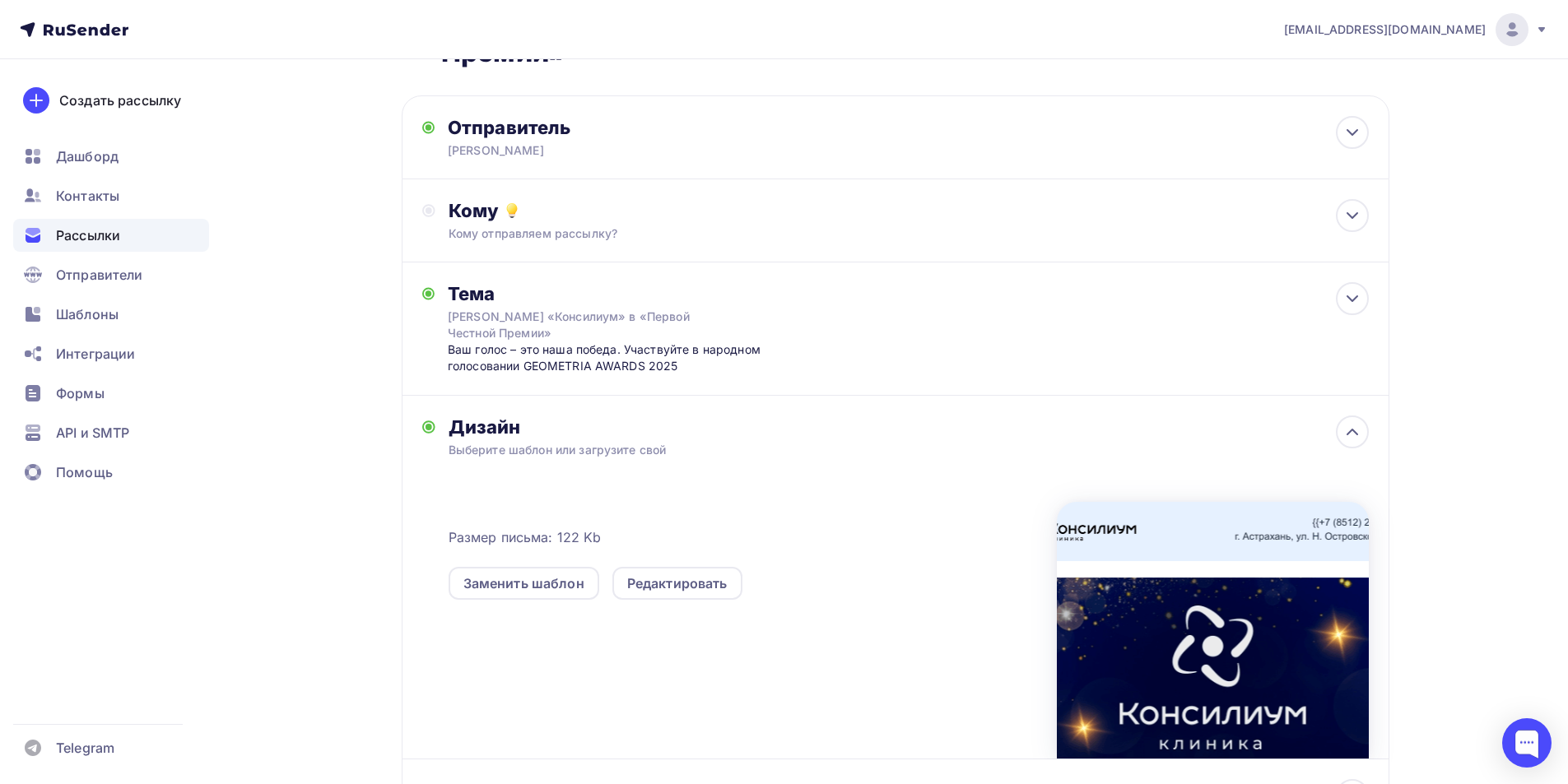
click at [1437, 422] on div "Назад Клиника «Консилиум» в «Первой Честной Премии» Клиника «Консилиум» в «Перв…" at bounding box center [783, 462] width 1348 height 971
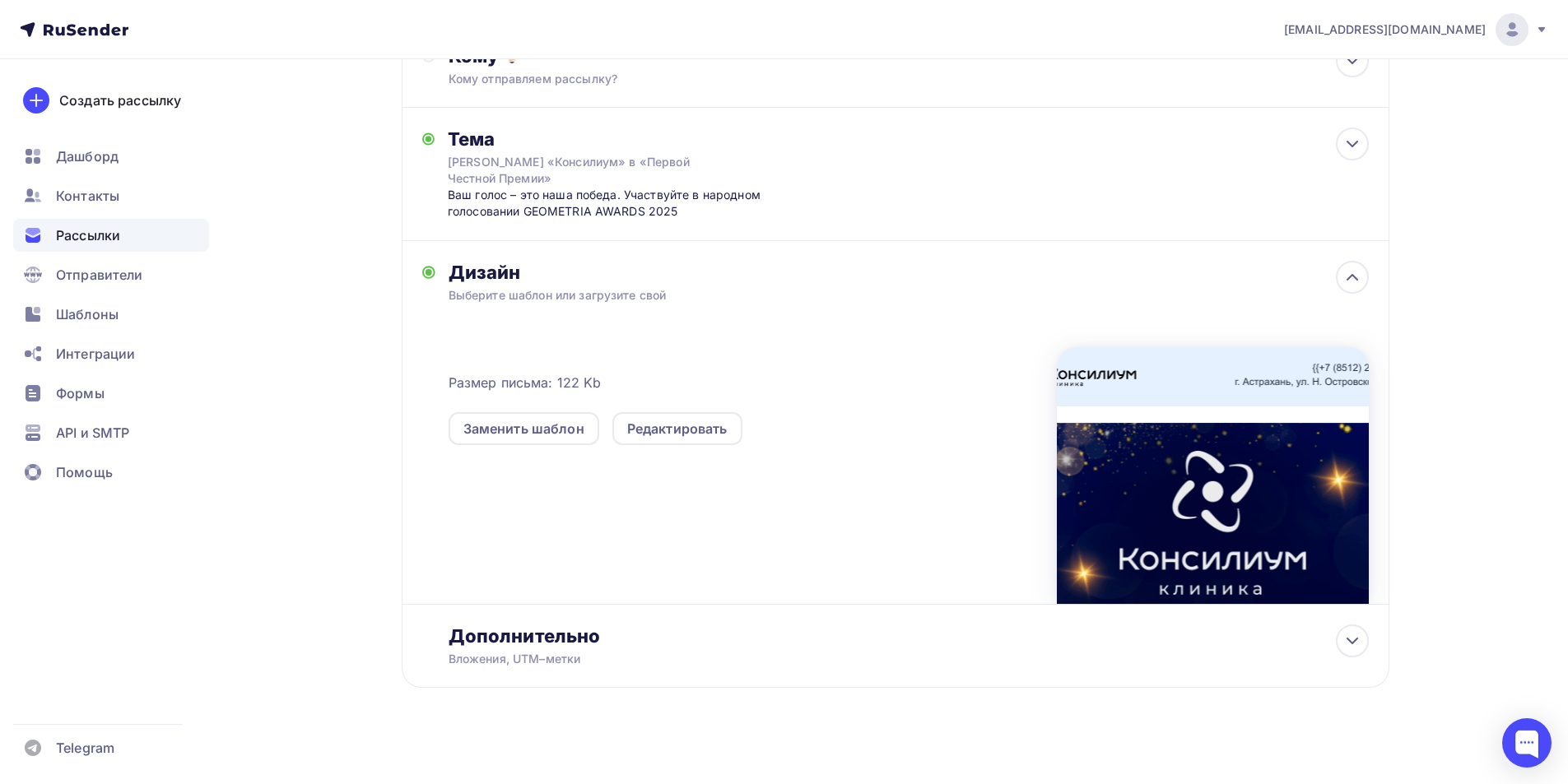
scroll to position [247, 0]
